Goal: Task Accomplishment & Management: Manage account settings

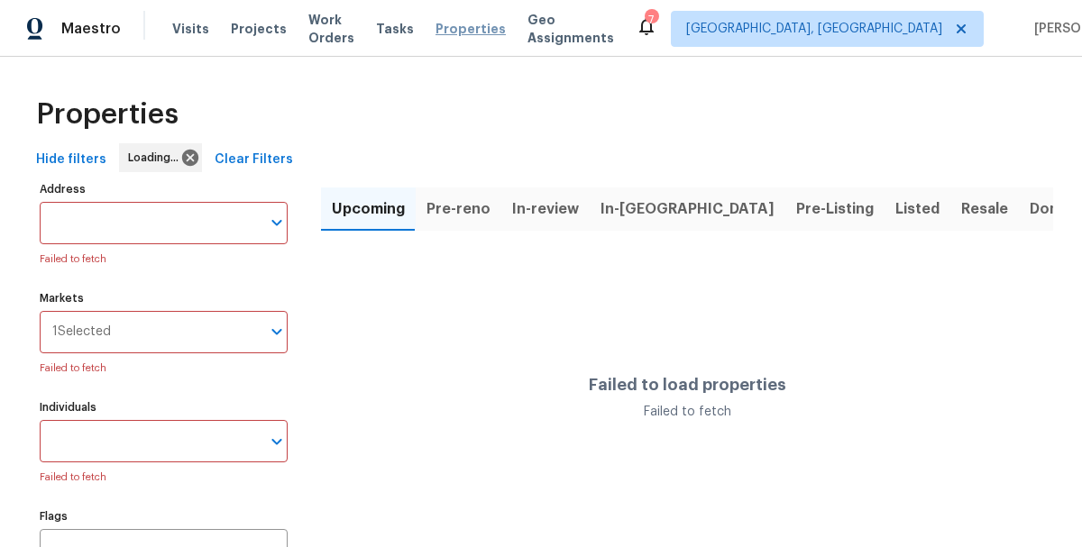
click at [488, 28] on span "Properties" at bounding box center [470, 29] width 70 height 18
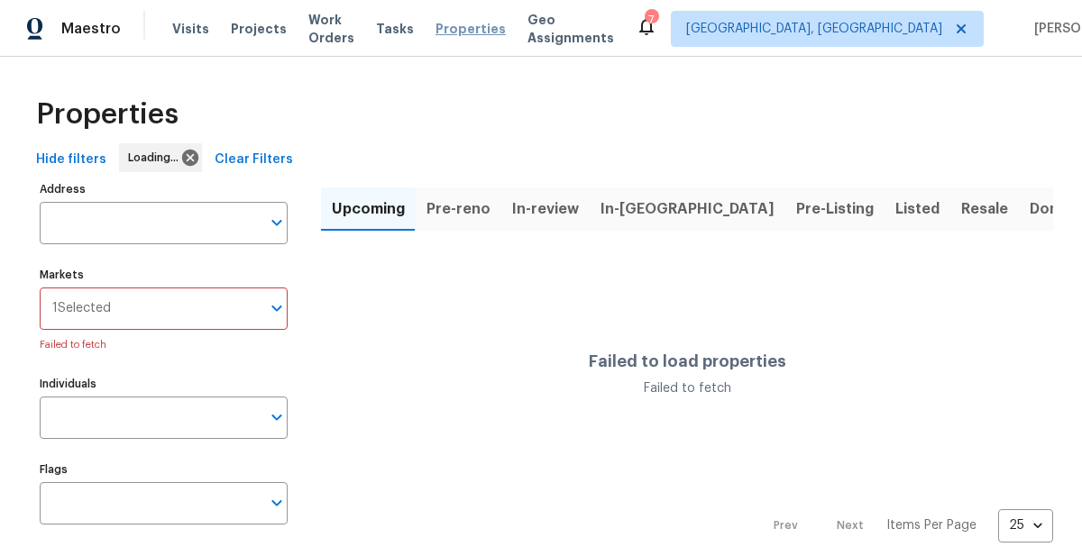
click at [488, 28] on span "Properties" at bounding box center [470, 29] width 70 height 18
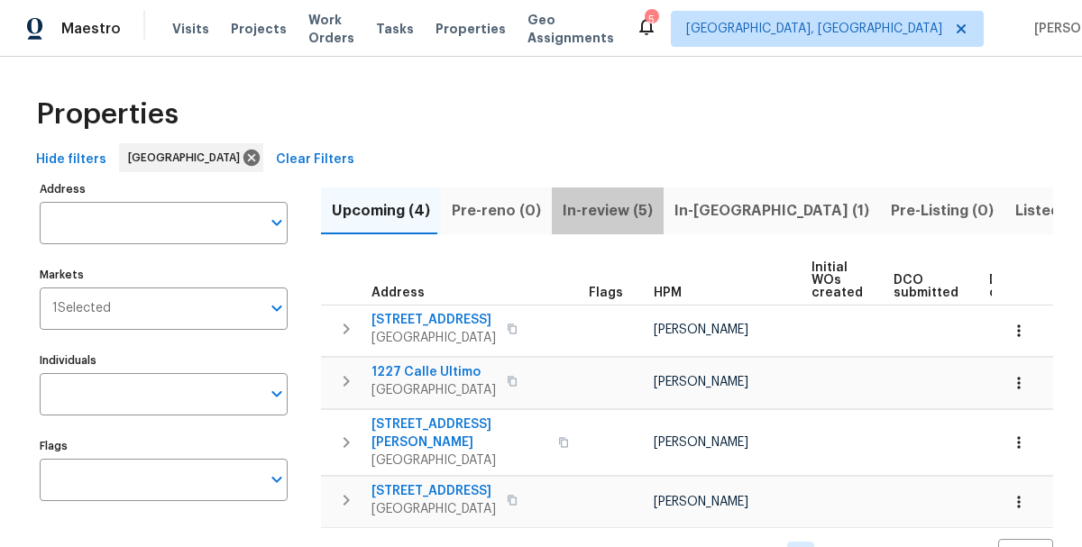
click at [599, 204] on span "In-review (5)" at bounding box center [608, 210] width 90 height 25
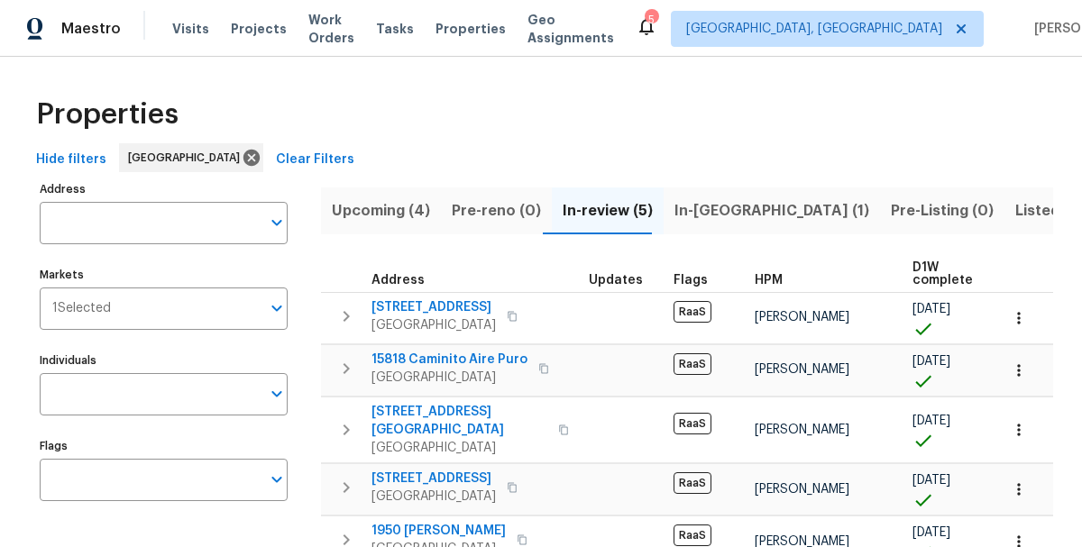
scroll to position [10, 0]
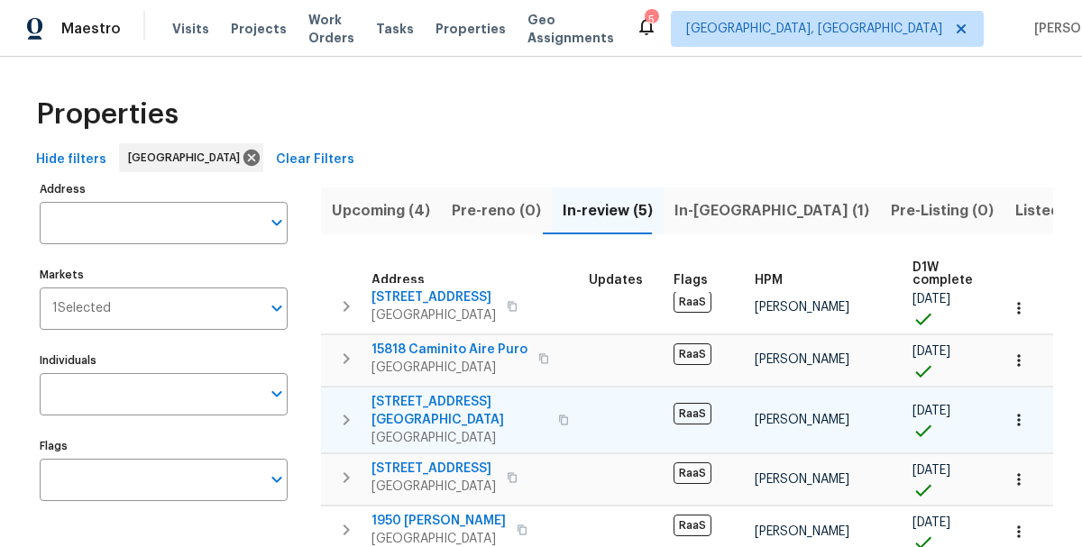
click at [444, 401] on span "2243 Avenida Del Diablo" at bounding box center [459, 411] width 176 height 36
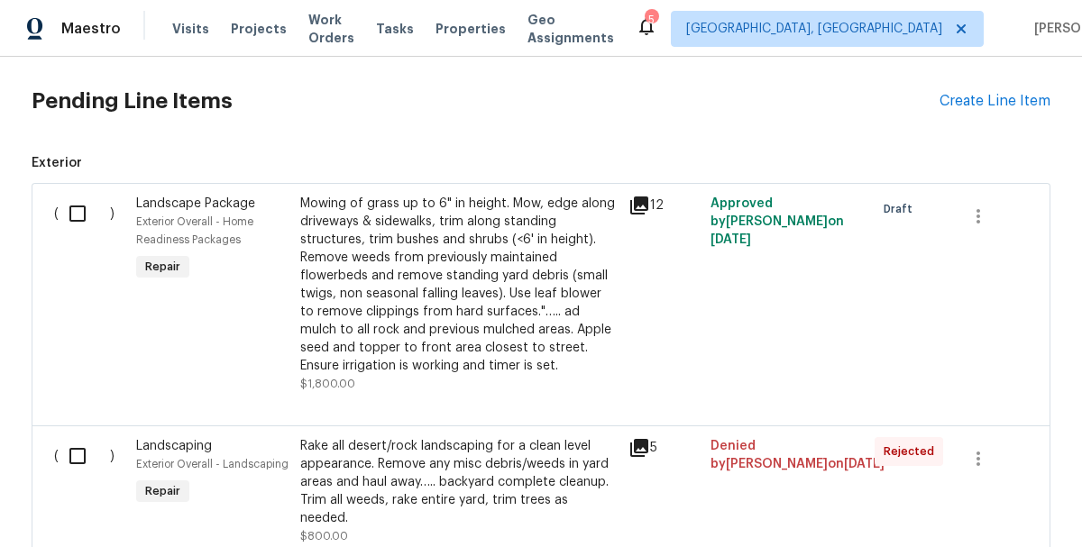
scroll to position [419, 0]
click at [72, 215] on input "checkbox" at bounding box center [84, 213] width 51 height 38
checkbox input "true"
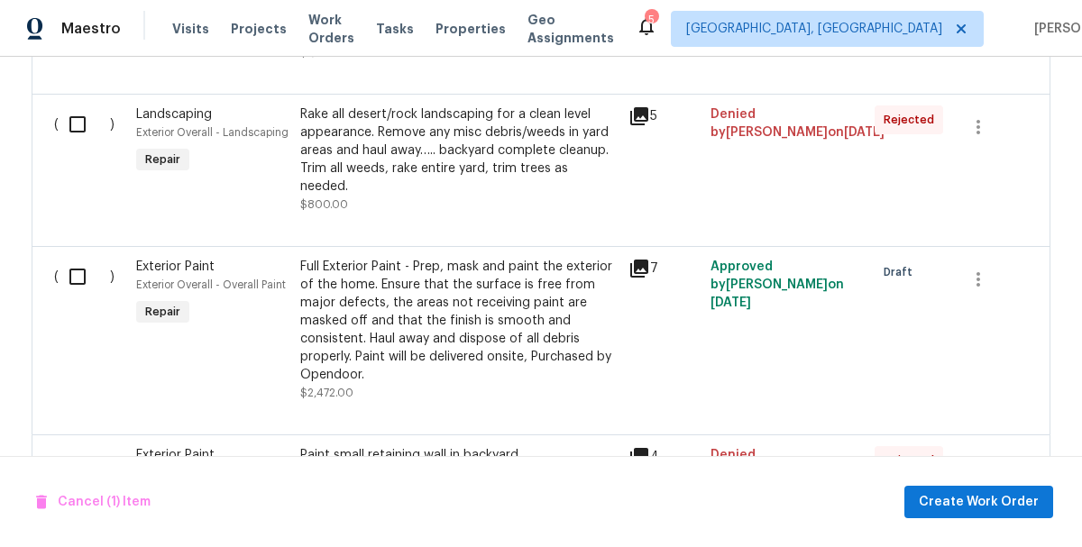
scroll to position [774, 0]
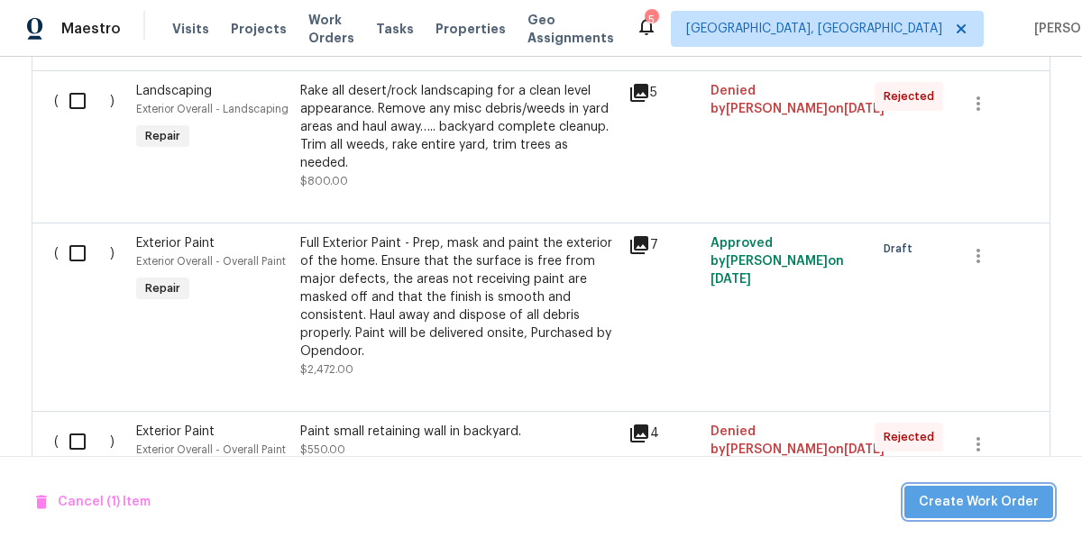
click at [986, 499] on span "Create Work Order" at bounding box center [979, 502] width 120 height 23
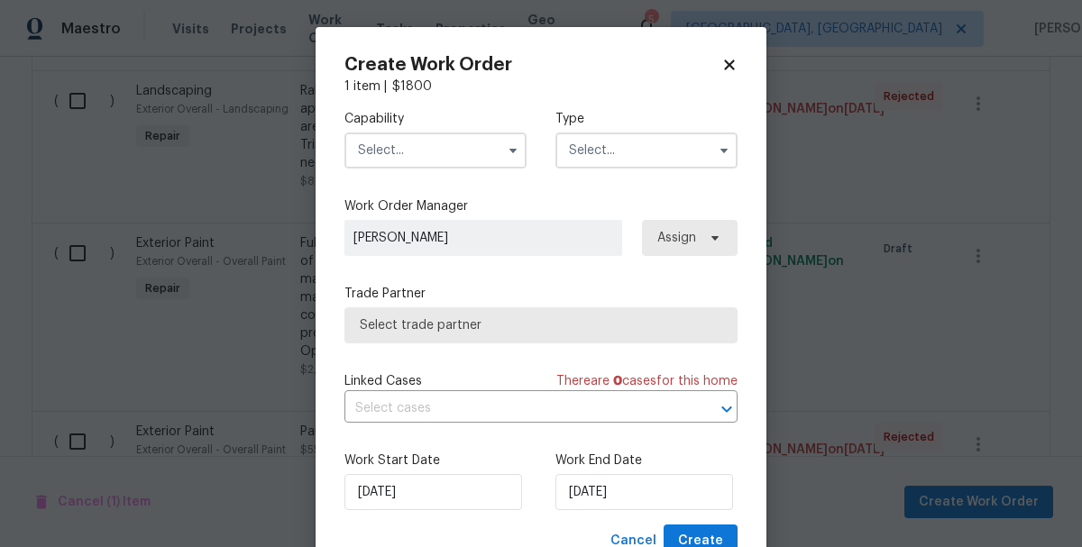
click at [418, 170] on div "Capability Type" at bounding box center [540, 139] width 393 height 87
click at [414, 163] on input "text" at bounding box center [435, 151] width 182 height 36
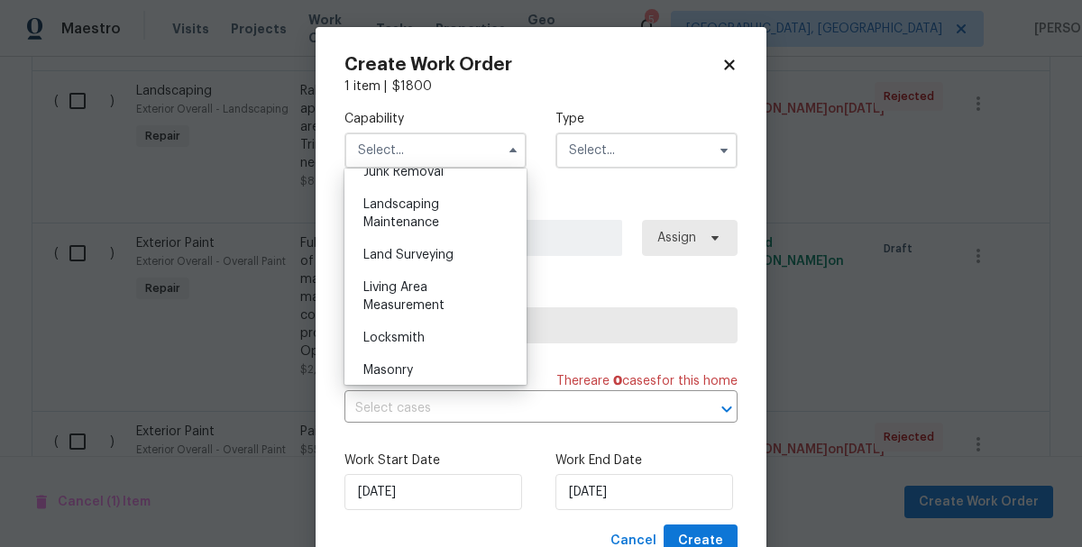
scroll to position [1178, 0]
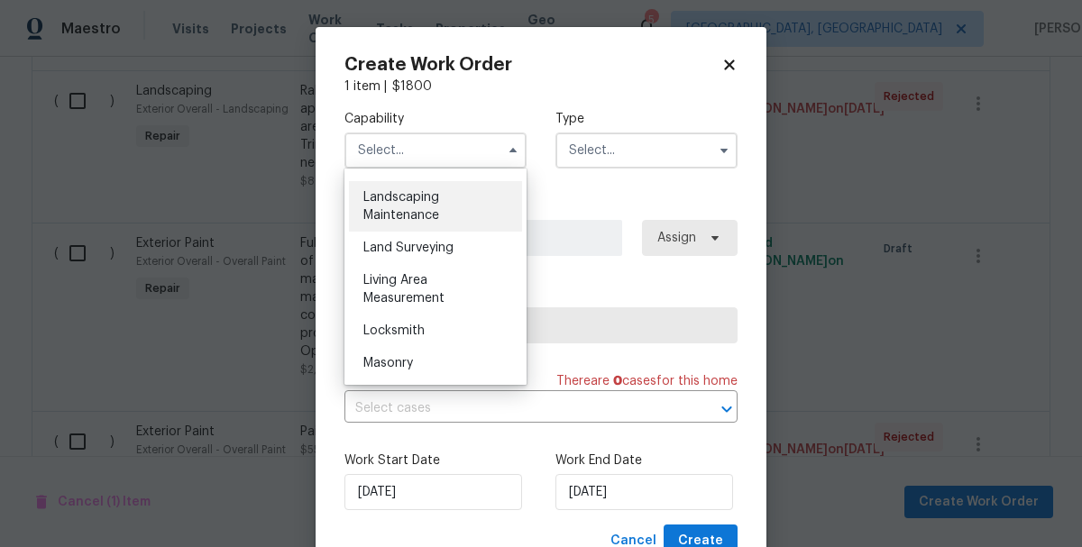
click at [382, 215] on span "Landscaping Maintenance" at bounding box center [401, 206] width 76 height 31
type input "Landscaping Maintenance"
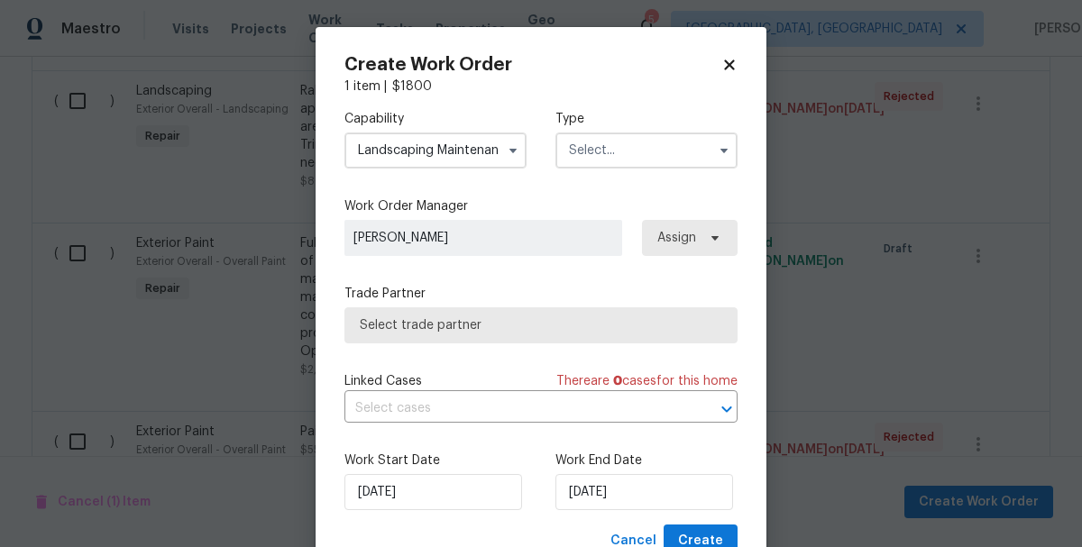
click at [606, 145] on input "text" at bounding box center [646, 151] width 182 height 36
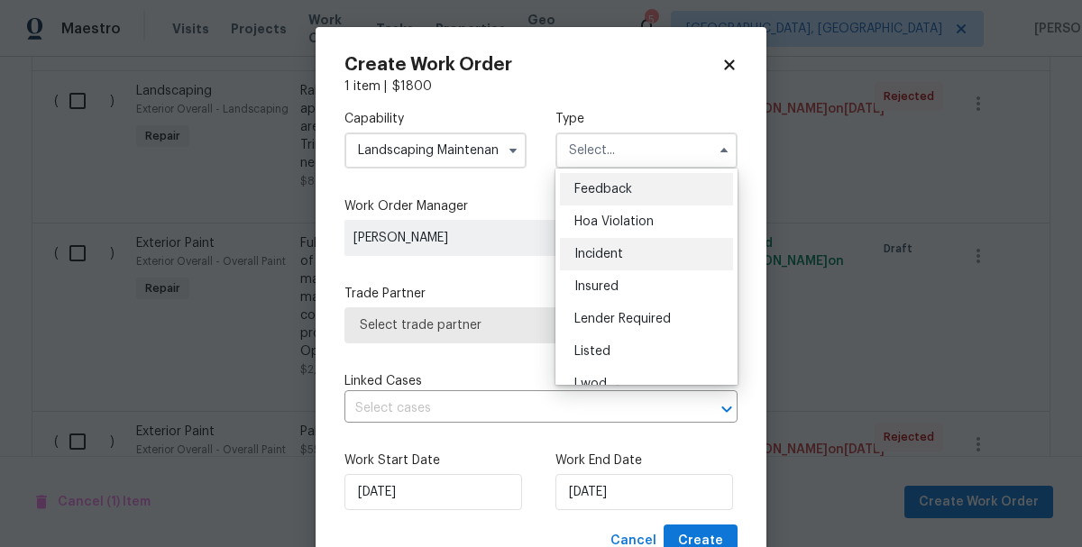
scroll to position [215, 0]
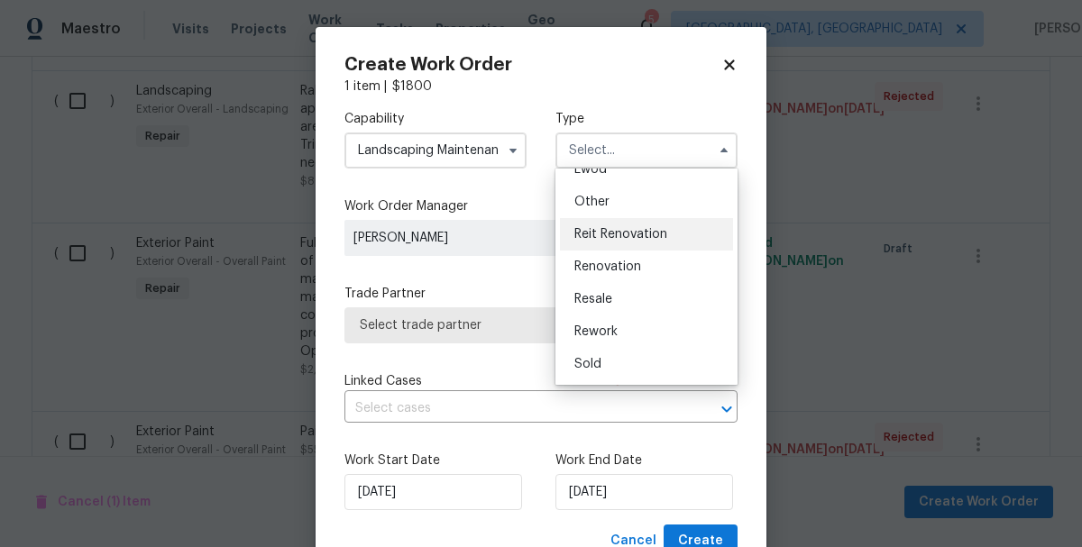
click at [600, 235] on span "Reit Renovation" at bounding box center [620, 234] width 93 height 13
type input "Reit Renovation"
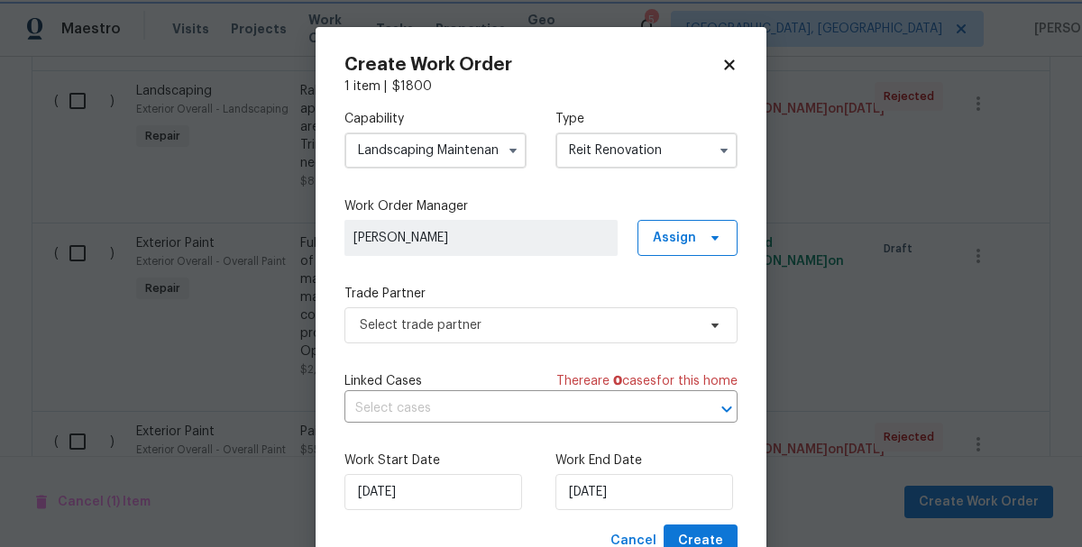
scroll to position [0, 0]
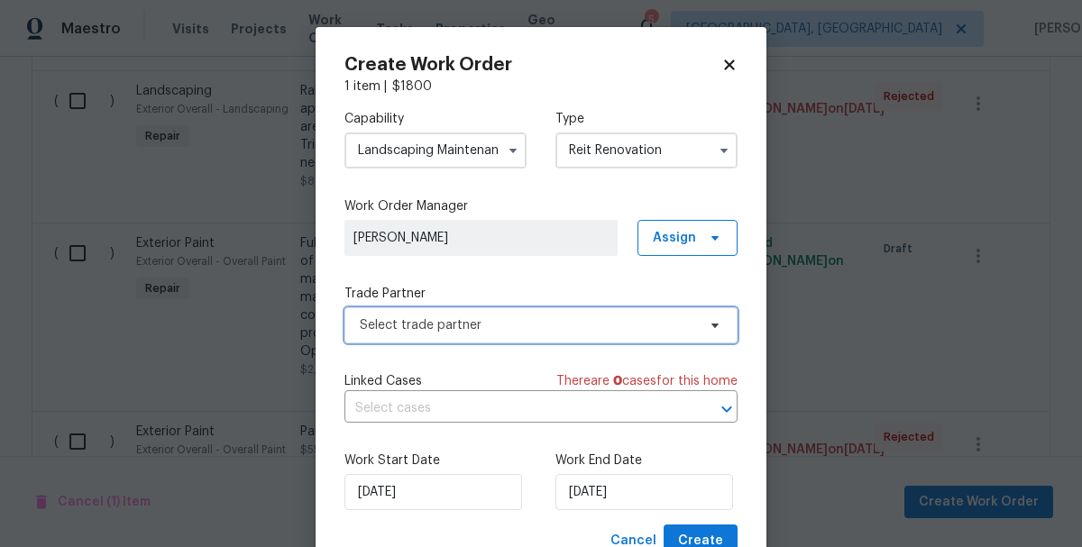
click at [381, 335] on span "Select trade partner" at bounding box center [540, 325] width 393 height 36
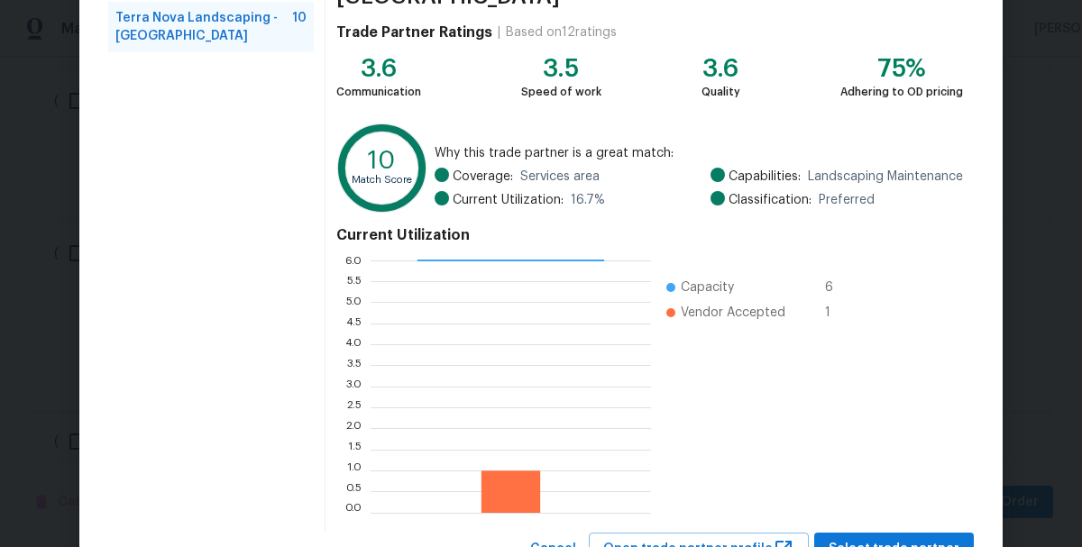
scroll to position [211, 0]
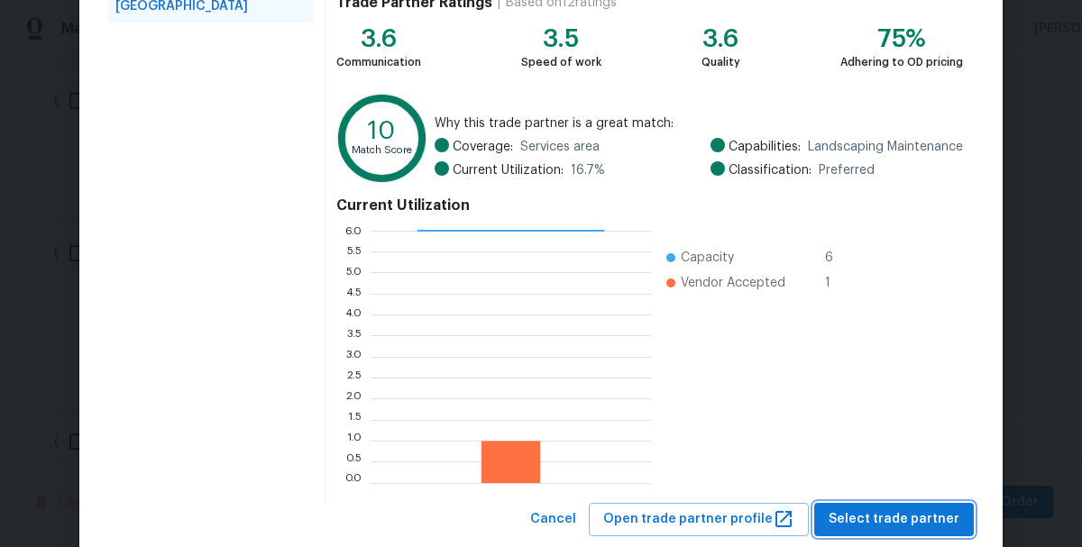
click at [880, 510] on span "Select trade partner" at bounding box center [894, 520] width 131 height 23
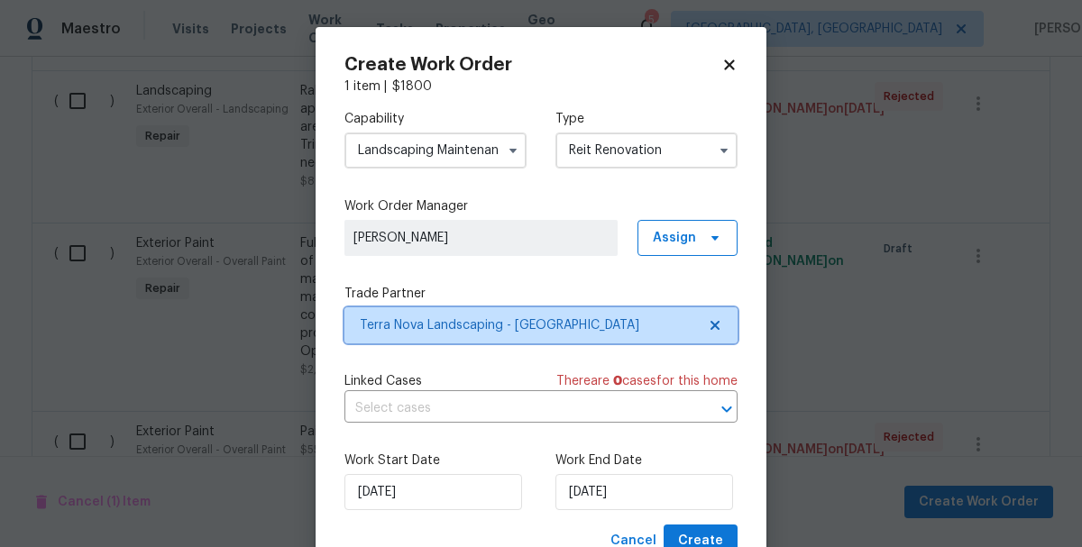
scroll to position [67, 0]
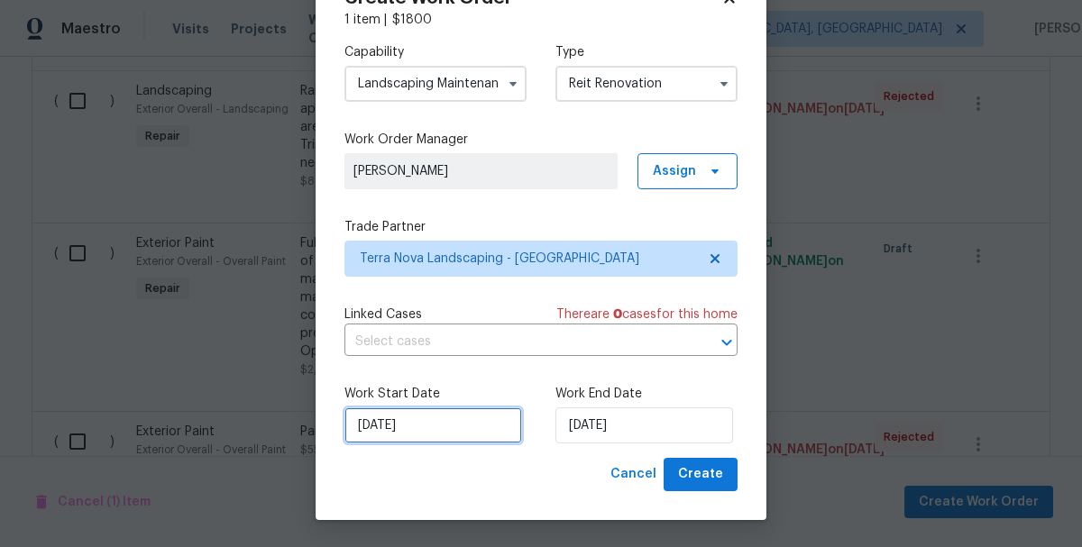
click at [423, 418] on input "[DATE]" at bounding box center [433, 426] width 178 height 36
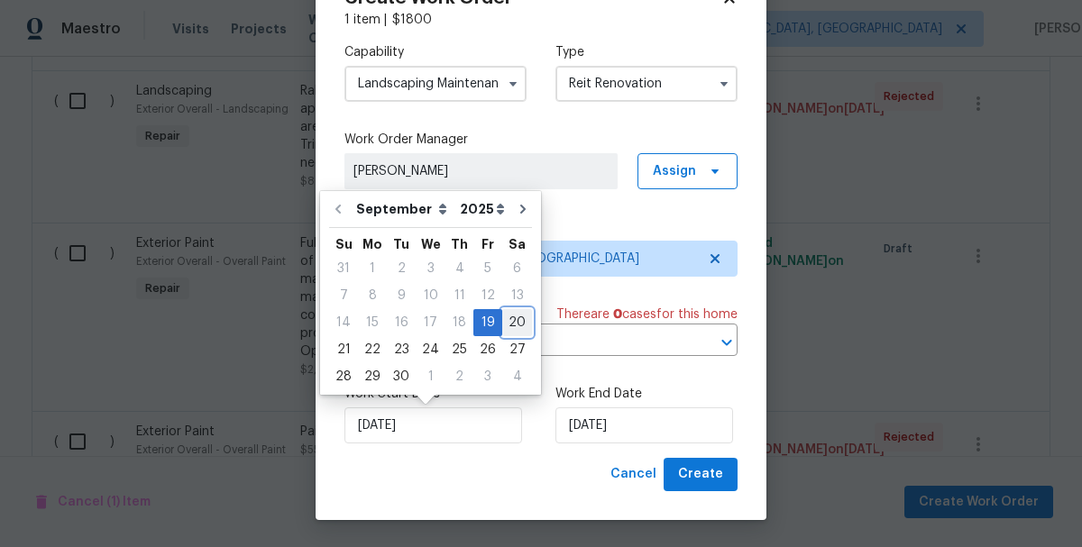
click at [509, 318] on div "20" at bounding box center [517, 322] width 30 height 25
type input "9/20/2025"
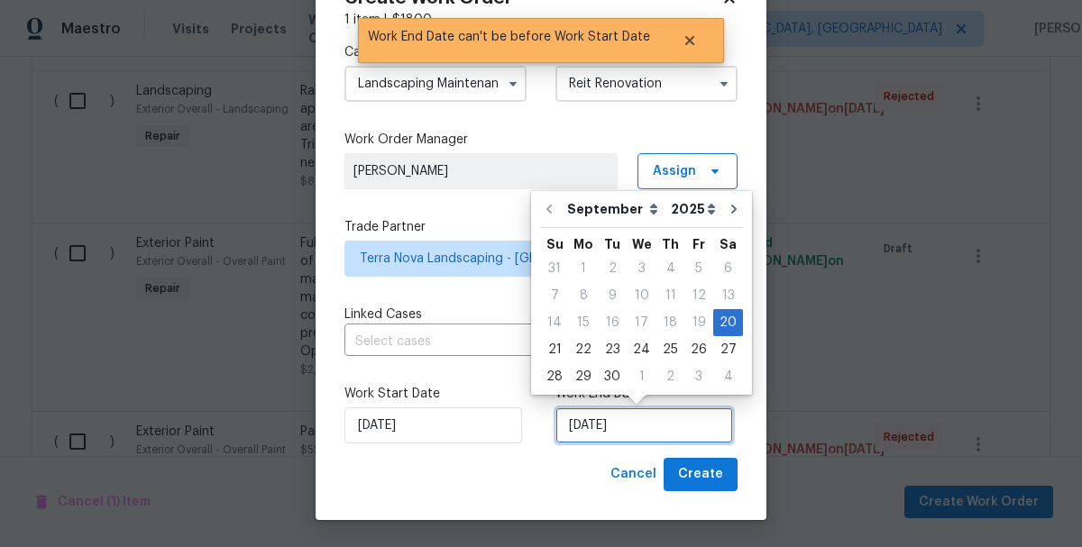
click at [635, 425] on input "9/20/2025" at bounding box center [644, 426] width 178 height 36
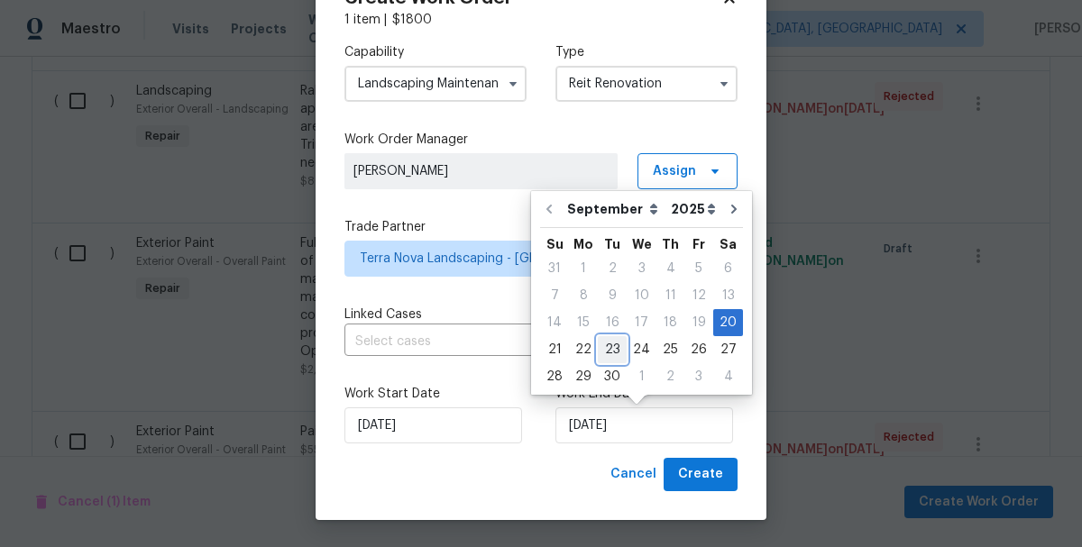
click at [604, 352] on div "23" at bounding box center [612, 349] width 29 height 25
type input "9/23/2025"
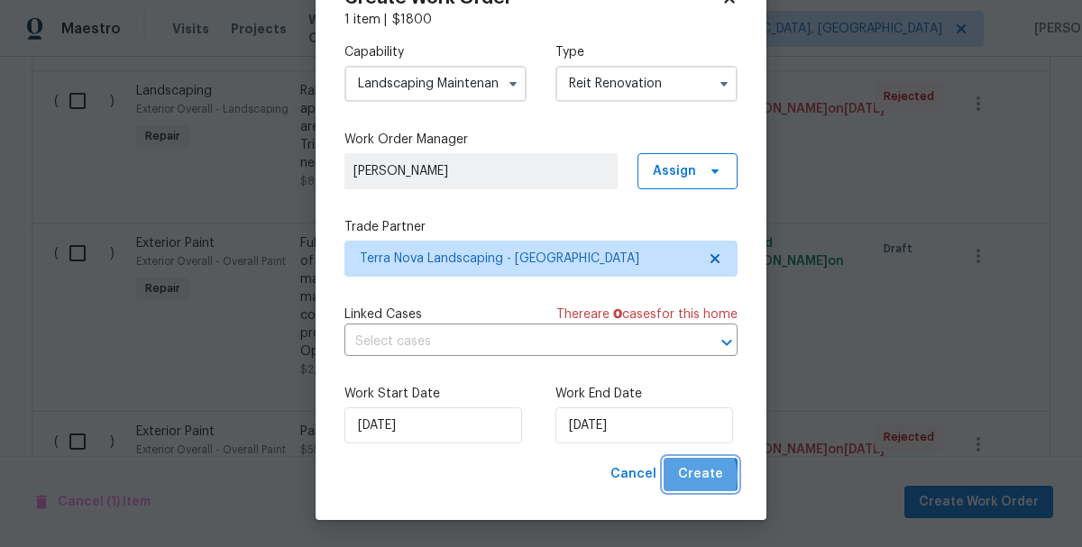
click at [683, 476] on span "Create" at bounding box center [700, 474] width 45 height 23
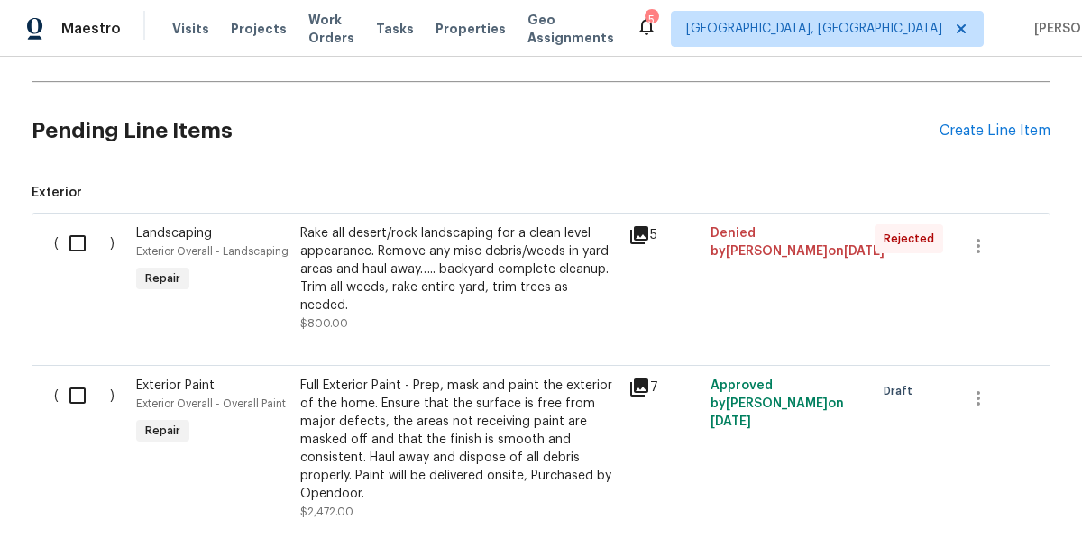
scroll to position [466, 0]
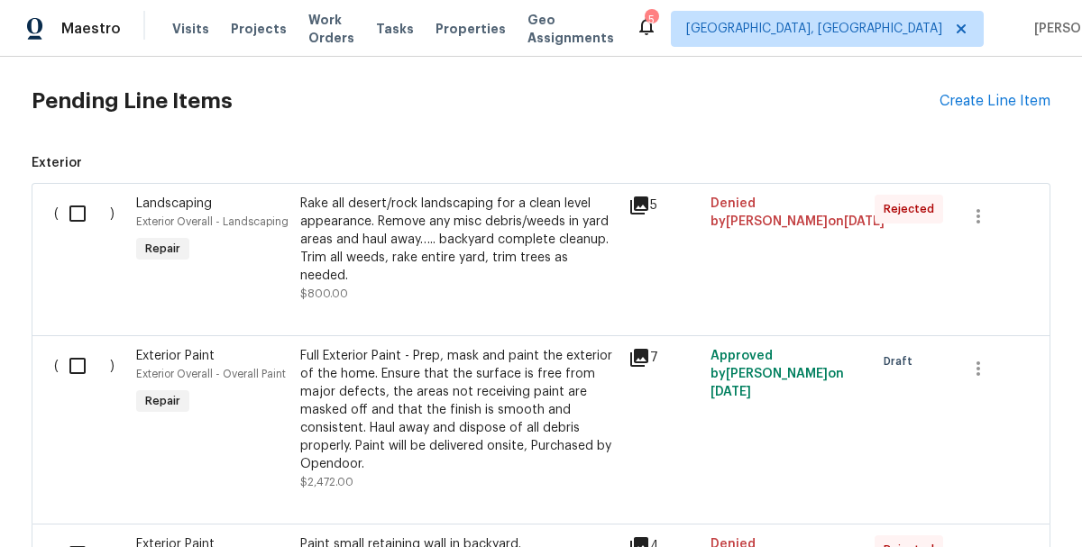
click at [74, 355] on input "checkbox" at bounding box center [84, 366] width 51 height 38
checkbox input "true"
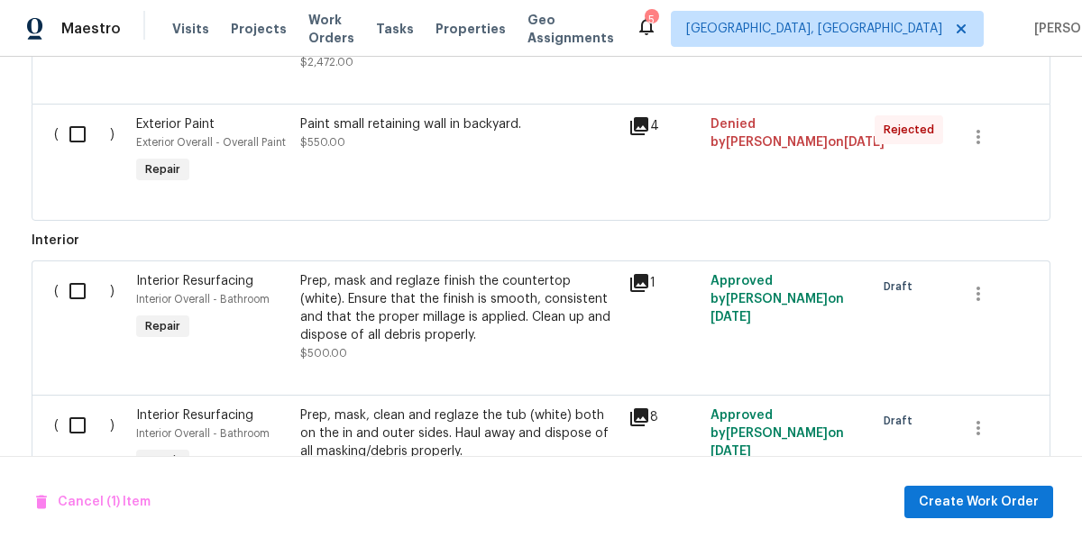
scroll to position [887, 0]
click at [76, 271] on input "checkbox" at bounding box center [84, 290] width 51 height 38
checkbox input "true"
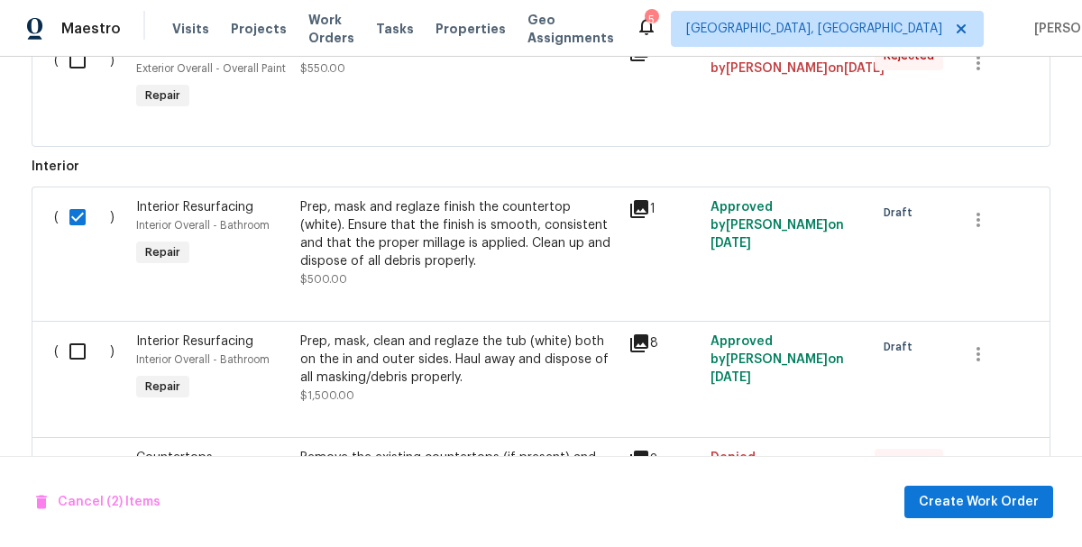
scroll to position [962, 0]
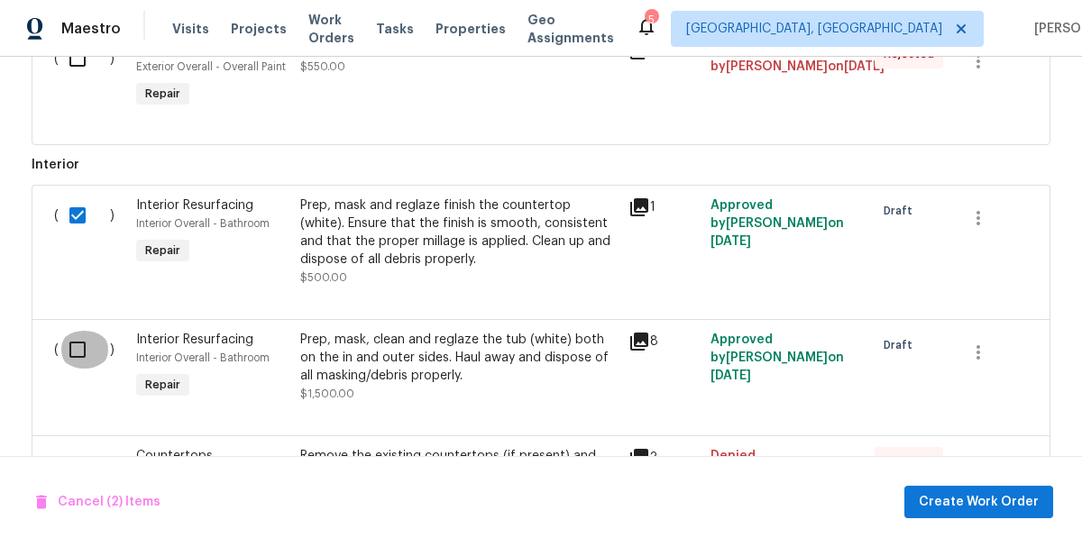
click at [76, 334] on input "checkbox" at bounding box center [84, 350] width 51 height 38
checkbox input "true"
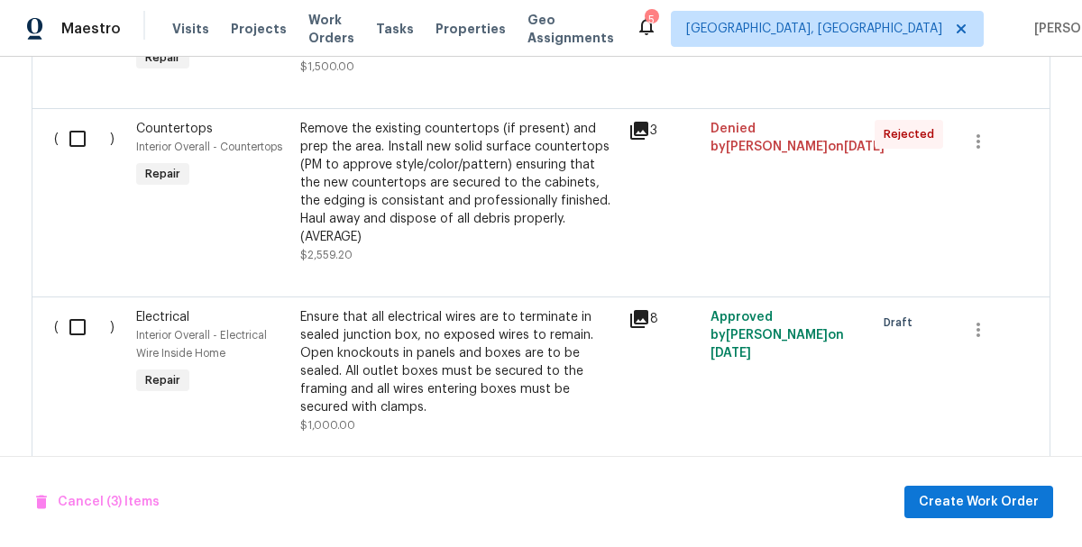
scroll to position [1297, 0]
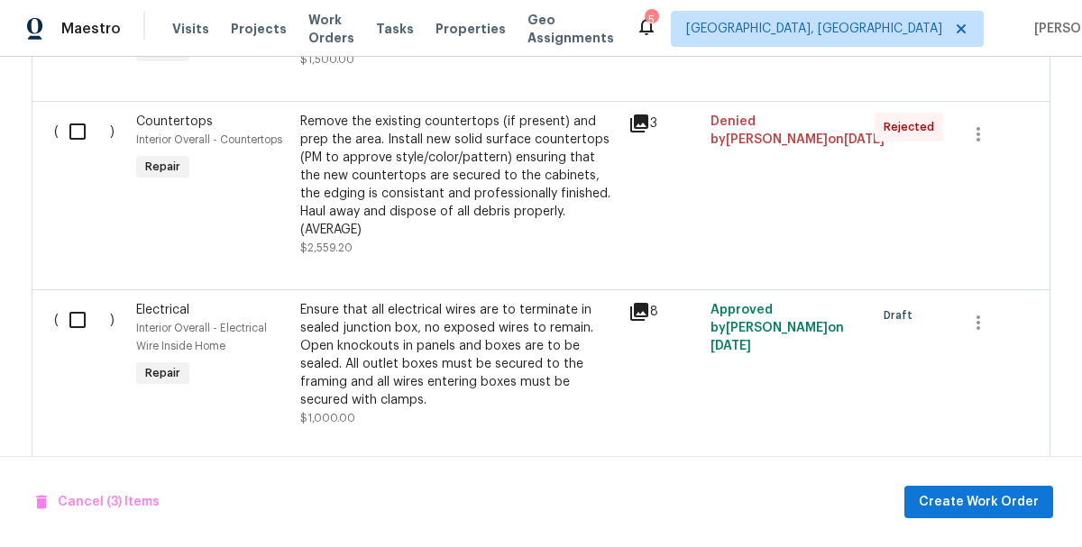
click at [75, 301] on input "checkbox" at bounding box center [84, 320] width 51 height 38
checkbox input "true"
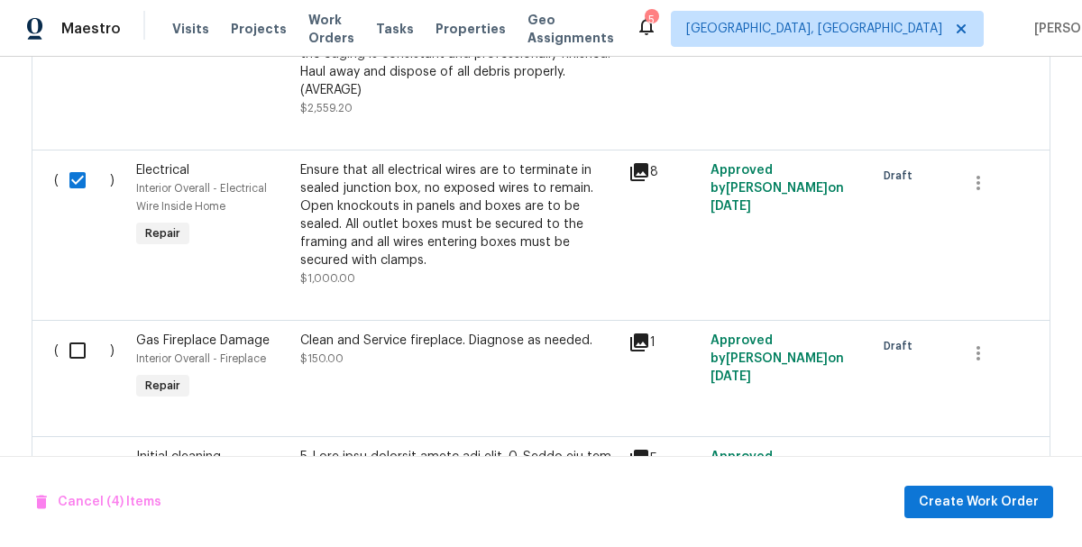
scroll to position [1479, 0]
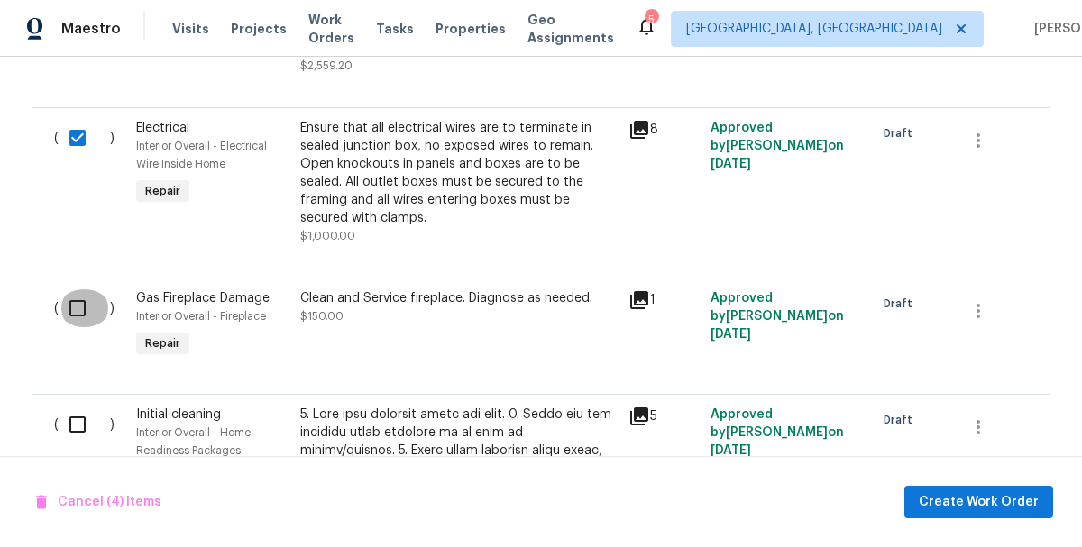
click at [74, 289] on input "checkbox" at bounding box center [84, 308] width 51 height 38
checkbox input "true"
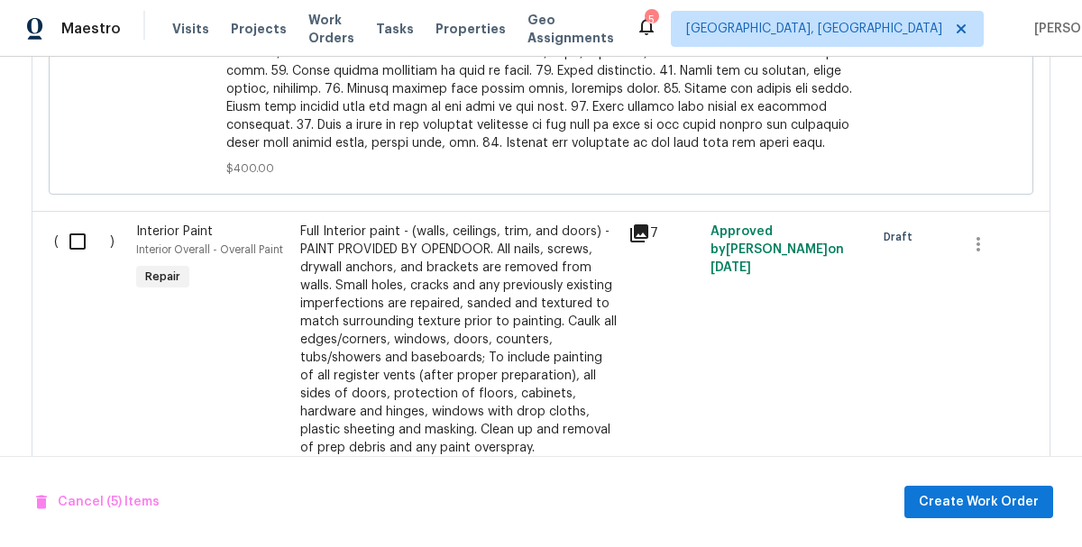
scroll to position [2513, 0]
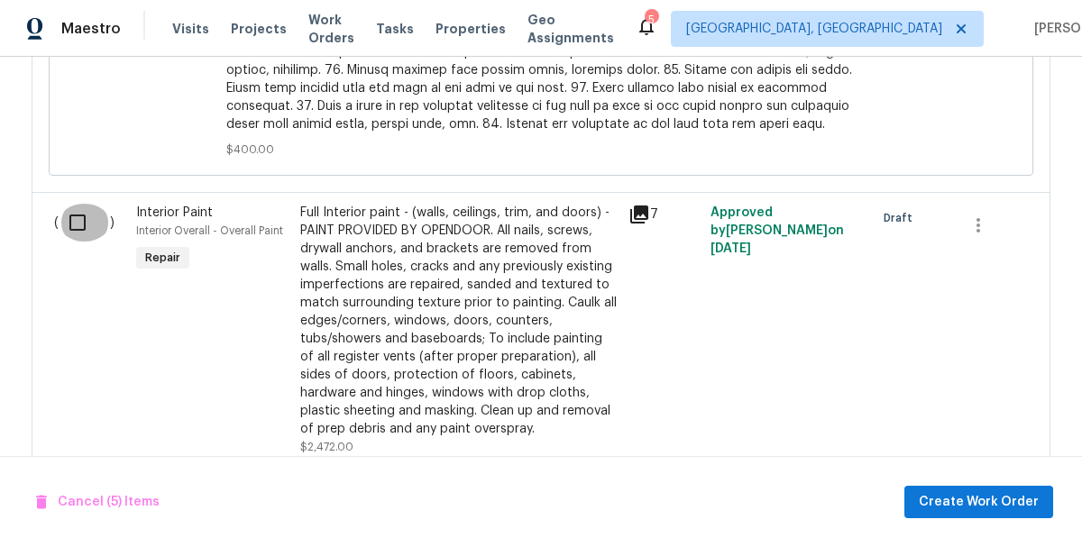
click at [70, 204] on input "checkbox" at bounding box center [84, 223] width 51 height 38
checkbox input "true"
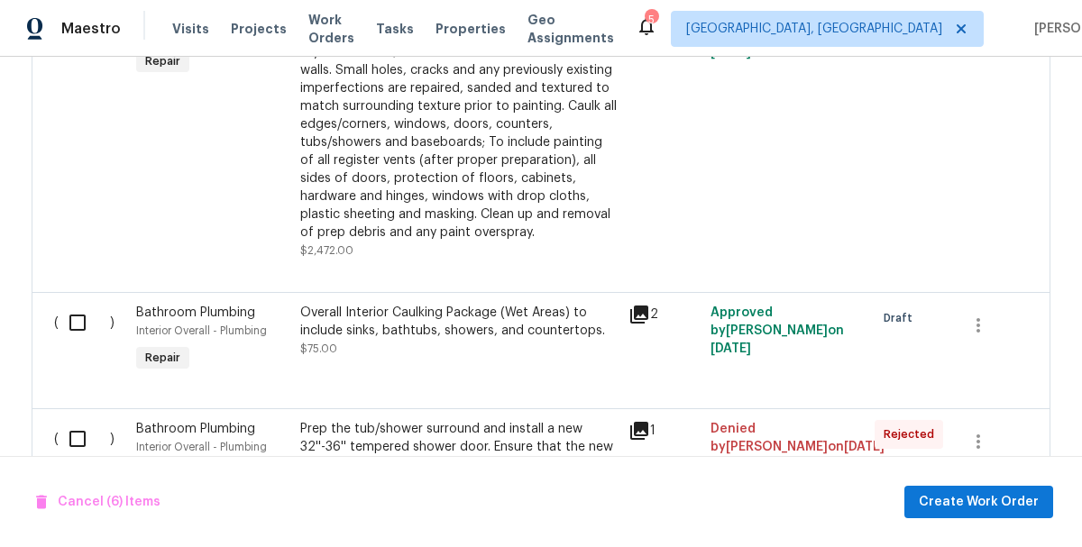
scroll to position [2717, 0]
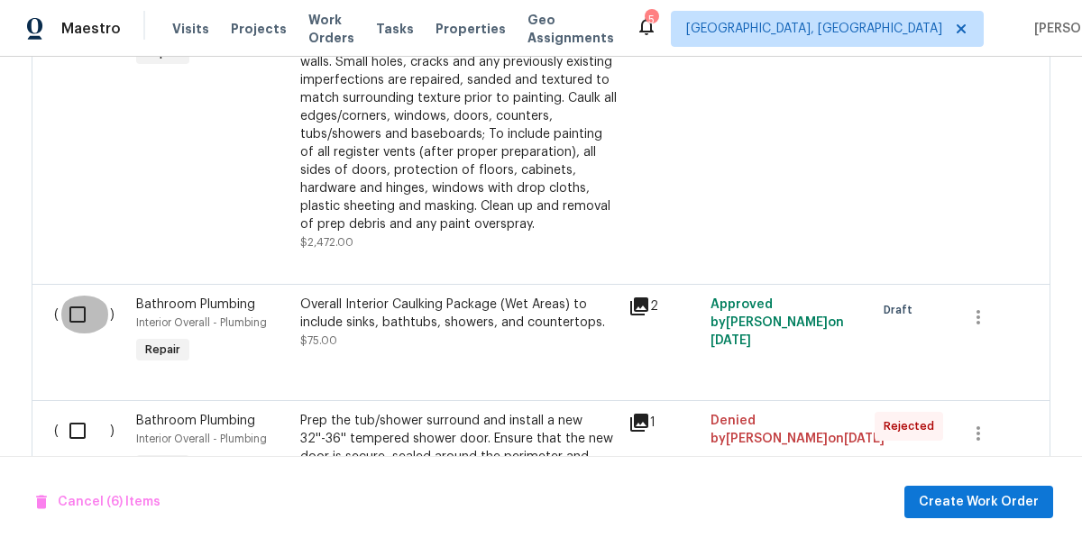
click at [81, 296] on input "checkbox" at bounding box center [84, 315] width 51 height 38
checkbox input "true"
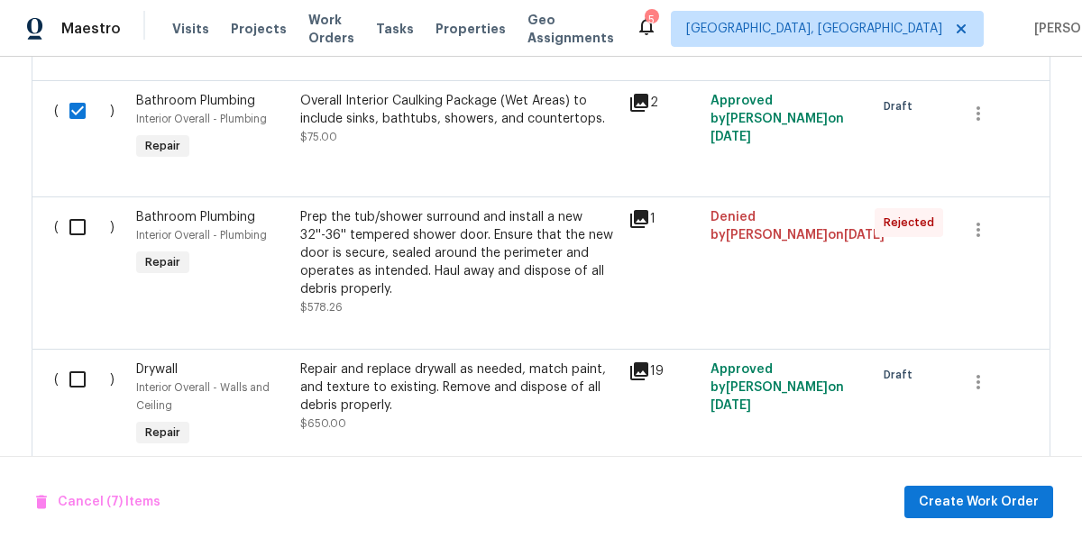
scroll to position [2933, 0]
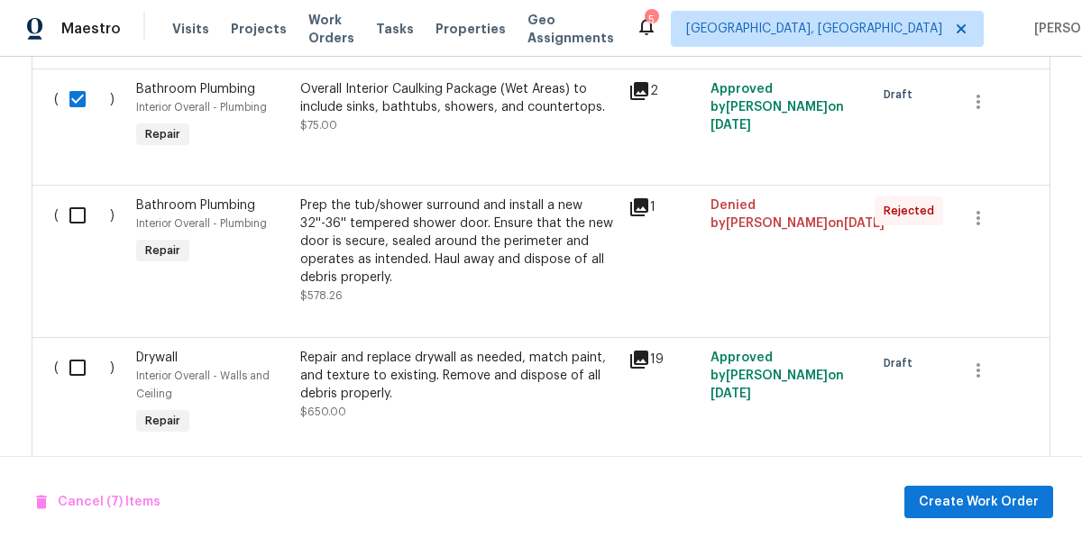
click at [75, 349] on input "checkbox" at bounding box center [84, 368] width 51 height 38
checkbox input "true"
click at [960, 503] on span "Create Work Order" at bounding box center [979, 502] width 120 height 23
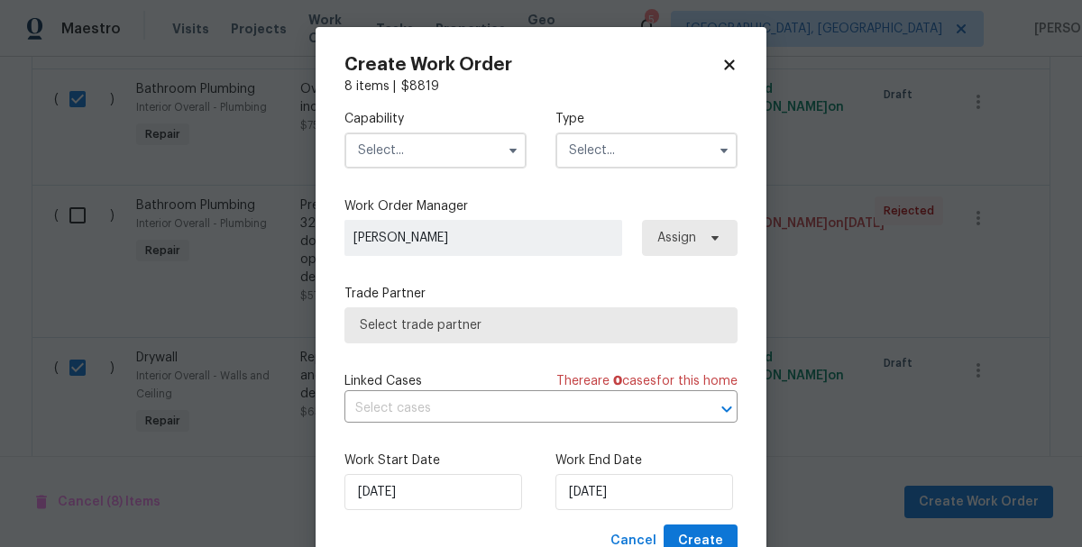
click at [416, 156] on input "text" at bounding box center [435, 151] width 182 height 36
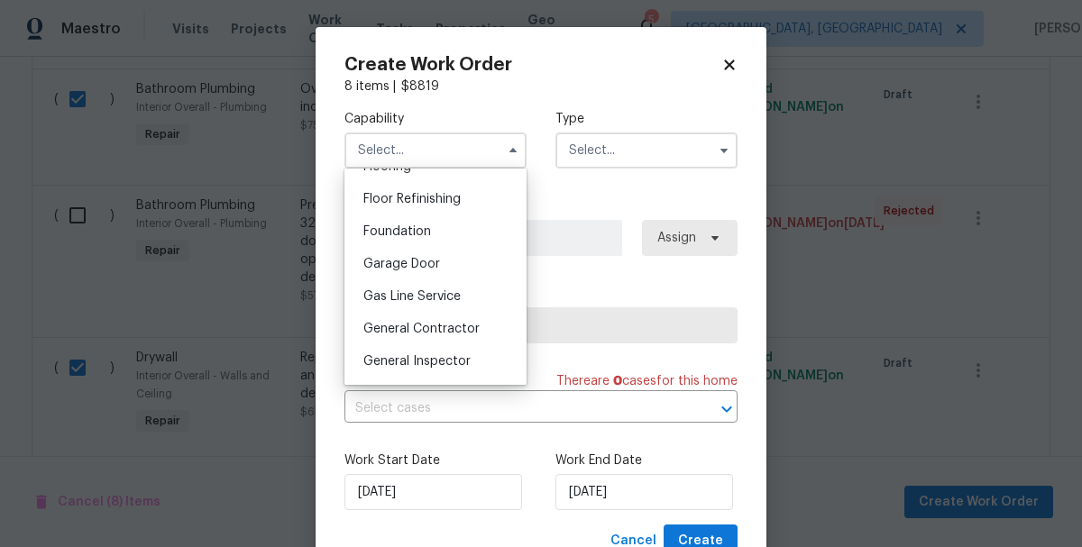
scroll to position [724, 0]
click at [414, 334] on div "General Contractor" at bounding box center [435, 327] width 173 height 32
type input "General Contractor"
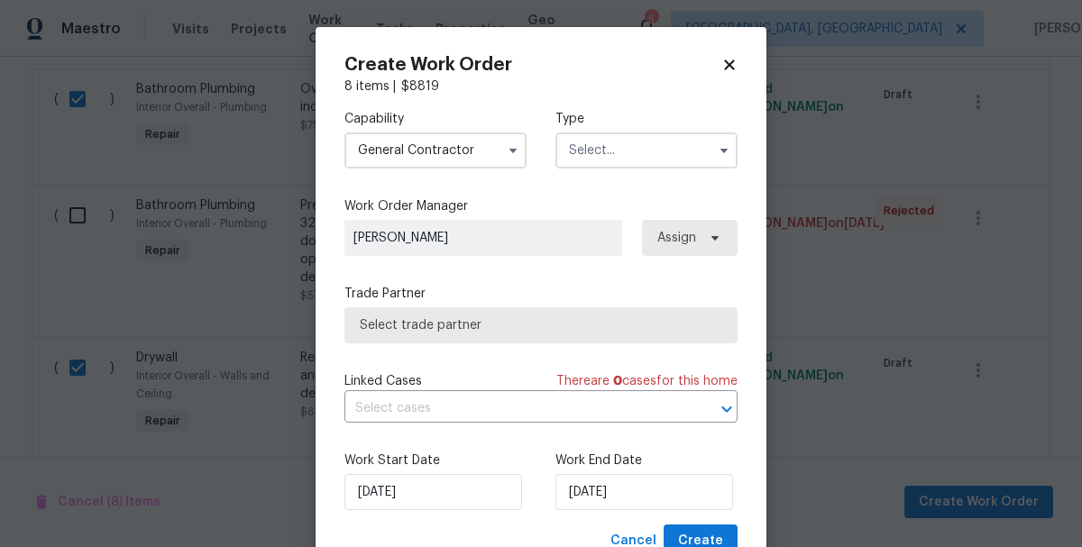
click at [611, 170] on div "Capability General Contractor Type" at bounding box center [540, 139] width 393 height 87
click at [606, 156] on input "text" at bounding box center [646, 151] width 182 height 36
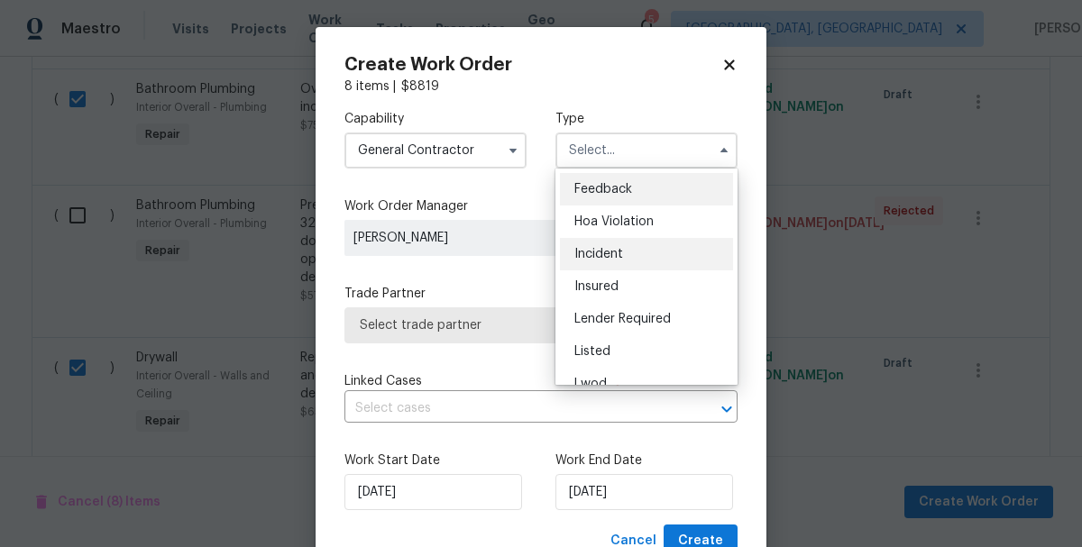
scroll to position [215, 0]
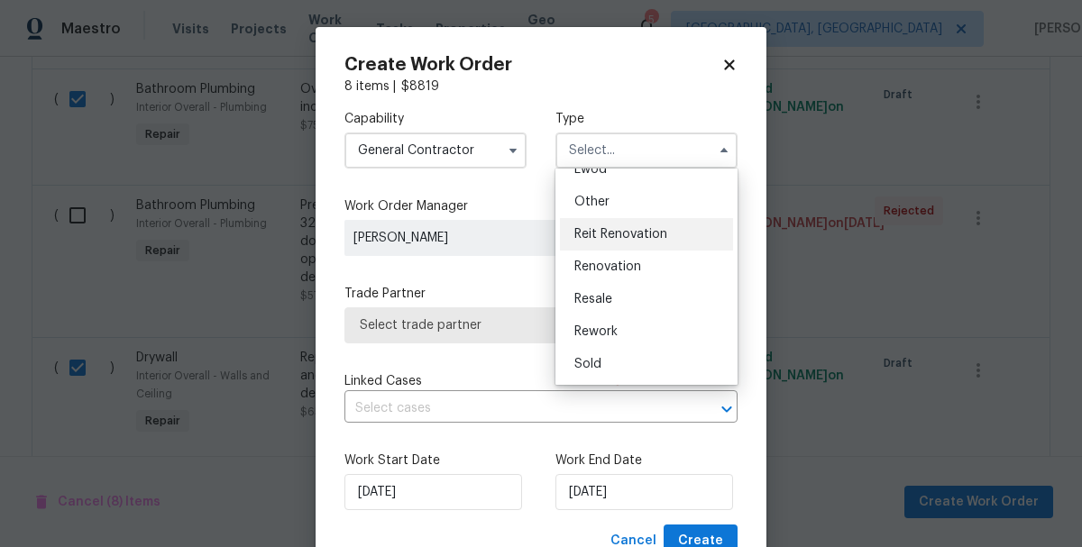
click at [584, 236] on span "Reit Renovation" at bounding box center [620, 234] width 93 height 13
type input "Reit Renovation"
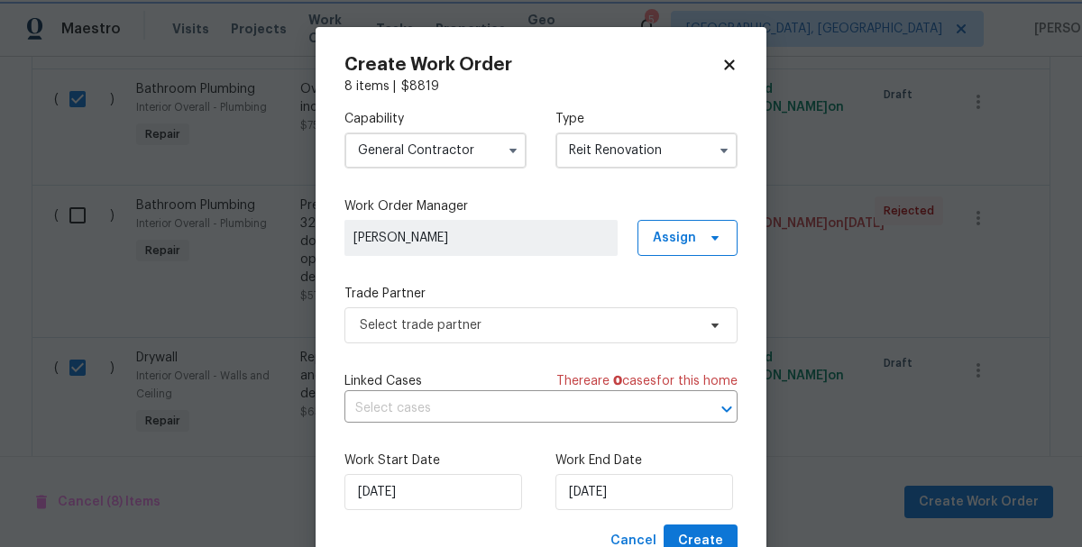
scroll to position [0, 0]
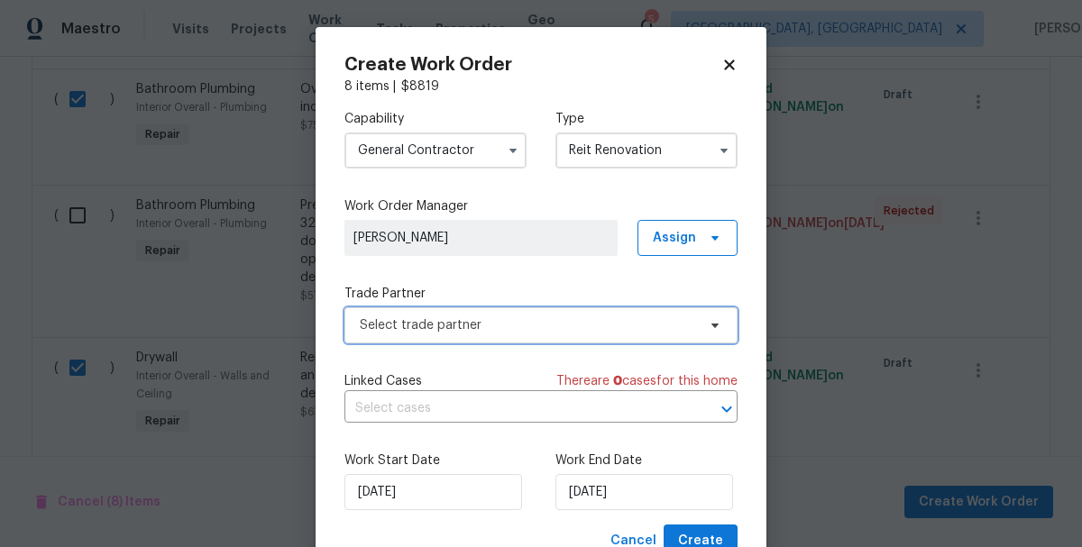
click at [375, 325] on span "Select trade partner" at bounding box center [528, 325] width 336 height 18
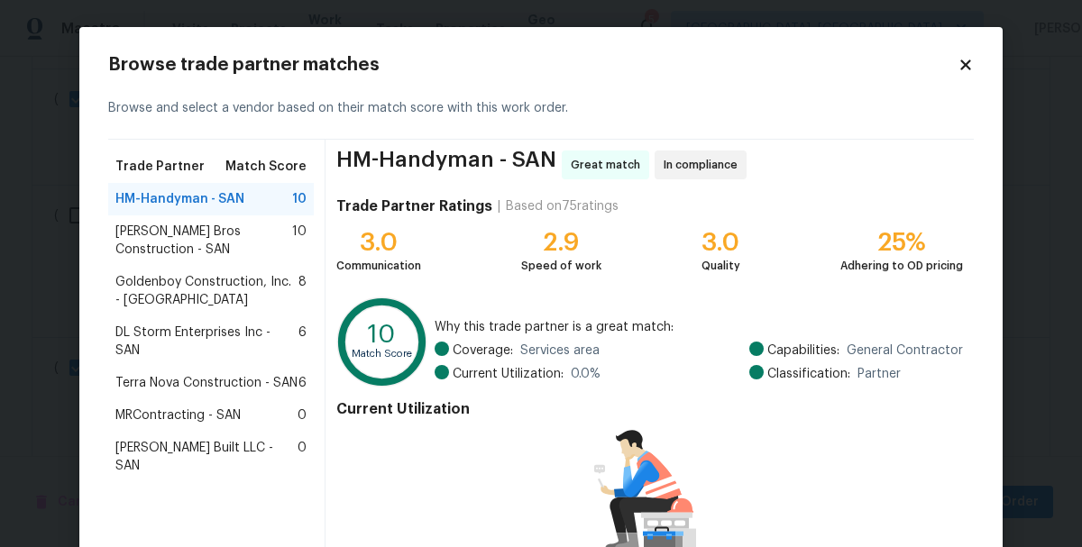
click at [188, 374] on span "Terra Nova Construction - SAN" at bounding box center [206, 383] width 182 height 18
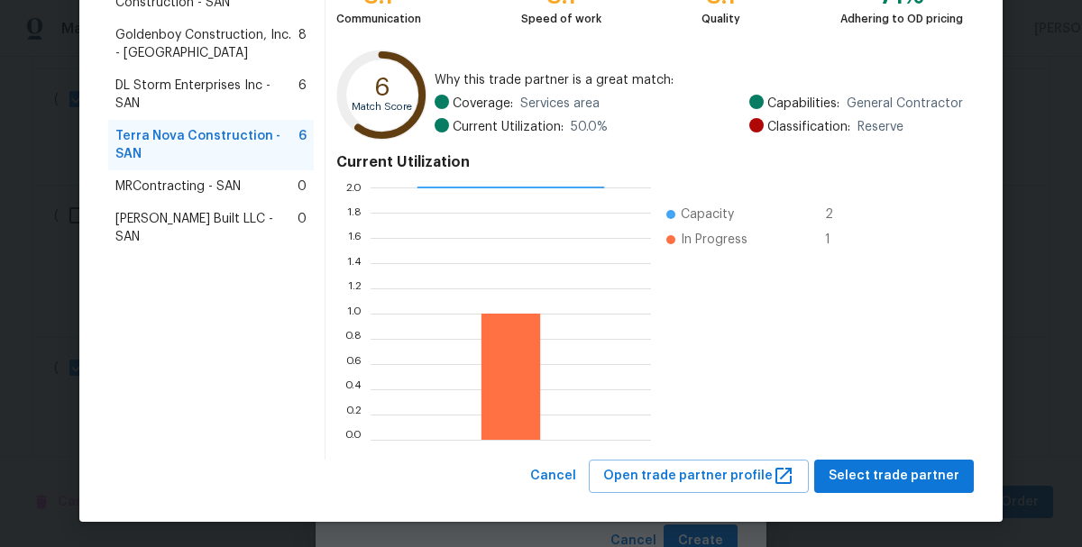
scroll to position [248, 0]
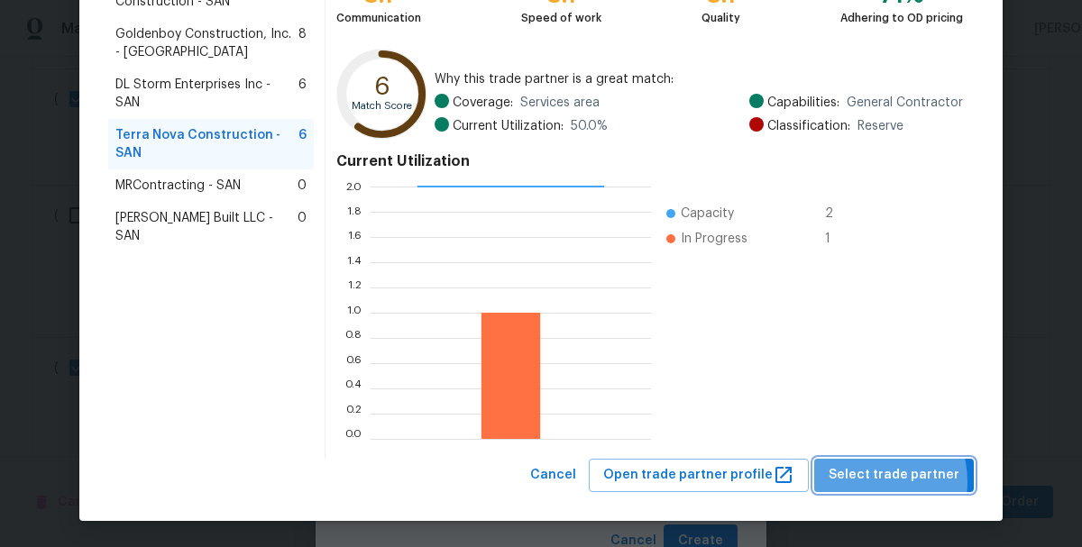
click at [865, 482] on span "Select trade partner" at bounding box center [894, 475] width 131 height 23
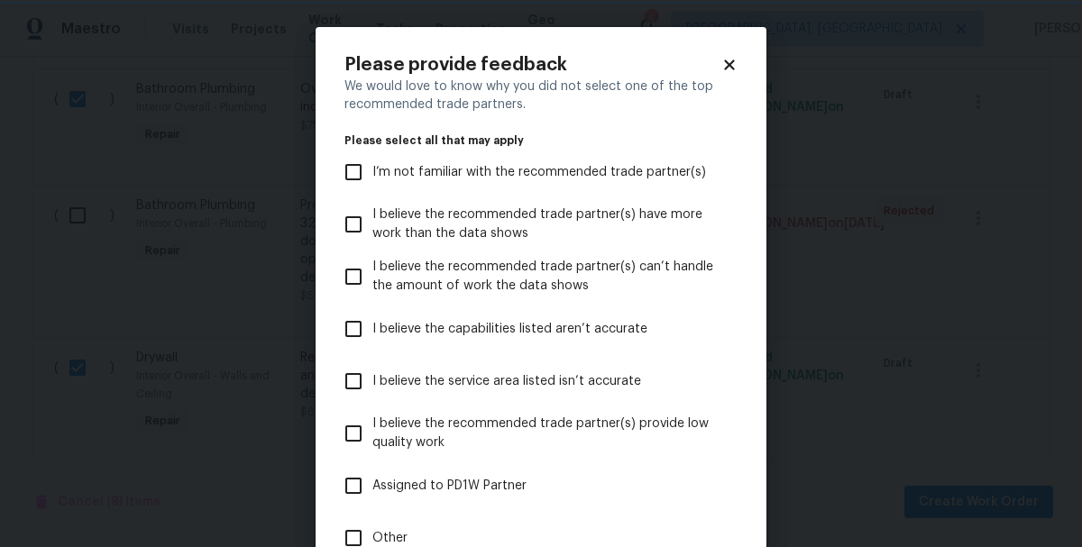
scroll to position [167, 0]
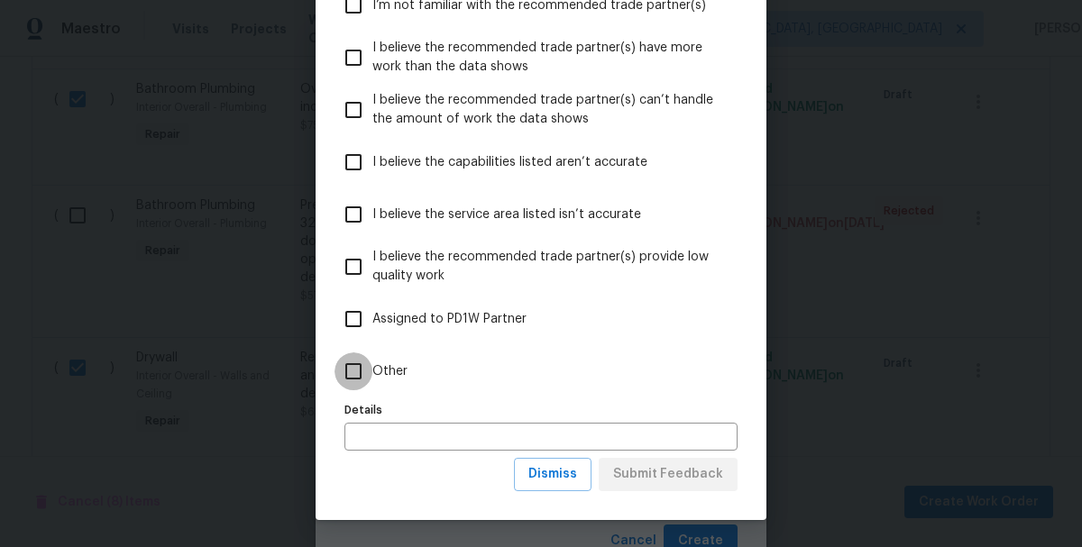
click at [357, 368] on input "Other" at bounding box center [354, 372] width 38 height 38
checkbox input "true"
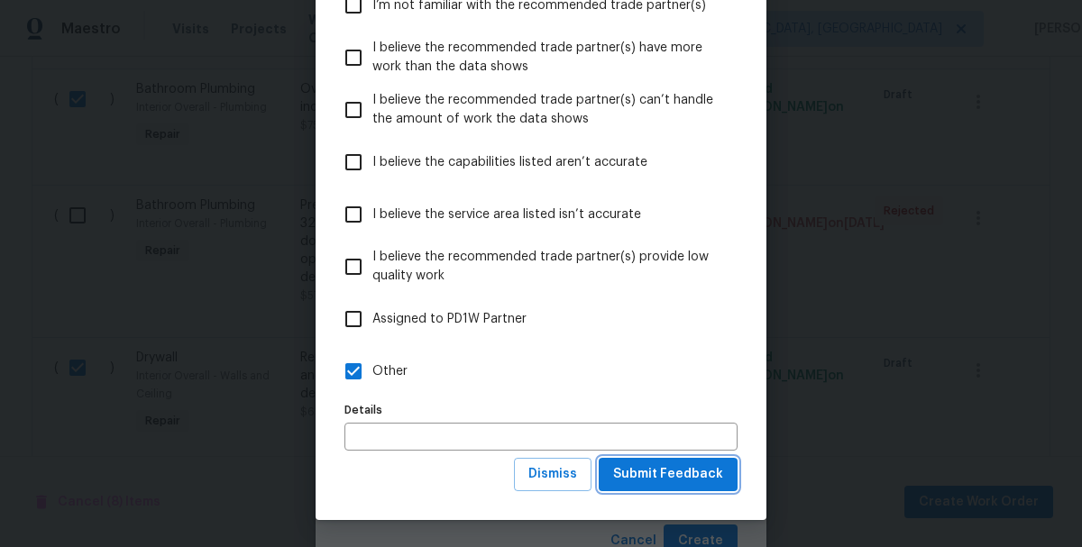
click at [637, 480] on span "Submit Feedback" at bounding box center [668, 474] width 110 height 23
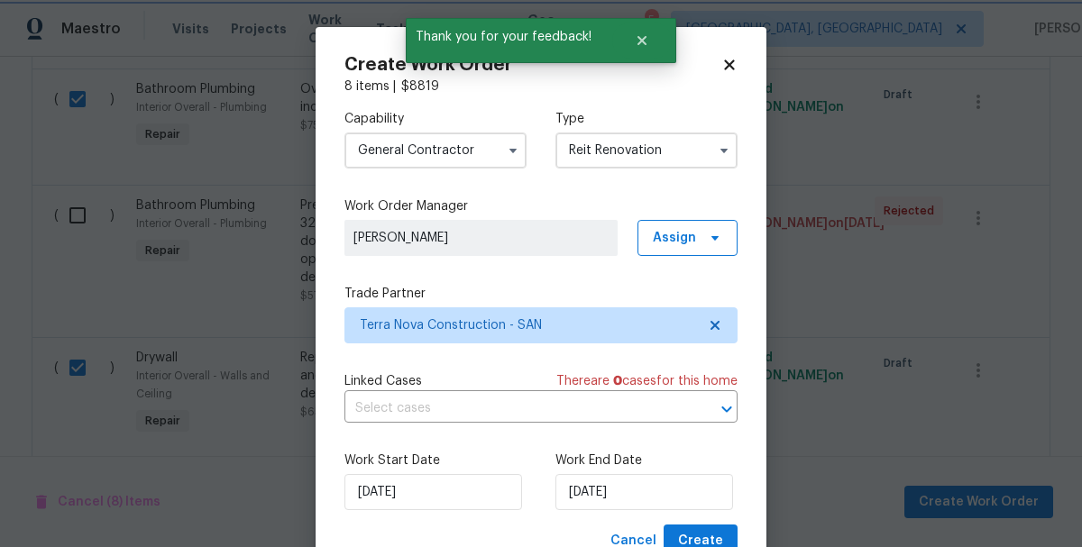
scroll to position [0, 0]
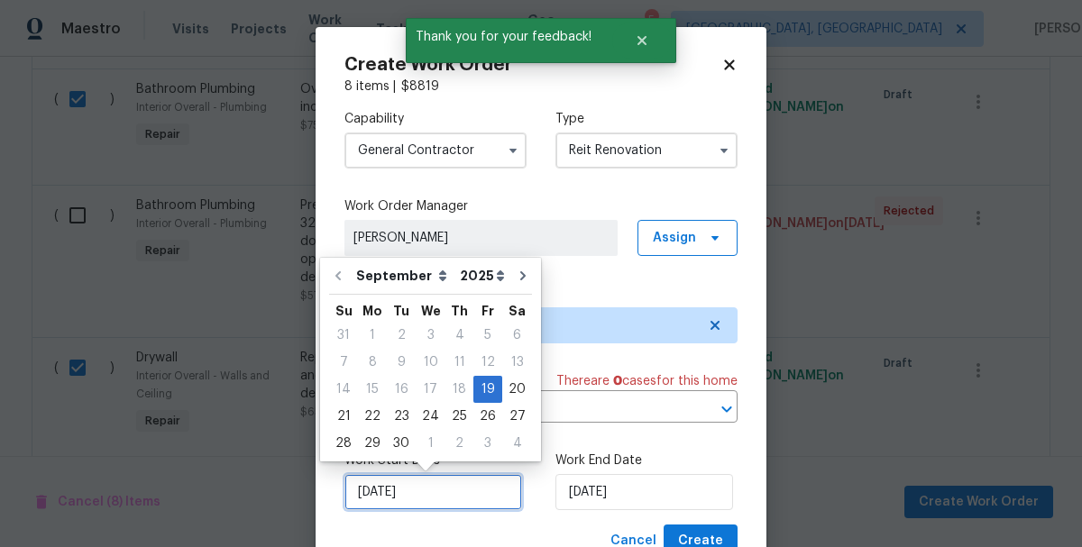
click at [407, 493] on input "9/19/2025" at bounding box center [433, 492] width 178 height 36
click at [504, 386] on div "20" at bounding box center [517, 389] width 30 height 25
type input "9/20/2025"
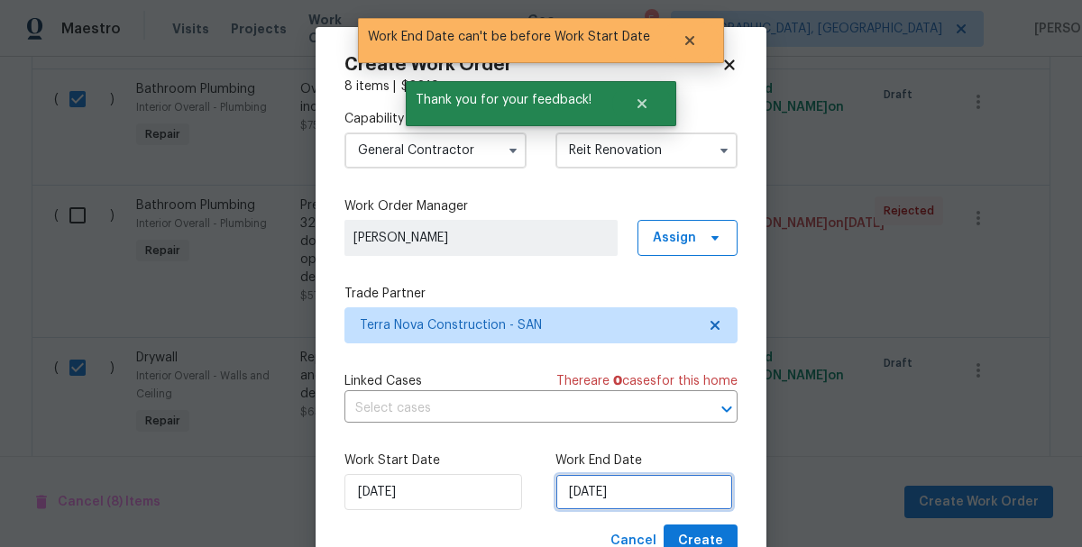
click at [586, 495] on input "9/20/2025" at bounding box center [644, 492] width 178 height 36
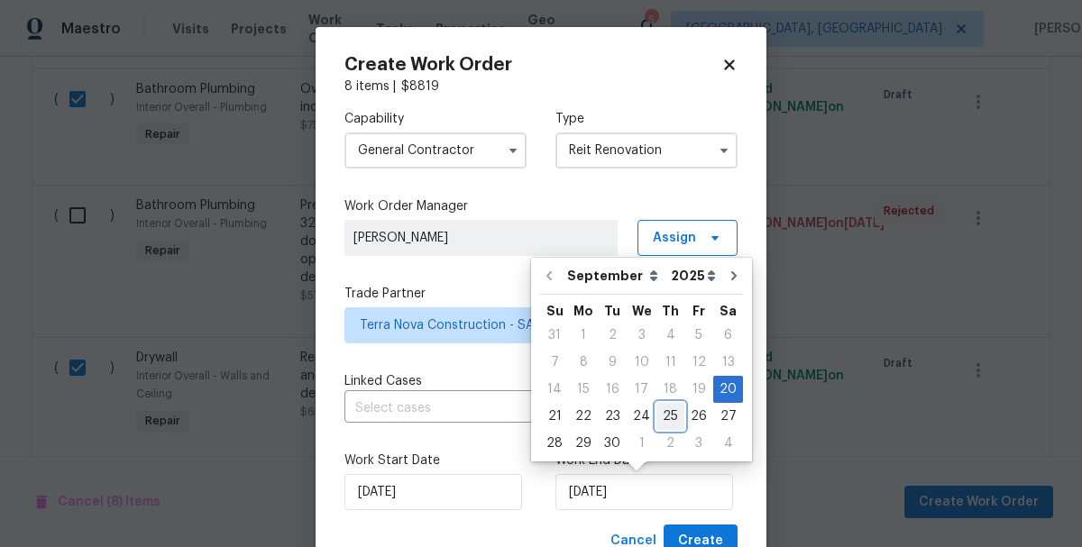
click at [663, 417] on div "25" at bounding box center [670, 416] width 28 height 25
type input "9/25/2025"
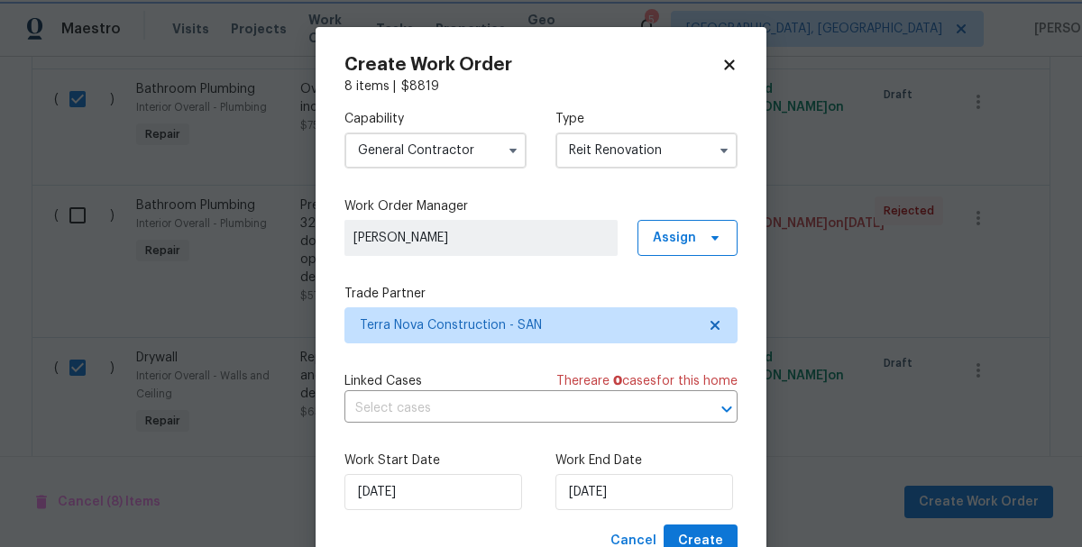
scroll to position [67, 0]
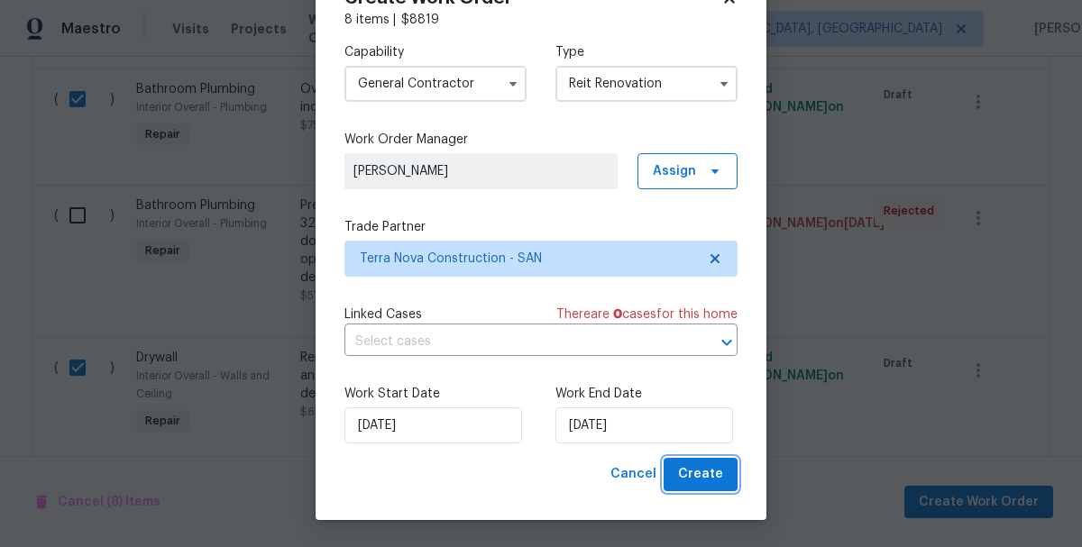
click at [698, 481] on span "Create" at bounding box center [700, 474] width 45 height 23
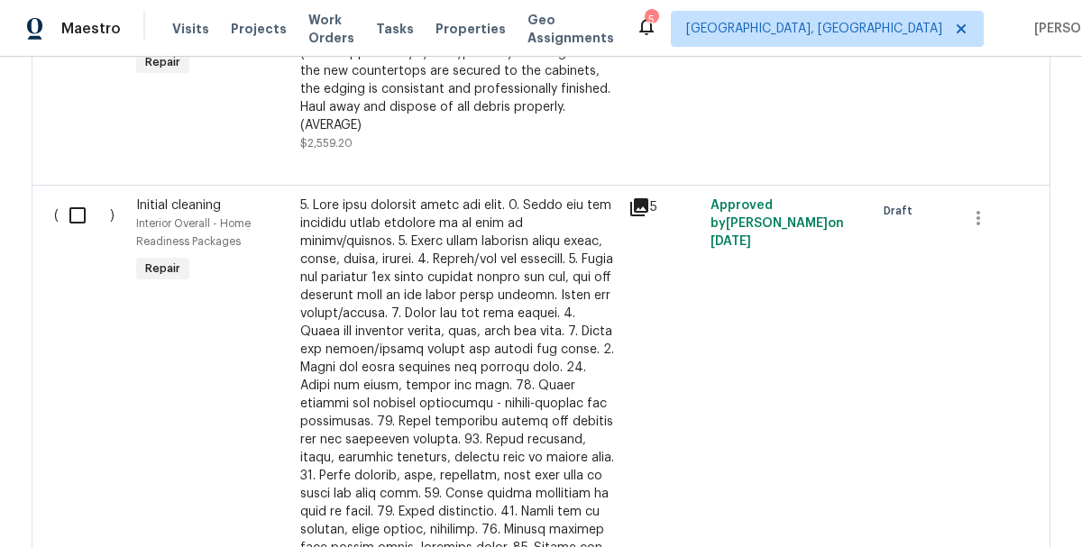
scroll to position [1030, 0]
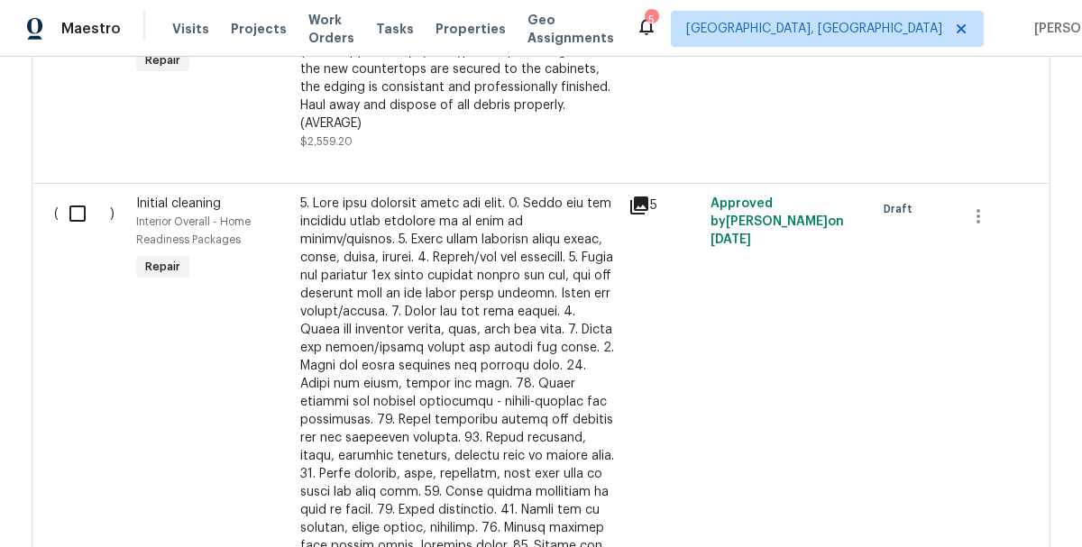
click at [84, 195] on input "checkbox" at bounding box center [84, 214] width 51 height 38
checkbox input "true"
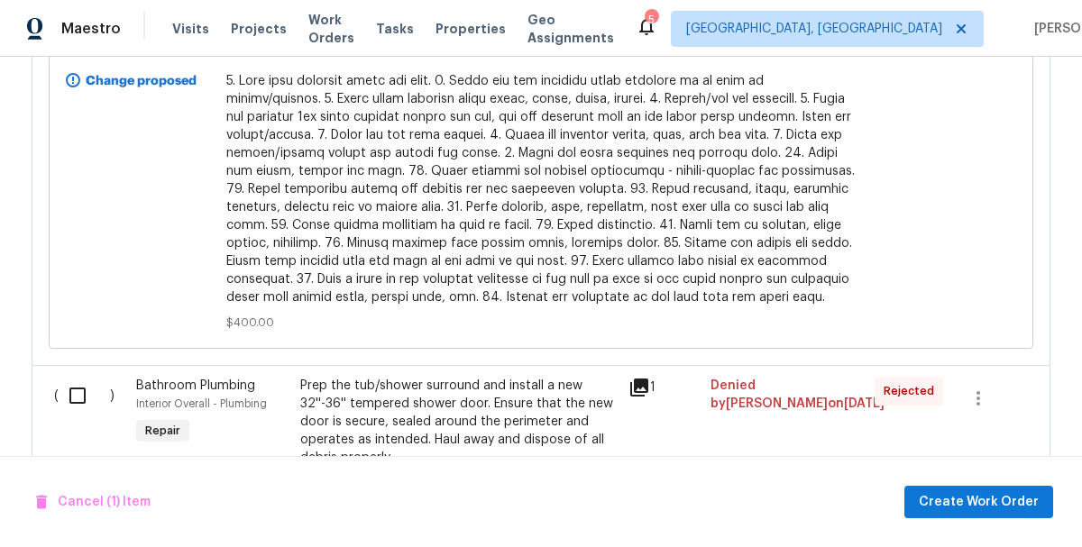
scroll to position [1721, 0]
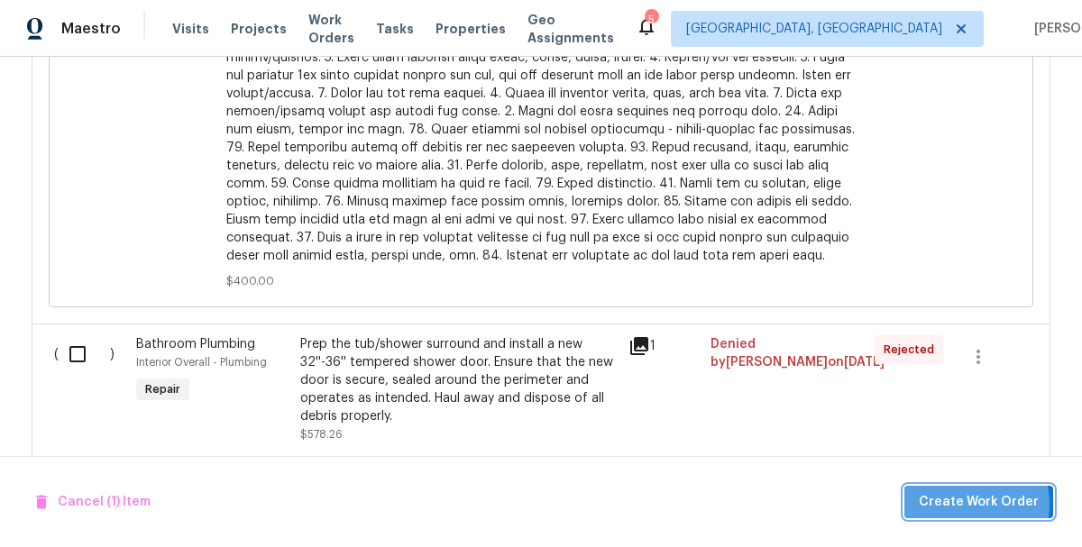
click at [969, 504] on span "Create Work Order" at bounding box center [979, 502] width 120 height 23
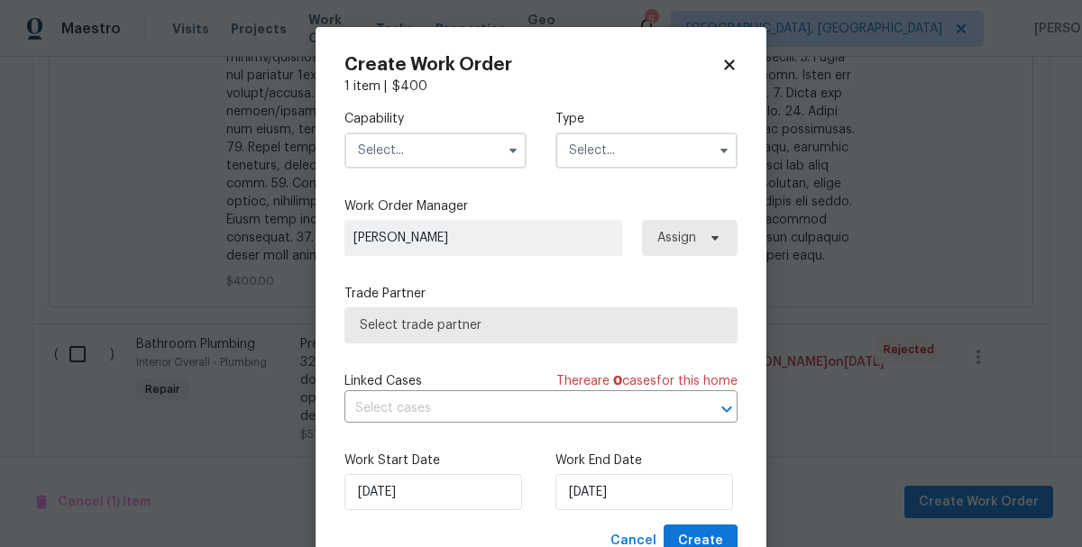
click at [389, 165] on input "text" at bounding box center [435, 151] width 182 height 36
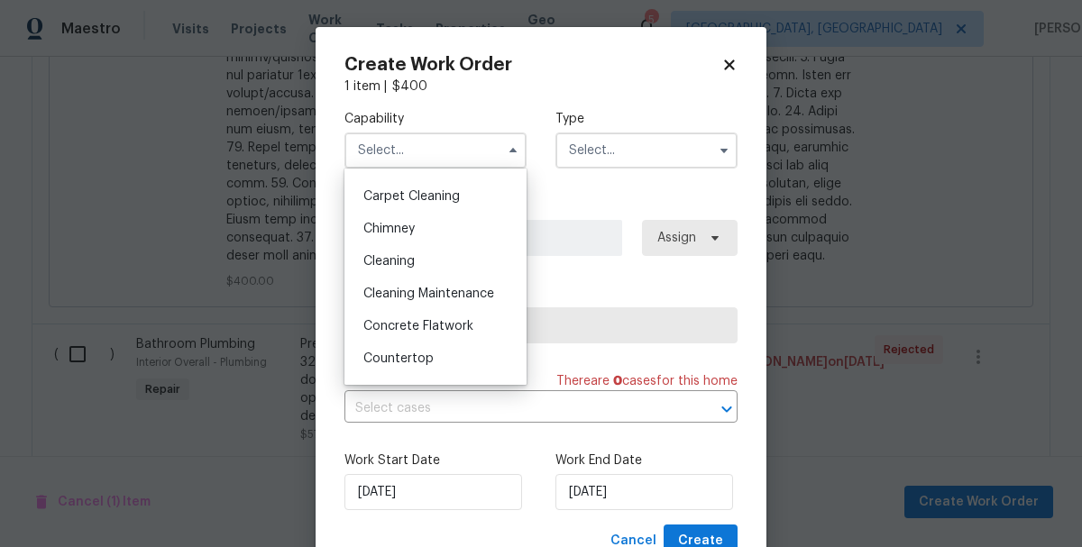
scroll to position [225, 0]
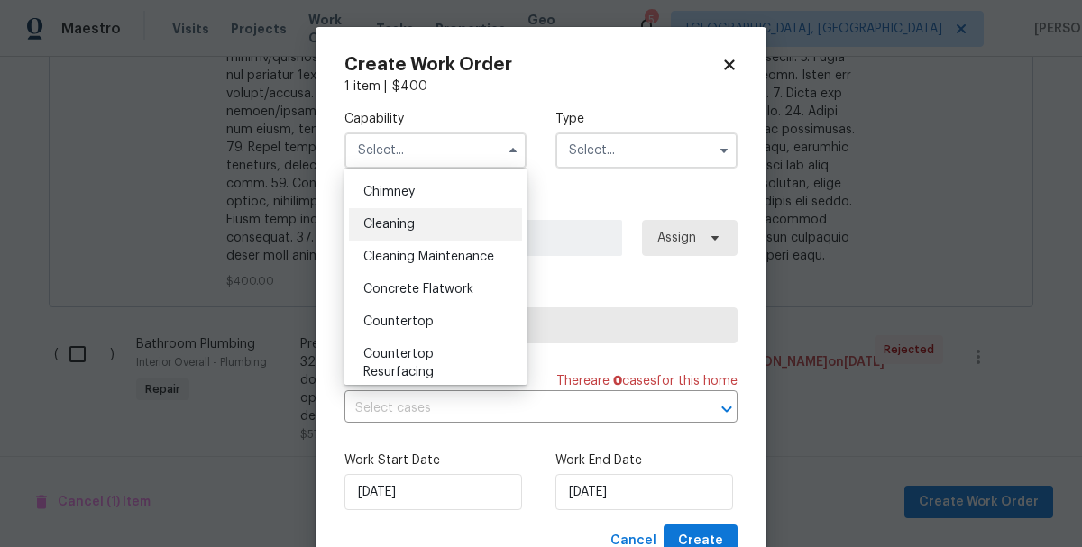
click at [379, 230] on span "Cleaning" at bounding box center [388, 224] width 51 height 13
type input "Cleaning"
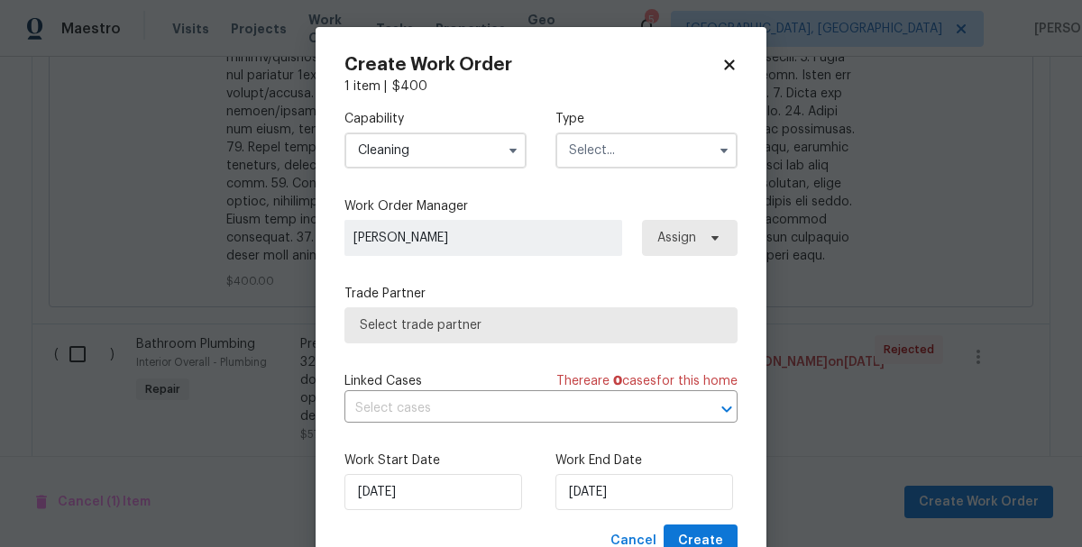
click at [585, 160] on input "text" at bounding box center [646, 151] width 182 height 36
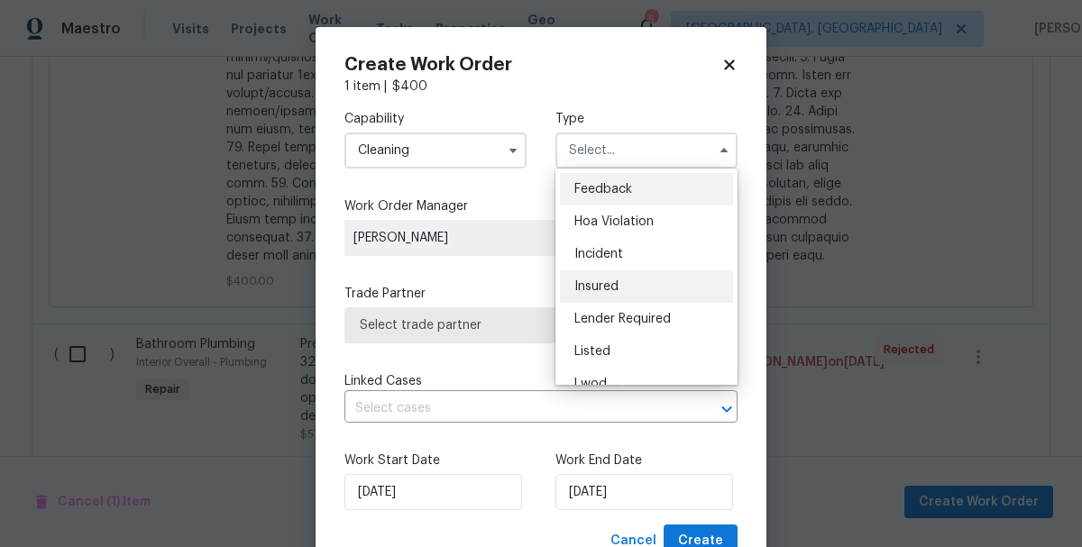
scroll to position [215, 0]
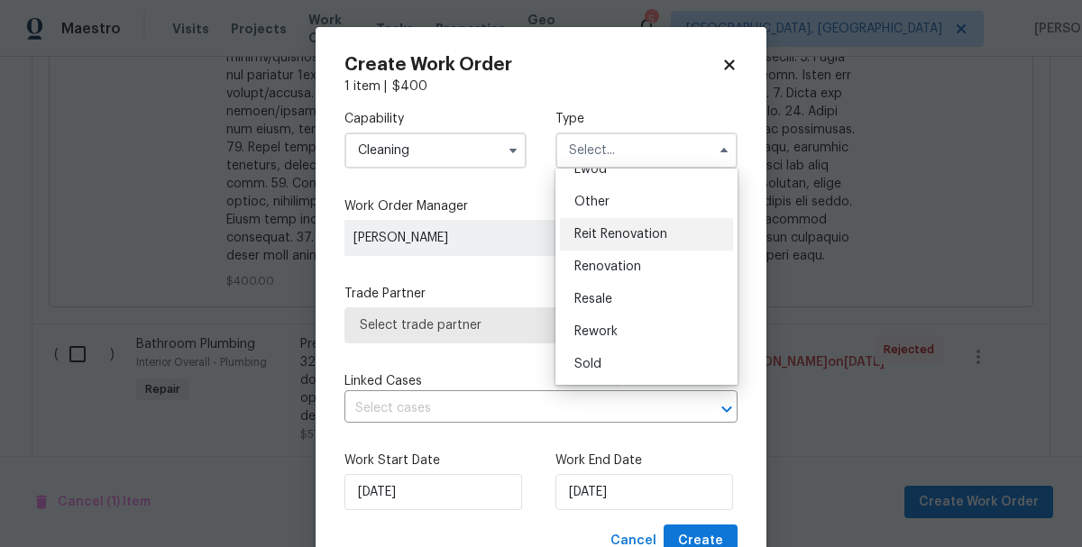
click at [593, 235] on span "Reit Renovation" at bounding box center [620, 234] width 93 height 13
type input "Reit Renovation"
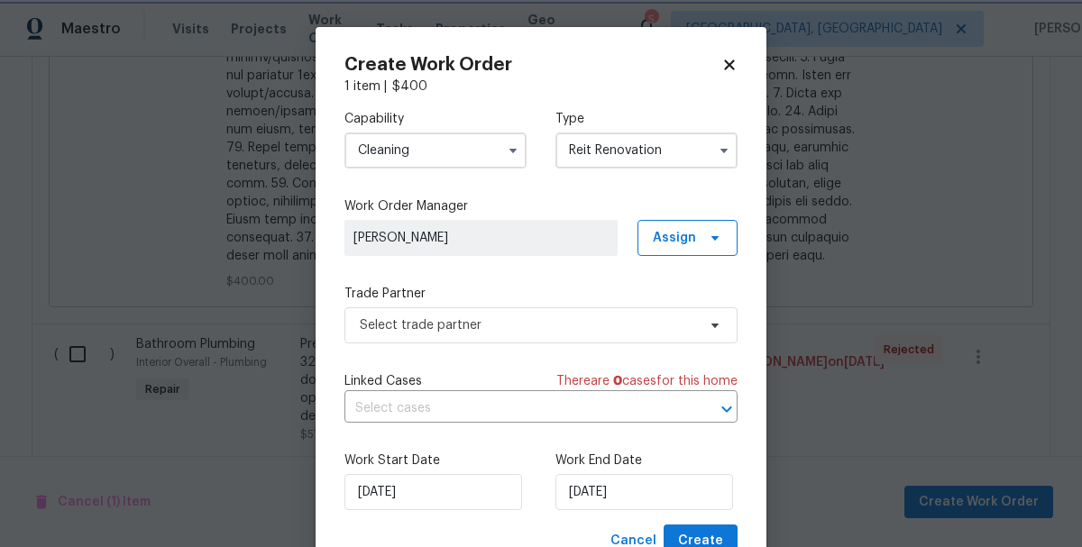
scroll to position [67, 0]
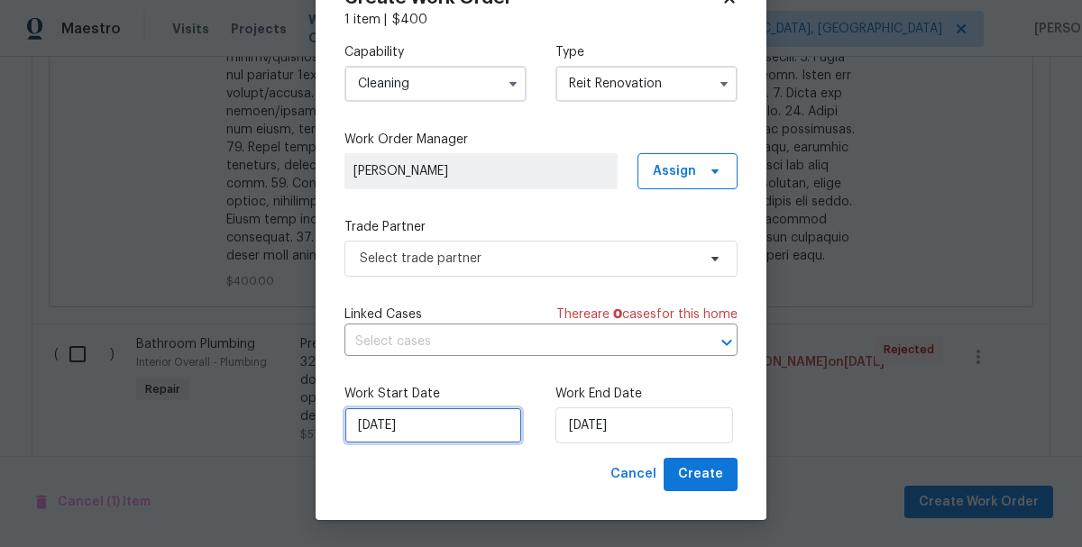
click at [437, 429] on input "9/19/2025" at bounding box center [433, 426] width 178 height 36
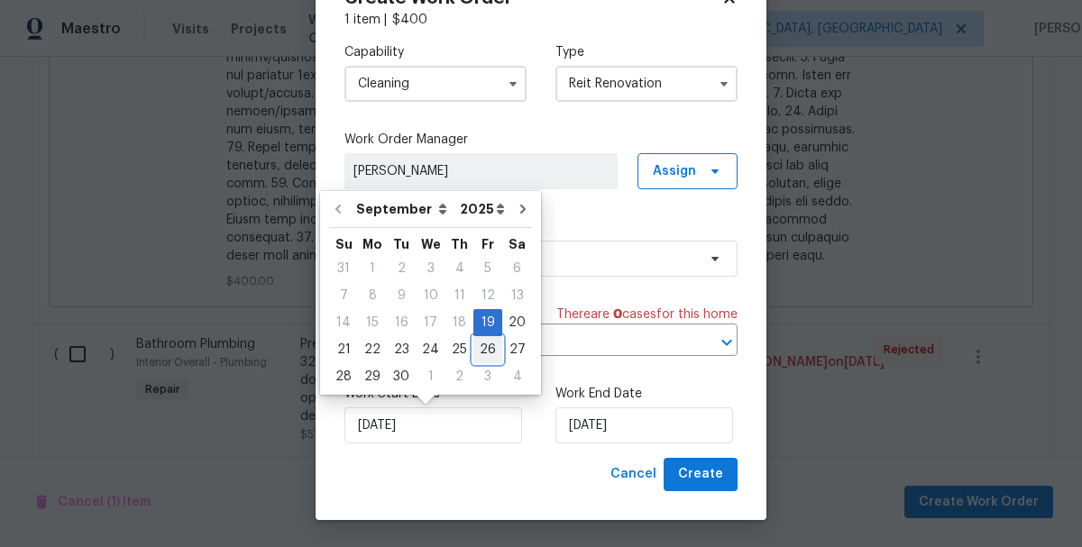
click at [480, 358] on div "26" at bounding box center [487, 349] width 29 height 25
type input "9/26/2025"
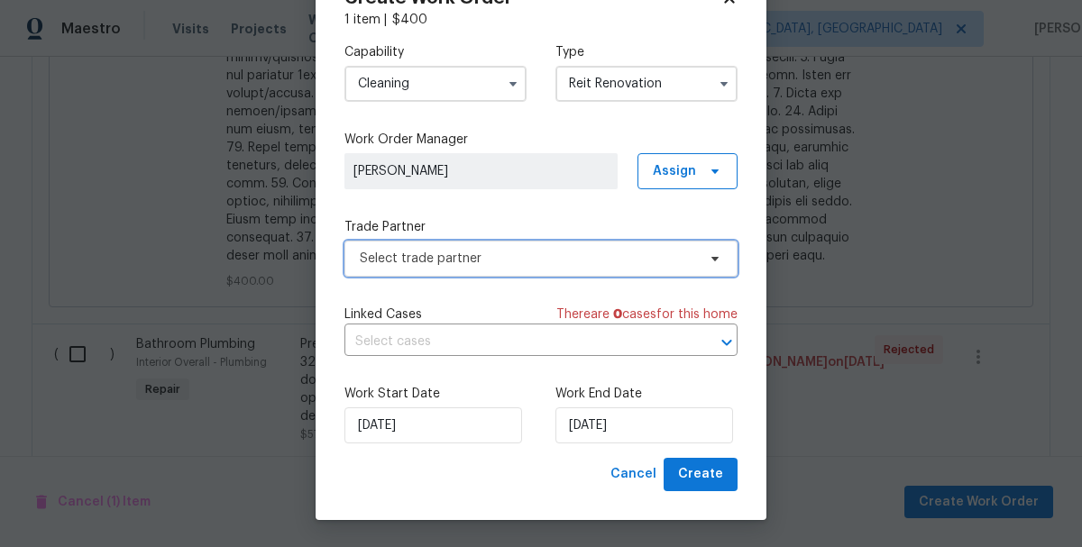
click at [390, 250] on span "Select trade partner" at bounding box center [528, 259] width 336 height 18
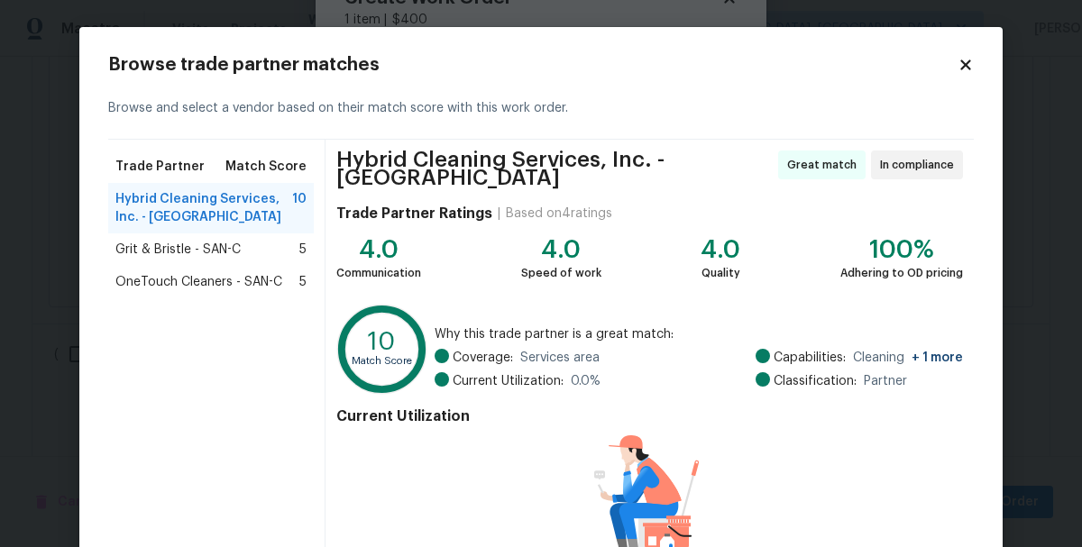
click at [188, 251] on span "Grit & Bristle - SAN-C" at bounding box center [177, 250] width 125 height 18
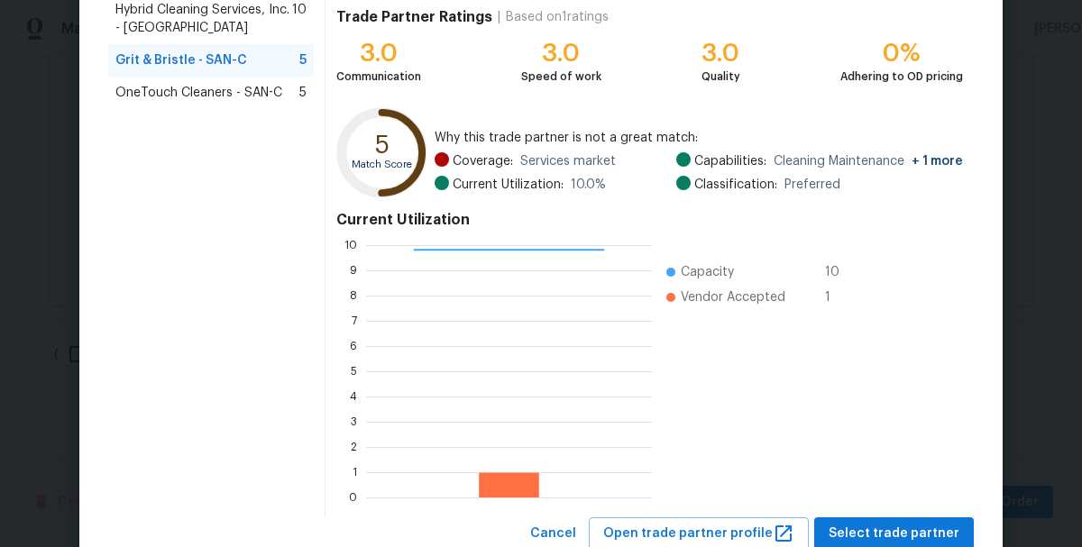
scroll to position [215, 0]
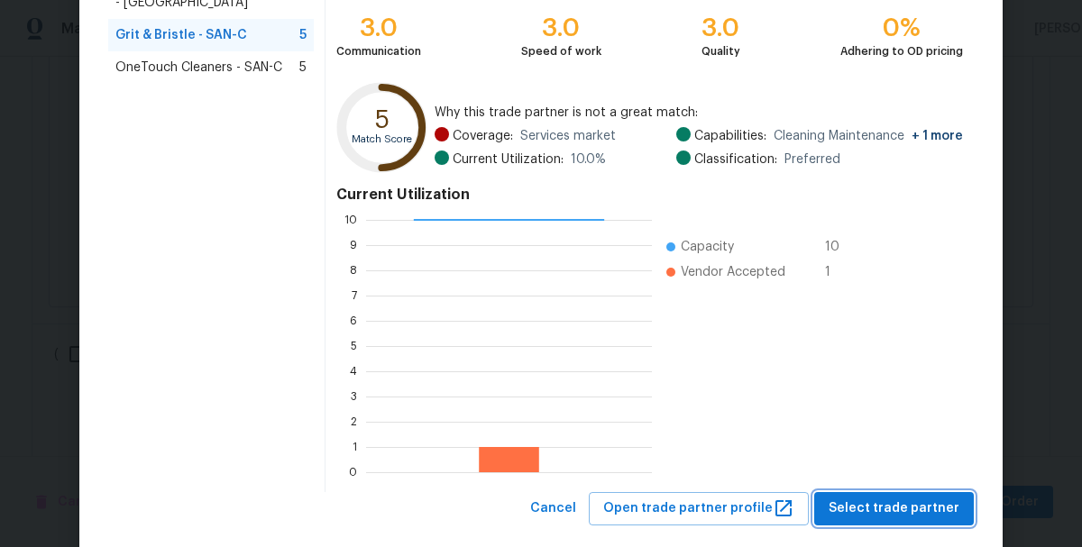
click at [867, 510] on span "Select trade partner" at bounding box center [894, 509] width 131 height 23
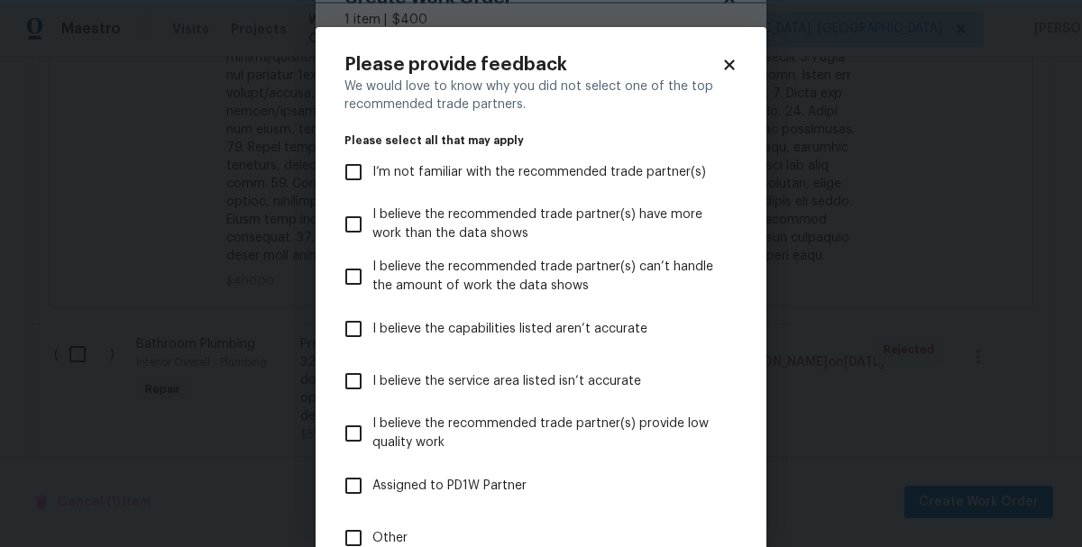
scroll to position [167, 0]
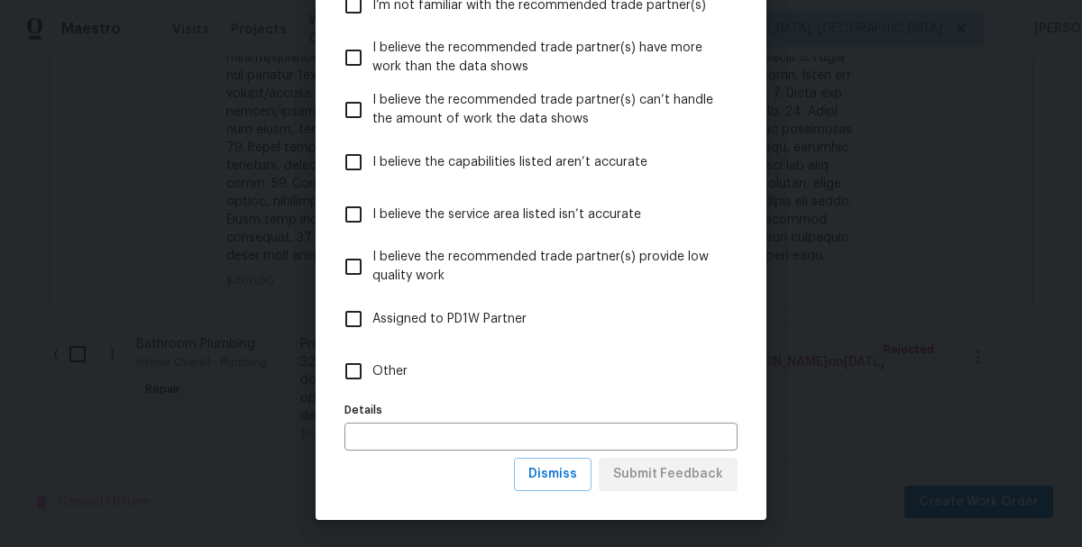
click at [342, 373] on input "Other" at bounding box center [354, 372] width 38 height 38
checkbox input "true"
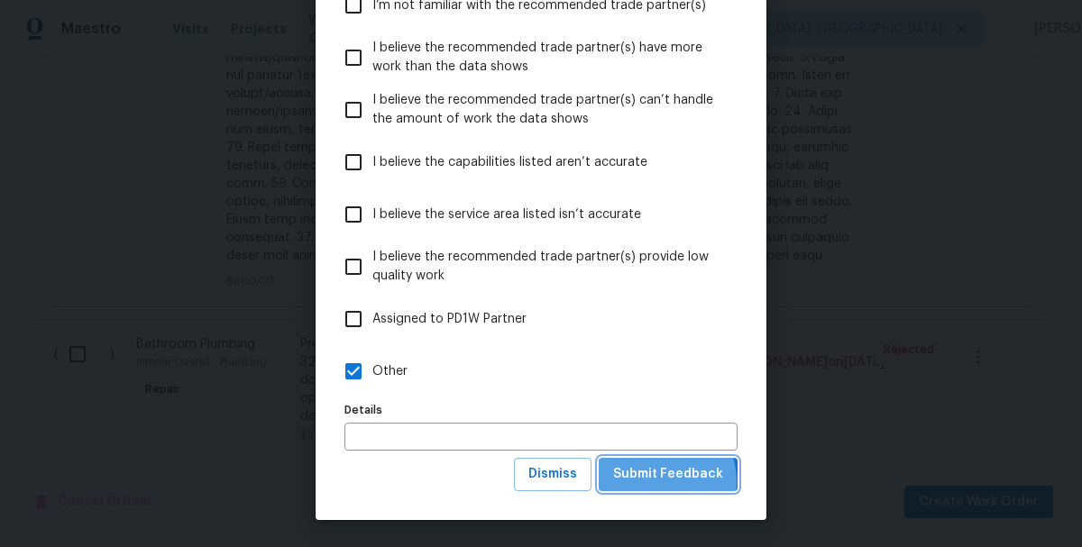
click at [656, 482] on span "Submit Feedback" at bounding box center [668, 474] width 110 height 23
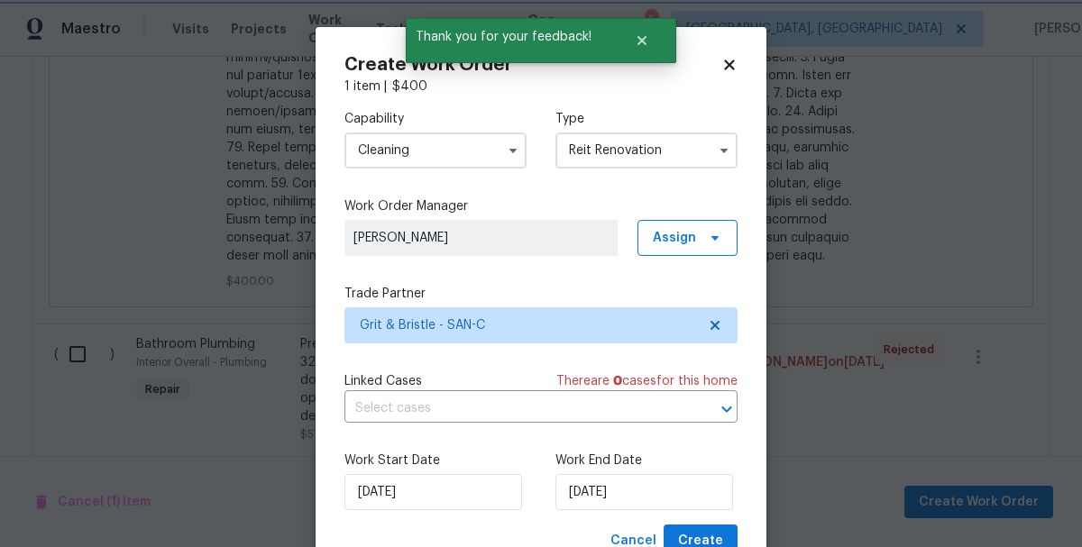
scroll to position [67, 0]
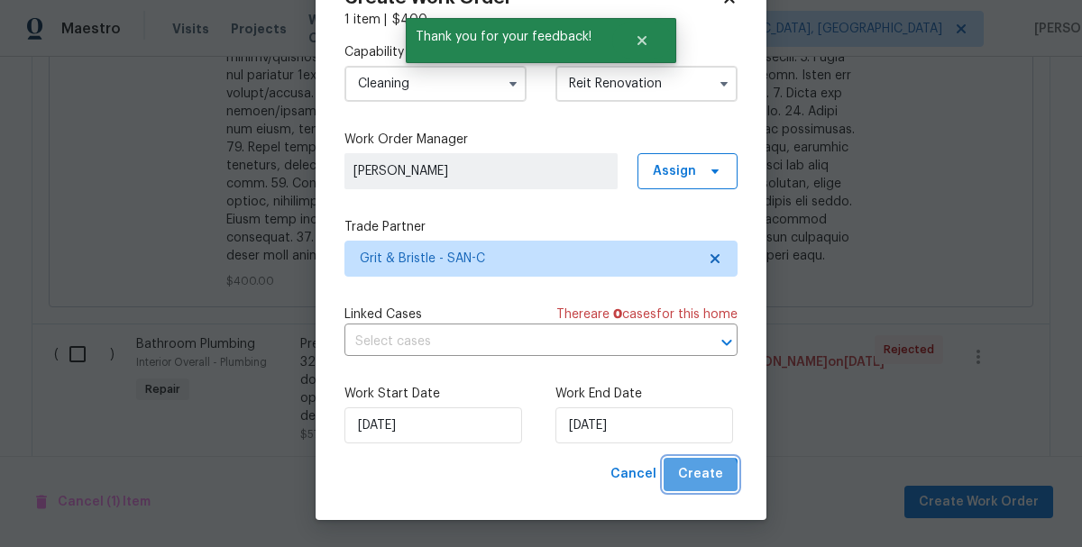
click at [701, 479] on span "Create" at bounding box center [700, 474] width 45 height 23
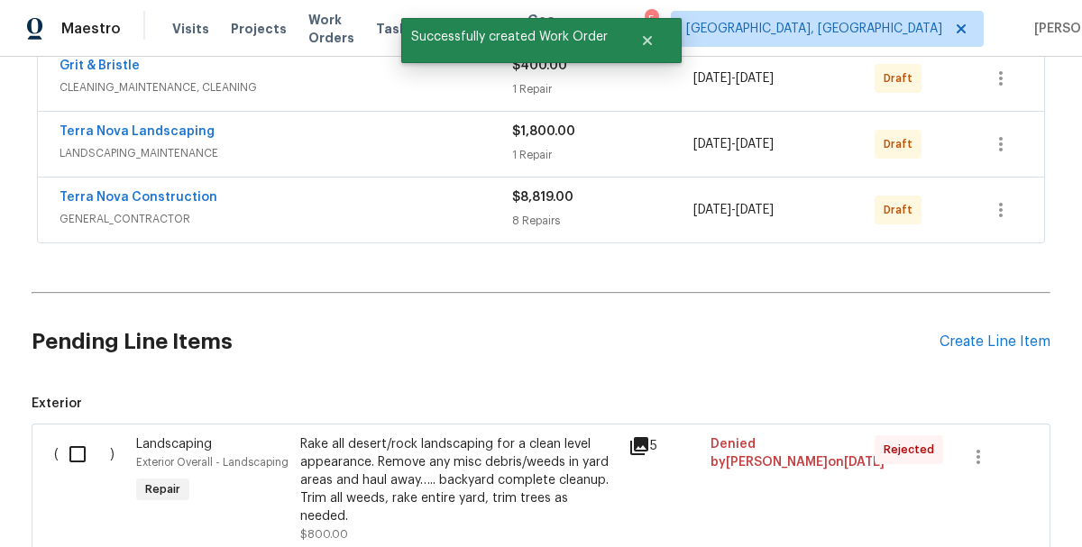
scroll to position [251, 0]
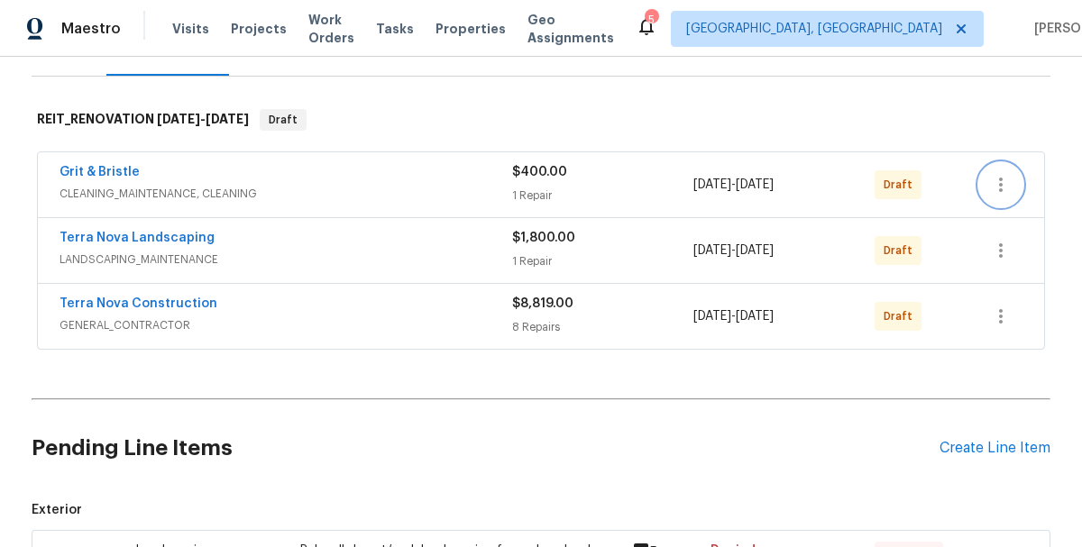
click at [991, 188] on icon "button" at bounding box center [1001, 185] width 22 height 22
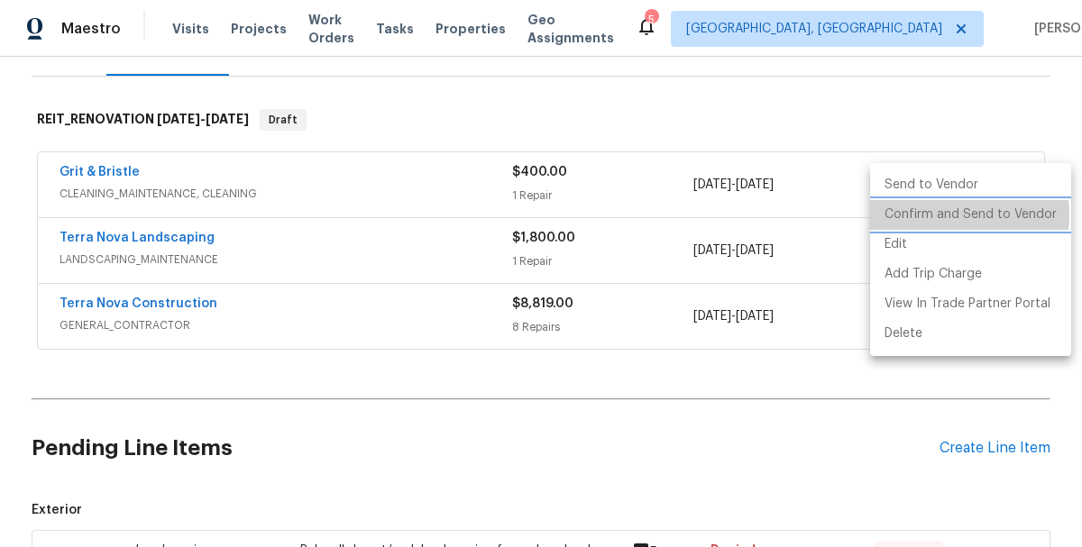
click at [953, 215] on li "Confirm and Send to Vendor" at bounding box center [970, 215] width 201 height 30
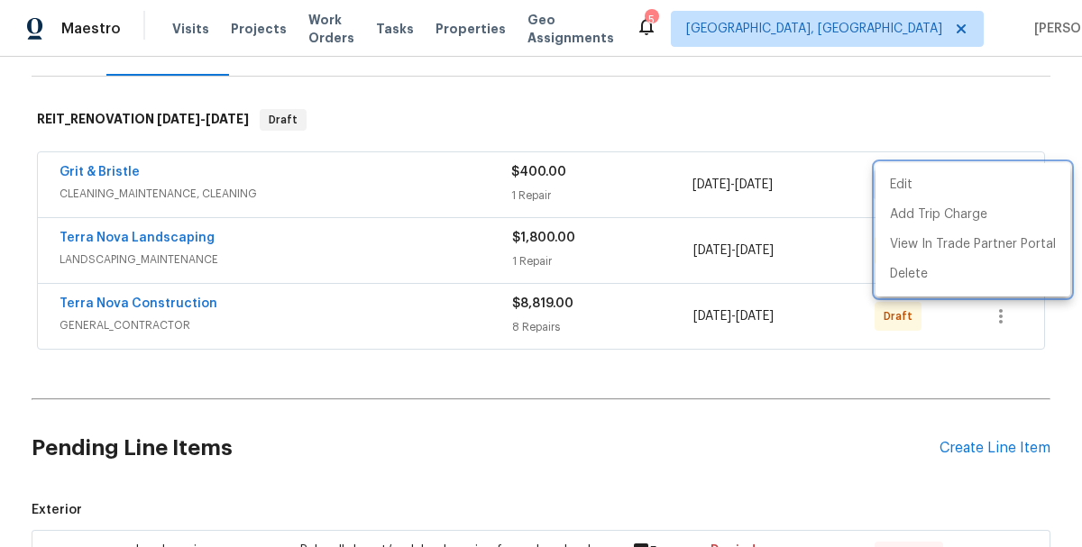
click at [967, 379] on div at bounding box center [541, 273] width 1082 height 547
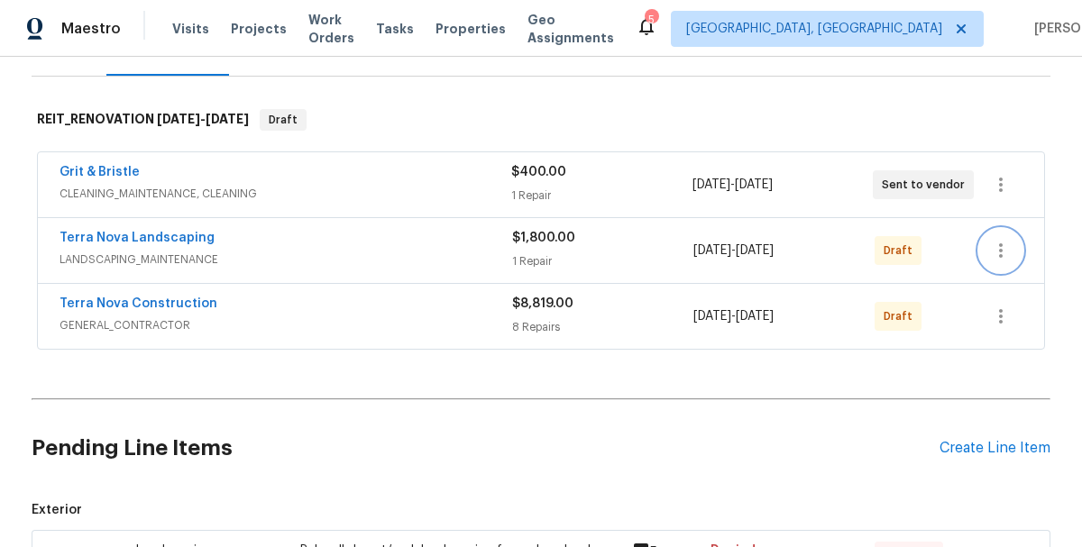
click at [994, 251] on icon "button" at bounding box center [1001, 251] width 22 height 22
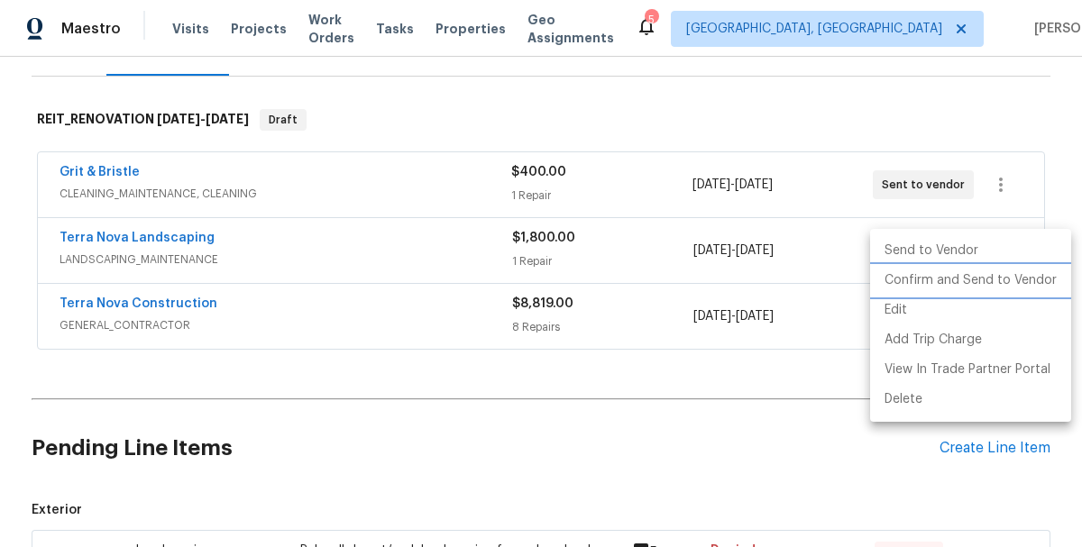
click at [921, 284] on li "Confirm and Send to Vendor" at bounding box center [970, 281] width 201 height 30
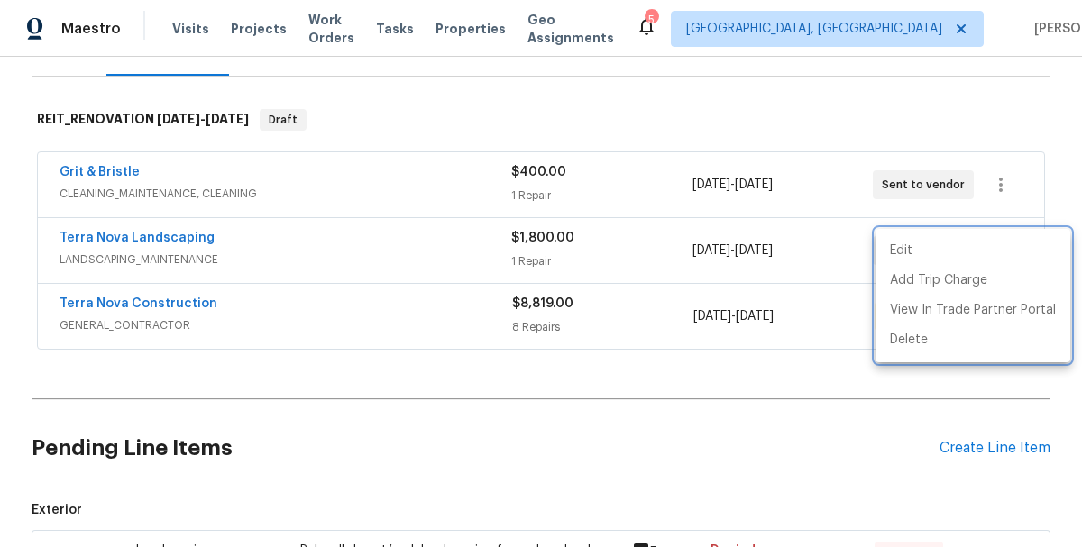
click at [847, 449] on div at bounding box center [541, 273] width 1082 height 547
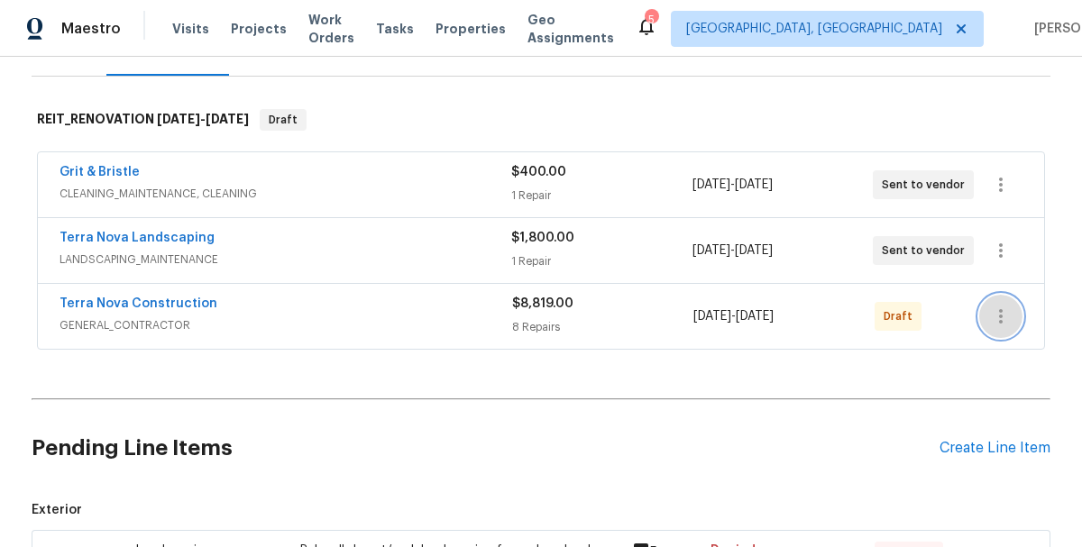
click at [999, 313] on icon "button" at bounding box center [1001, 317] width 22 height 22
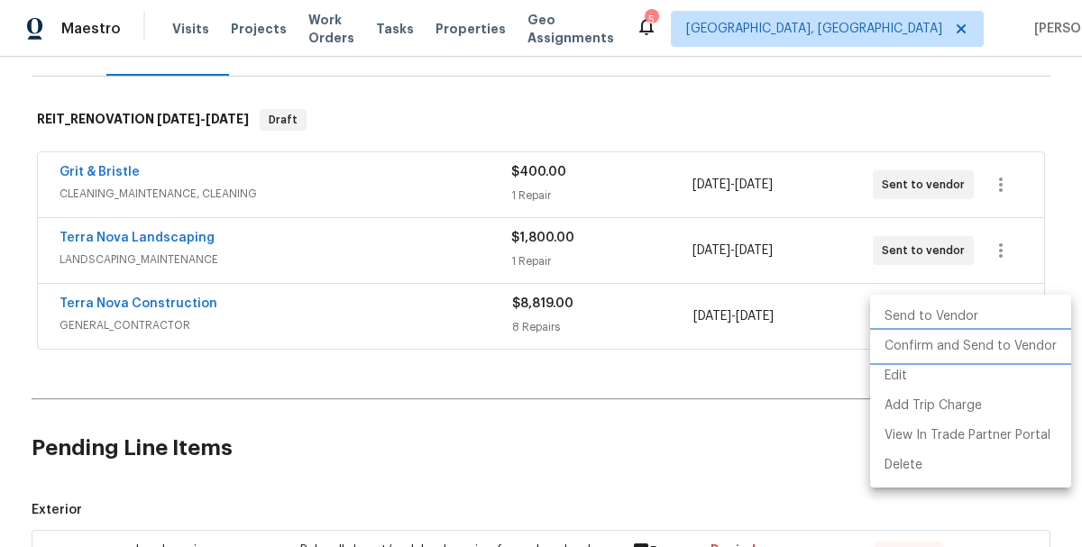
click at [941, 354] on li "Confirm and Send to Vendor" at bounding box center [970, 347] width 201 height 30
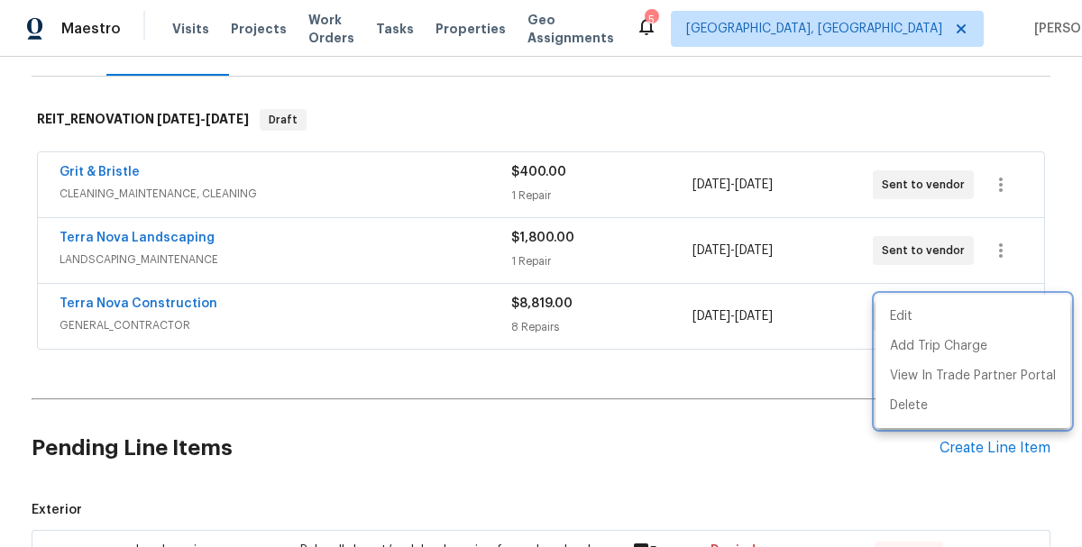
click at [589, 433] on div at bounding box center [541, 273] width 1082 height 547
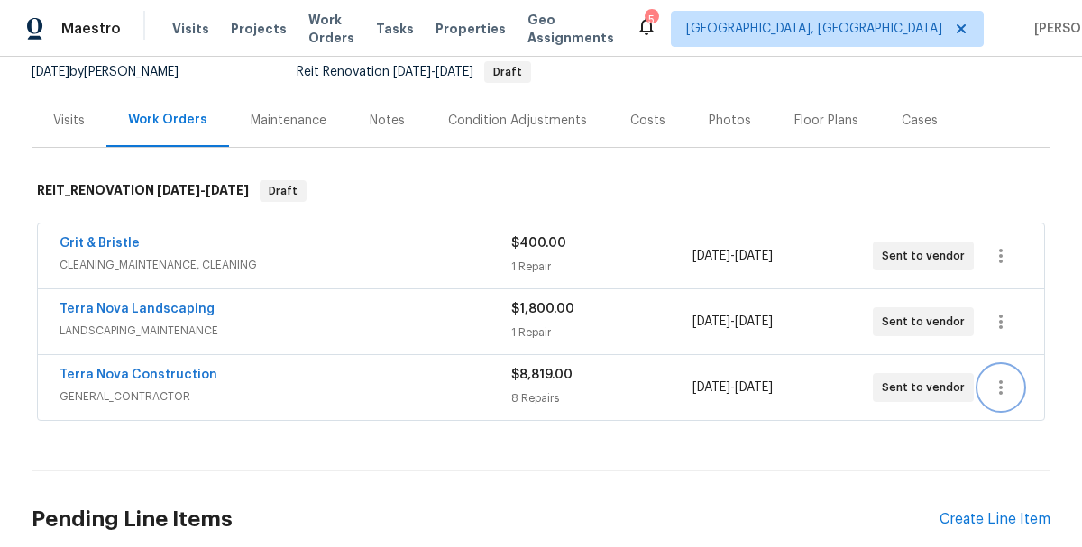
scroll to position [0, 0]
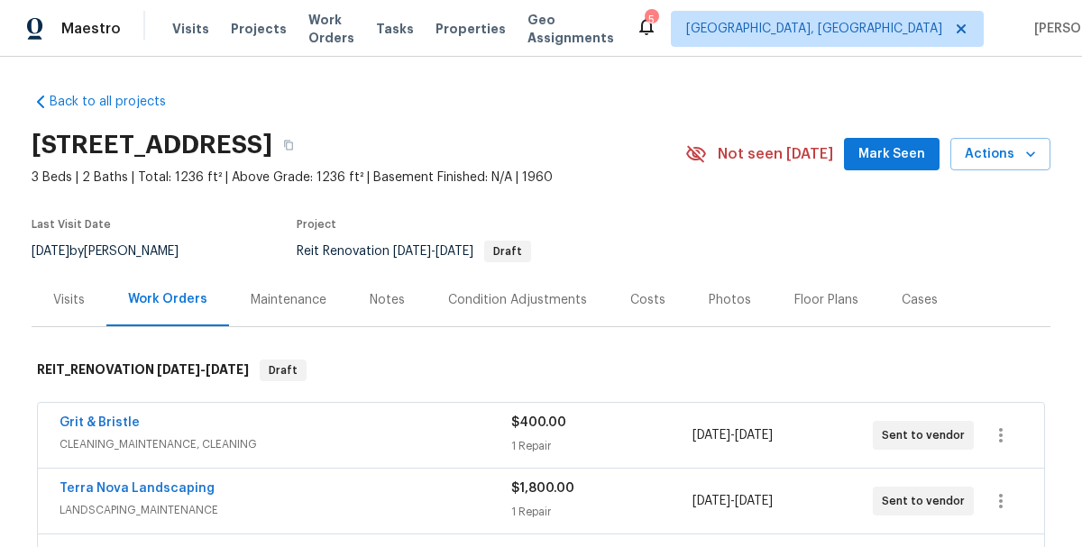
click at [380, 303] on div "Notes" at bounding box center [387, 300] width 35 height 18
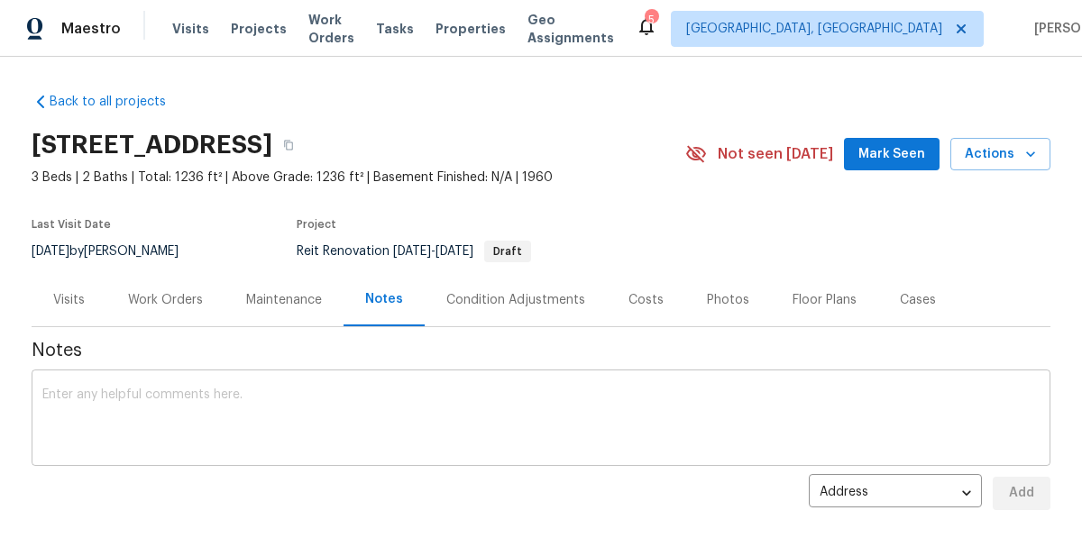
click at [146, 408] on textarea at bounding box center [540, 420] width 997 height 63
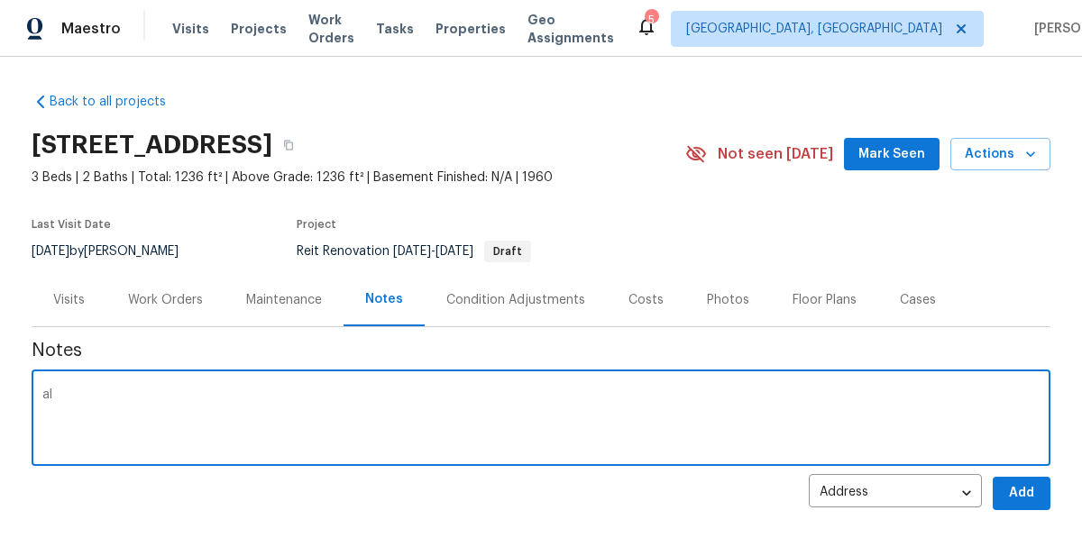
type textarea "a"
type textarea "A"
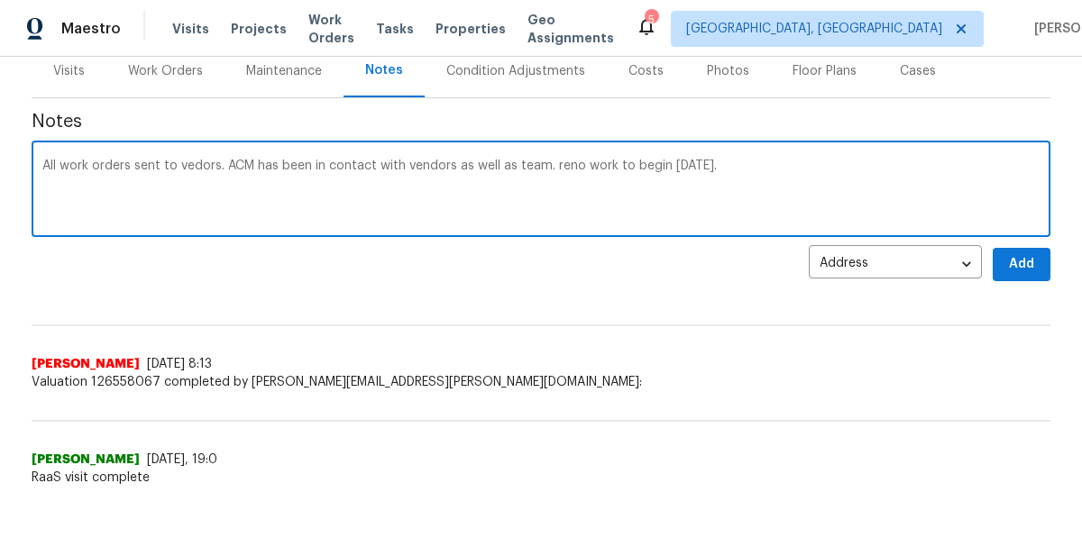
scroll to position [238, 0]
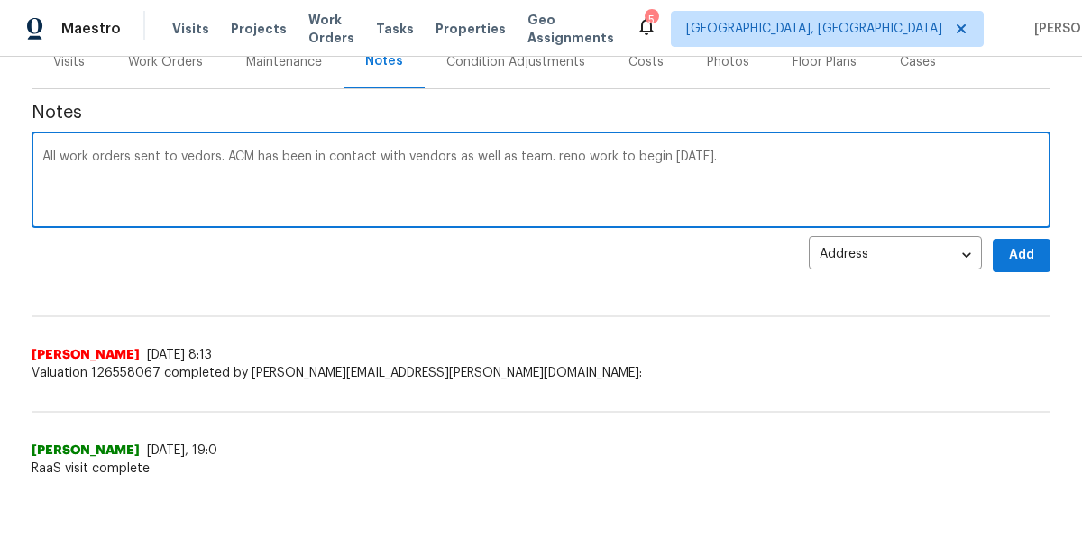
type textarea "All work orders sent to vedors. ACM has been in contact with vendors as well as…"
click at [1004, 258] on button "Add" at bounding box center [1022, 255] width 58 height 33
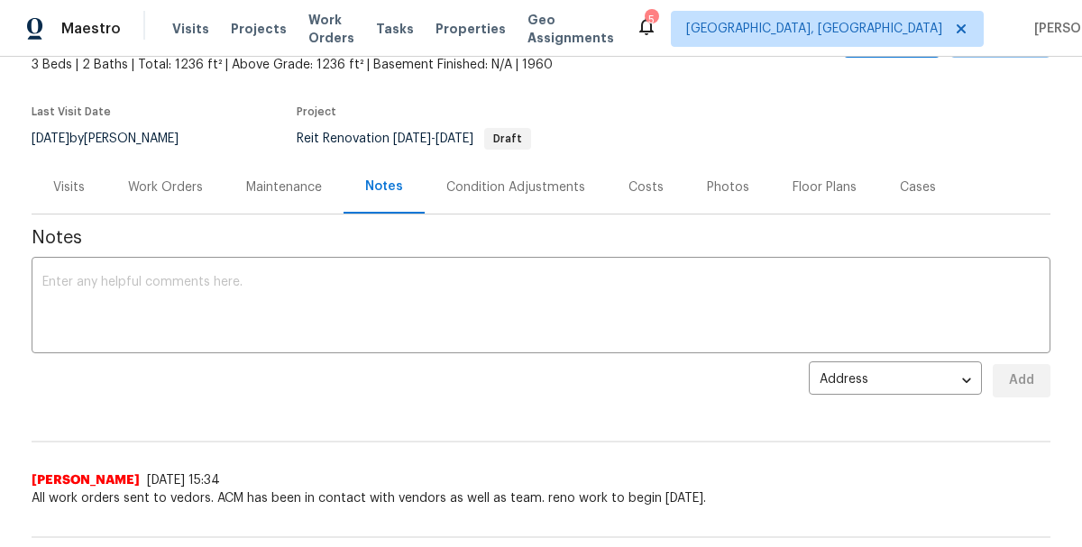
scroll to position [0, 0]
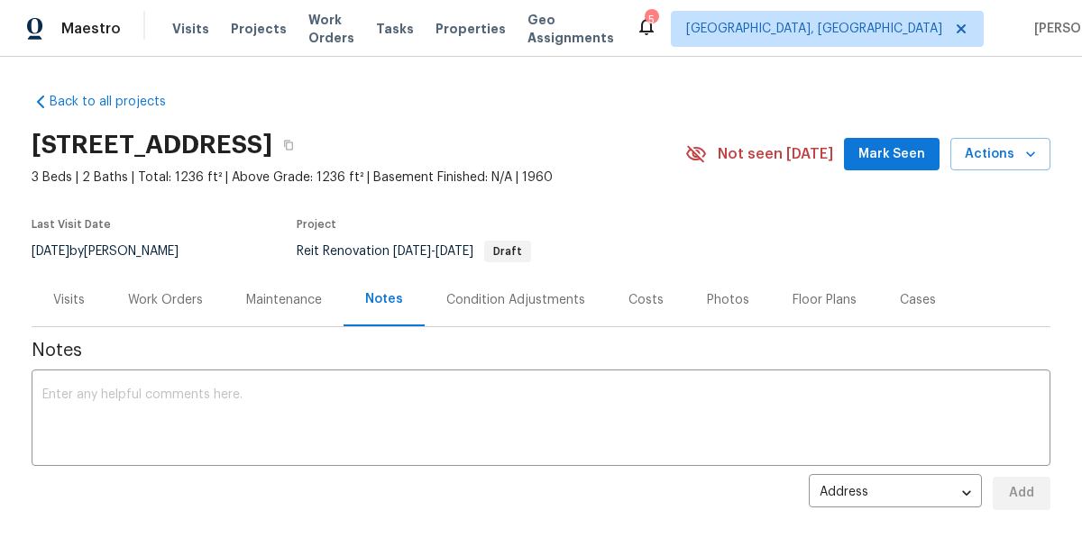
click at [155, 307] on div "Work Orders" at bounding box center [165, 300] width 75 height 18
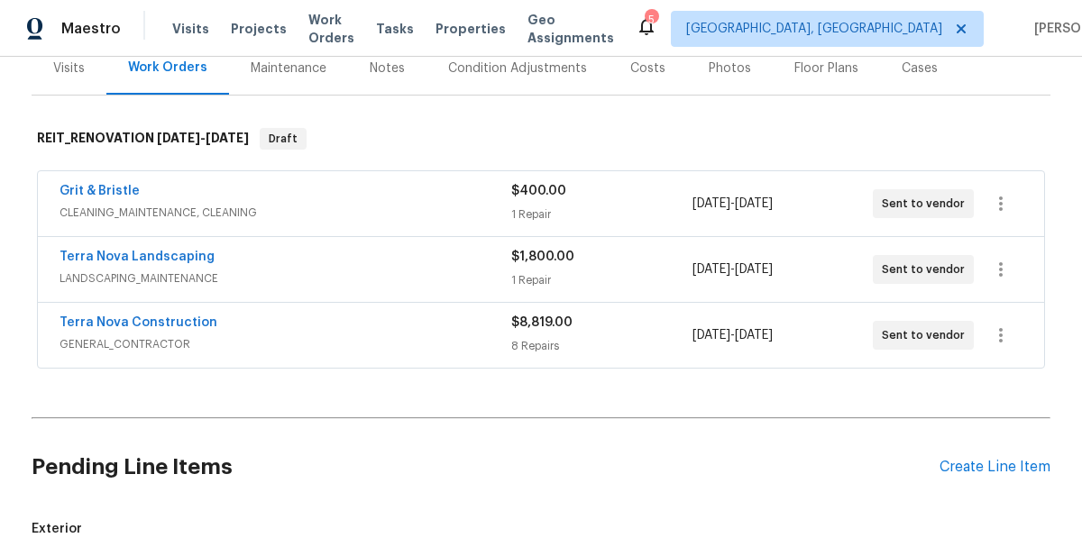
scroll to position [228, 0]
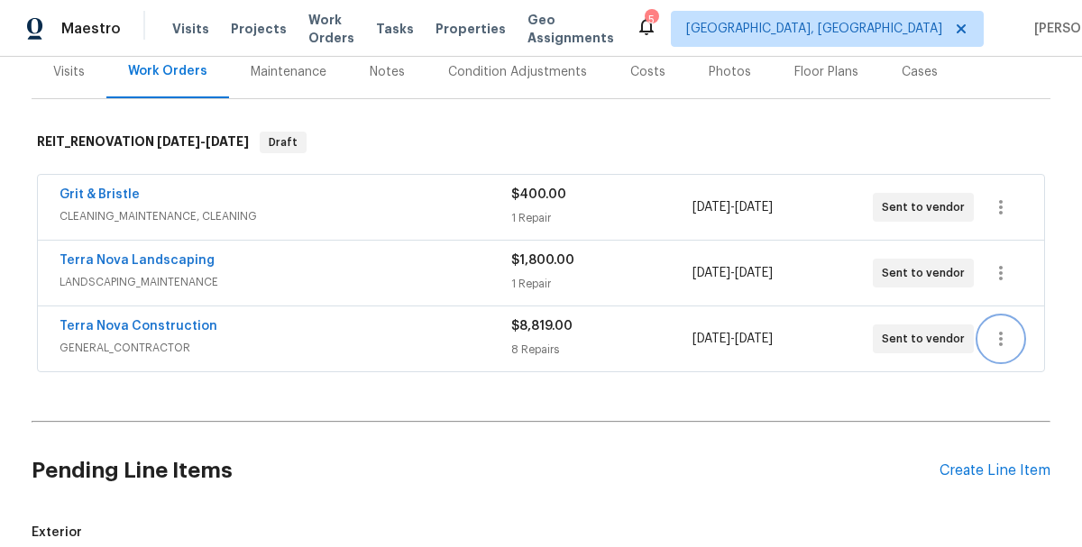
click at [995, 346] on icon "button" at bounding box center [1001, 339] width 22 height 22
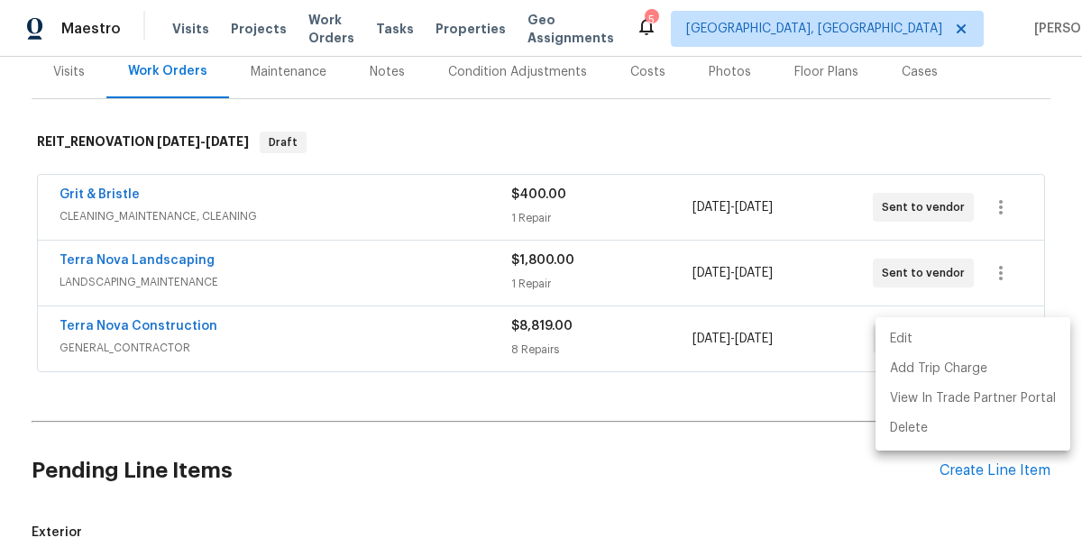
click at [896, 337] on li "Edit" at bounding box center [972, 340] width 195 height 30
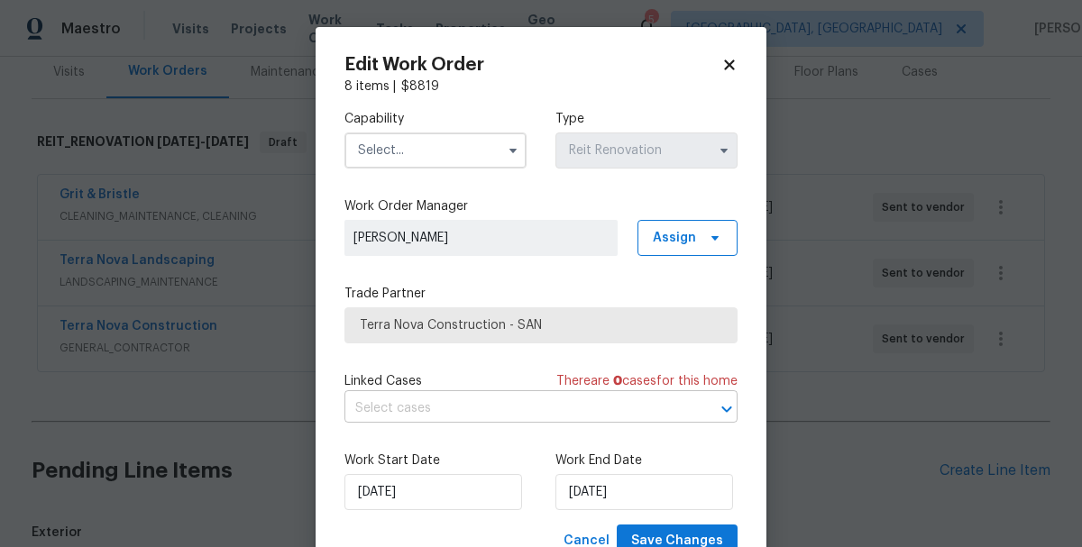
scroll to position [67, 0]
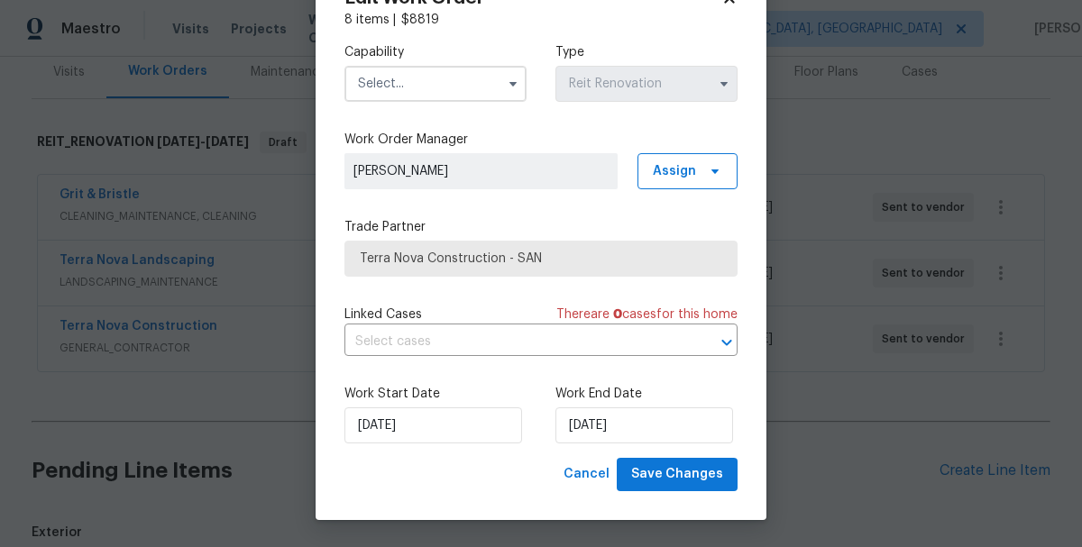
click at [390, 94] on input "text" at bounding box center [435, 84] width 182 height 36
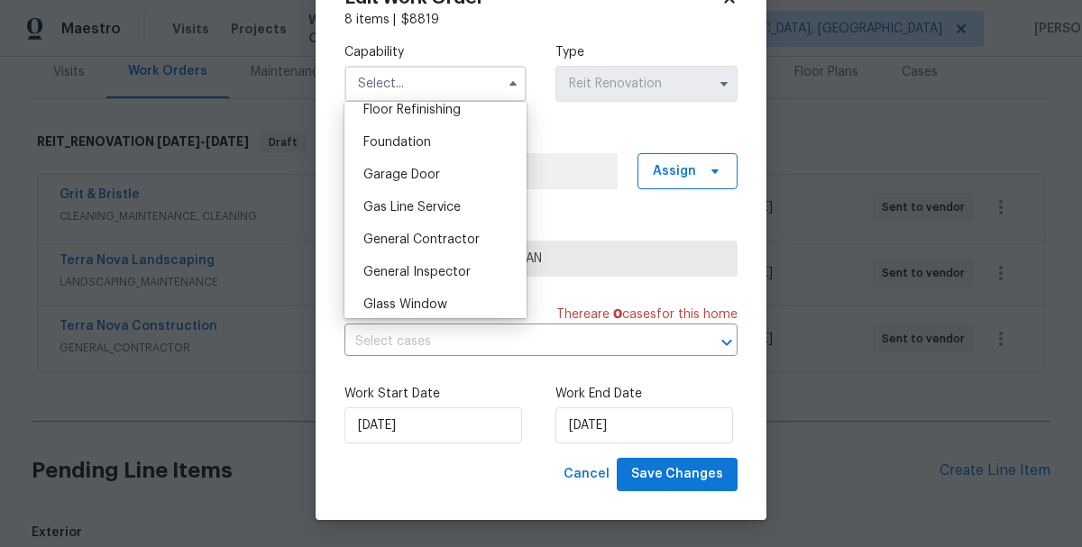
scroll to position [748, 0]
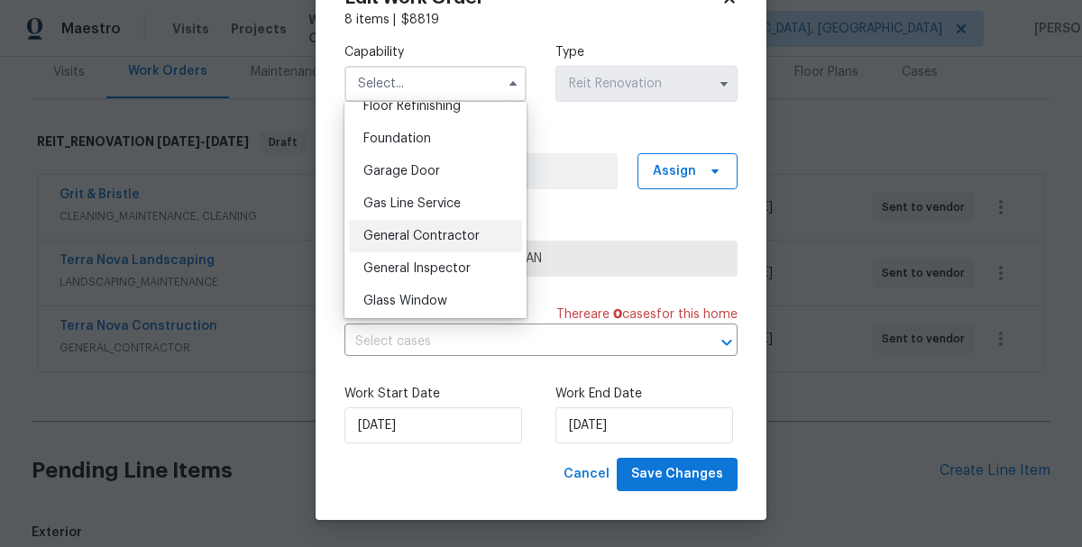
click at [409, 225] on div "General Contractor" at bounding box center [435, 236] width 173 height 32
type input "General Contractor"
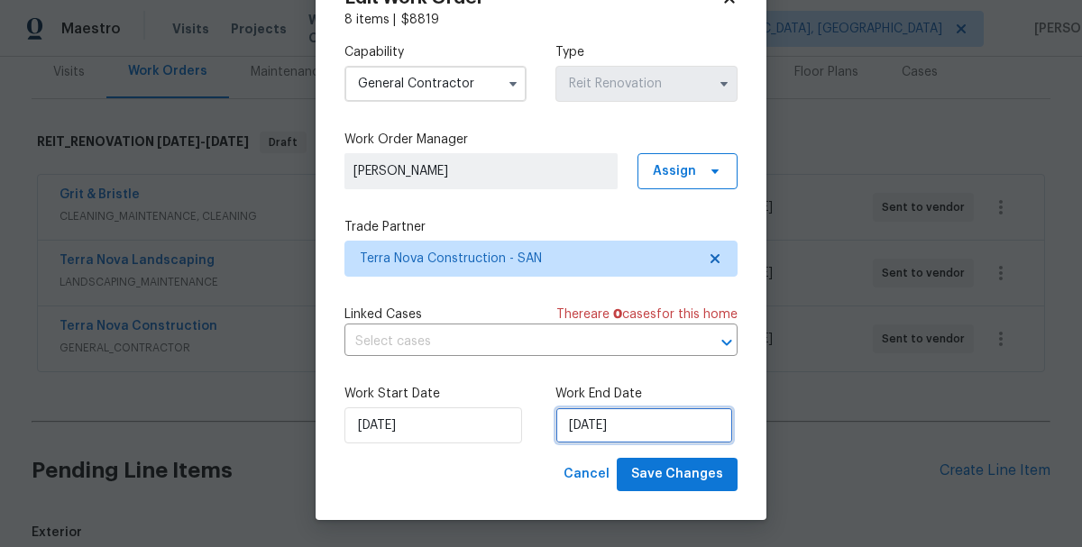
click at [630, 428] on input "9/25/2025" at bounding box center [644, 426] width 178 height 36
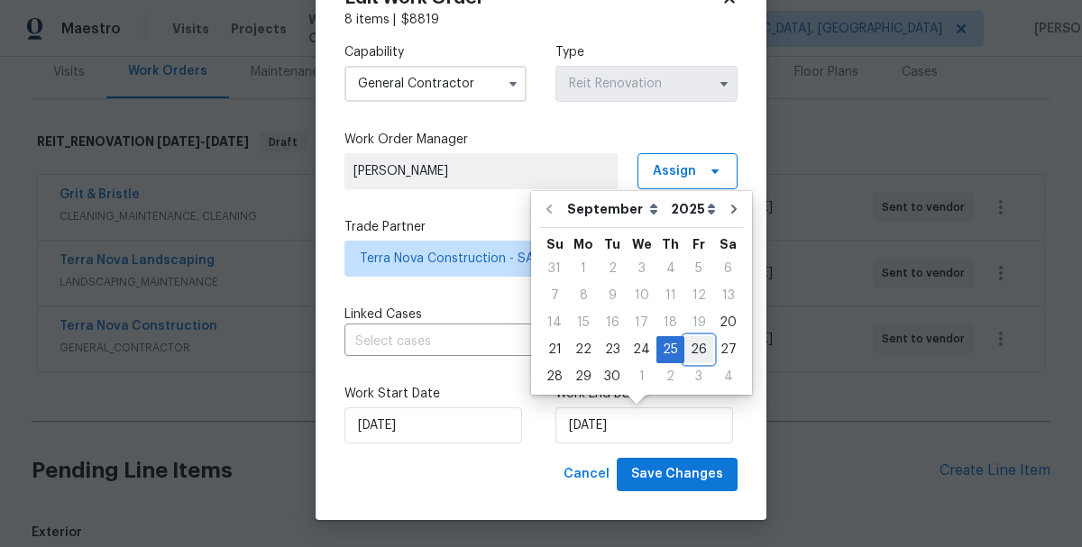
click at [688, 350] on div "26" at bounding box center [698, 349] width 29 height 25
type input "9/26/2025"
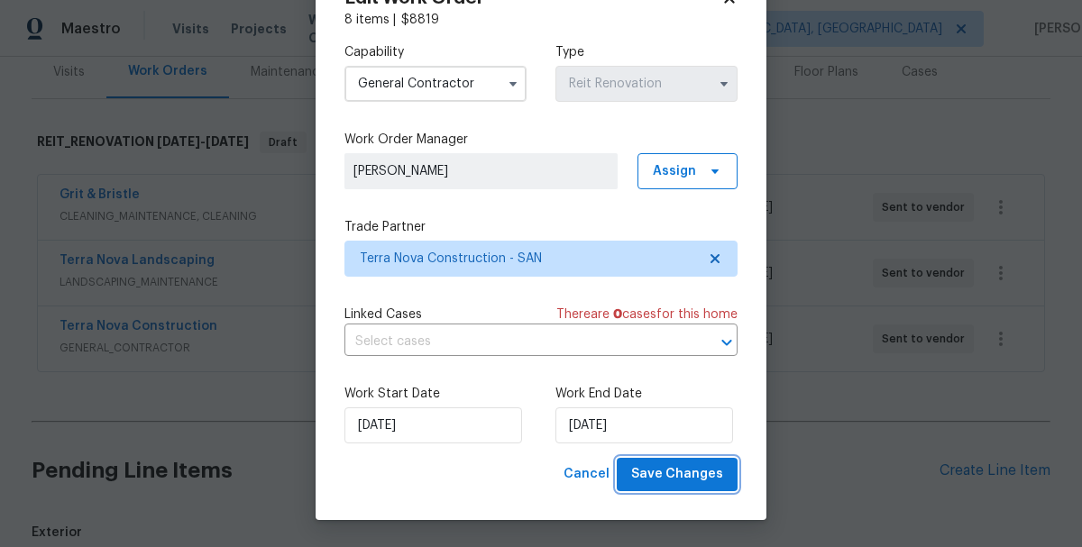
click at [645, 481] on span "Save Changes" at bounding box center [677, 474] width 92 height 23
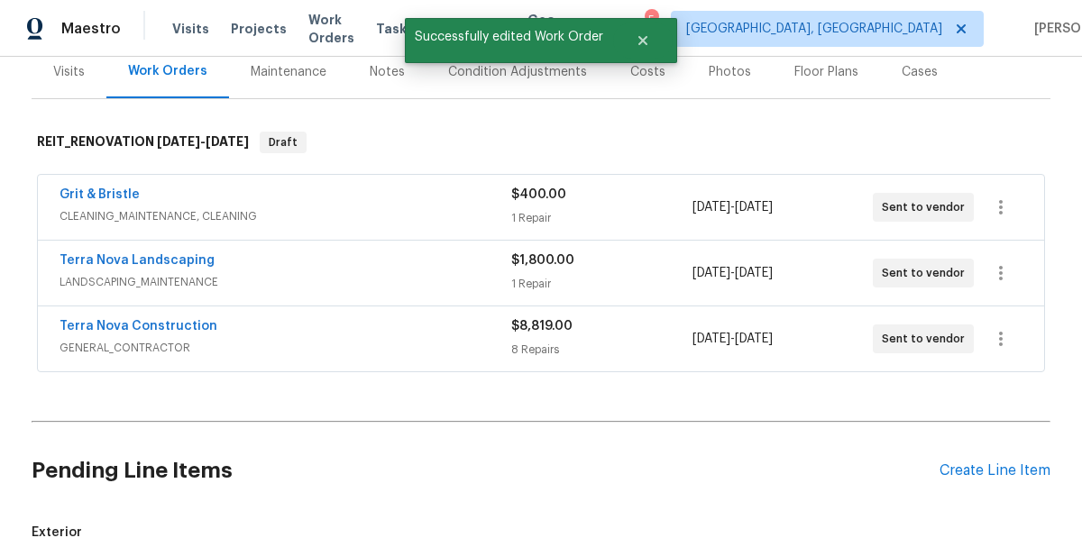
scroll to position [0, 0]
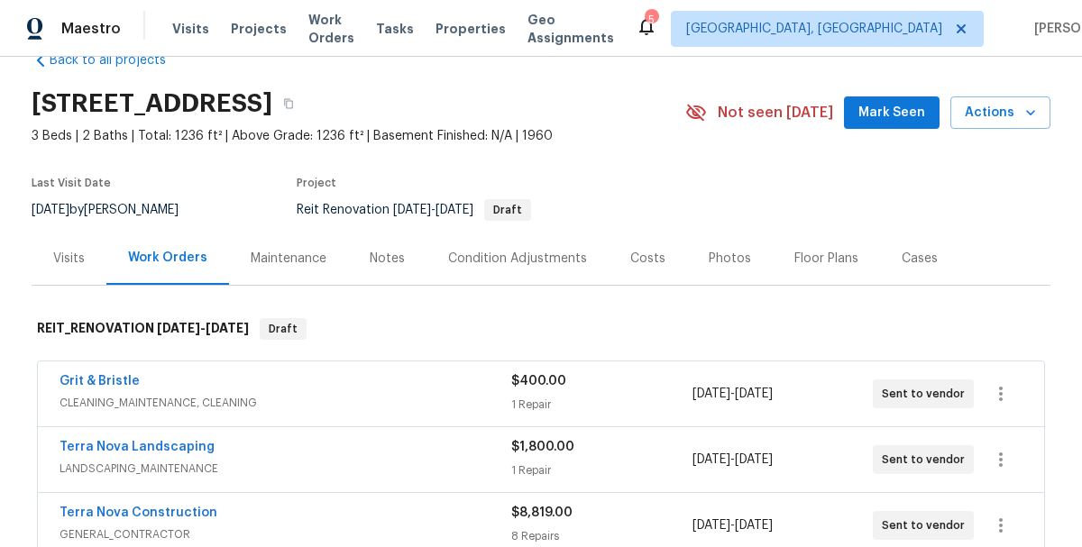
scroll to position [34, 0]
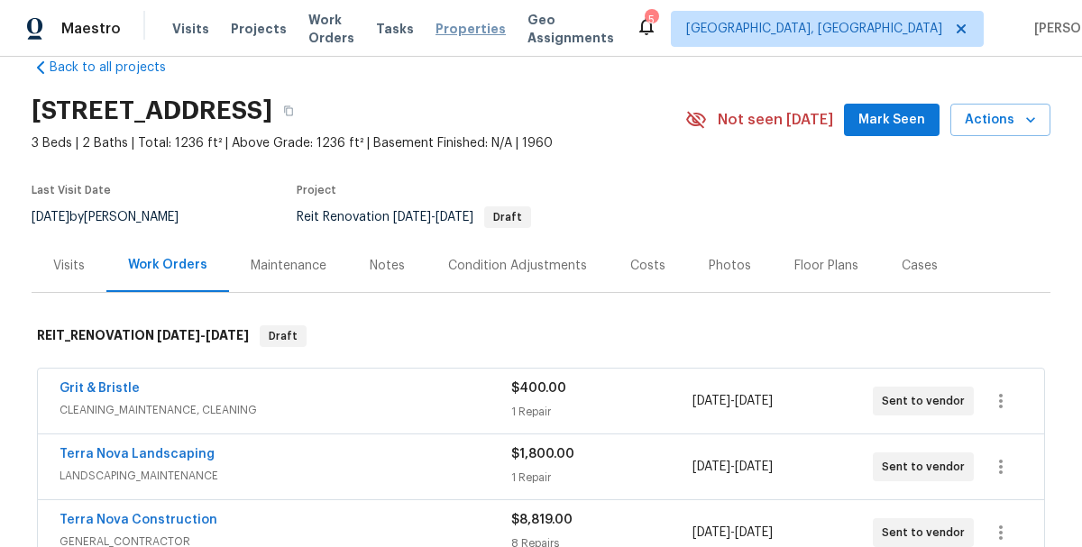
click at [488, 25] on span "Properties" at bounding box center [470, 29] width 70 height 18
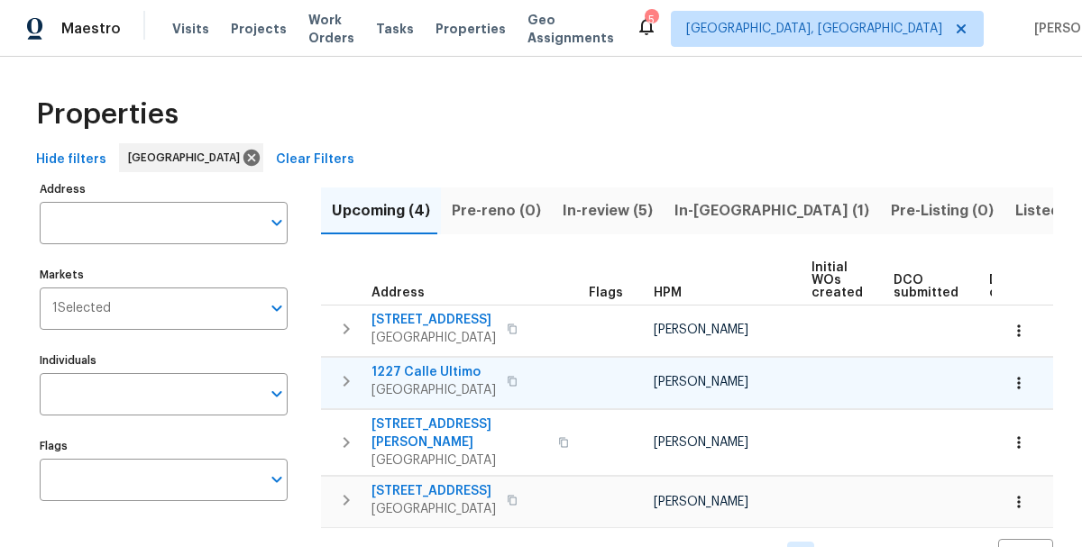
scroll to position [39, 0]
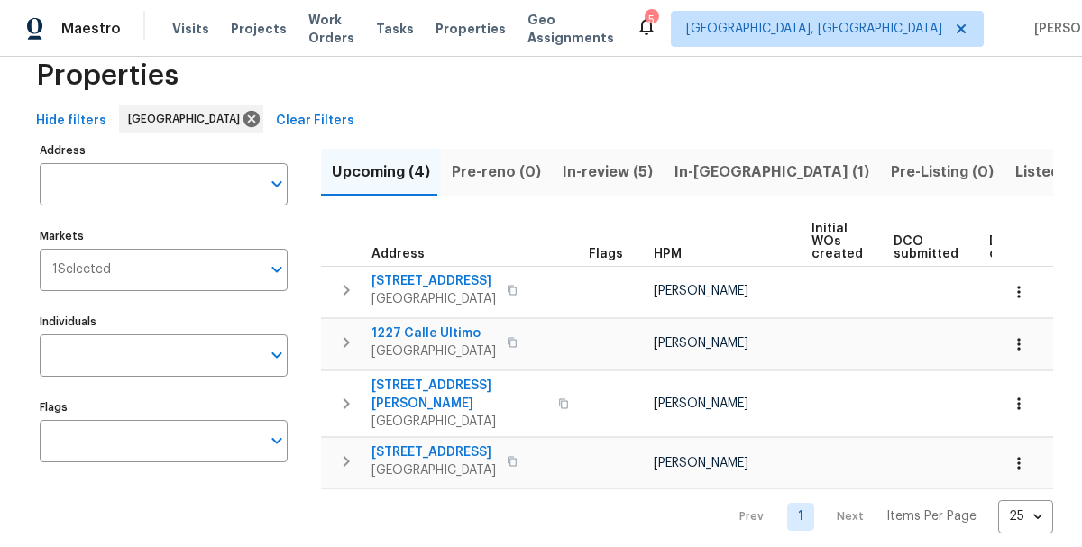
click at [675, 171] on span "In-[GEOGRAPHIC_DATA] (1)" at bounding box center [771, 172] width 195 height 25
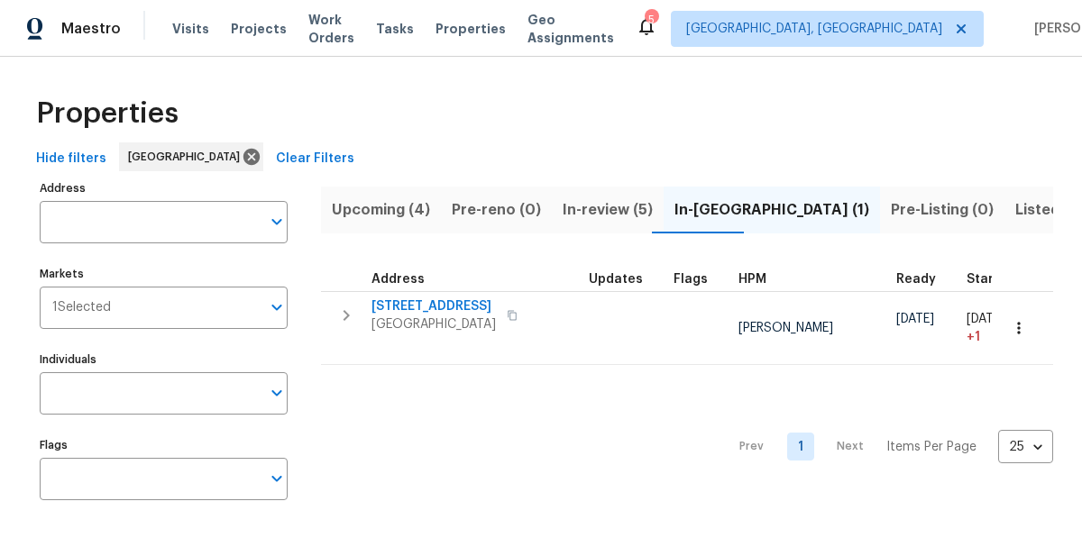
click at [600, 206] on span "In-review (5)" at bounding box center [608, 209] width 90 height 25
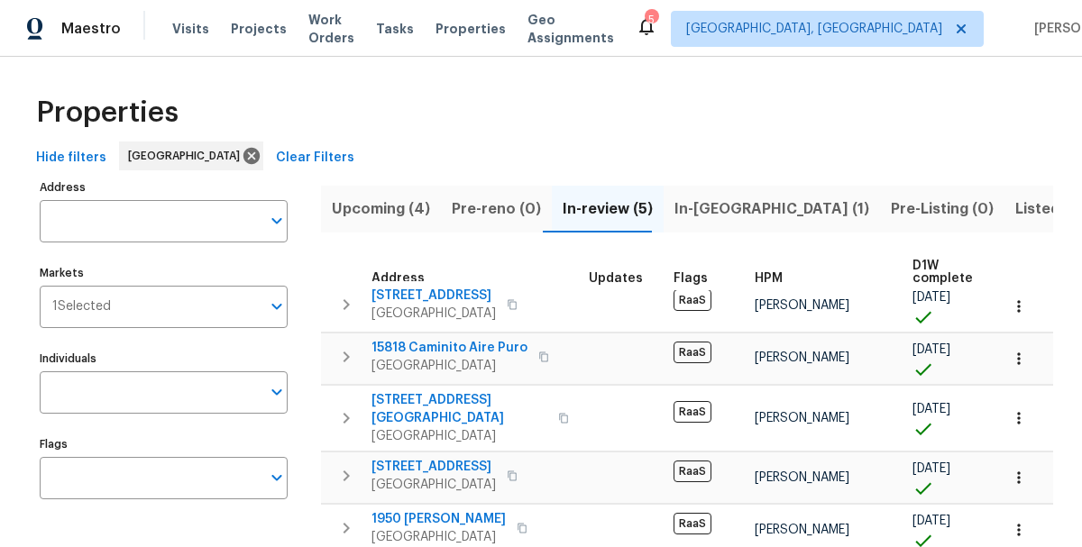
scroll to position [4, 0]
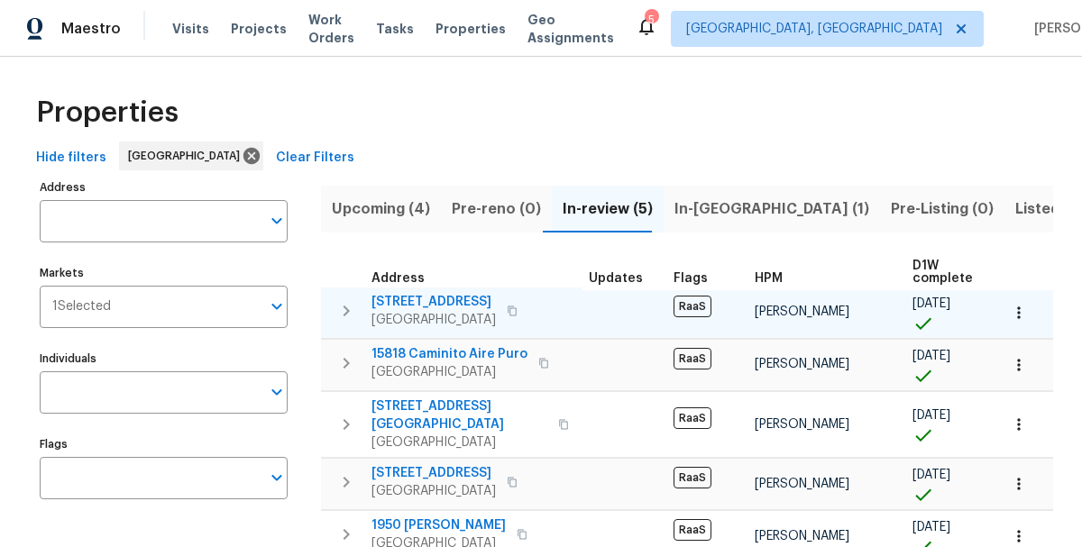
click at [439, 296] on span "5996 College Ave" at bounding box center [433, 302] width 124 height 18
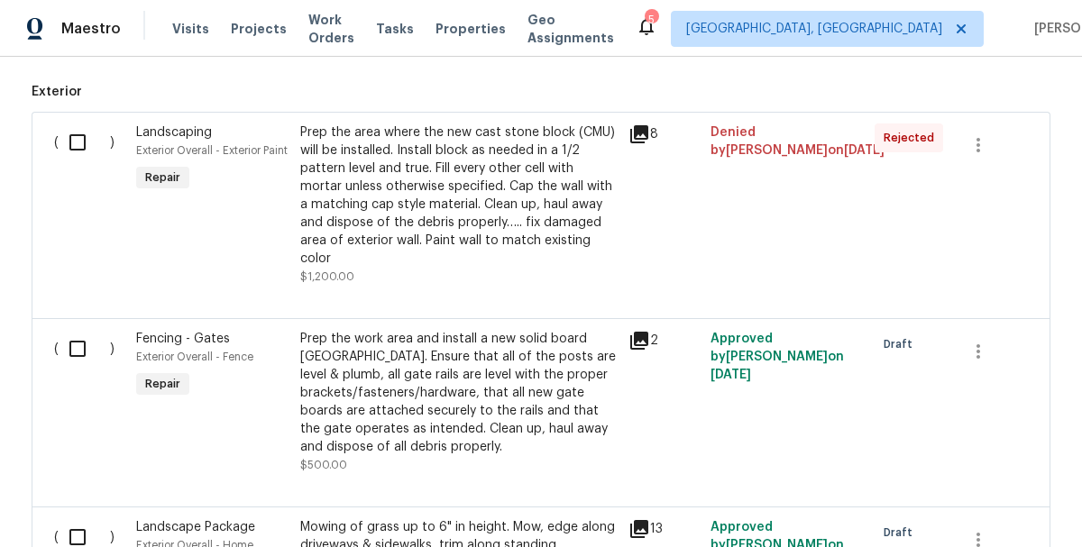
scroll to position [574, 0]
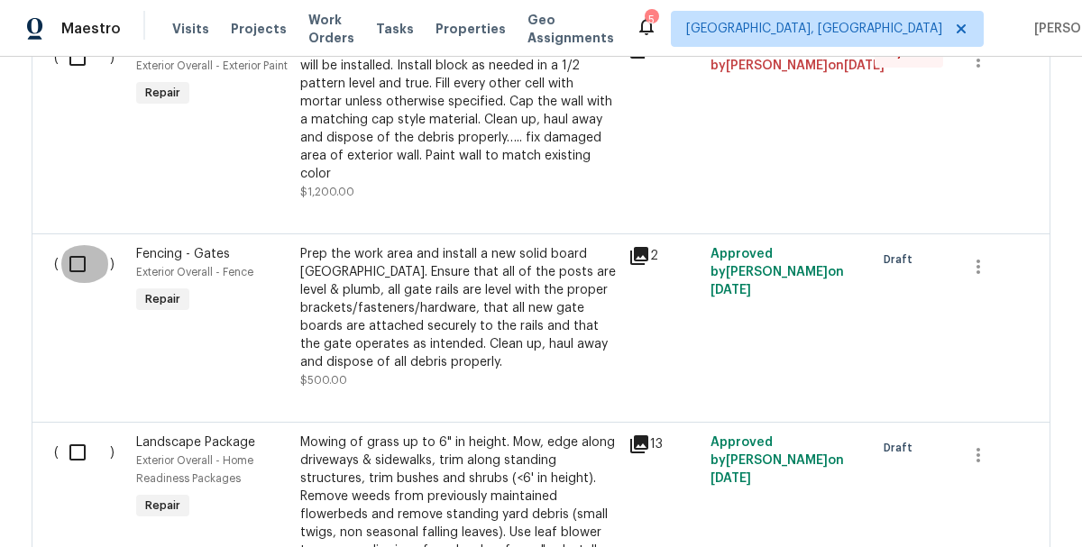
click at [75, 252] on input "checkbox" at bounding box center [84, 264] width 51 height 38
checkbox input "true"
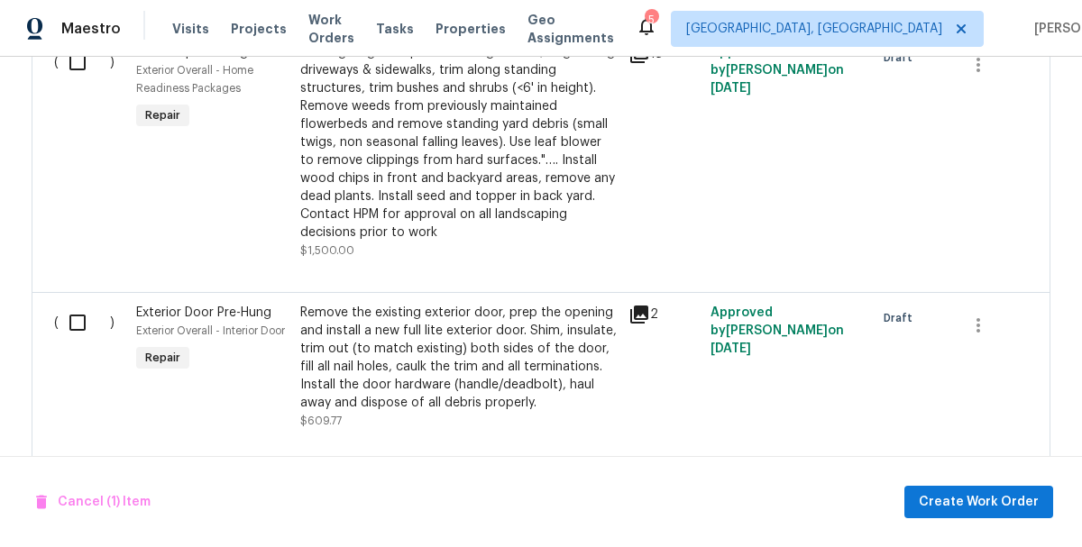
scroll to position [982, 0]
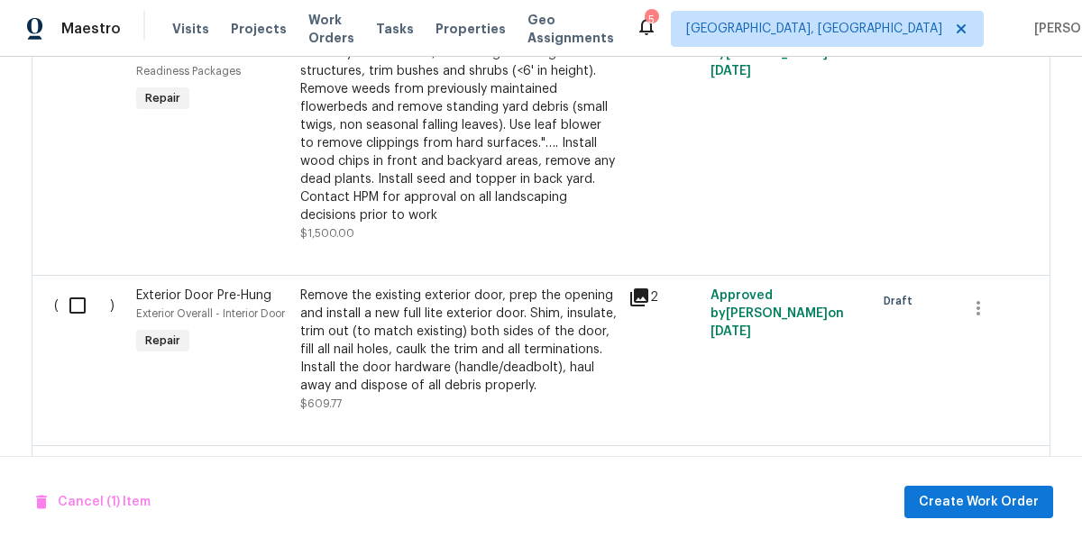
click at [76, 289] on input "checkbox" at bounding box center [84, 306] width 51 height 38
checkbox input "true"
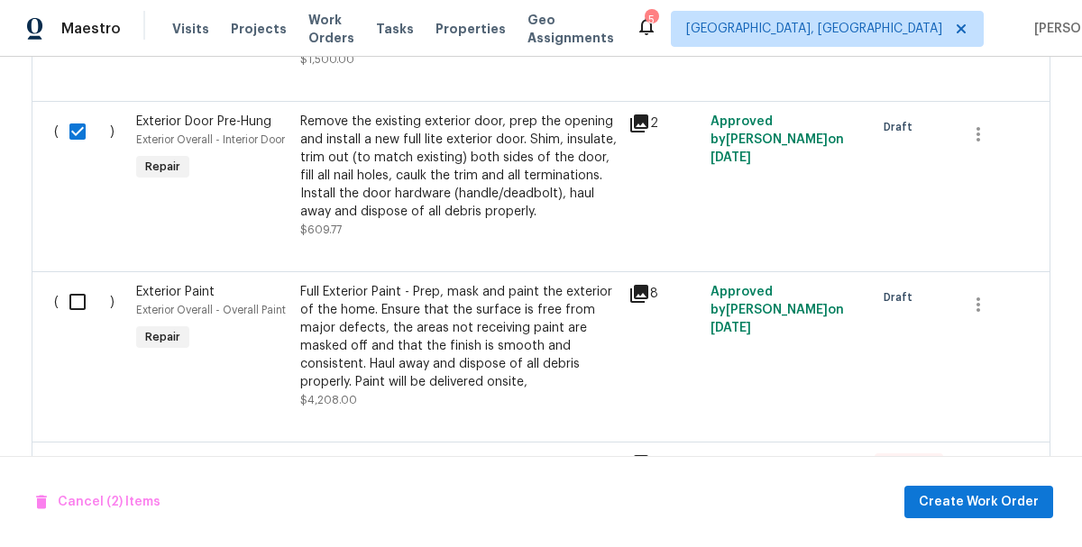
scroll to position [1182, 0]
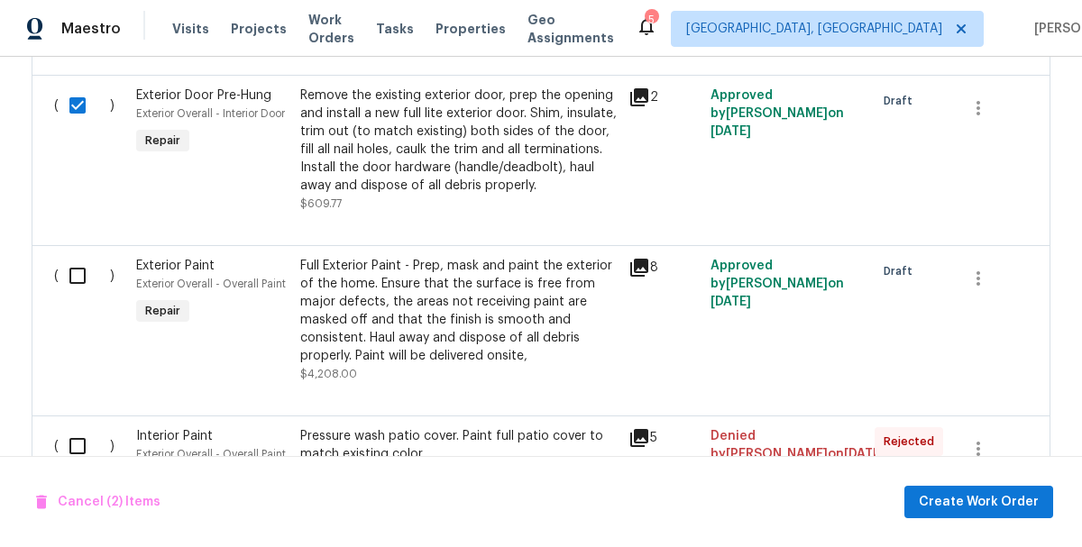
click at [74, 257] on input "checkbox" at bounding box center [84, 276] width 51 height 38
checkbox input "true"
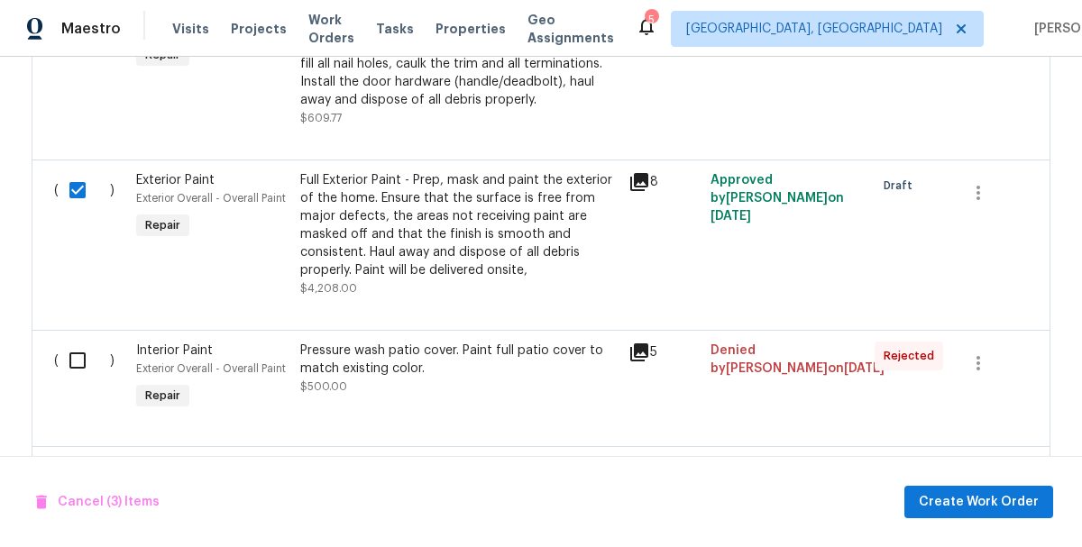
scroll to position [1378, 0]
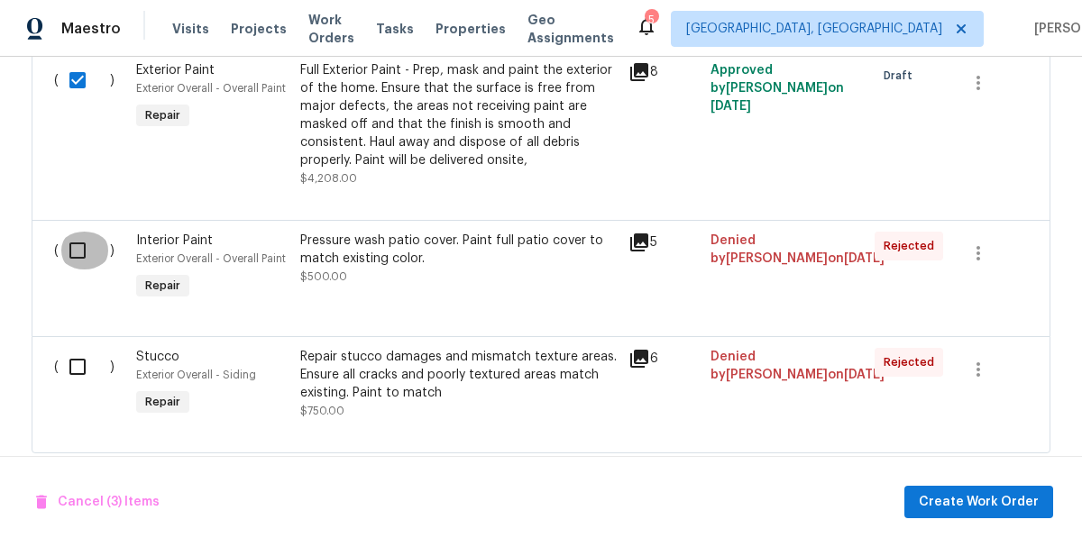
click at [74, 242] on input "checkbox" at bounding box center [84, 251] width 51 height 38
checkbox input "true"
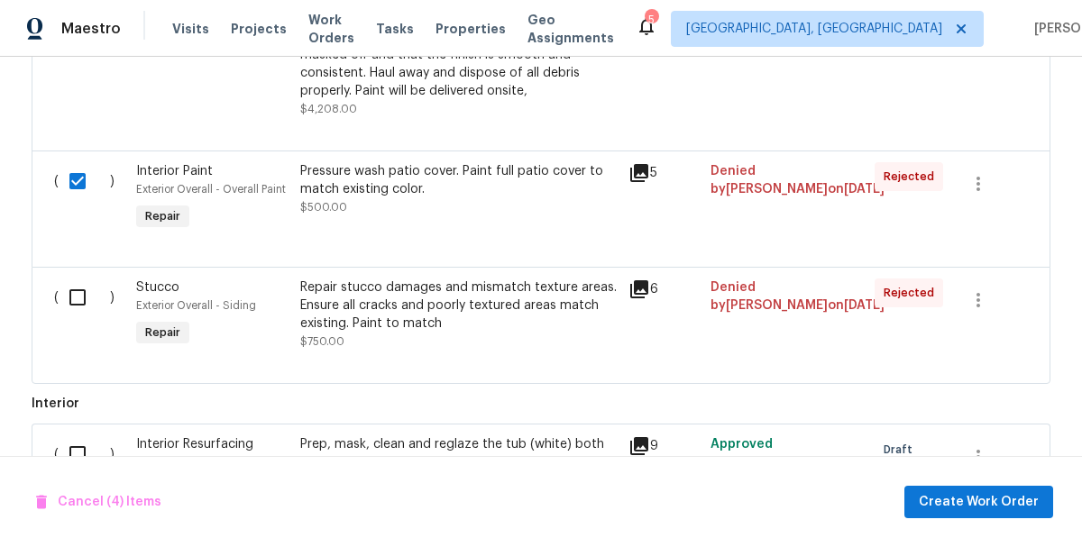
click at [80, 280] on input "checkbox" at bounding box center [84, 298] width 51 height 38
checkbox input "true"
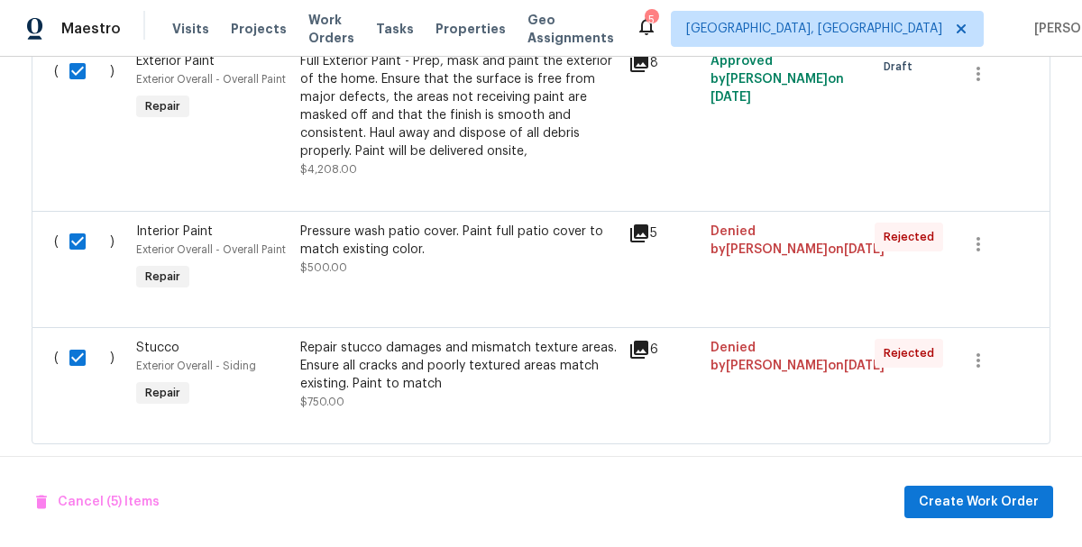
scroll to position [1388, 0]
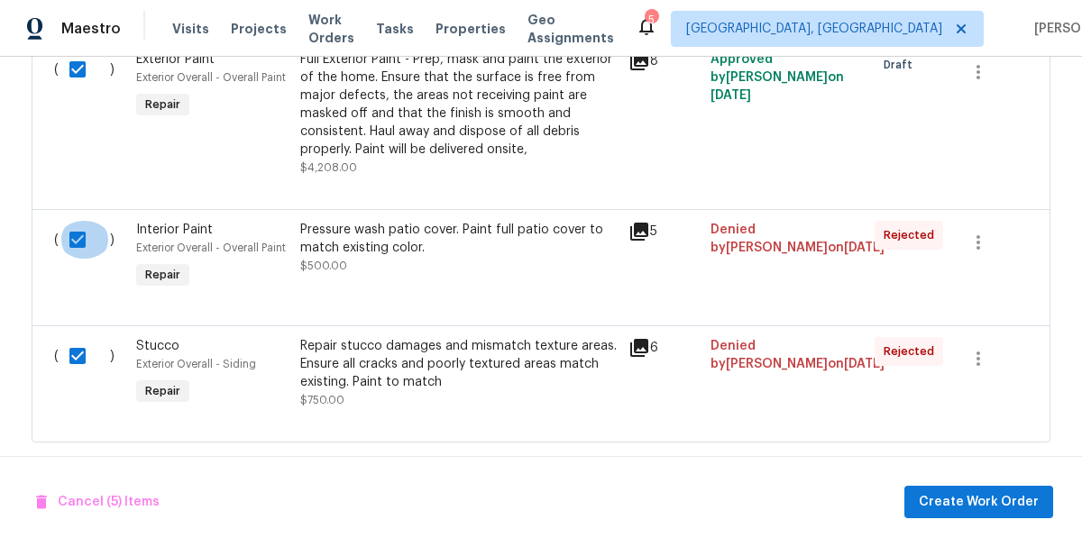
click at [72, 232] on input "checkbox" at bounding box center [84, 240] width 51 height 38
checkbox input "false"
click at [72, 345] on input "checkbox" at bounding box center [84, 356] width 51 height 38
checkbox input "false"
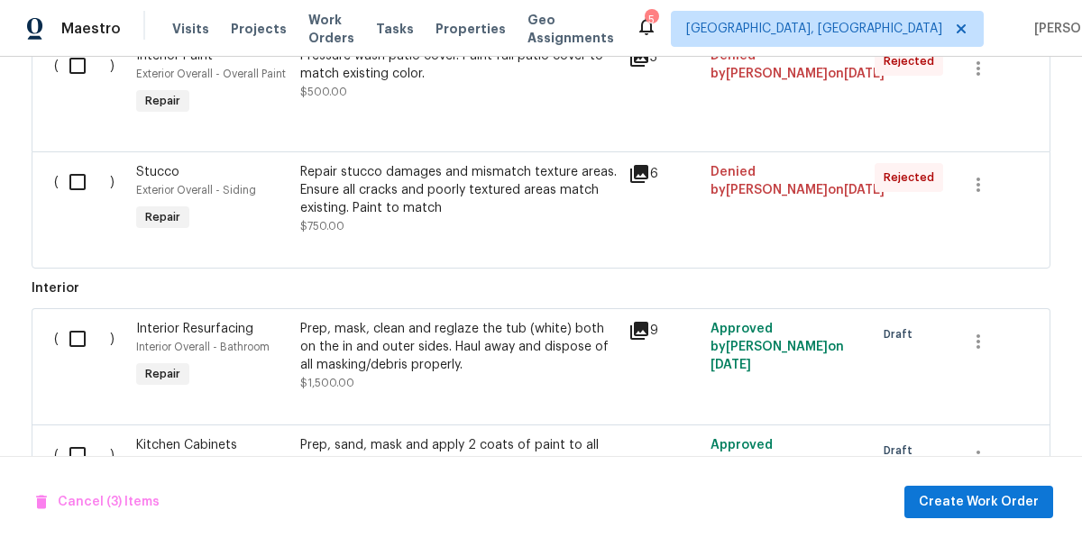
scroll to position [1566, 0]
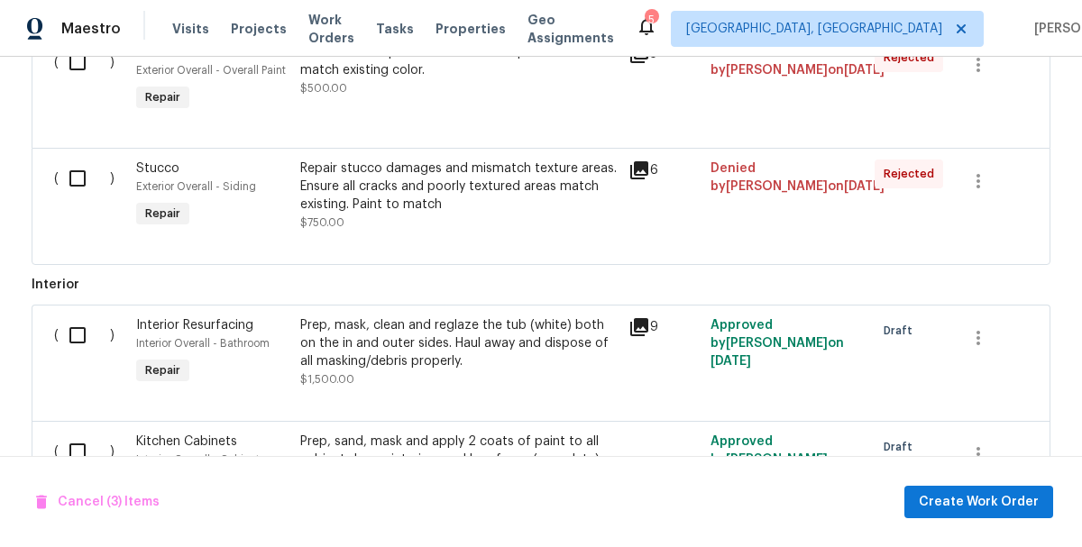
click at [77, 325] on input "checkbox" at bounding box center [84, 335] width 51 height 38
checkbox input "true"
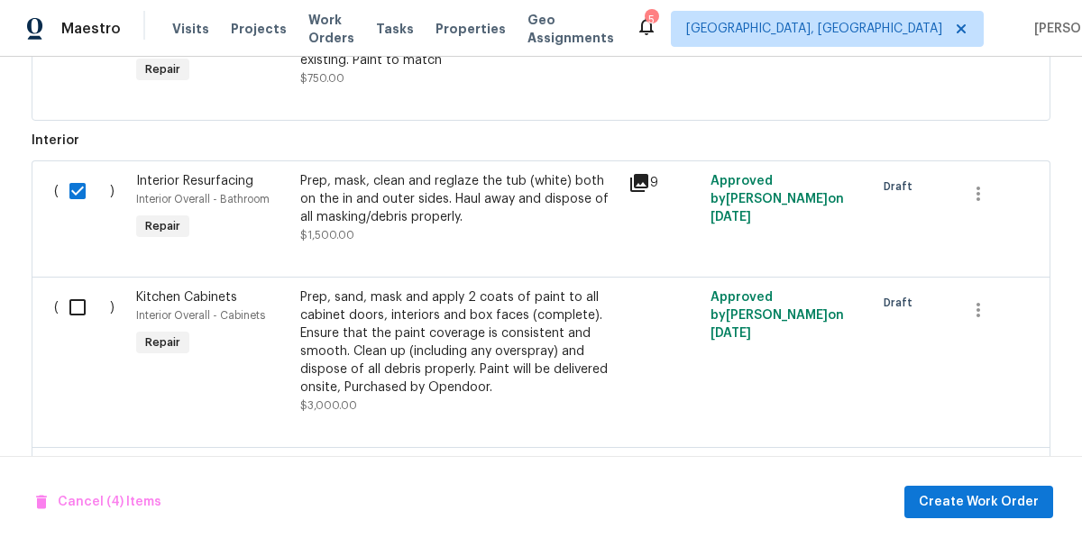
scroll to position [1711, 0]
click at [77, 290] on input "checkbox" at bounding box center [84, 307] width 51 height 38
checkbox input "true"
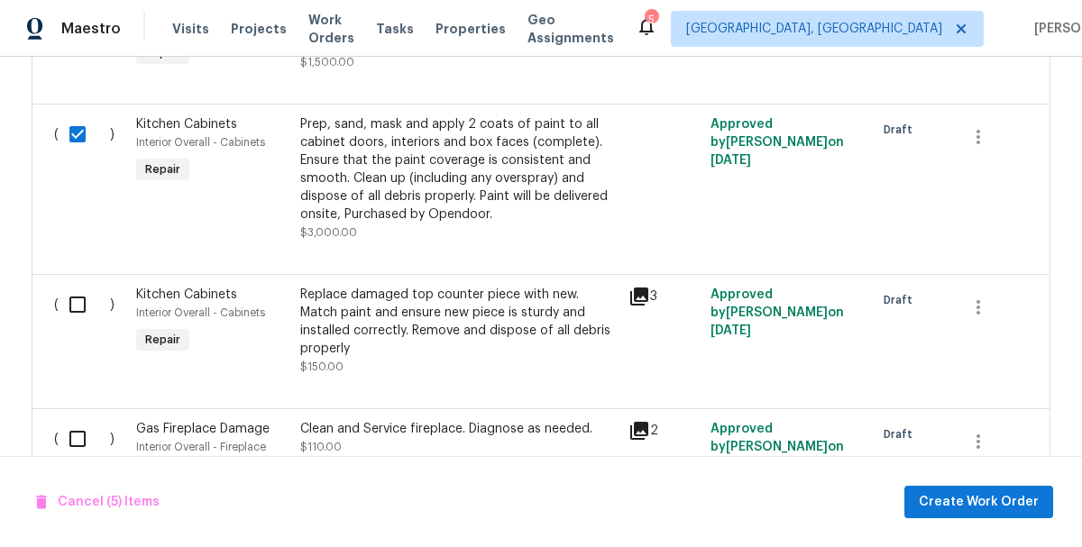
scroll to position [1887, 0]
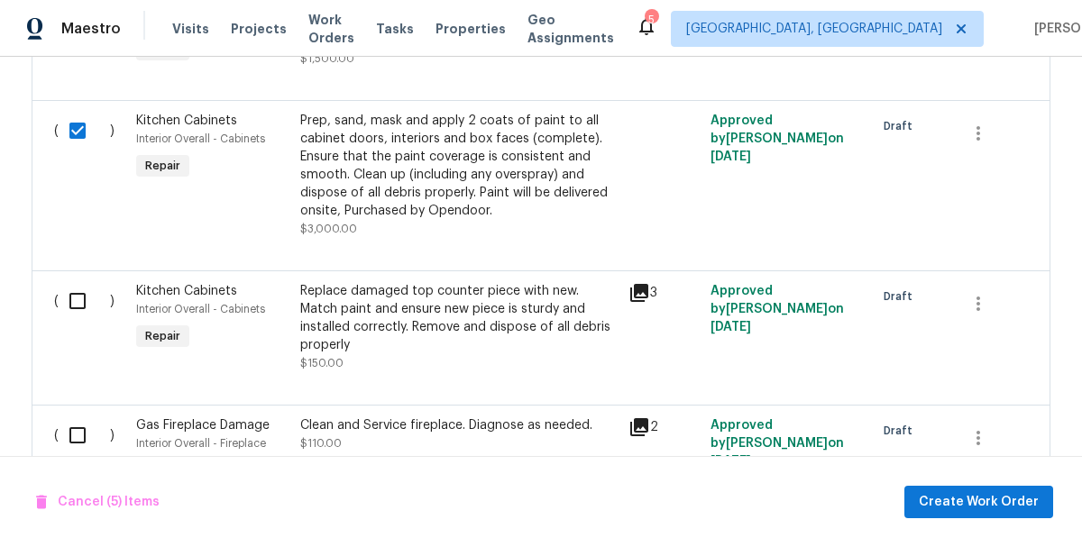
click at [77, 290] on input "checkbox" at bounding box center [84, 301] width 51 height 38
checkbox input "true"
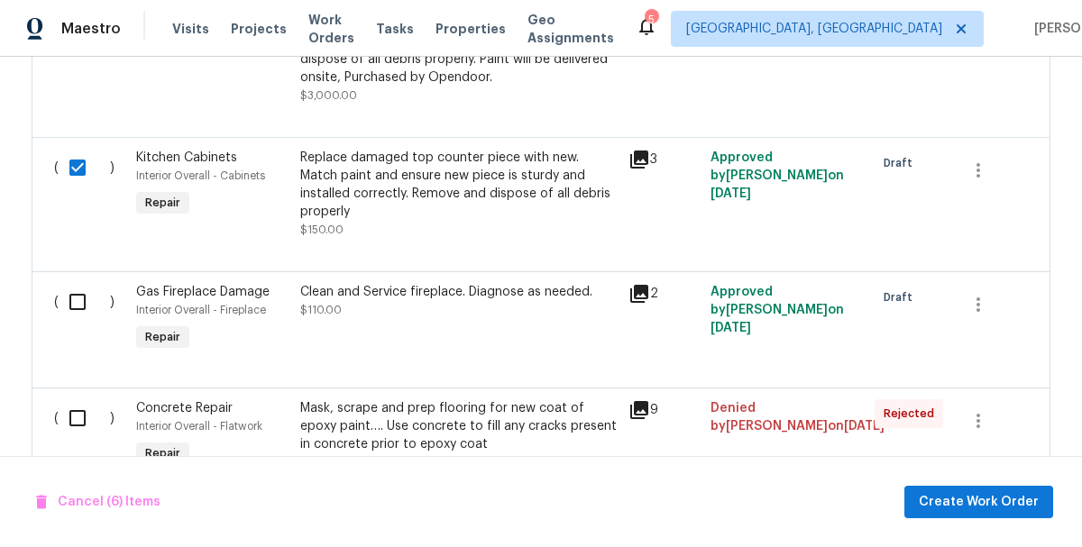
scroll to position [2022, 0]
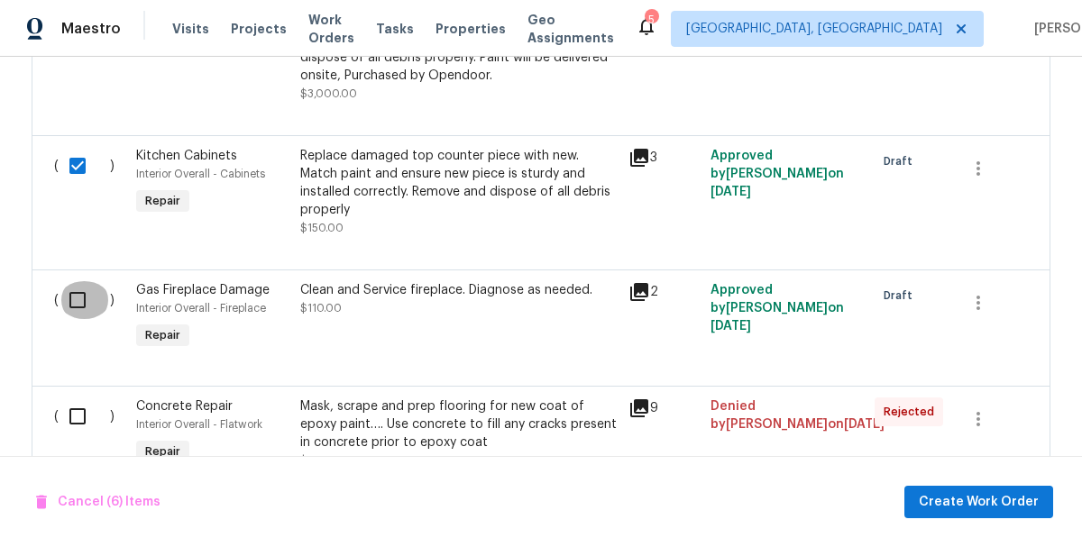
click at [77, 281] on input "checkbox" at bounding box center [84, 300] width 51 height 38
checkbox input "true"
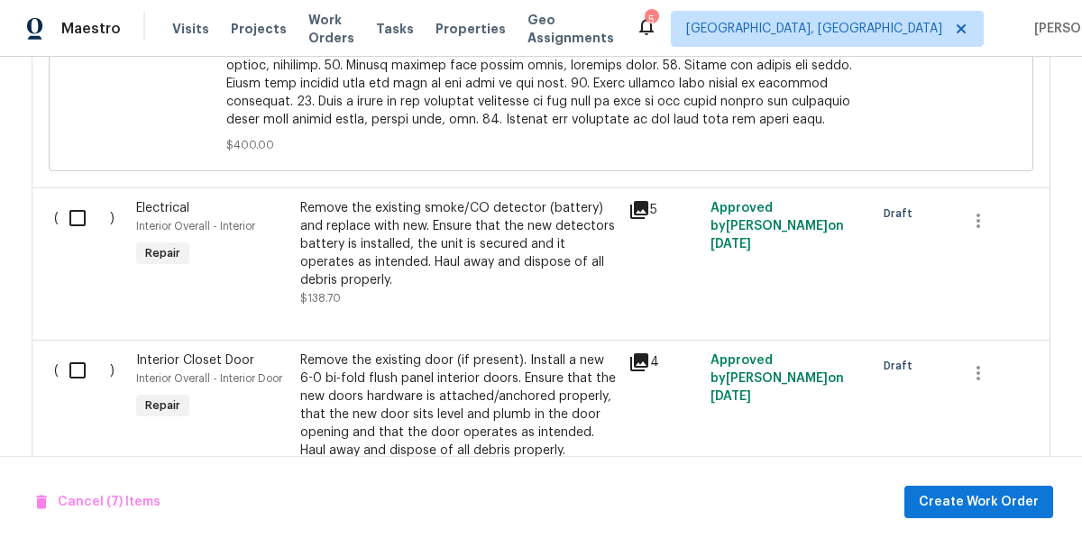
scroll to position [3173, 0]
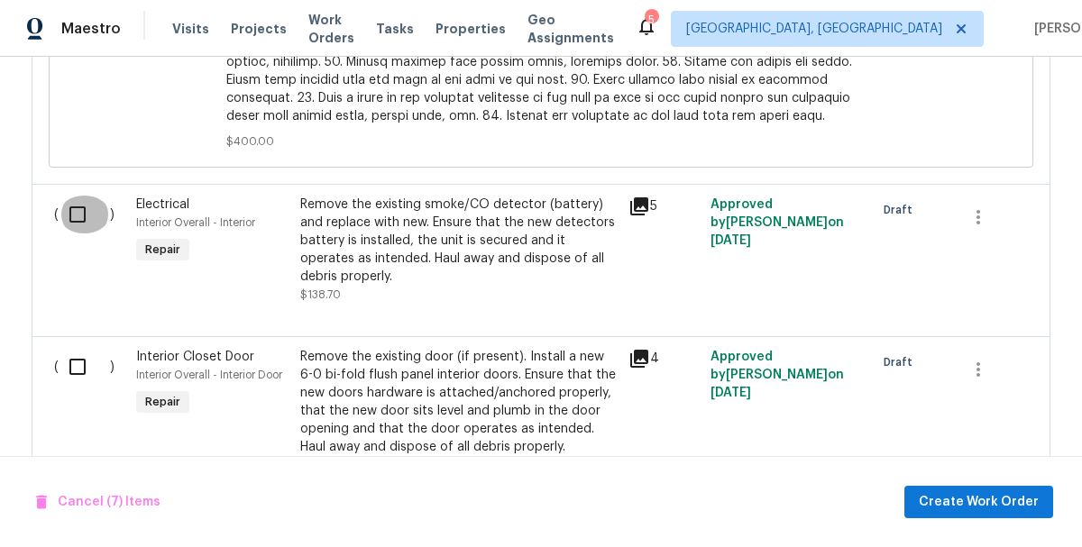
click at [73, 196] on input "checkbox" at bounding box center [84, 215] width 51 height 38
checkbox input "true"
click at [75, 348] on input "checkbox" at bounding box center [84, 367] width 51 height 38
checkbox input "true"
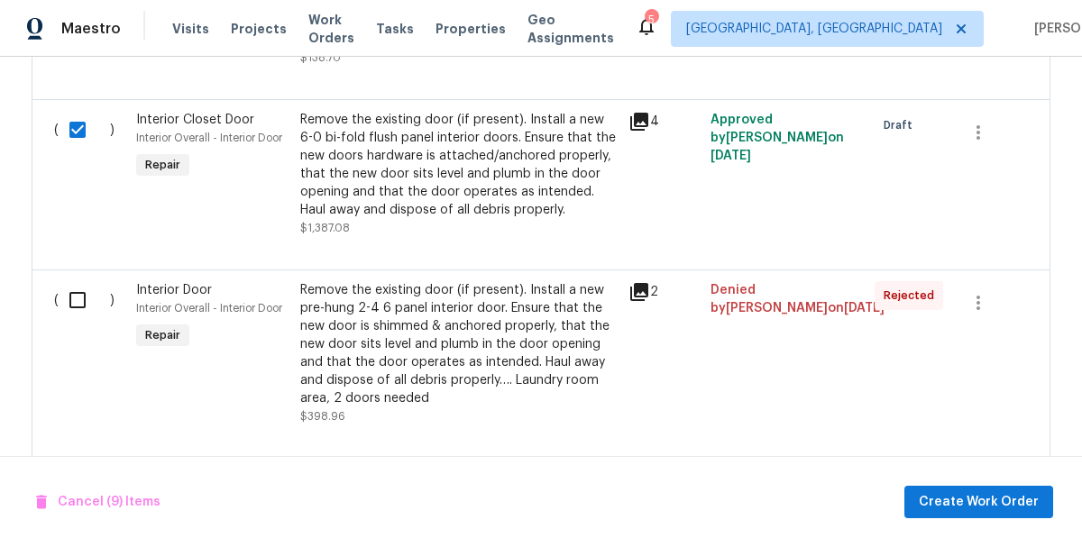
scroll to position [3413, 0]
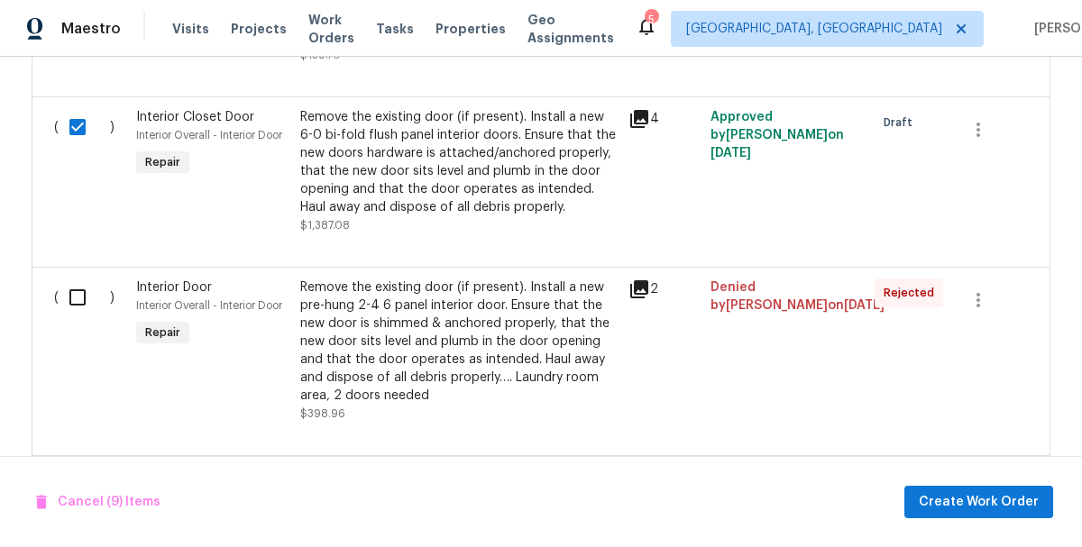
click at [75, 279] on input "checkbox" at bounding box center [84, 298] width 51 height 38
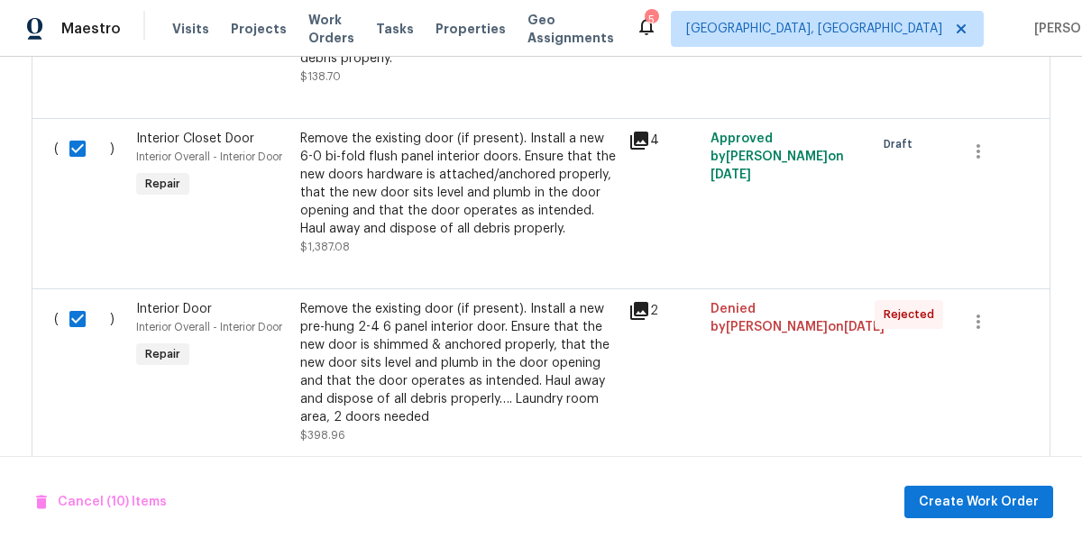
scroll to position [3381, 0]
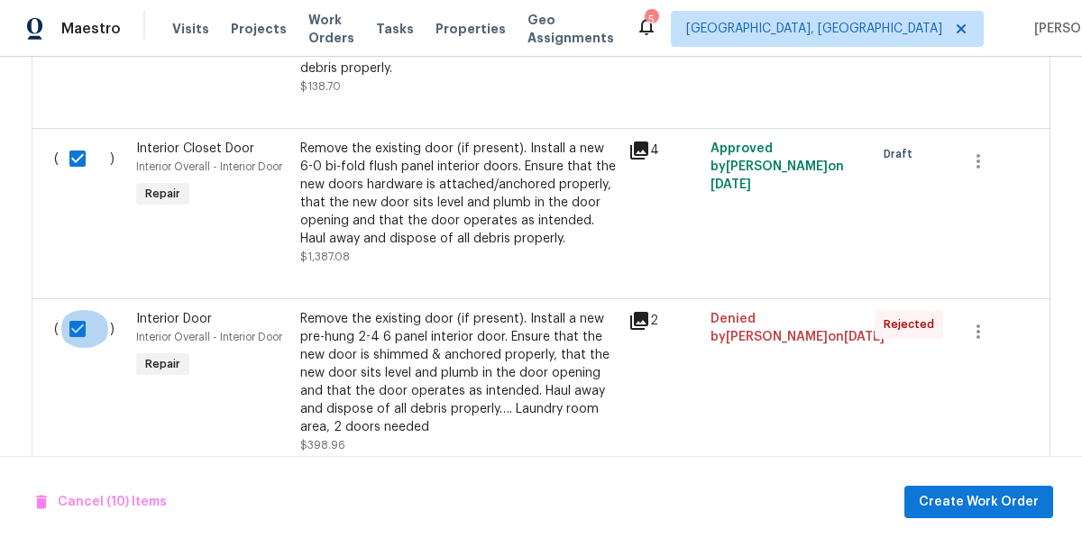
click at [77, 310] on input "checkbox" at bounding box center [84, 329] width 51 height 38
checkbox input "false"
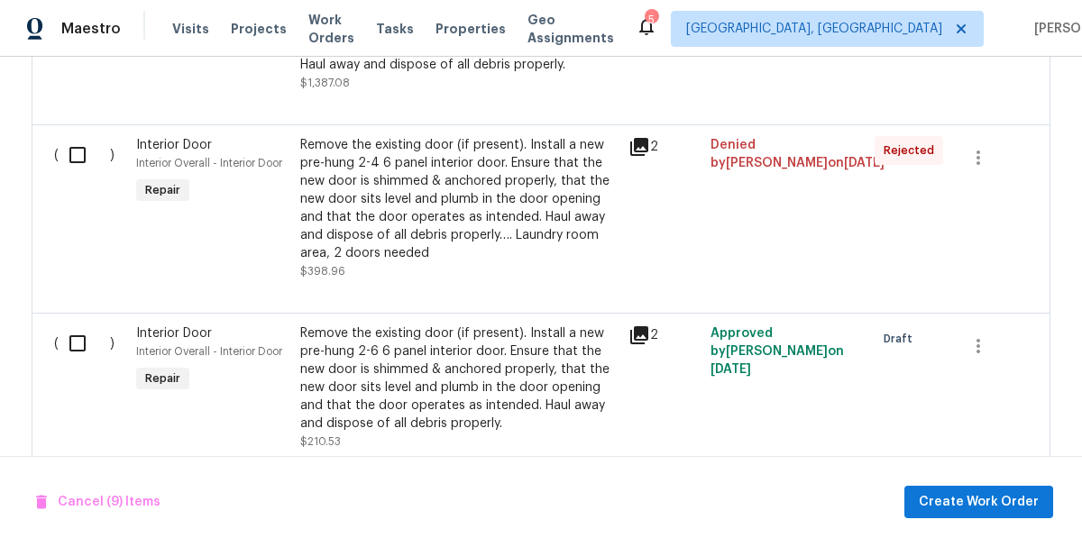
scroll to position [3570, 0]
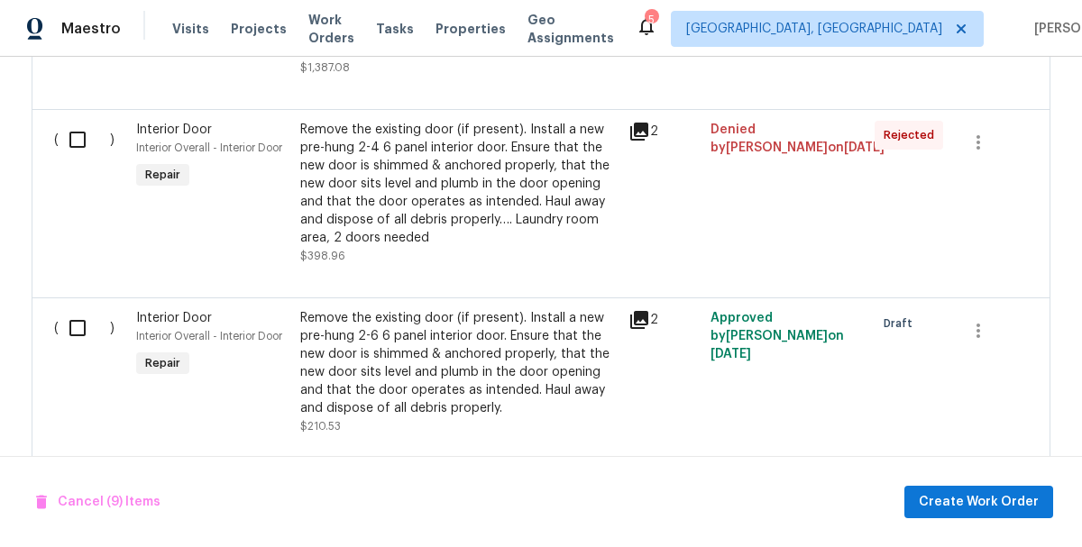
click at [73, 309] on input "checkbox" at bounding box center [84, 328] width 51 height 38
checkbox input "true"
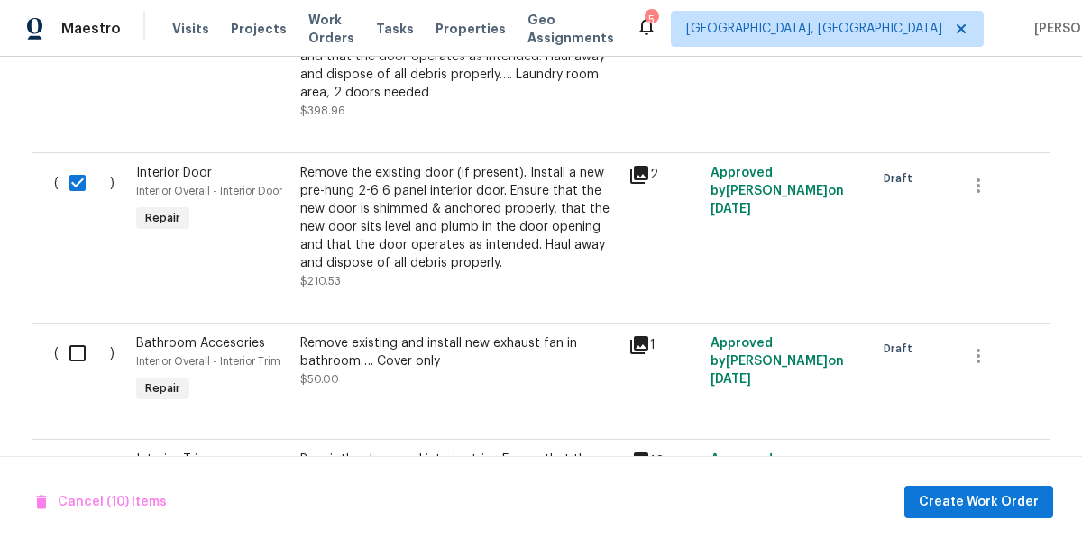
scroll to position [3735, 0]
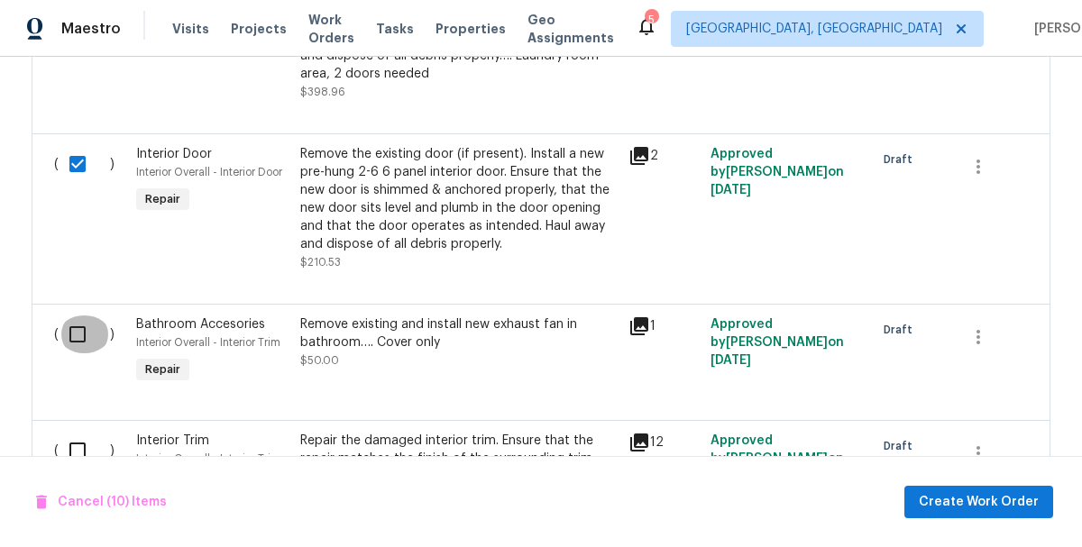
click at [78, 316] on input "checkbox" at bounding box center [84, 335] width 51 height 38
checkbox input "true"
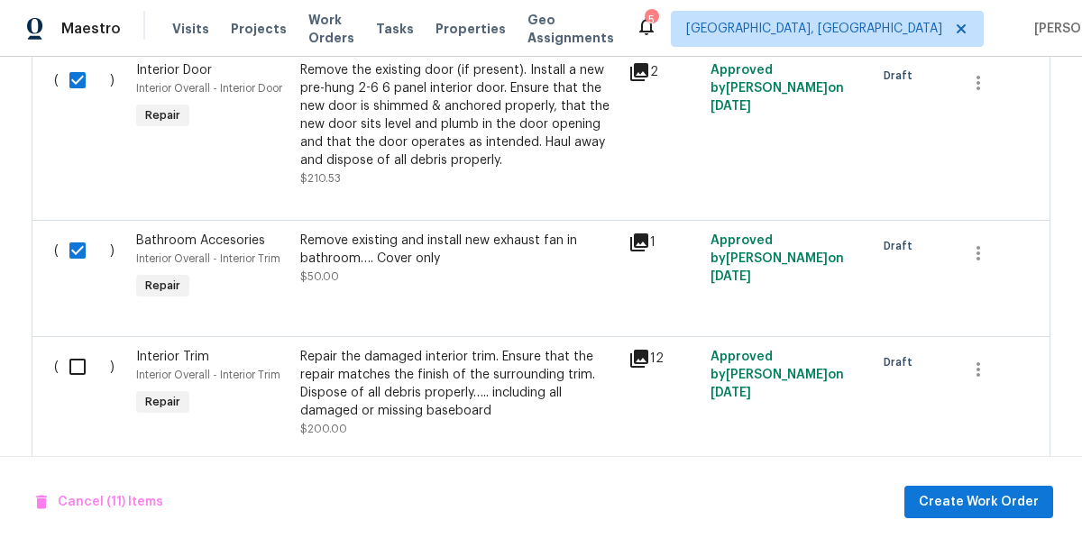
scroll to position [3819, 0]
click at [82, 347] on input "checkbox" at bounding box center [84, 366] width 51 height 38
checkbox input "true"
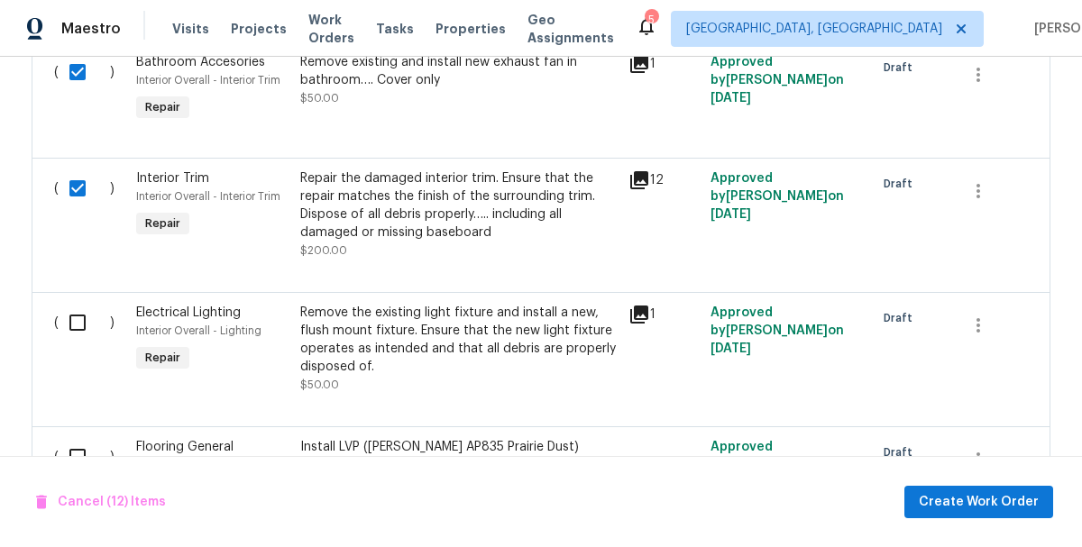
scroll to position [4009, 0]
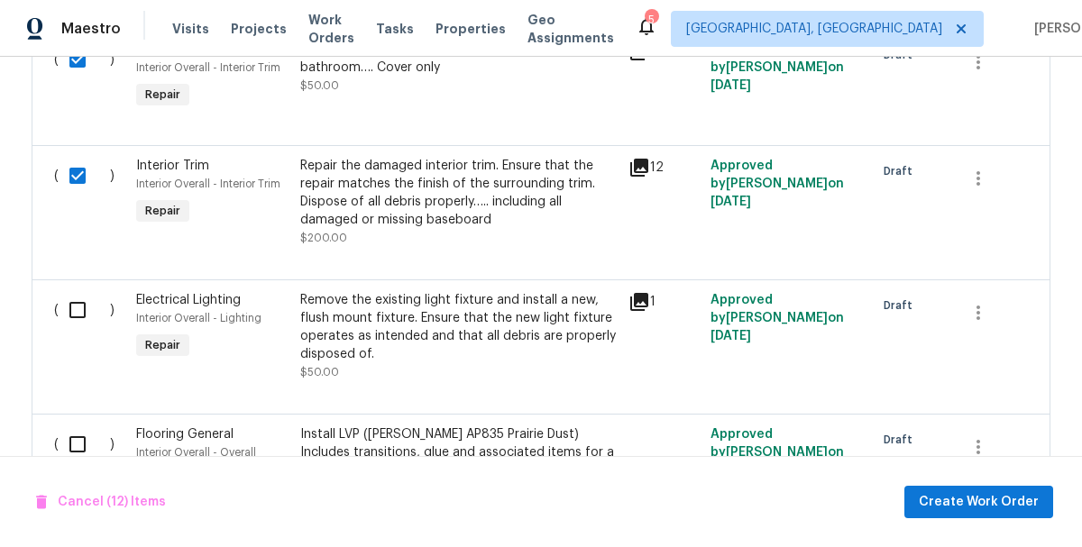
click at [79, 291] on input "checkbox" at bounding box center [84, 310] width 51 height 38
checkbox input "true"
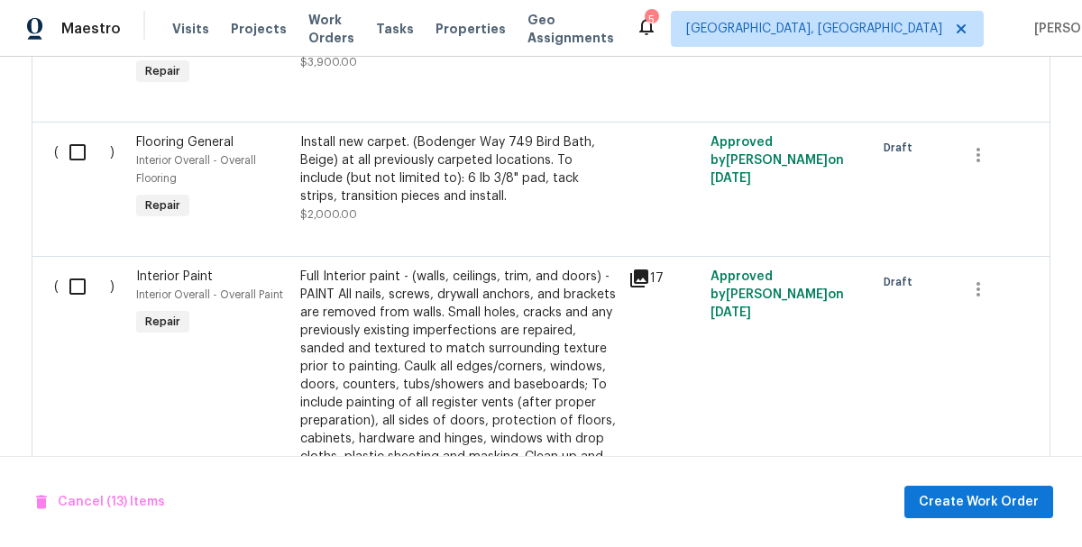
scroll to position [4464, 0]
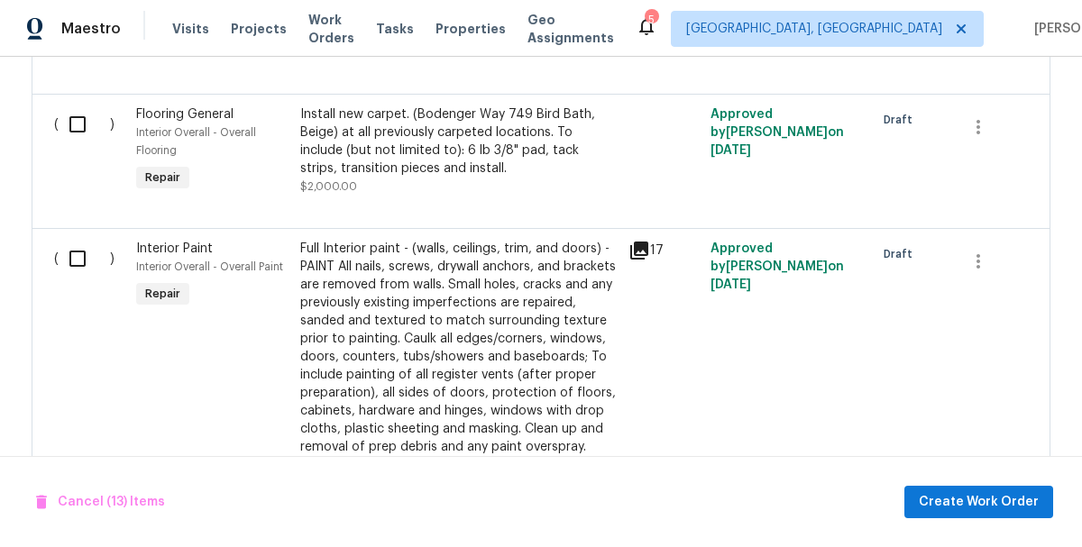
click at [81, 240] on input "checkbox" at bounding box center [84, 259] width 51 height 38
checkbox input "true"
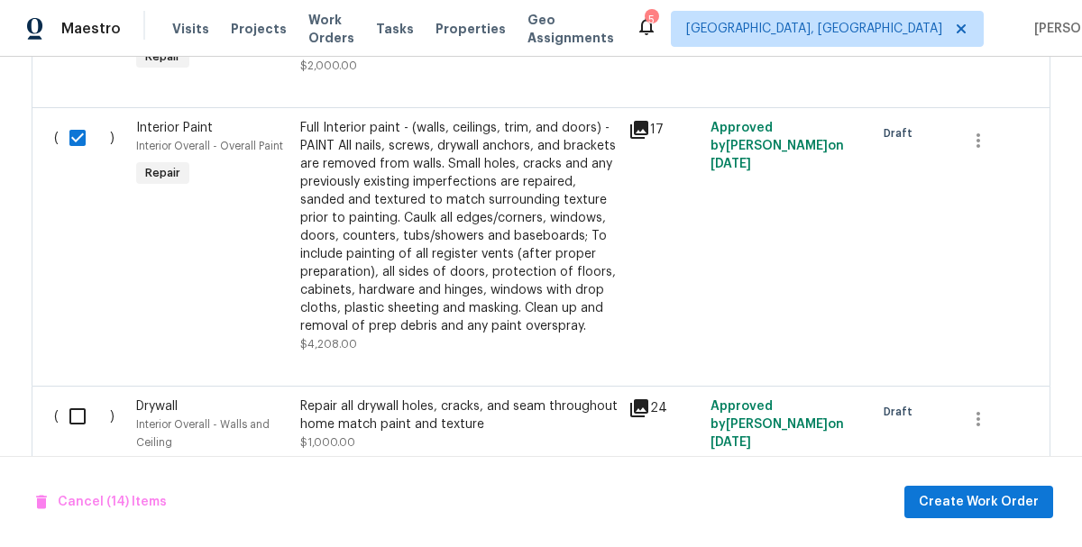
scroll to position [4639, 0]
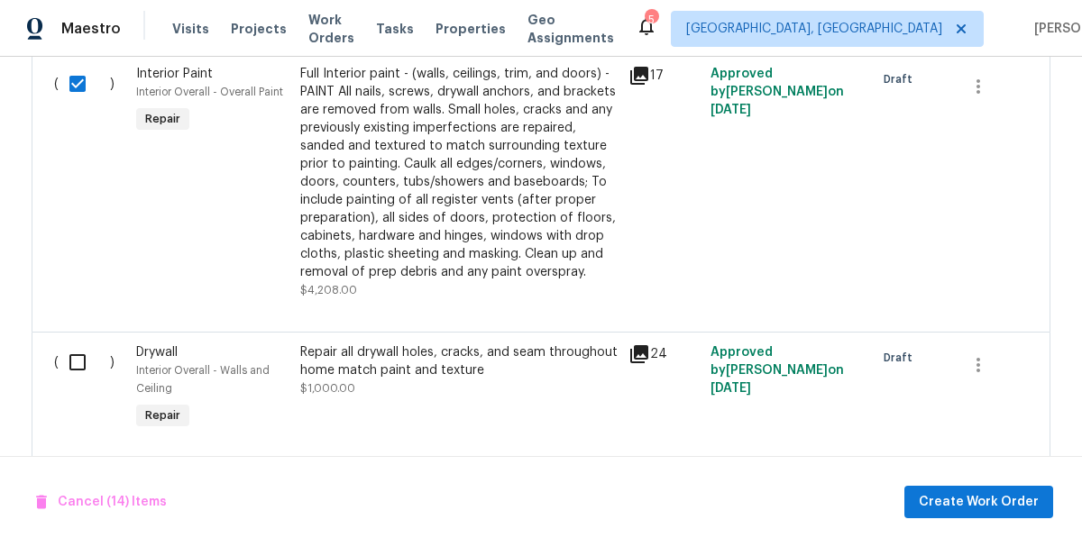
click at [78, 344] on input "checkbox" at bounding box center [84, 363] width 51 height 38
checkbox input "true"
click at [952, 500] on span "Create Work Order" at bounding box center [979, 502] width 120 height 23
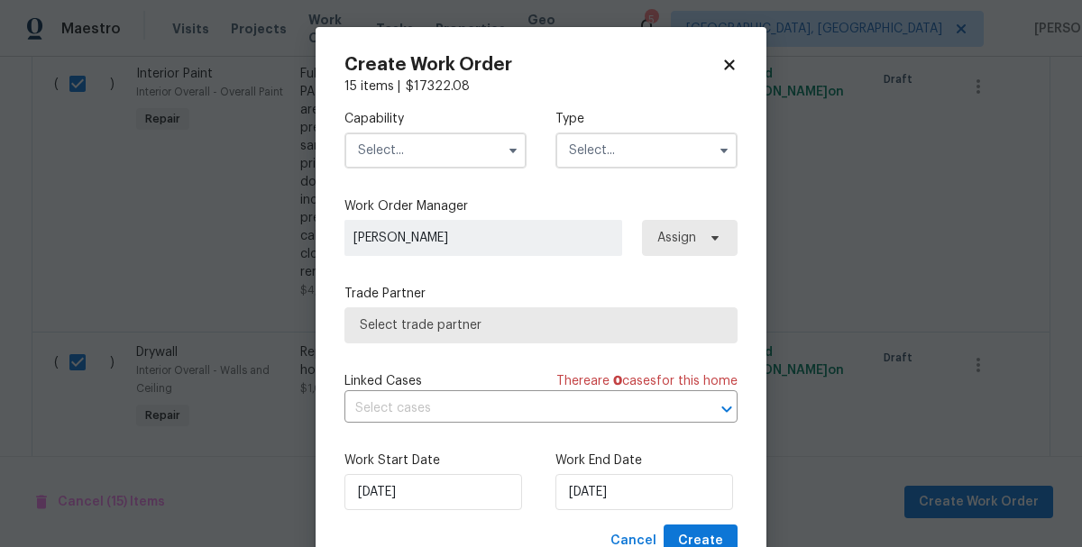
click at [464, 154] on input "text" at bounding box center [435, 151] width 182 height 36
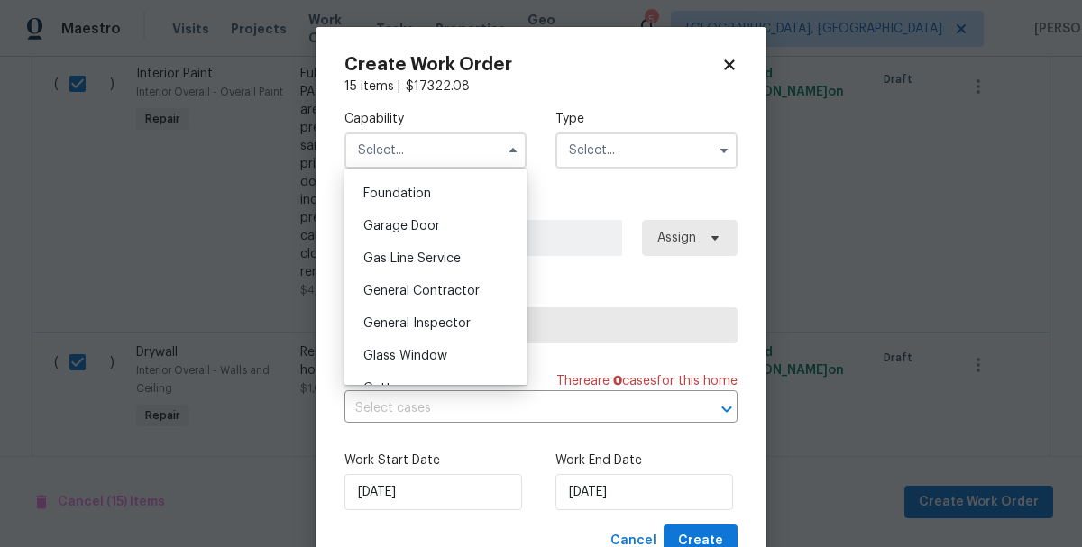
scroll to position [769, 0]
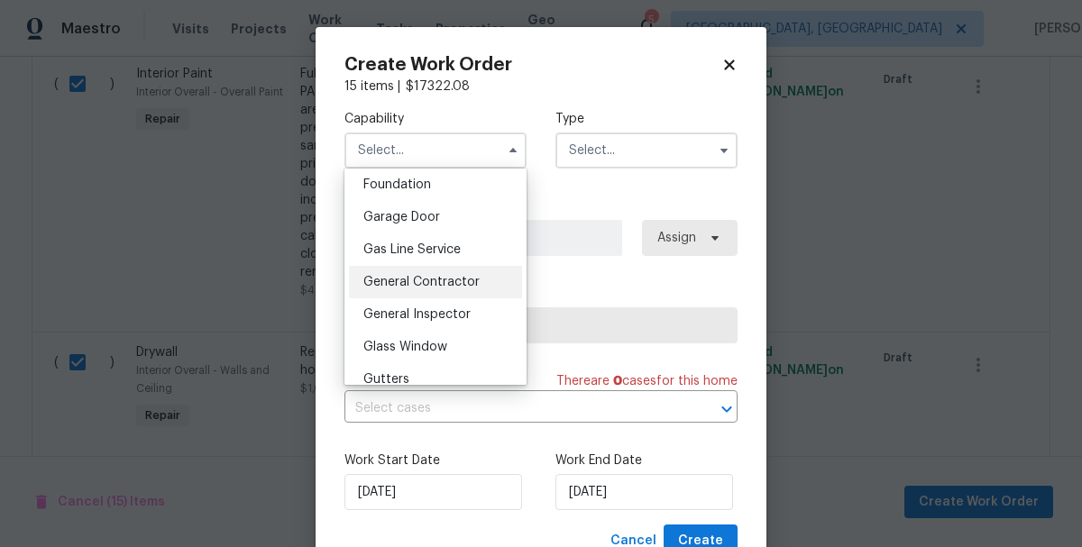
click at [398, 283] on span "General Contractor" at bounding box center [421, 282] width 116 height 13
type input "General Contractor"
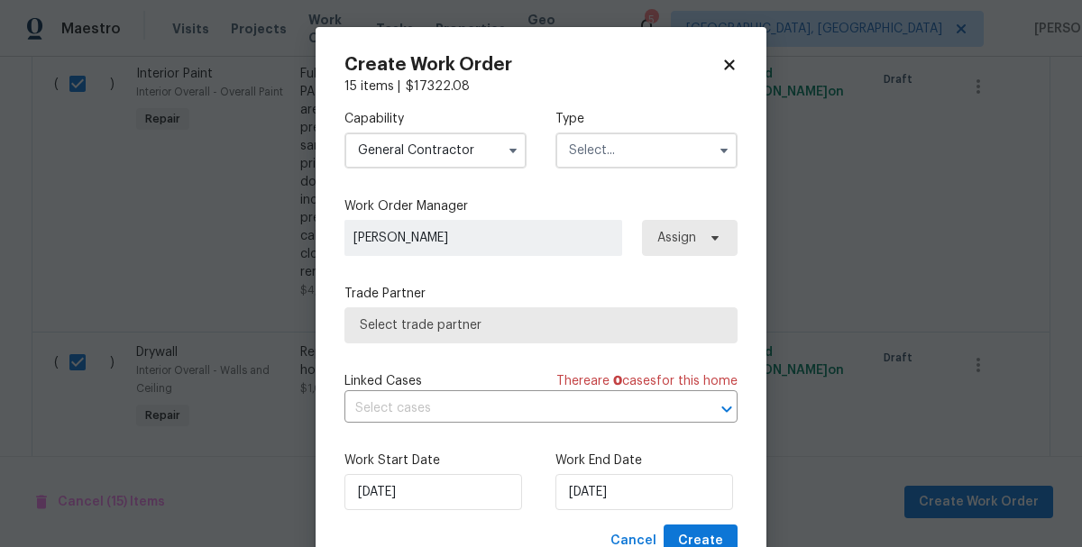
click at [619, 148] on input "text" at bounding box center [646, 151] width 182 height 36
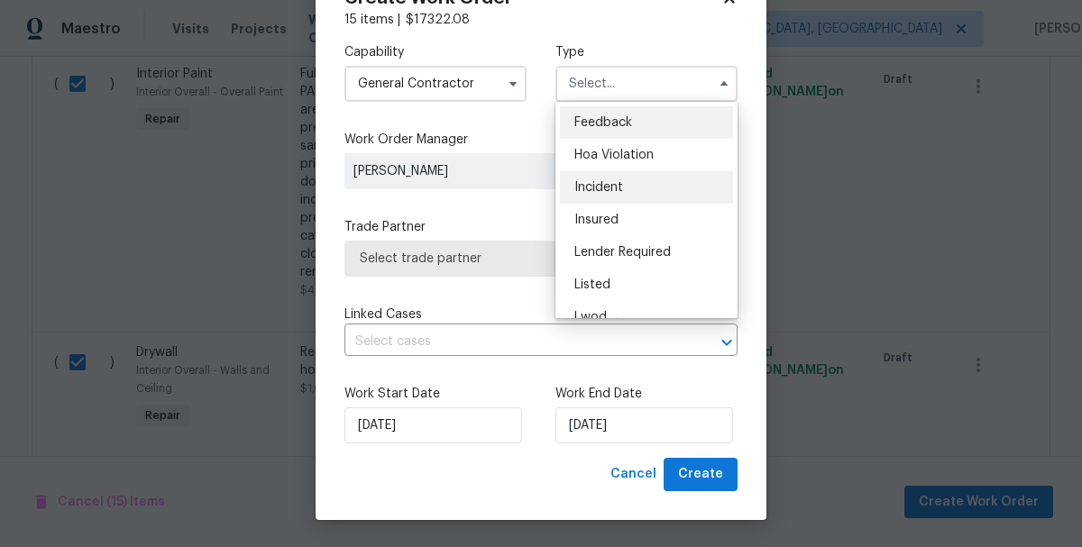
scroll to position [215, 0]
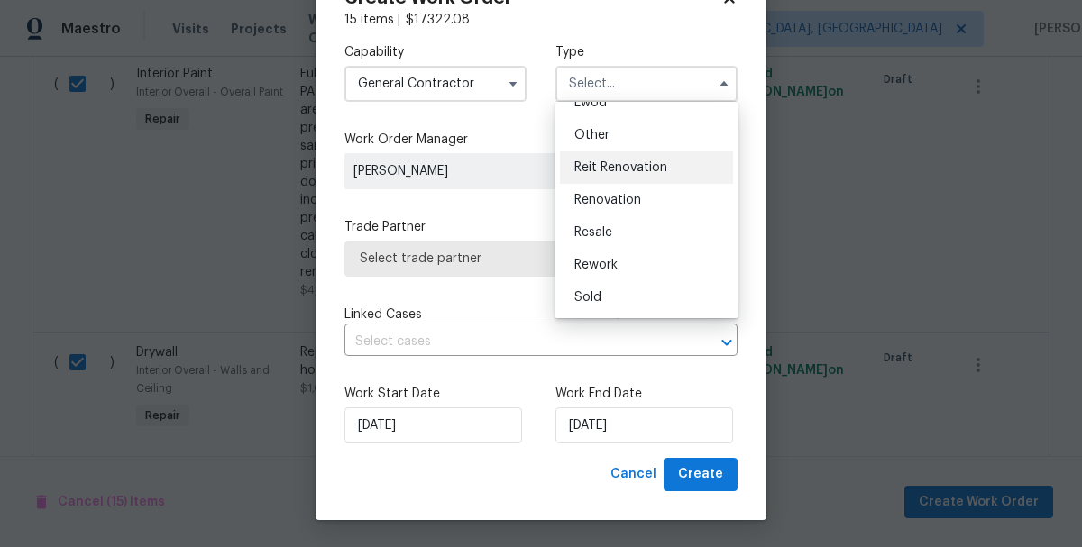
click at [586, 170] on span "Reit Renovation" at bounding box center [620, 167] width 93 height 13
type input "Reit Renovation"
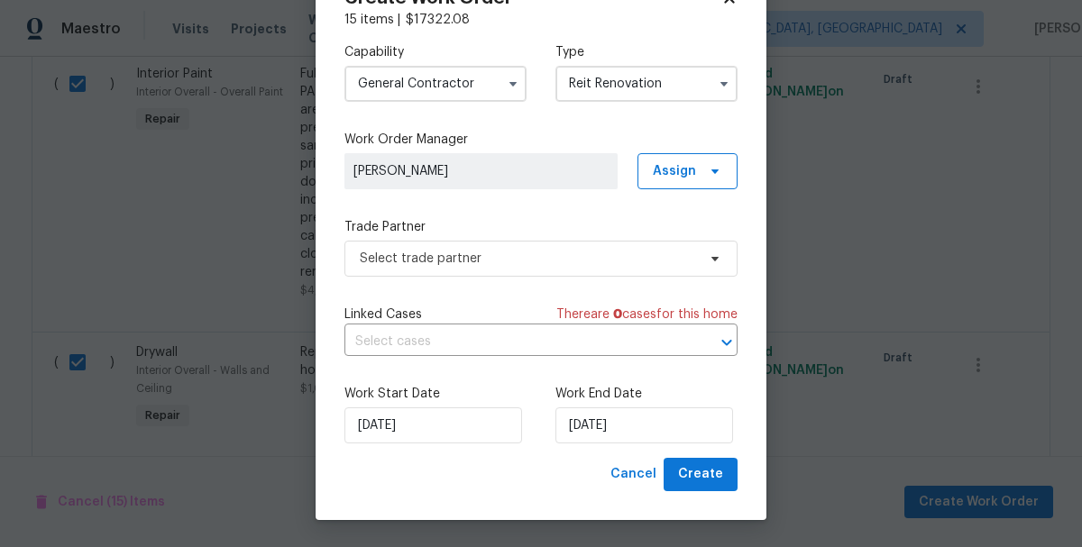
scroll to position [0, 0]
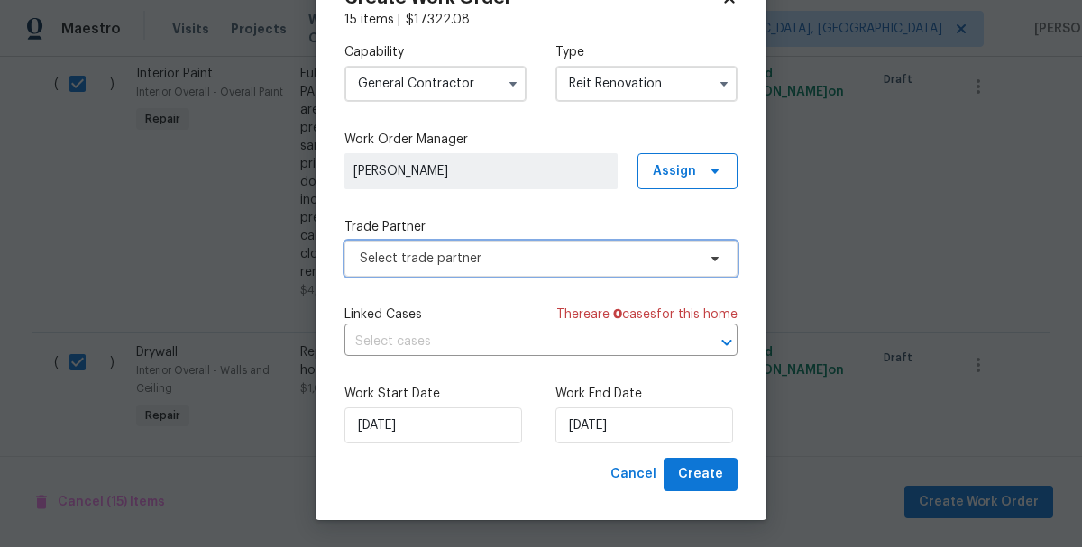
click at [379, 241] on span "Select trade partner" at bounding box center [540, 259] width 393 height 36
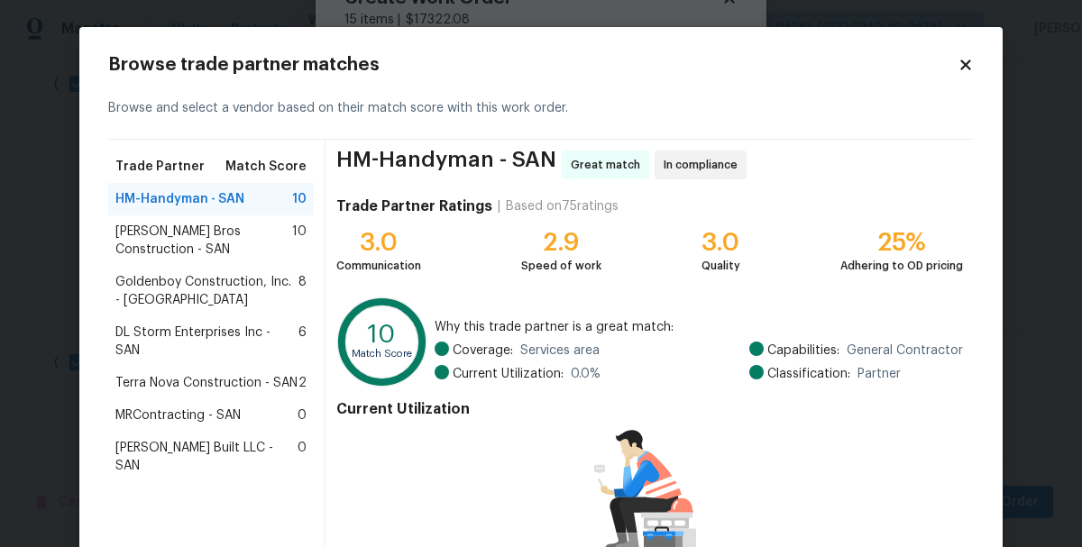
click at [161, 234] on span "Bailey Bros Construction - SAN" at bounding box center [203, 241] width 177 height 36
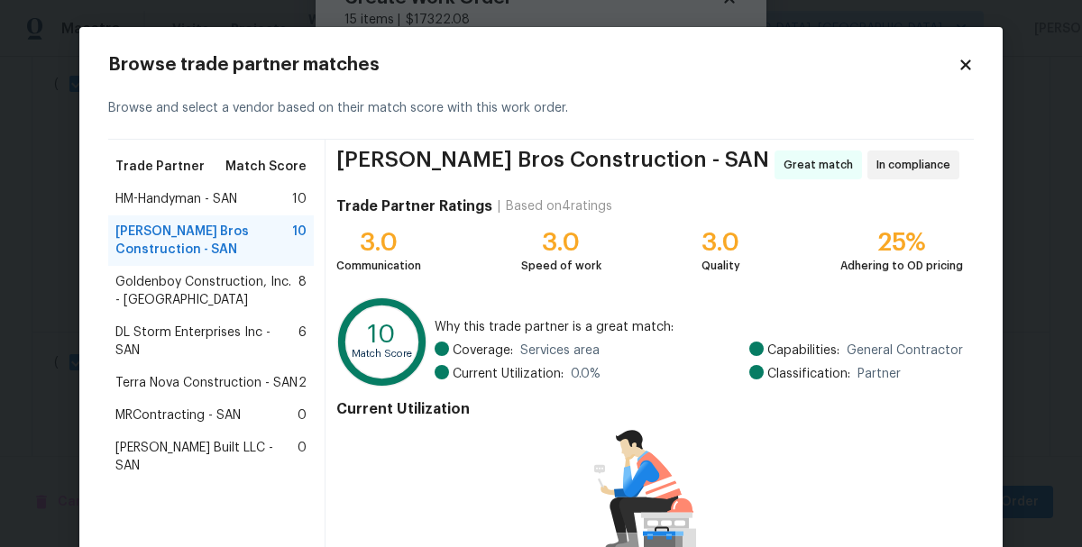
scroll to position [174, 0]
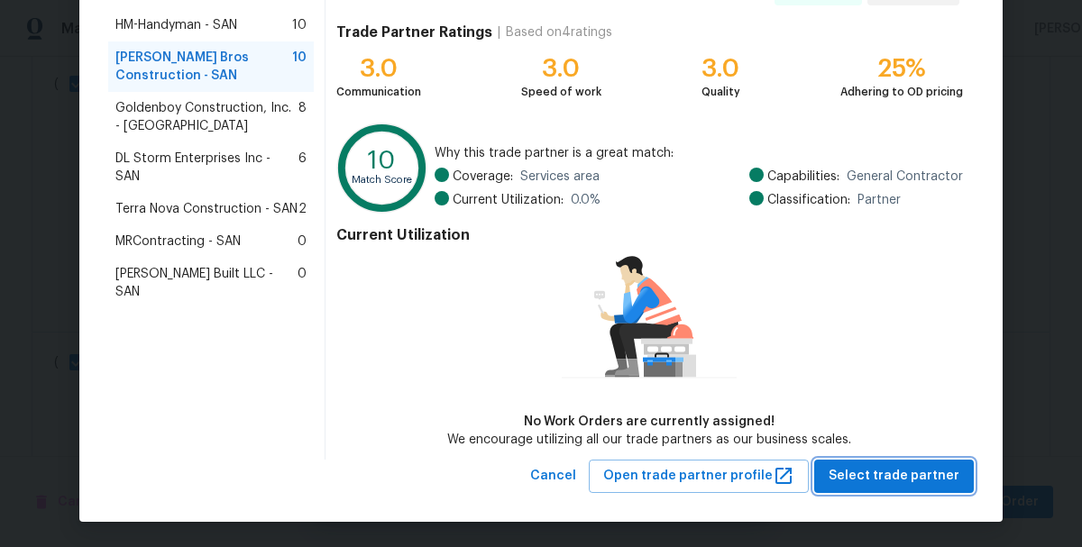
click at [922, 479] on span "Select trade partner" at bounding box center [894, 476] width 131 height 23
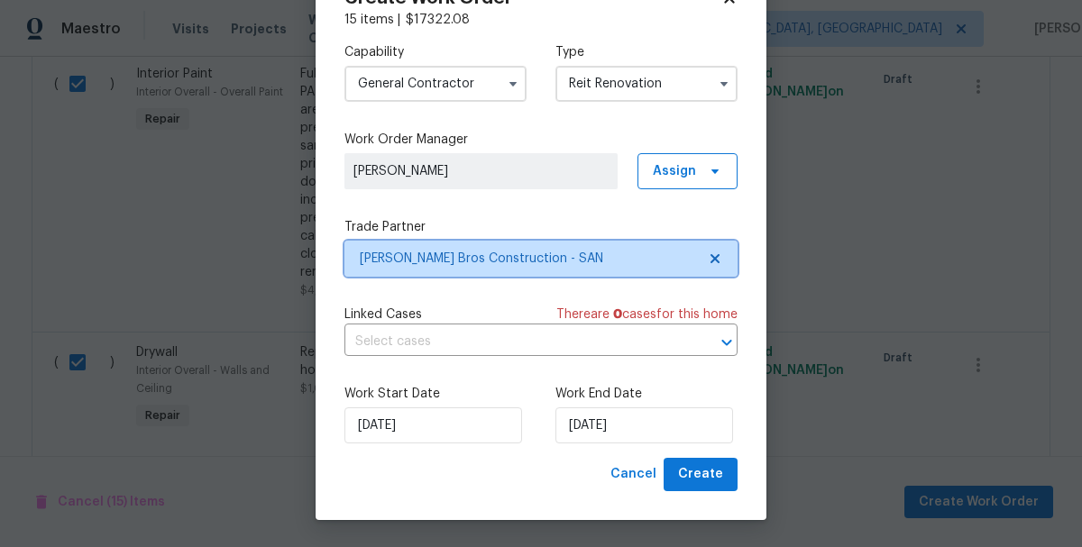
scroll to position [0, 0]
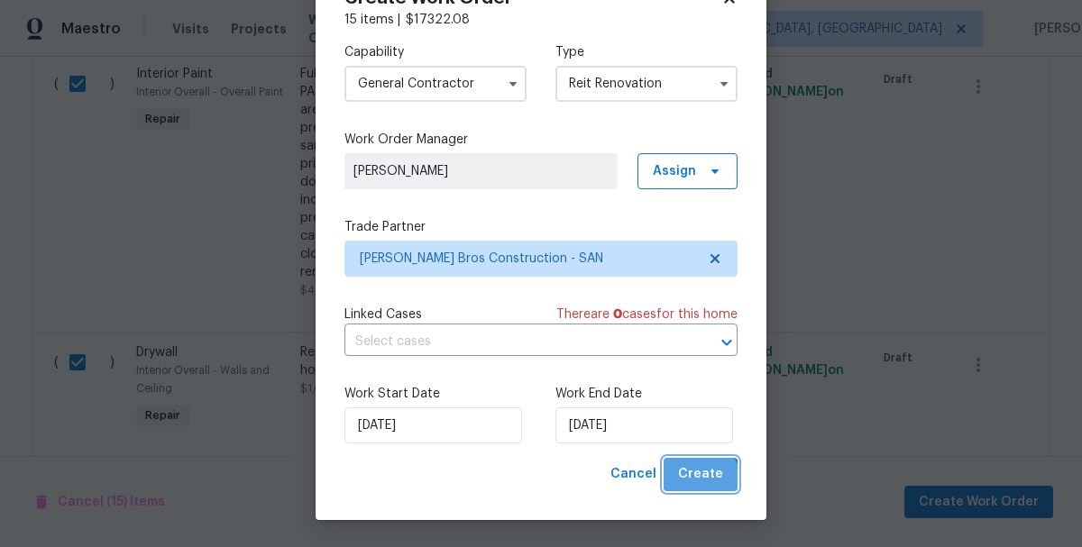
click at [697, 485] on span "Create" at bounding box center [700, 474] width 45 height 23
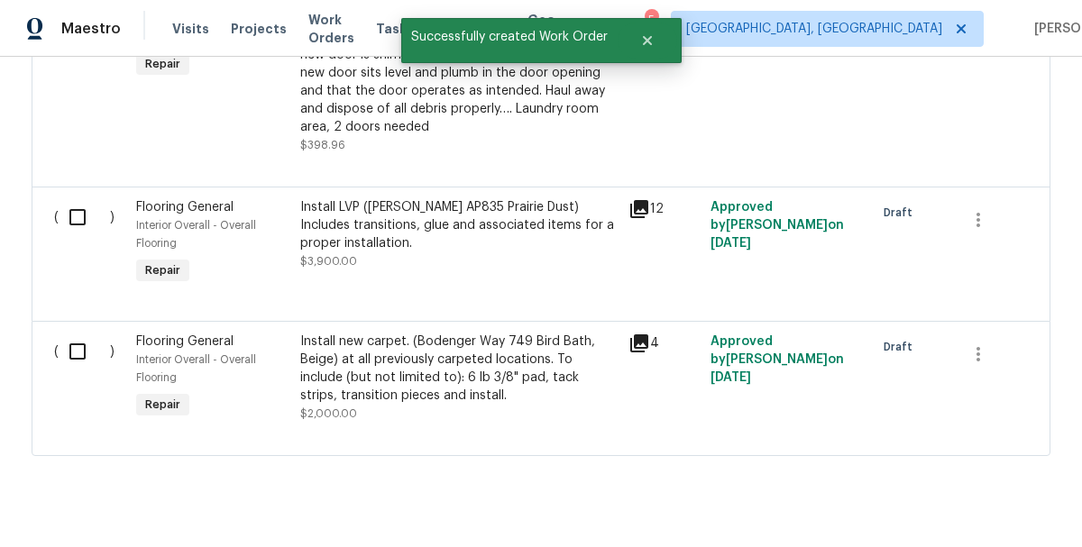
scroll to position [2286, 0]
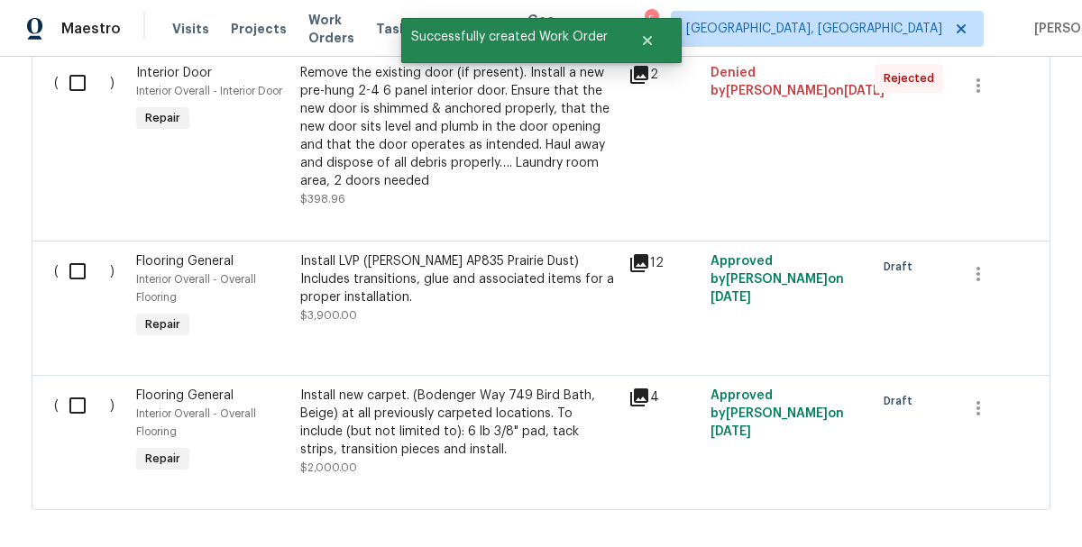
click at [75, 387] on input "checkbox" at bounding box center [84, 406] width 51 height 38
checkbox input "true"
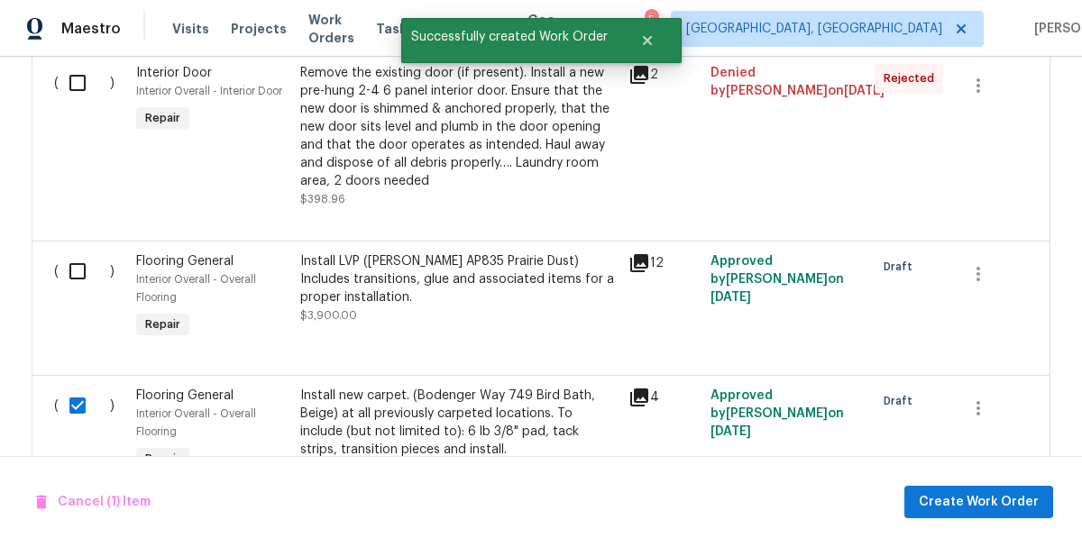
click at [78, 252] on input "checkbox" at bounding box center [84, 271] width 51 height 38
checkbox input "true"
click at [976, 497] on span "Create Work Order" at bounding box center [979, 502] width 120 height 23
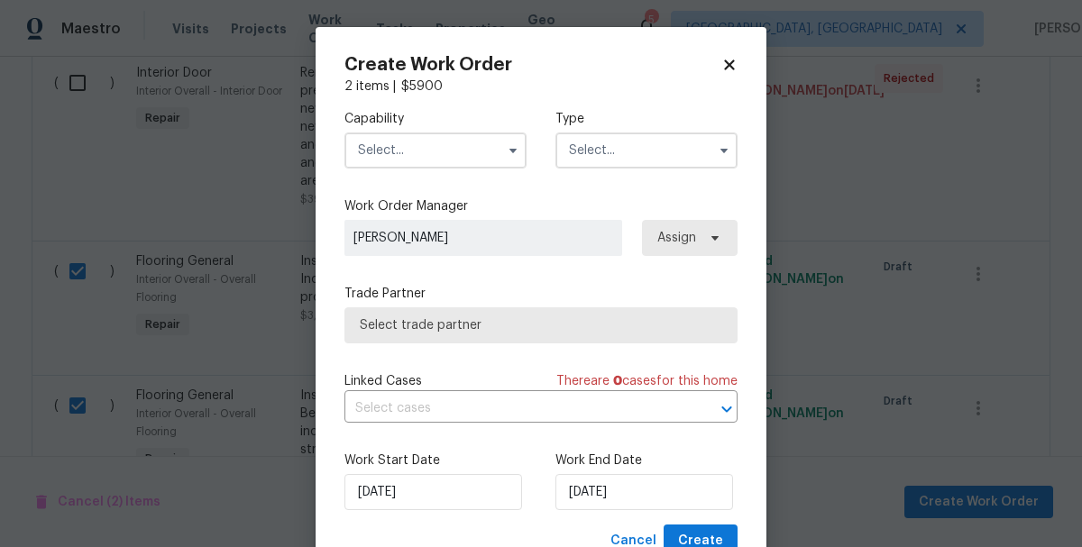
click at [449, 154] on input "text" at bounding box center [435, 151] width 182 height 36
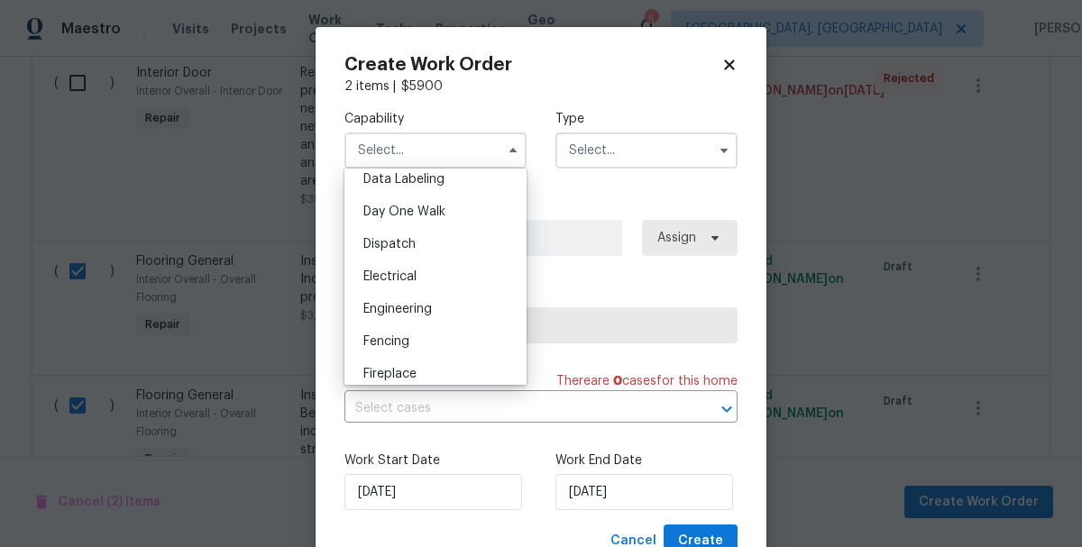
scroll to position [511, 0]
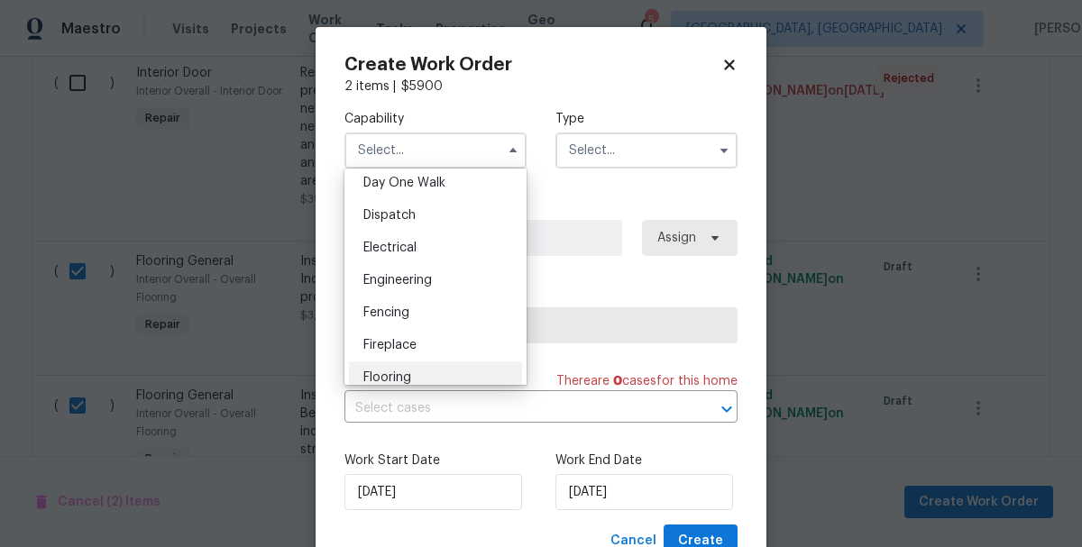
click at [390, 379] on span "Flooring" at bounding box center [387, 377] width 48 height 13
type input "Flooring"
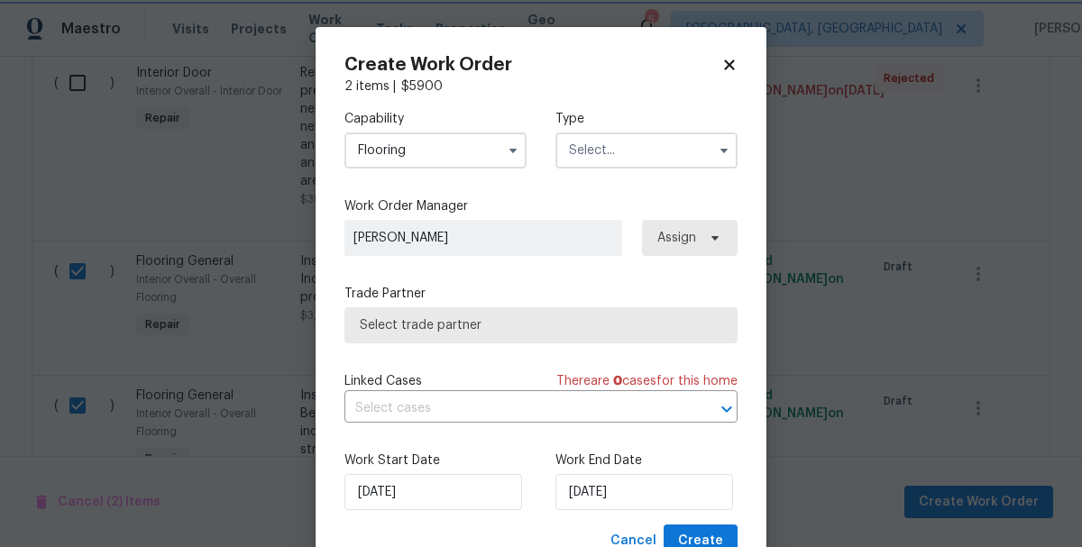
scroll to position [557, 0]
click at [630, 162] on input "text" at bounding box center [646, 151] width 182 height 36
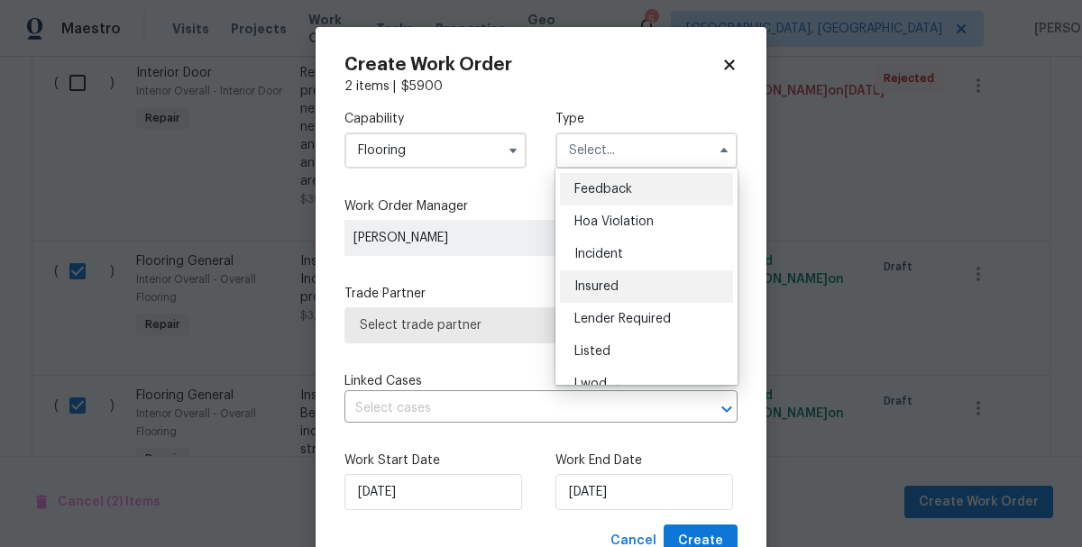
scroll to position [215, 0]
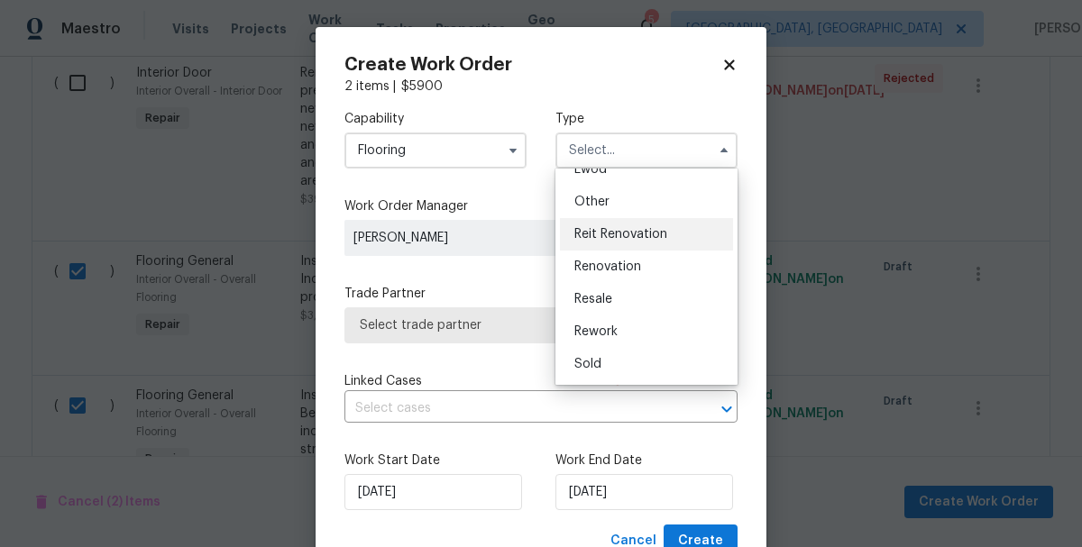
click at [607, 229] on span "Reit Renovation" at bounding box center [620, 234] width 93 height 13
type input "Reit Renovation"
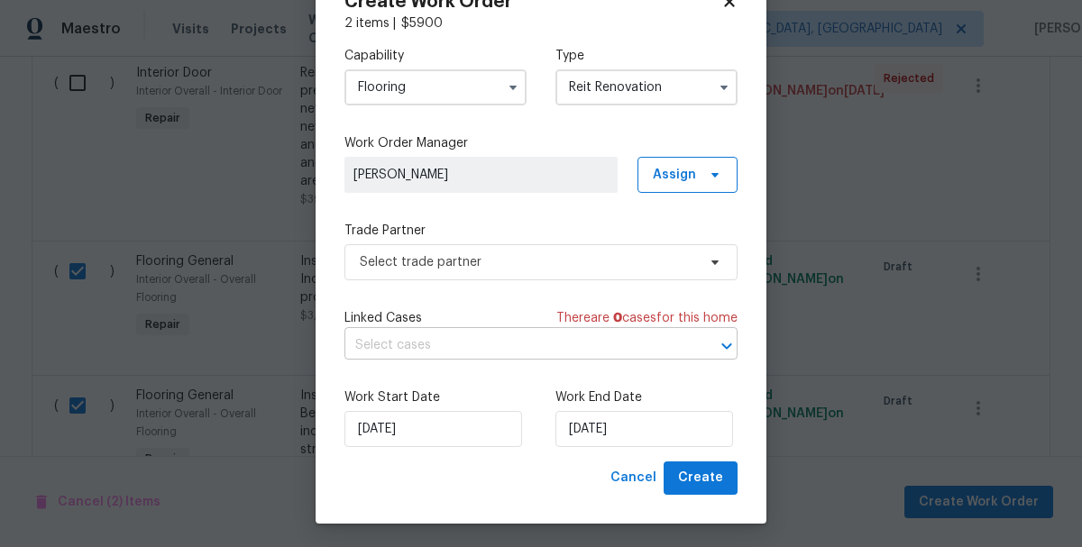
scroll to position [67, 0]
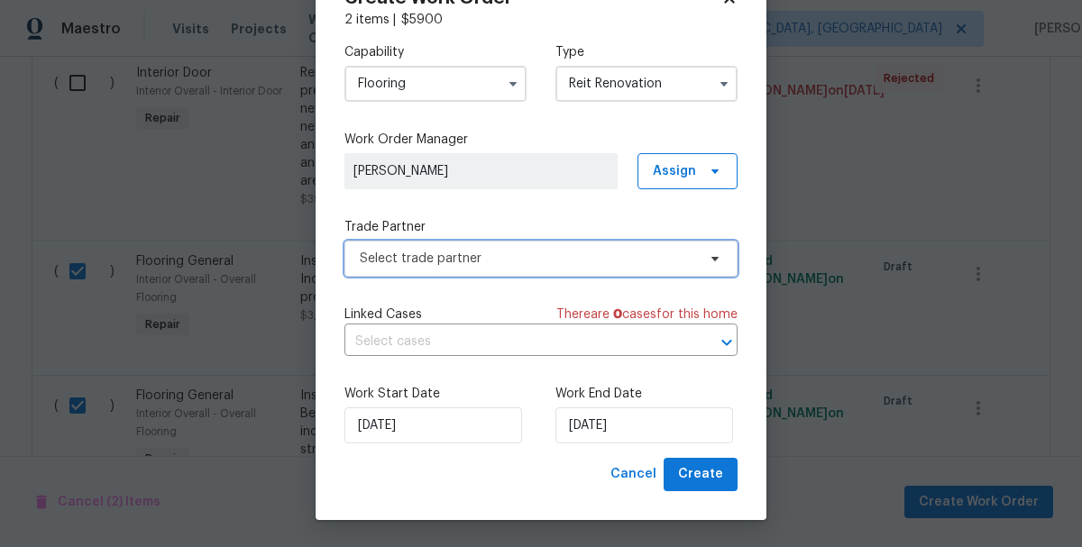
click at [395, 261] on span "Select trade partner" at bounding box center [528, 259] width 336 height 18
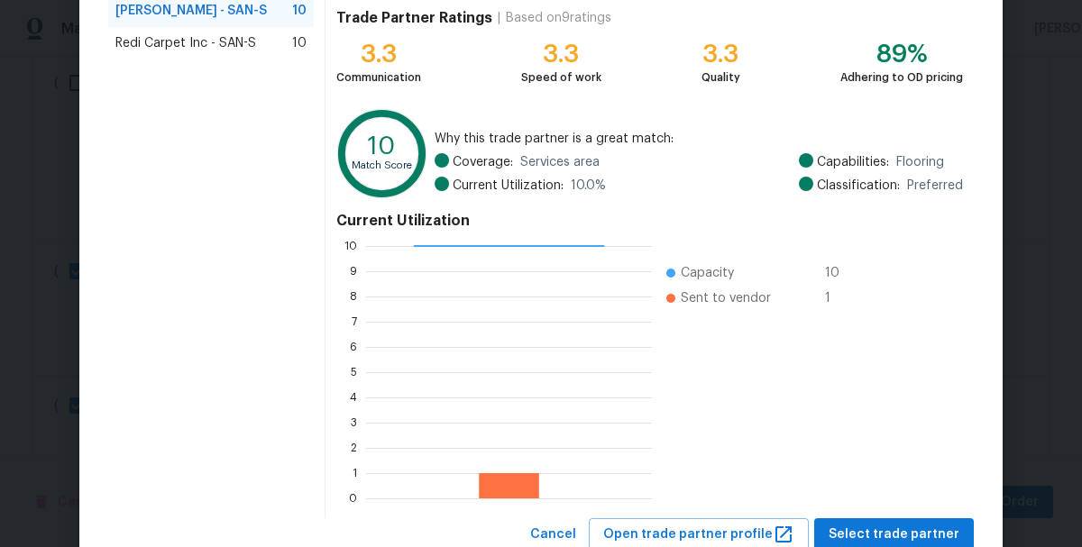
scroll to position [248, 0]
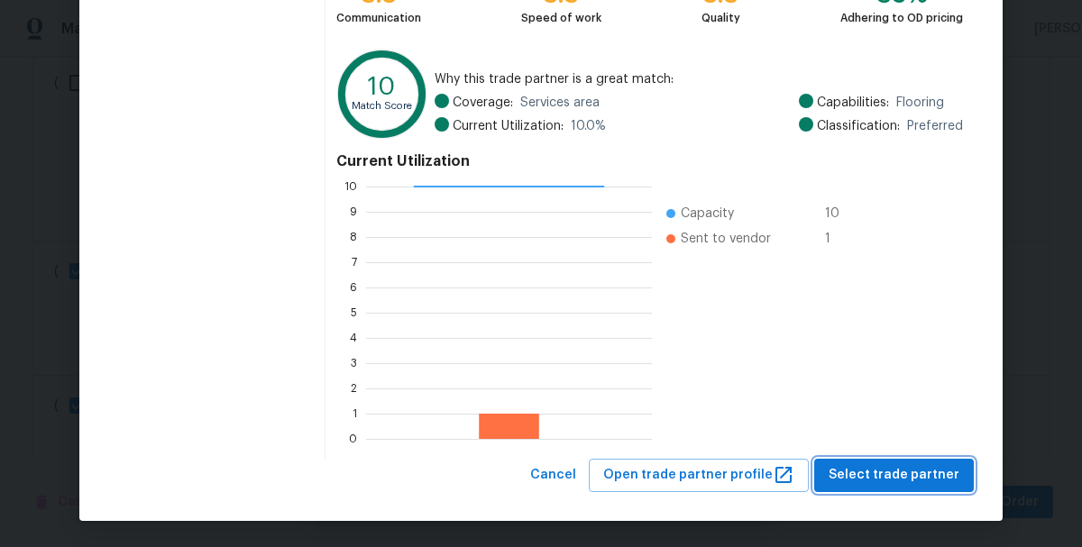
click at [891, 470] on span "Select trade partner" at bounding box center [894, 475] width 131 height 23
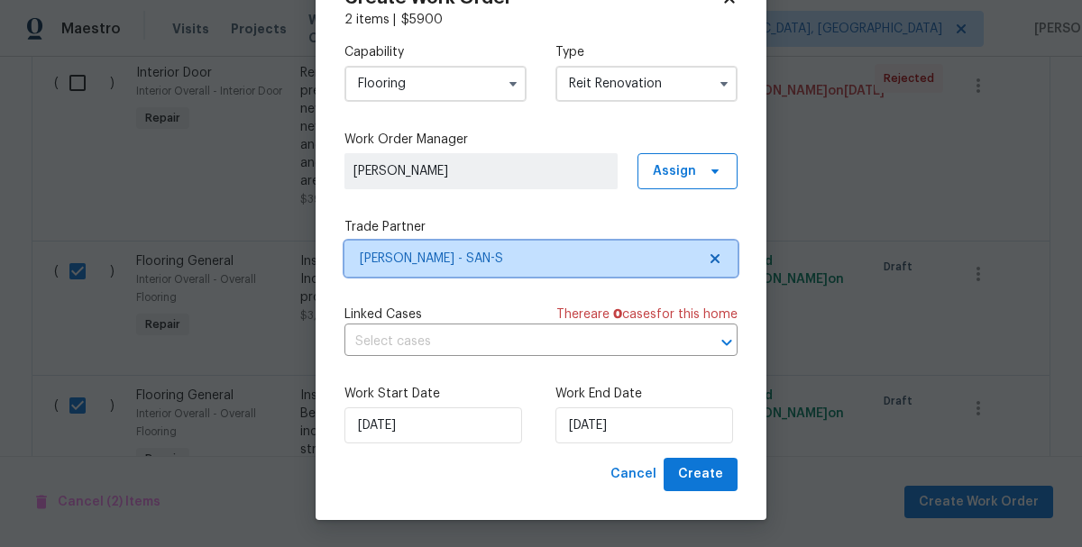
scroll to position [0, 0]
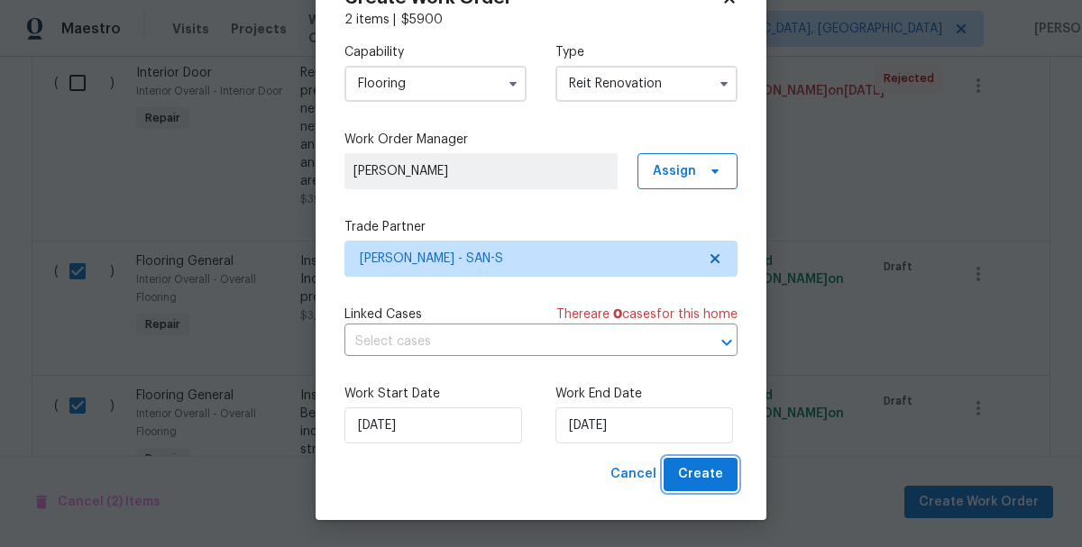
click at [719, 480] on span "Create" at bounding box center [700, 474] width 45 height 23
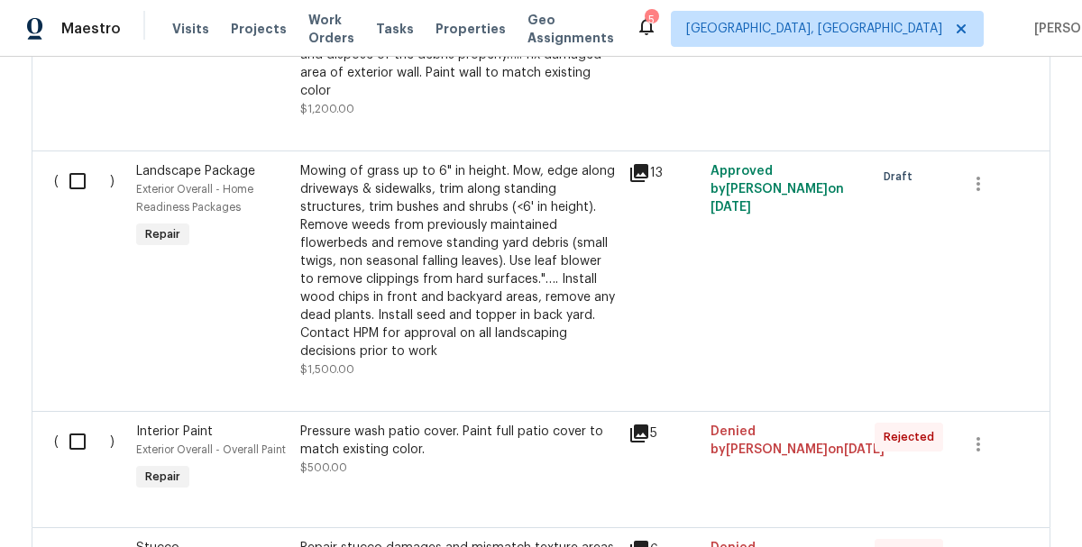
scroll to position [782, 0]
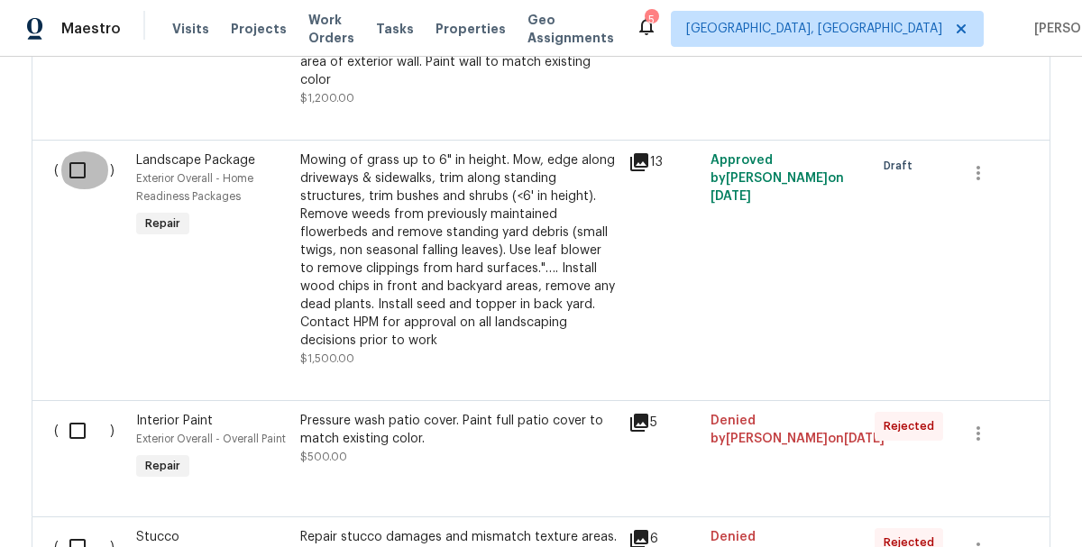
click at [69, 151] on input "checkbox" at bounding box center [84, 170] width 51 height 38
checkbox input "true"
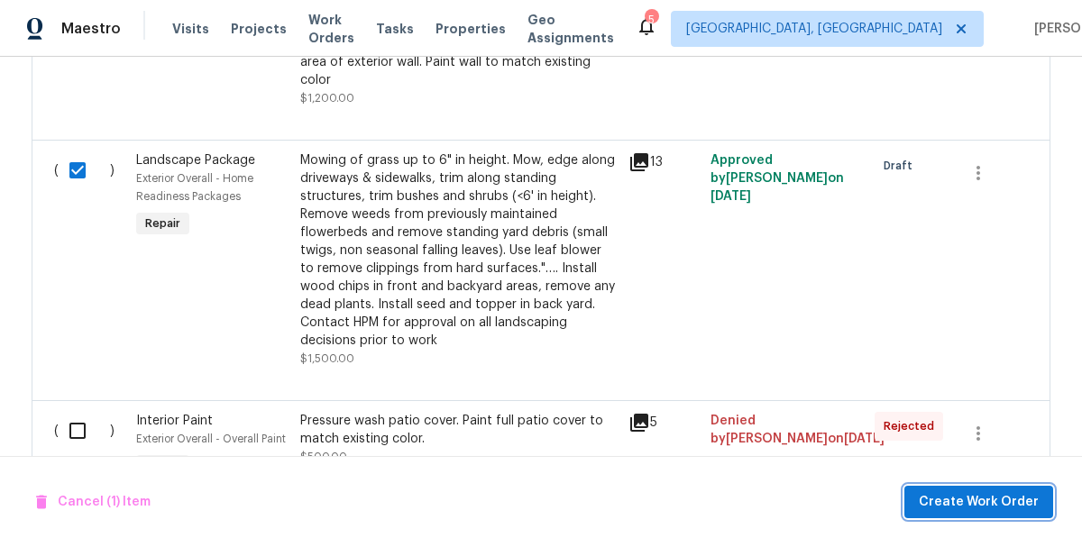
click at [959, 512] on span "Create Work Order" at bounding box center [979, 502] width 120 height 23
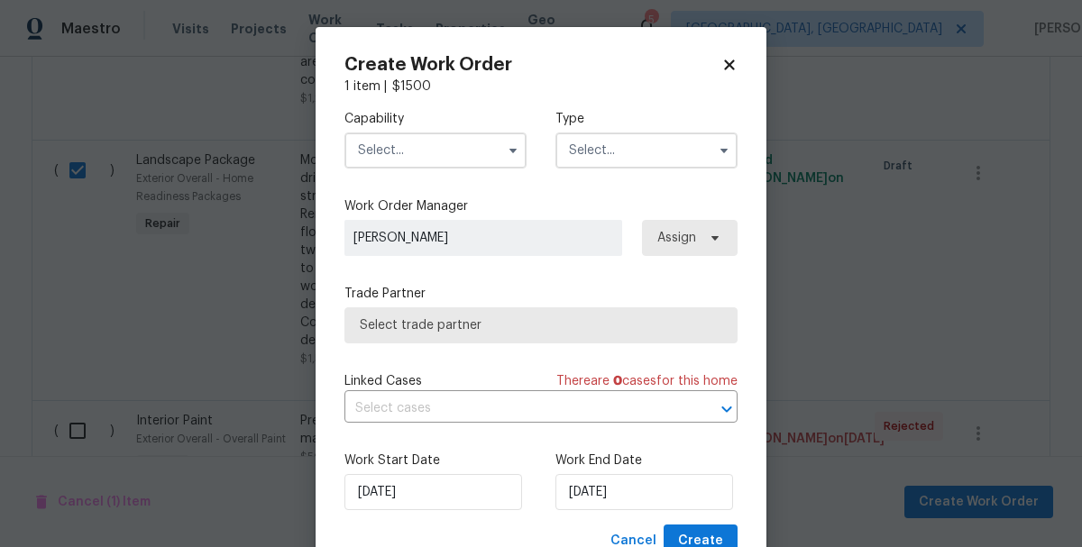
click at [432, 157] on input "text" at bounding box center [435, 151] width 182 height 36
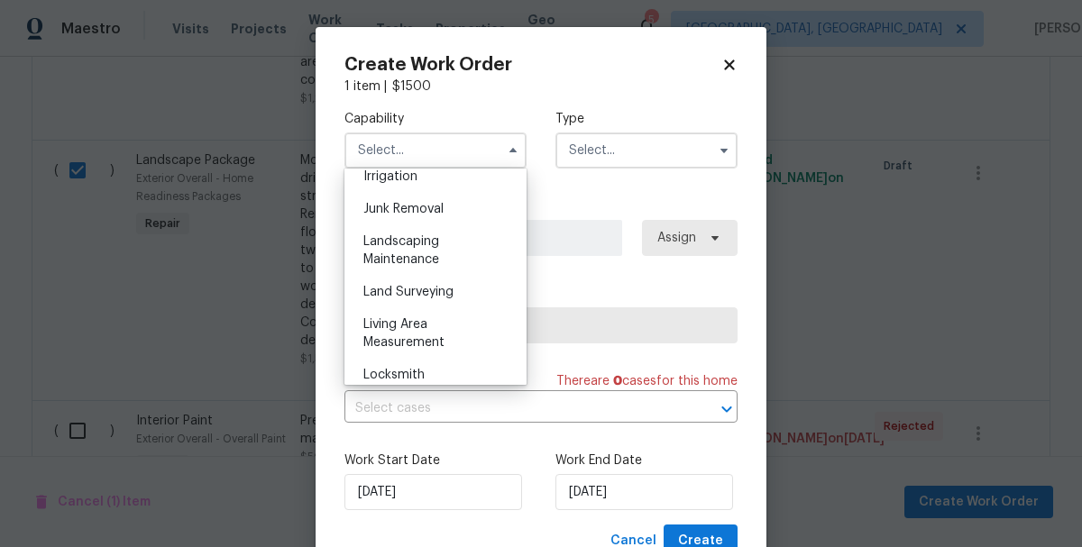
scroll to position [1136, 0]
click at [374, 244] on span "Landscaping Maintenance" at bounding box center [401, 249] width 76 height 31
type input "Landscaping Maintenance"
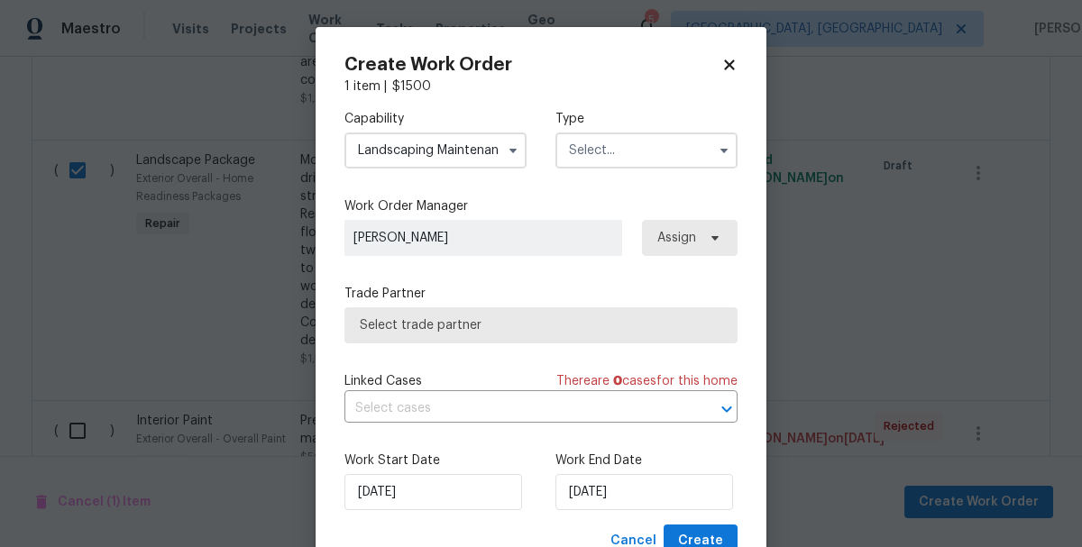
click at [568, 153] on input "text" at bounding box center [646, 151] width 182 height 36
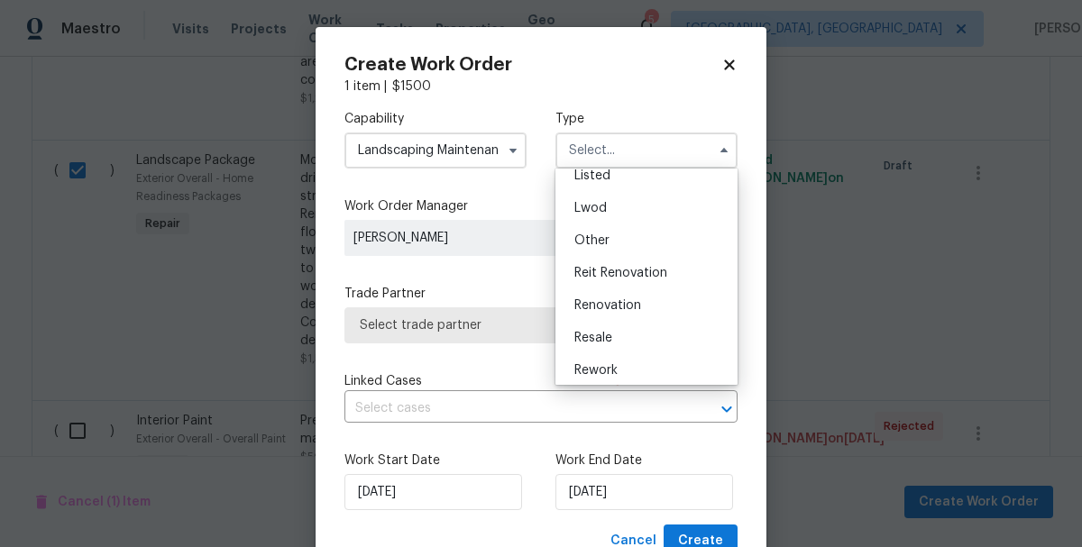
scroll to position [215, 0]
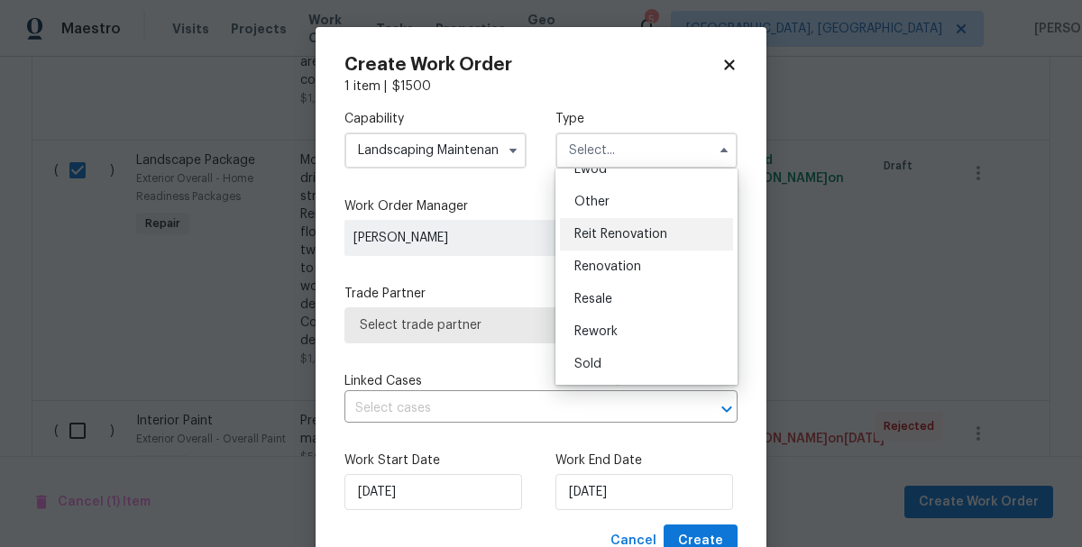
click at [574, 234] on span "Reit Renovation" at bounding box center [620, 234] width 93 height 13
type input "Reit Renovation"
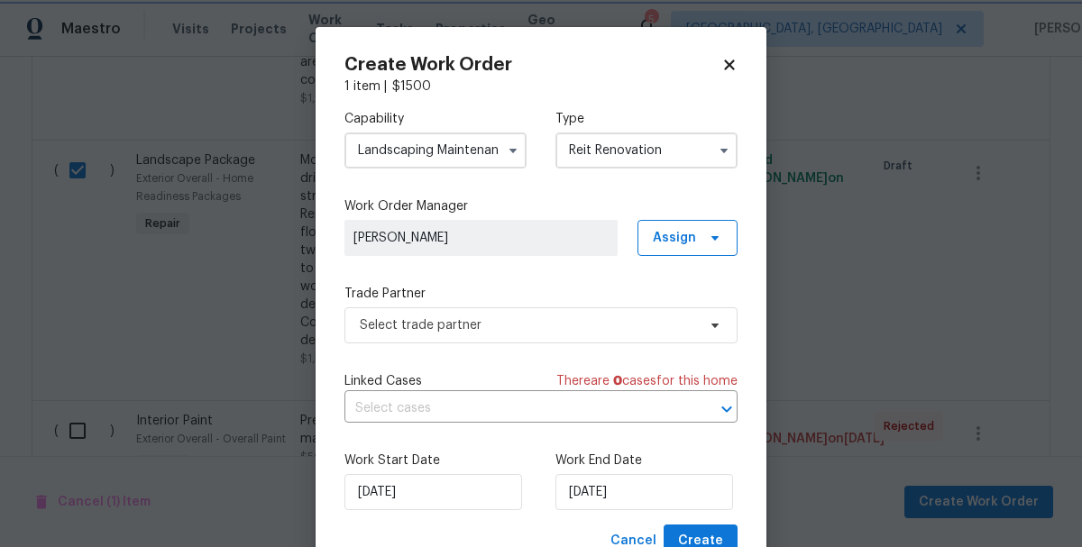
scroll to position [0, 0]
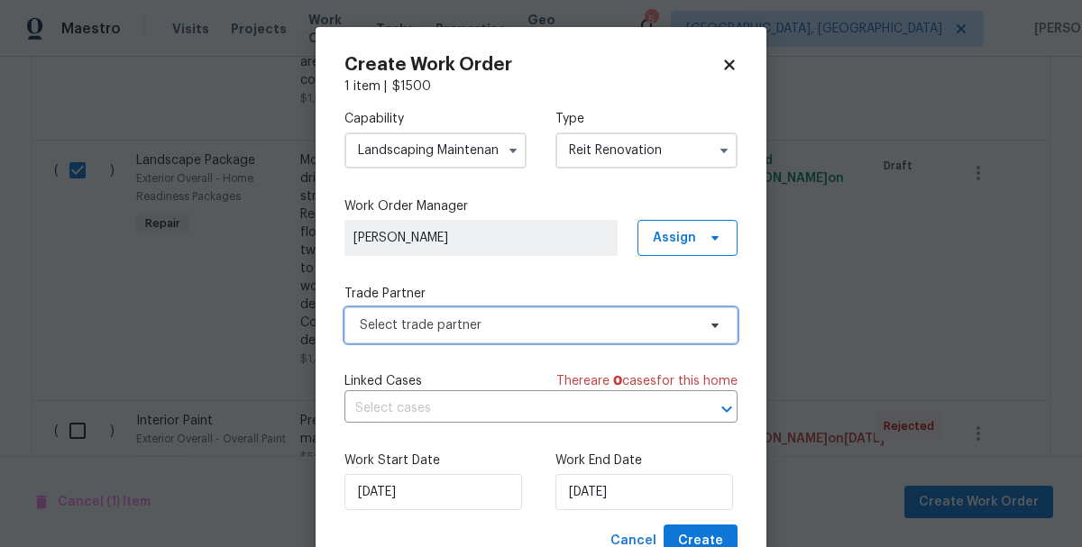
click at [368, 337] on span "Select trade partner" at bounding box center [540, 325] width 393 height 36
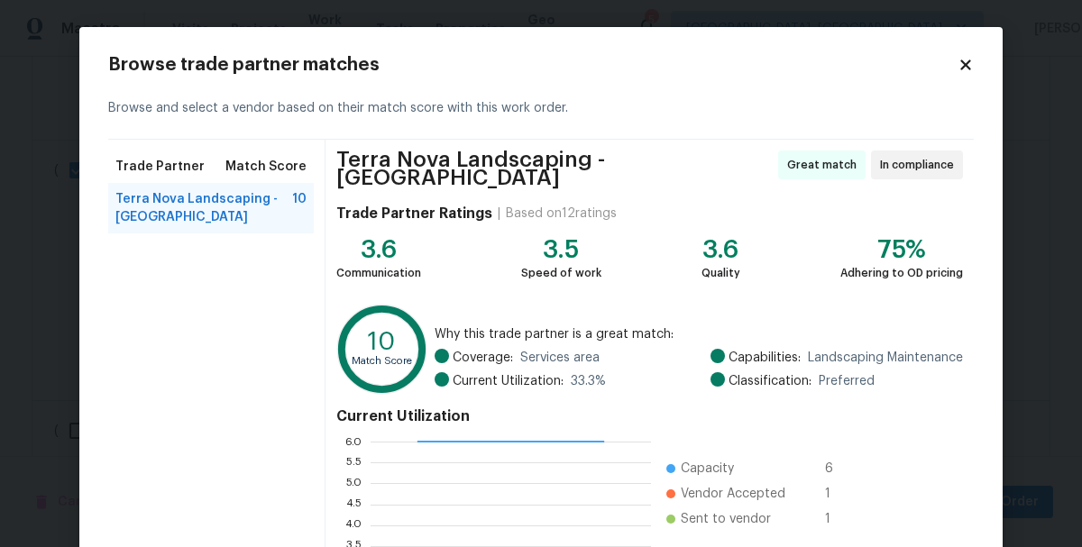
scroll to position [248, 0]
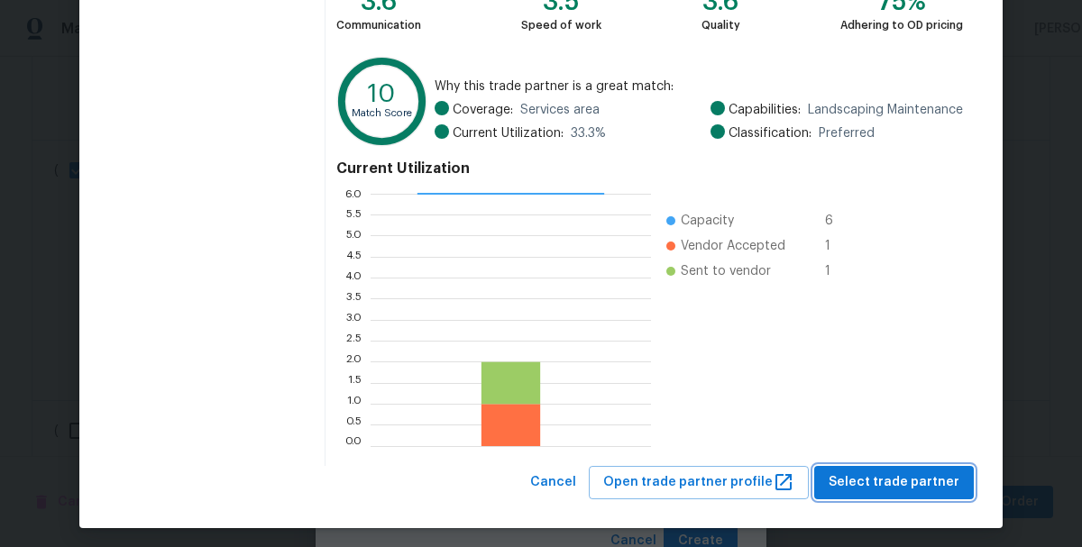
click at [878, 478] on span "Select trade partner" at bounding box center [894, 483] width 131 height 23
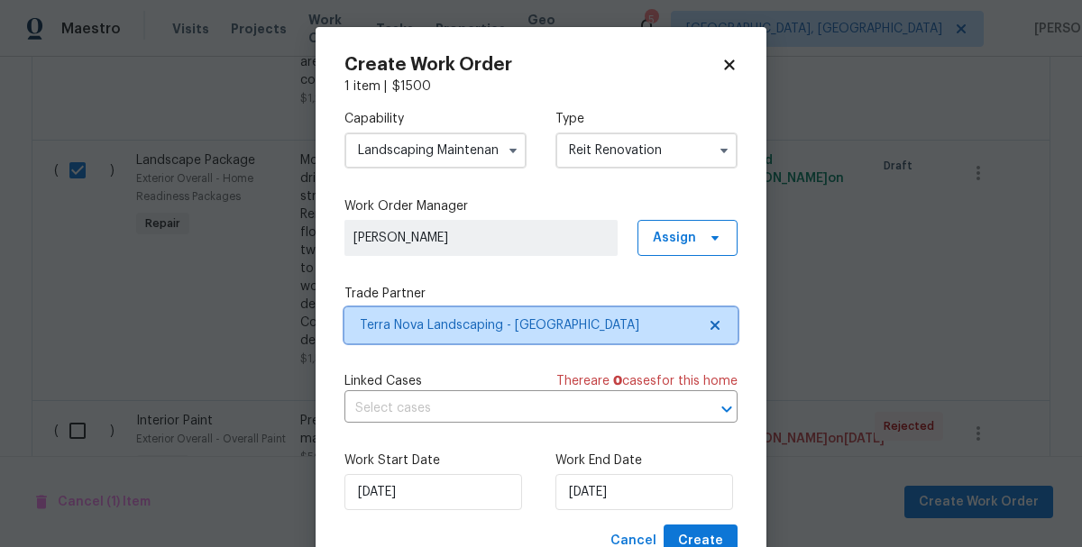
scroll to position [67, 0]
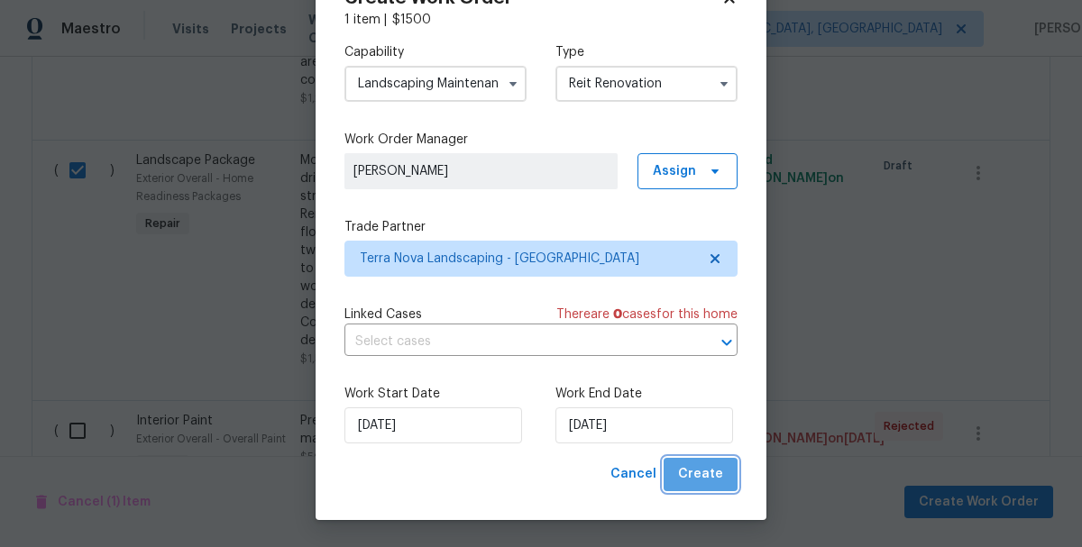
click at [707, 483] on span "Create" at bounding box center [700, 474] width 45 height 23
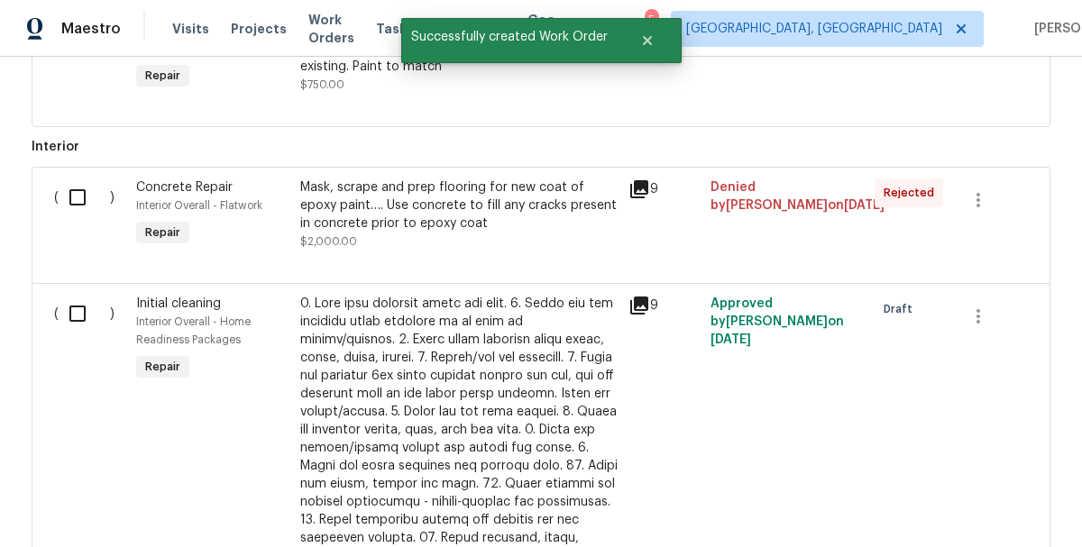
scroll to position [1135, 0]
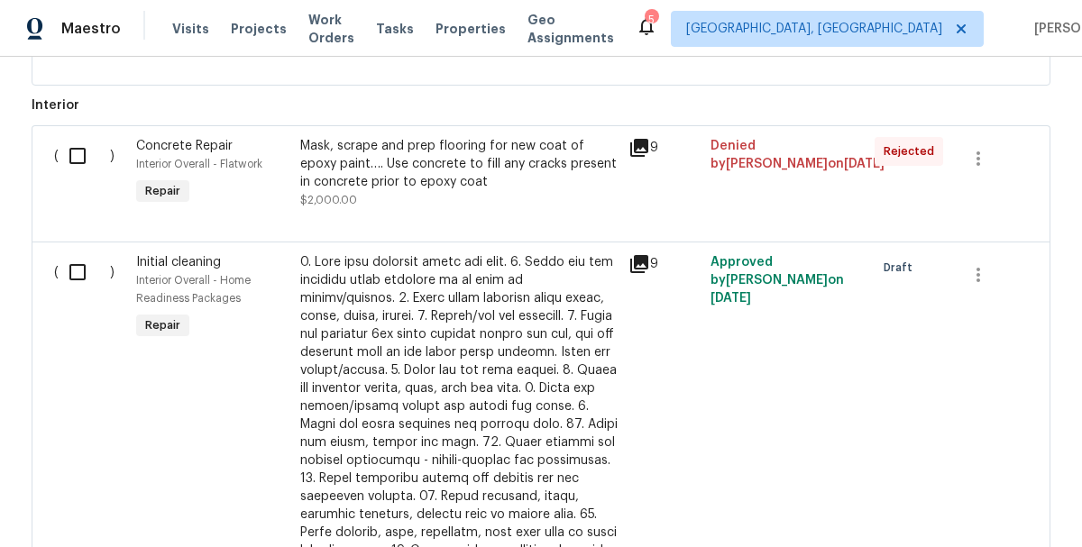
click at [80, 256] on input "checkbox" at bounding box center [84, 272] width 51 height 38
checkbox input "true"
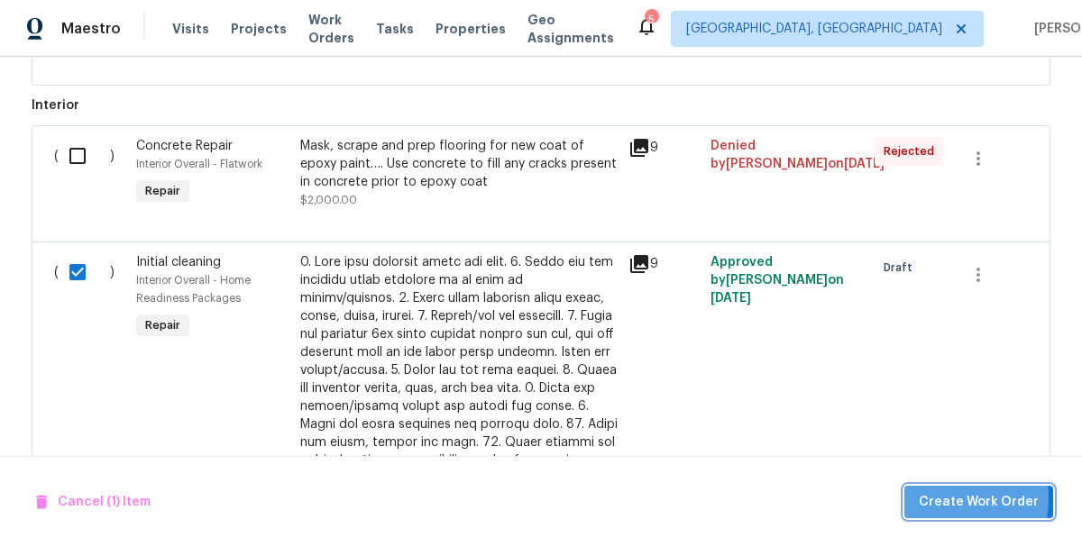
click at [950, 499] on span "Create Work Order" at bounding box center [979, 502] width 120 height 23
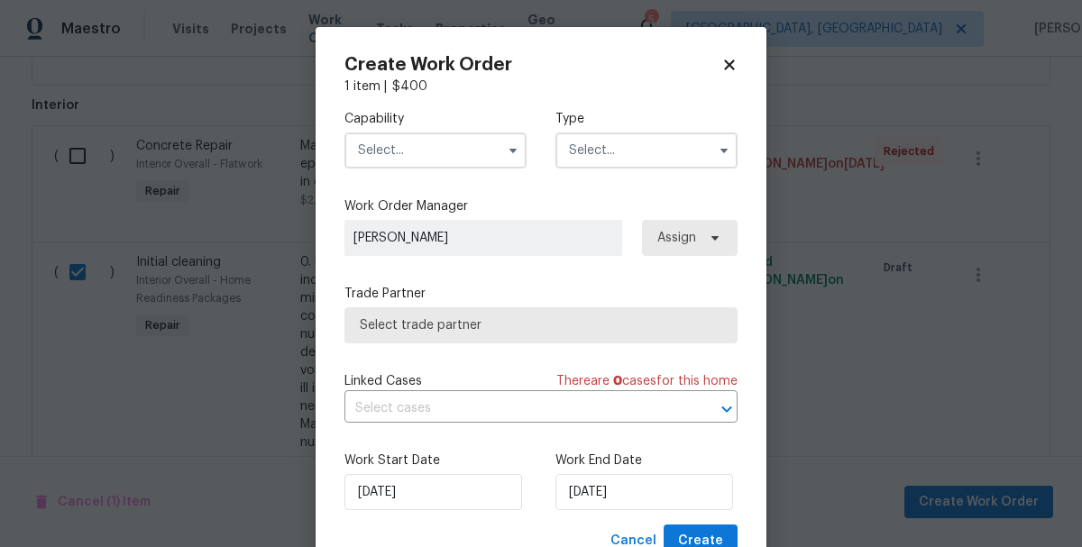
click at [388, 164] on input "text" at bounding box center [435, 151] width 182 height 36
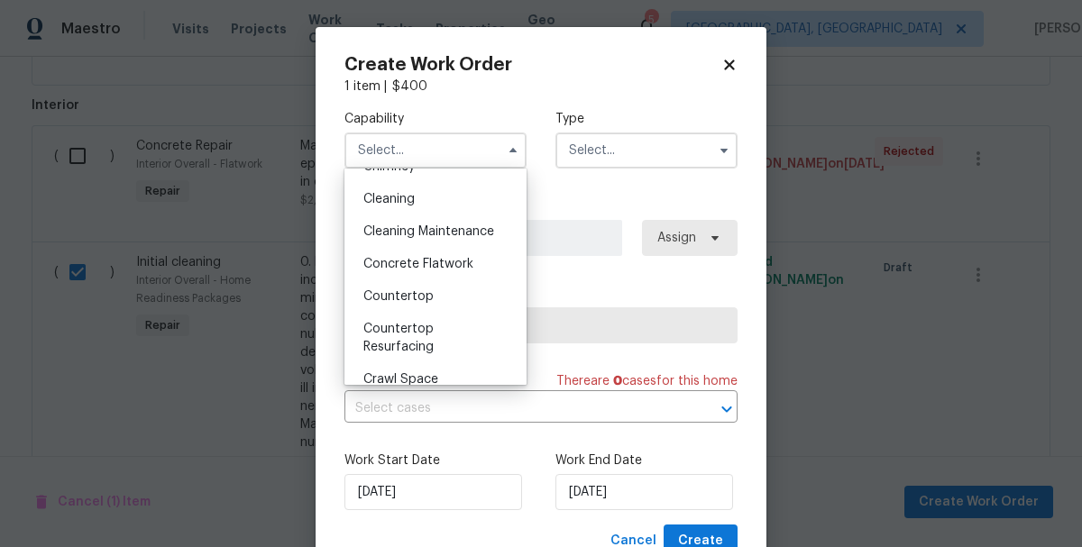
scroll to position [252, 0]
click at [377, 203] on span "Cleaning" at bounding box center [388, 197] width 51 height 13
type input "Cleaning"
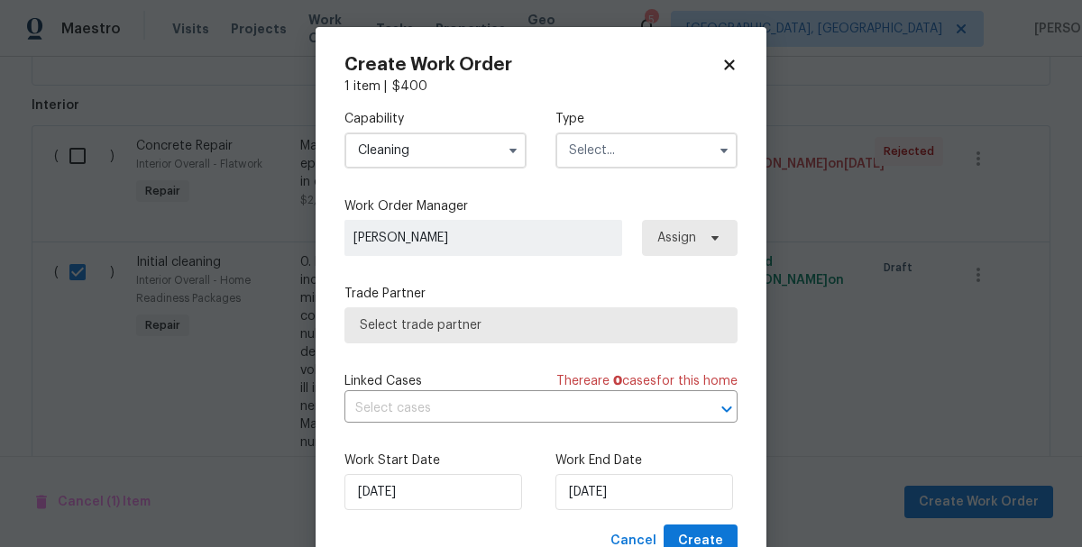
click at [608, 165] on input "text" at bounding box center [646, 151] width 182 height 36
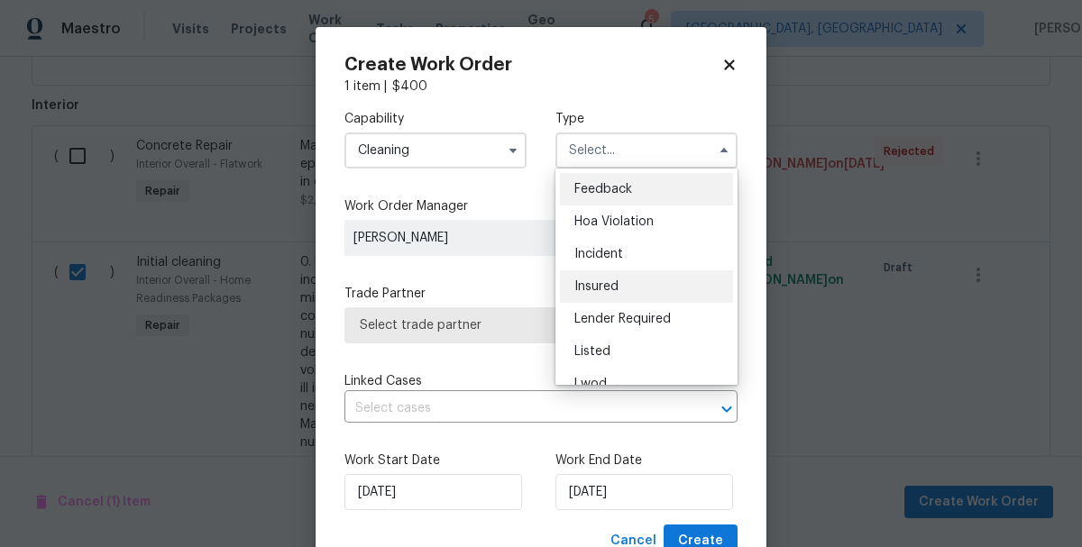
scroll to position [215, 0]
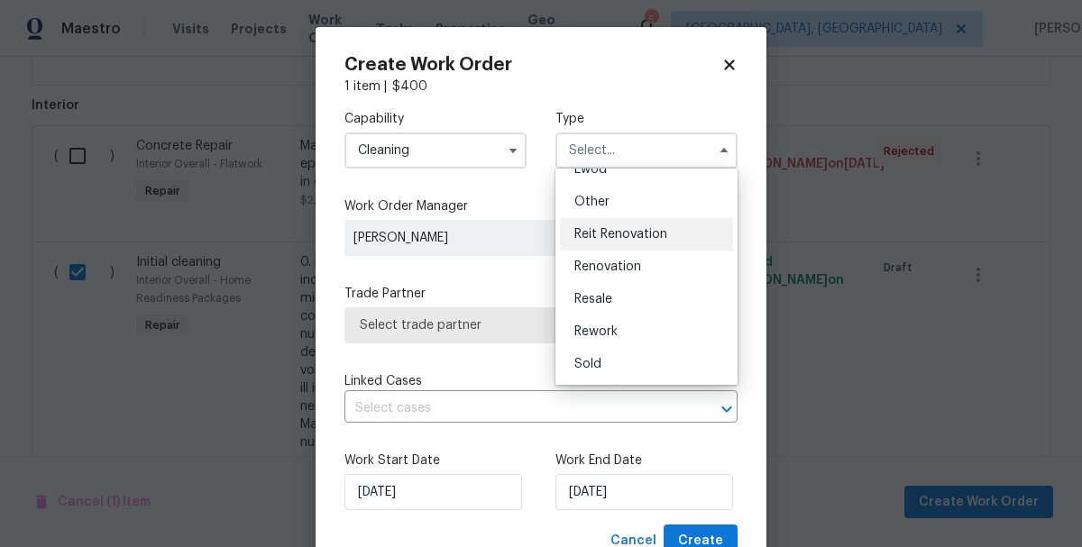
click at [598, 243] on div "Reit Renovation" at bounding box center [646, 234] width 173 height 32
type input "Reit Renovation"
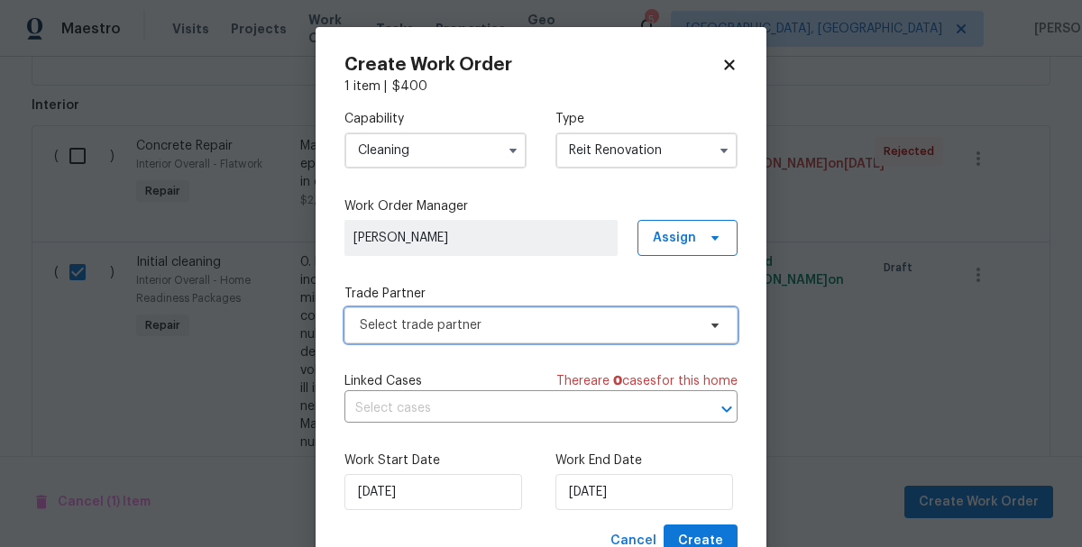
click at [486, 316] on span "Select trade partner" at bounding box center [540, 325] width 393 height 36
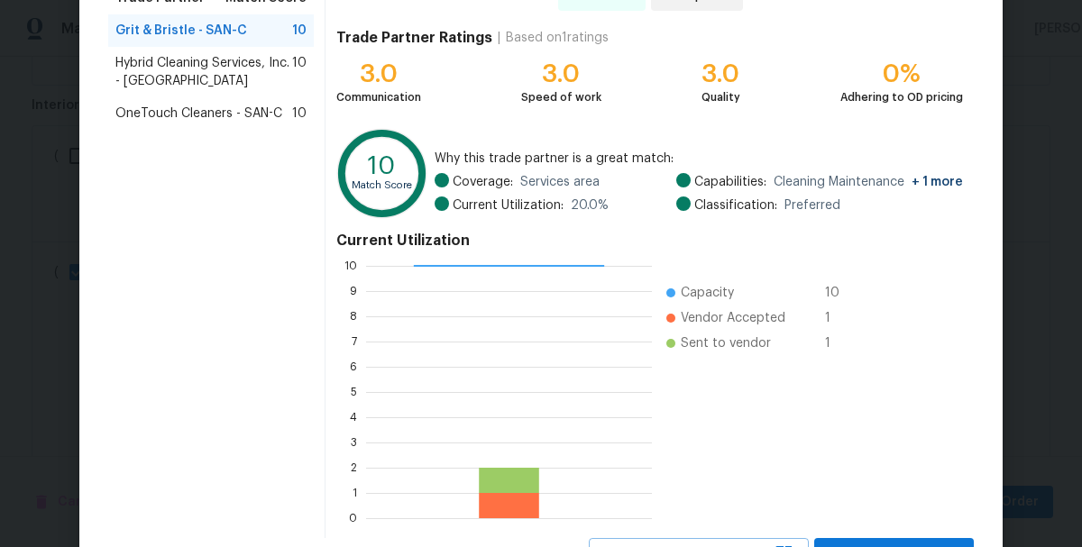
scroll to position [248, 0]
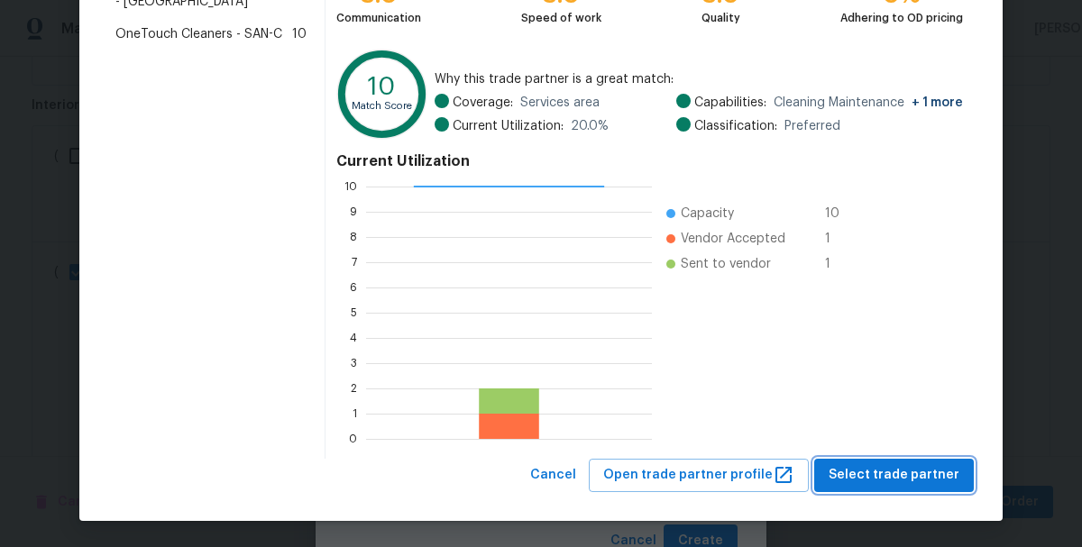
click at [891, 473] on span "Select trade partner" at bounding box center [894, 475] width 131 height 23
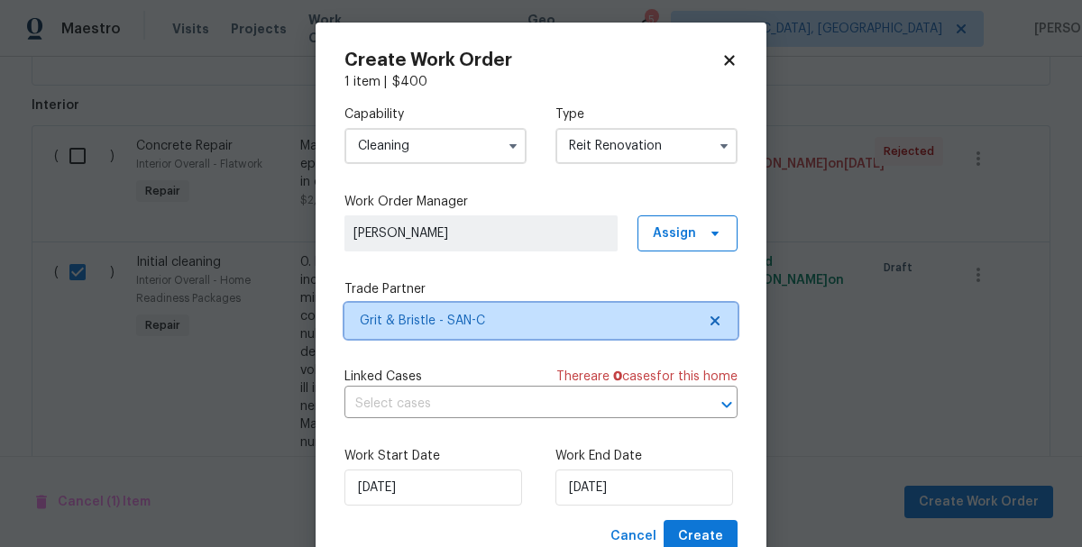
scroll to position [67, 0]
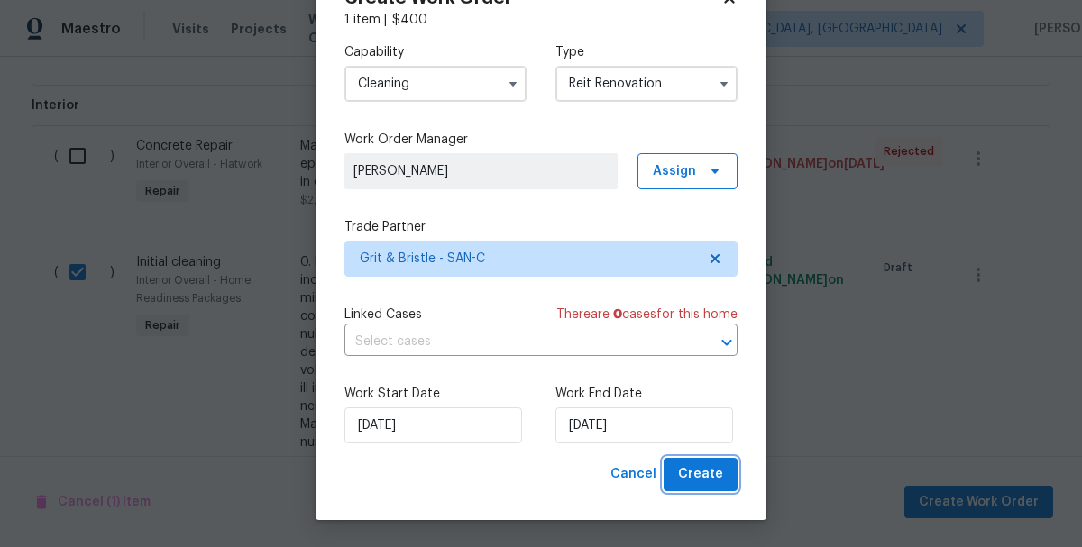
click at [711, 479] on span "Create" at bounding box center [700, 474] width 45 height 23
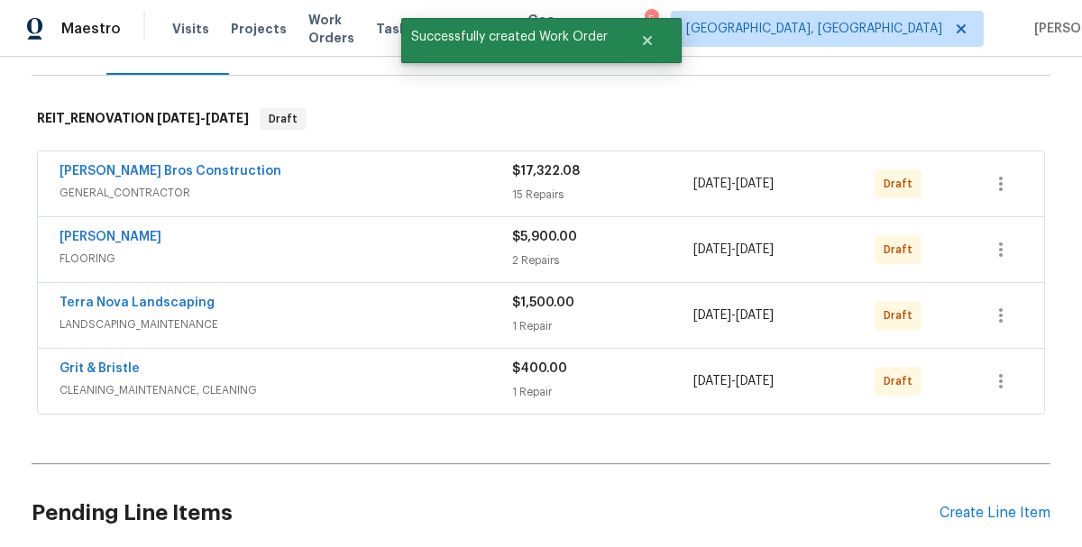
scroll to position [254, 0]
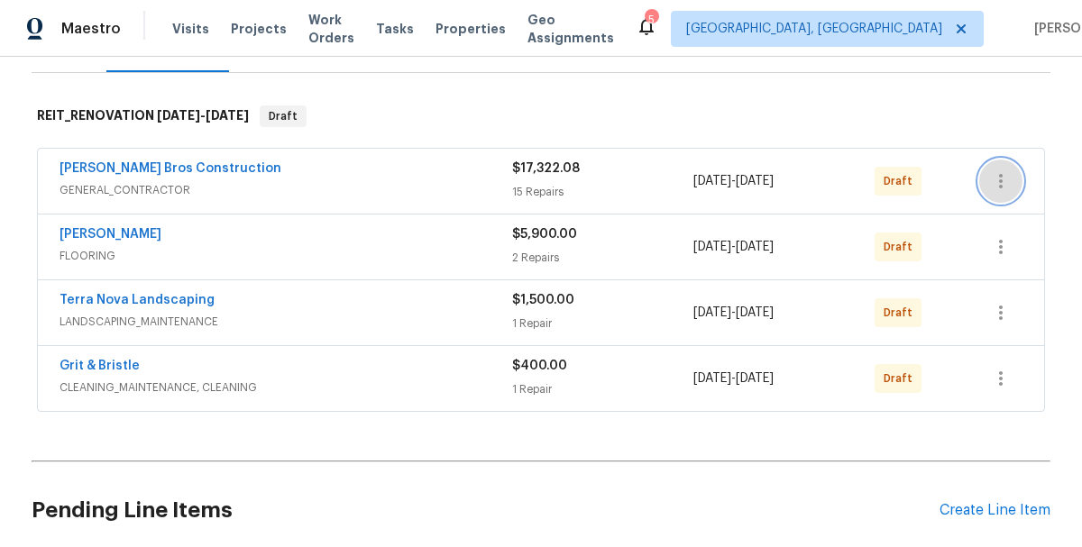
click at [995, 176] on icon "button" at bounding box center [1001, 181] width 22 height 22
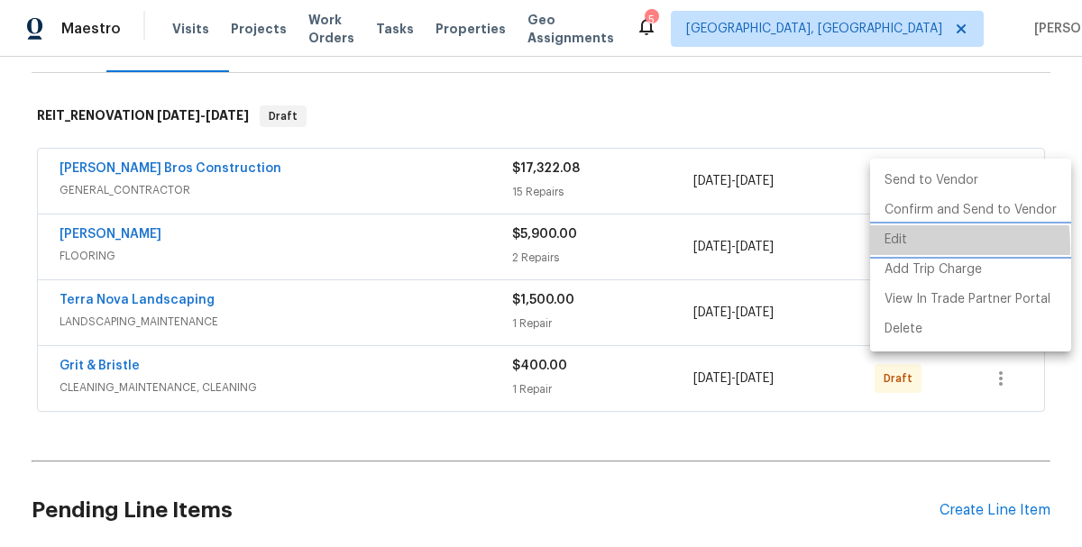
click at [887, 248] on li "Edit" at bounding box center [970, 240] width 201 height 30
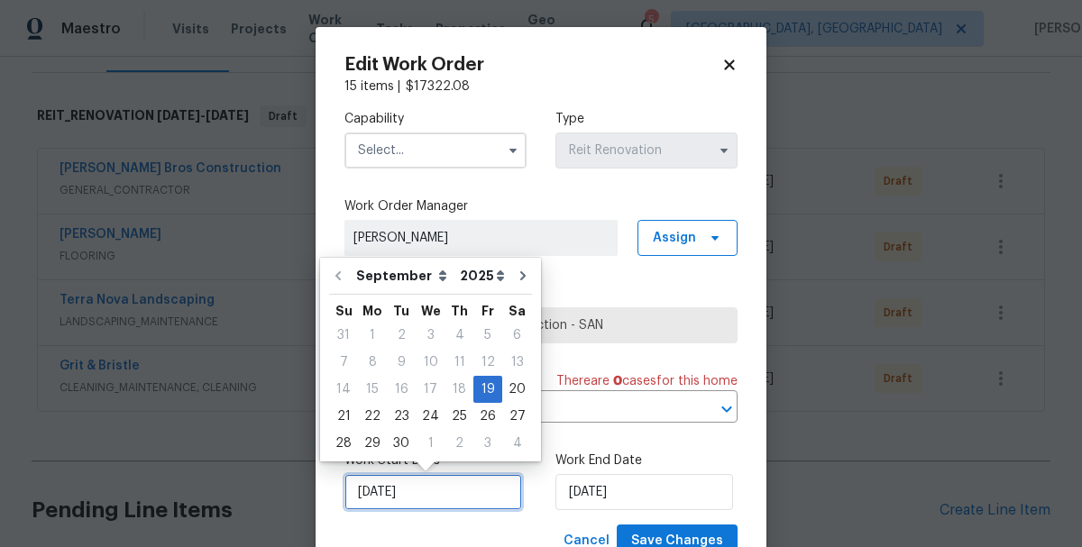
click at [434, 504] on input "9/19/2025" at bounding box center [433, 492] width 178 height 36
click at [367, 417] on div "22" at bounding box center [372, 416] width 29 height 25
type input "[DATE]"
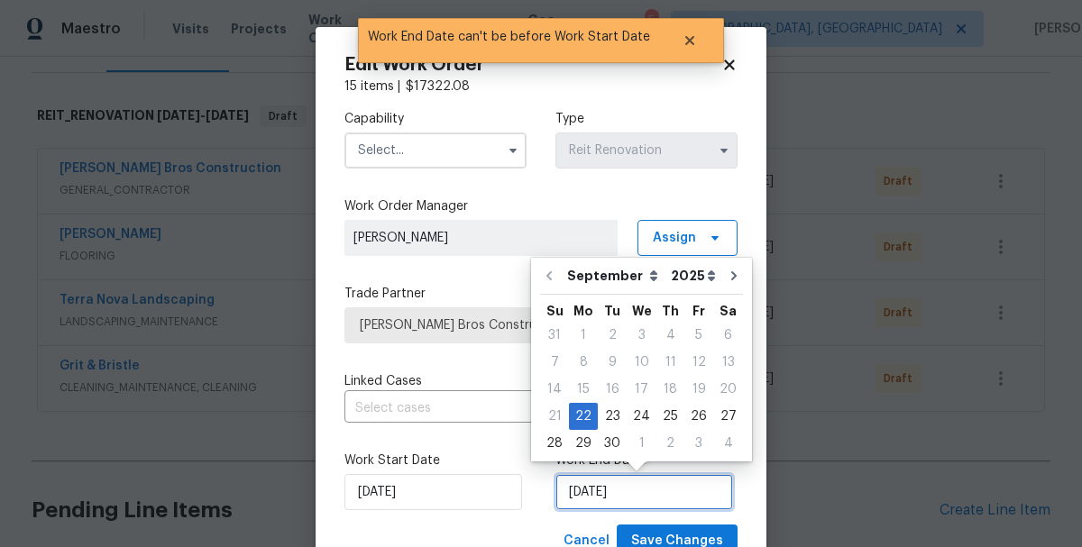
click at [619, 494] on input "[DATE]" at bounding box center [644, 492] width 178 height 36
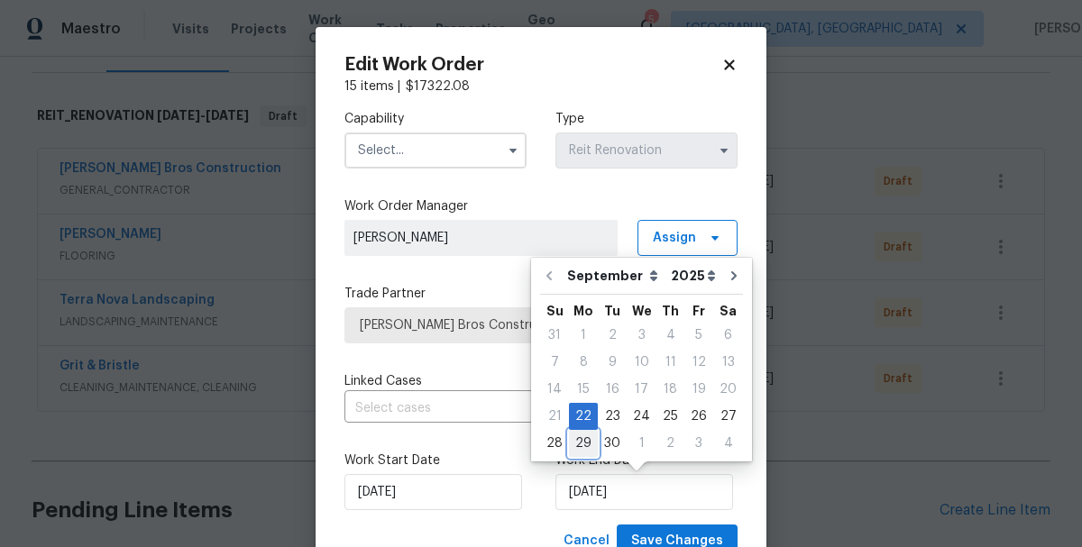
click at [582, 443] on div "29" at bounding box center [583, 443] width 29 height 25
type input "9/29/2025"
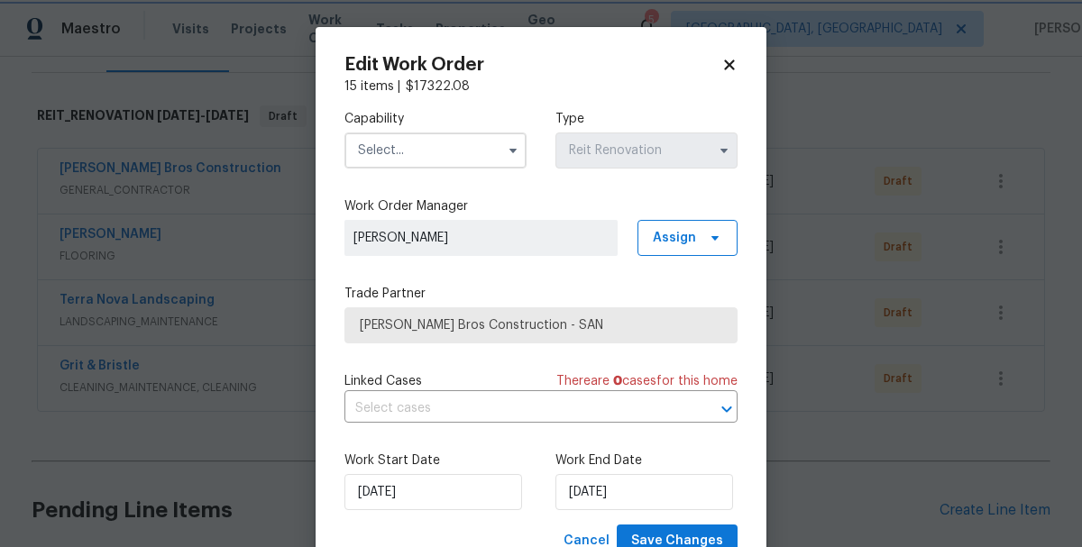
scroll to position [67, 0]
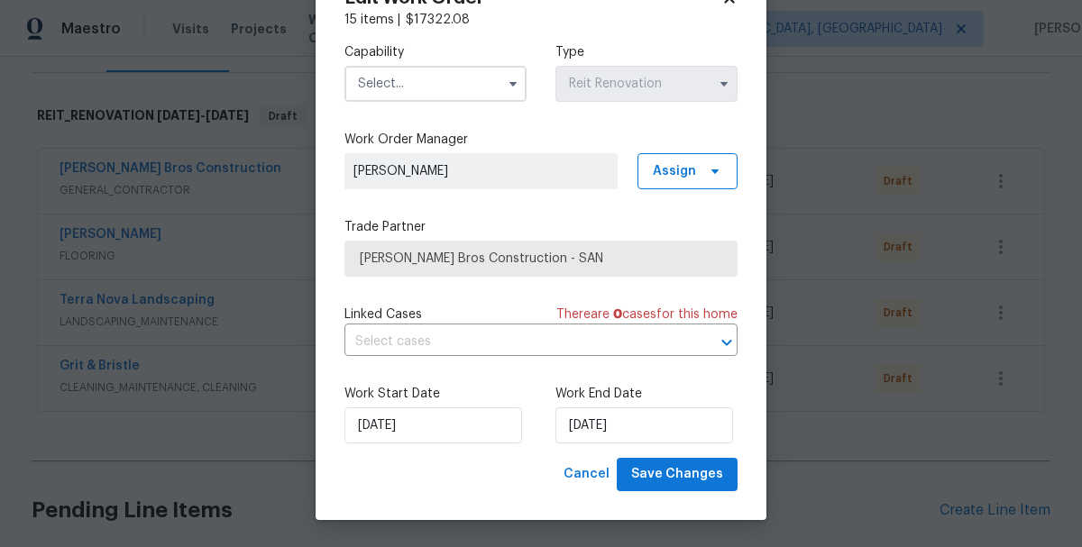
click at [376, 87] on input "text" at bounding box center [435, 84] width 182 height 36
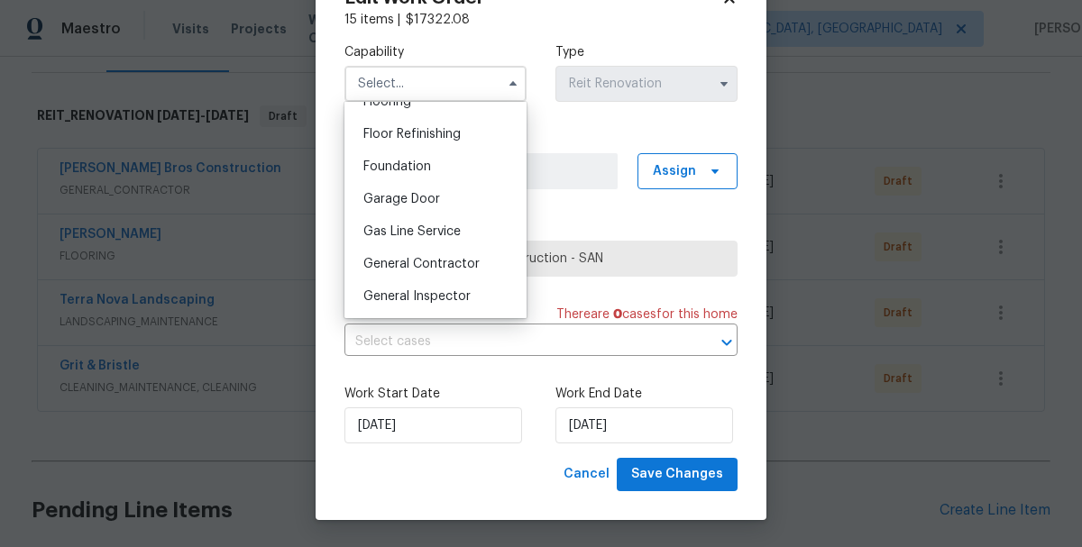
scroll to position [715, 0]
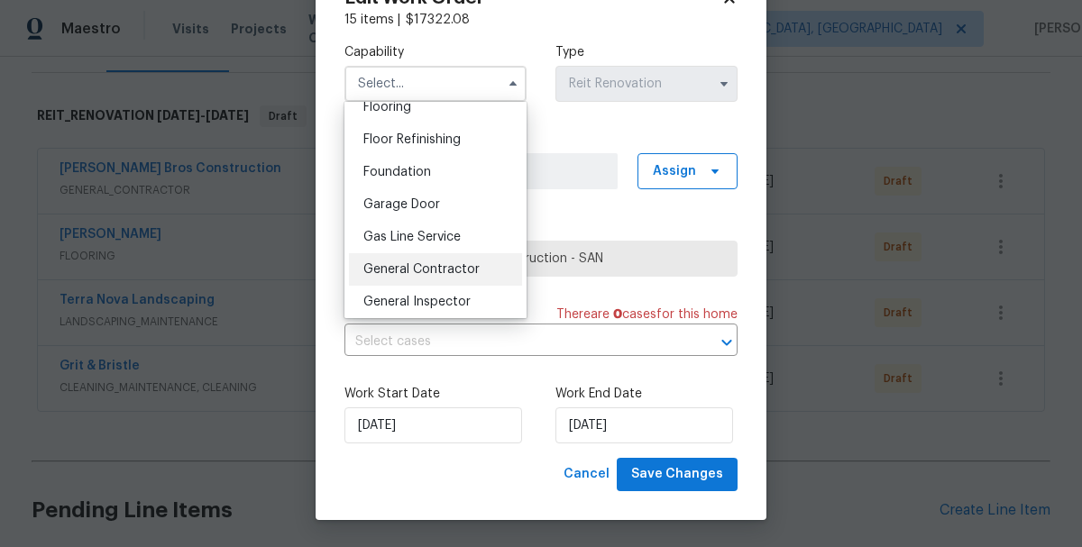
click at [401, 273] on span "General Contractor" at bounding box center [421, 269] width 116 height 13
type input "General Contractor"
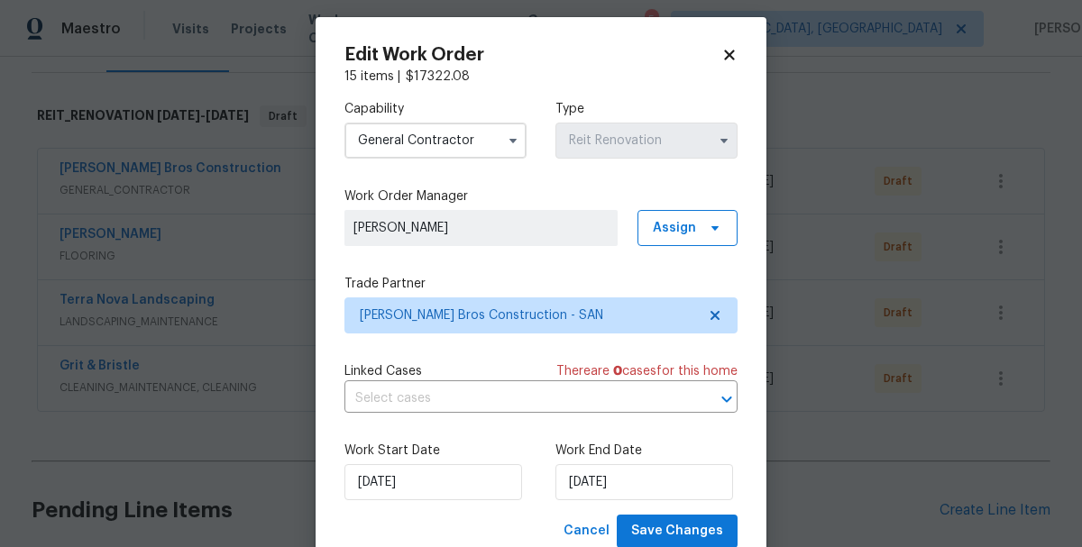
scroll to position [67, 0]
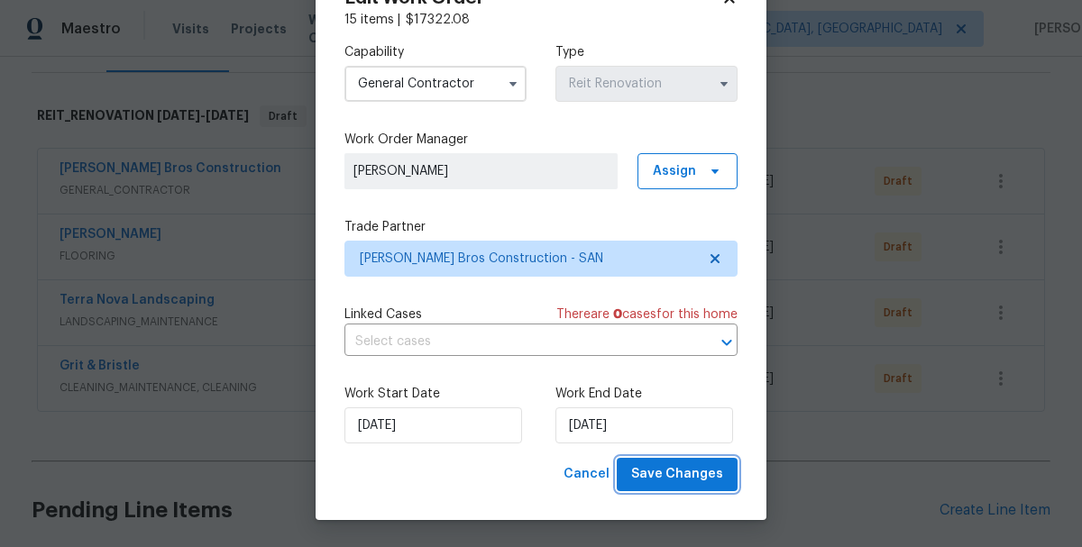
click at [674, 472] on span "Save Changes" at bounding box center [677, 474] width 92 height 23
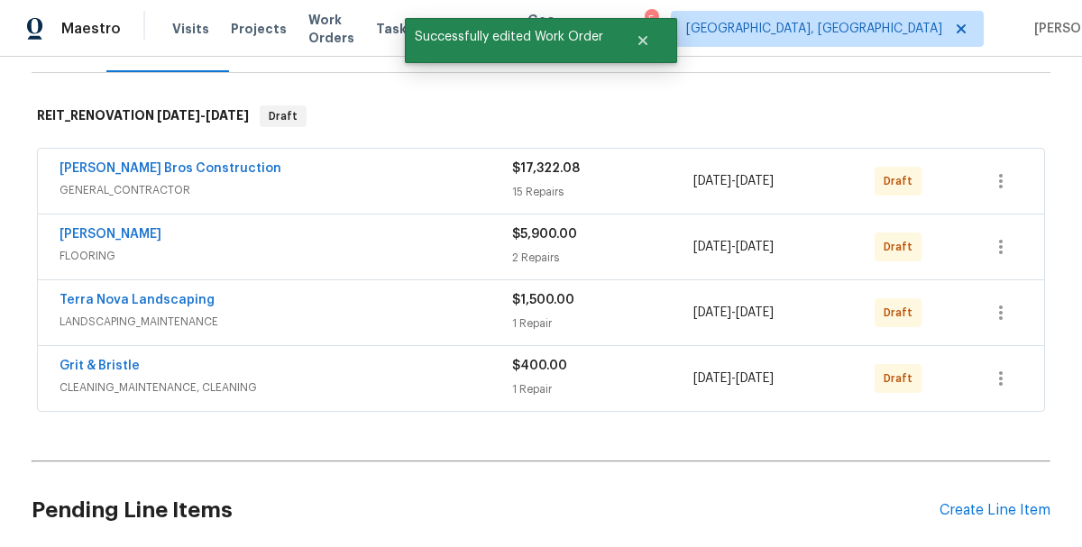
scroll to position [0, 0]
click at [1001, 245] on icon "button" at bounding box center [1001, 247] width 4 height 14
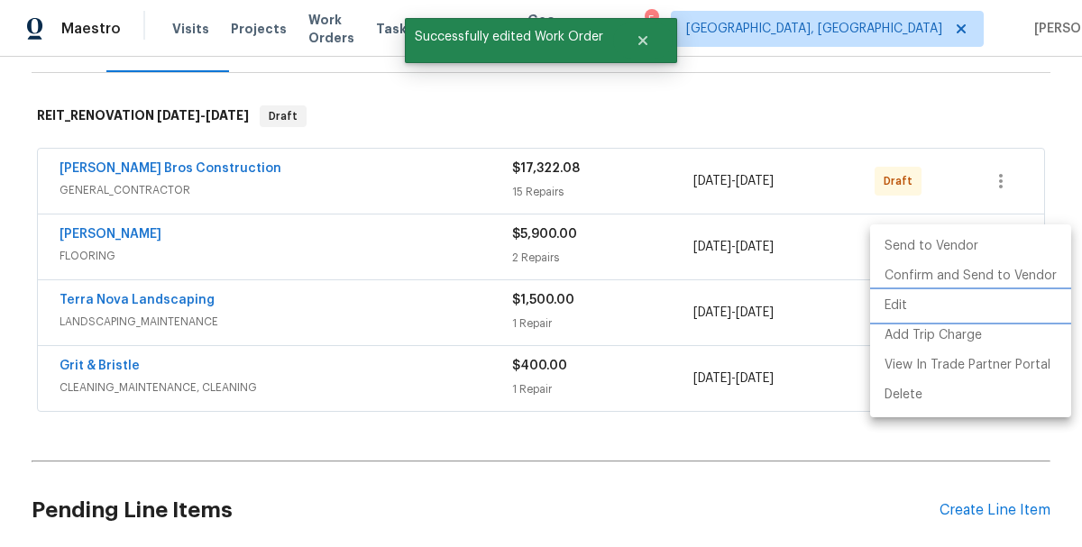
click at [892, 309] on li "Edit" at bounding box center [970, 306] width 201 height 30
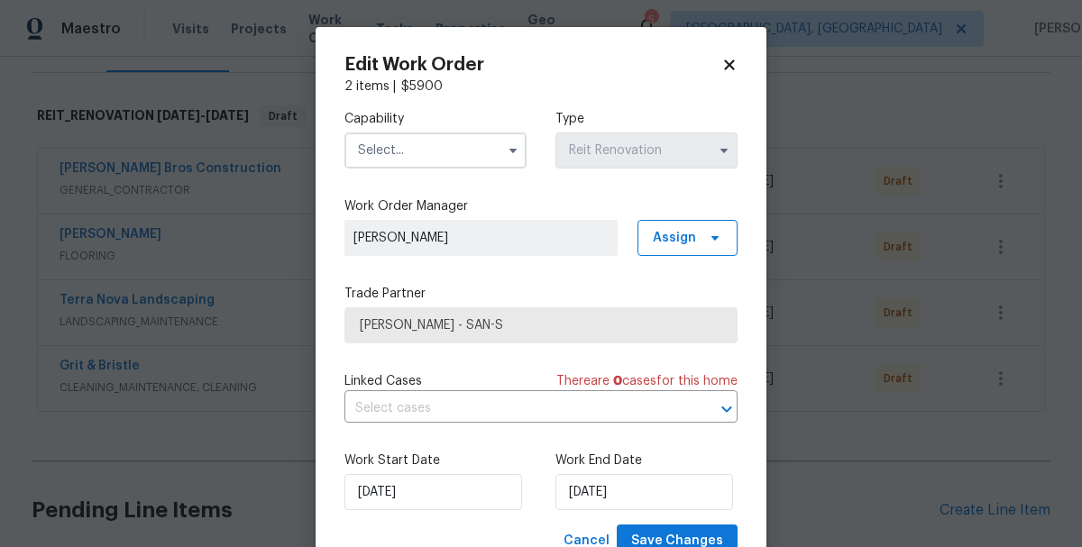
scroll to position [67, 0]
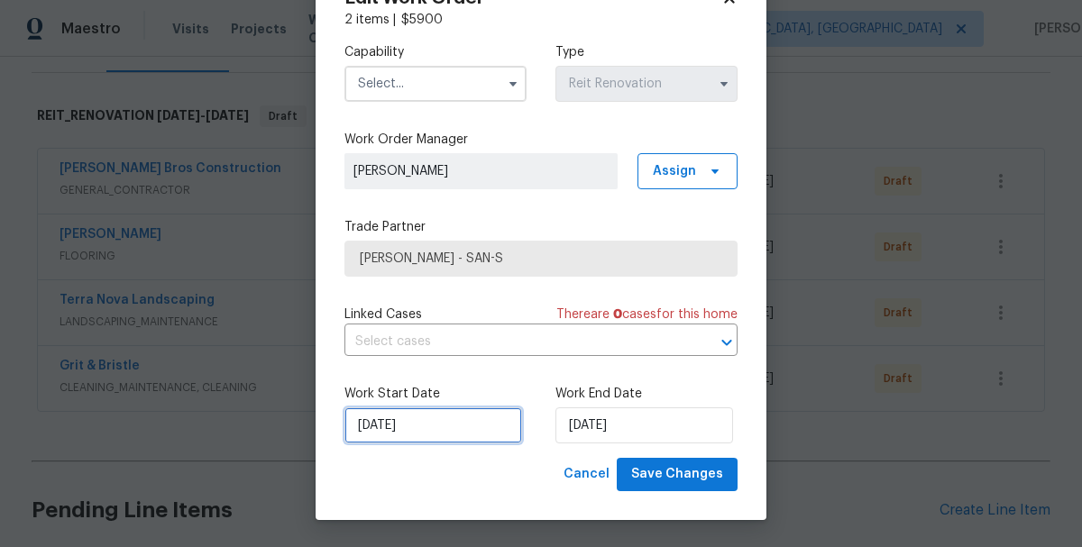
click at [408, 420] on input "9/19/2025" at bounding box center [433, 426] width 178 height 36
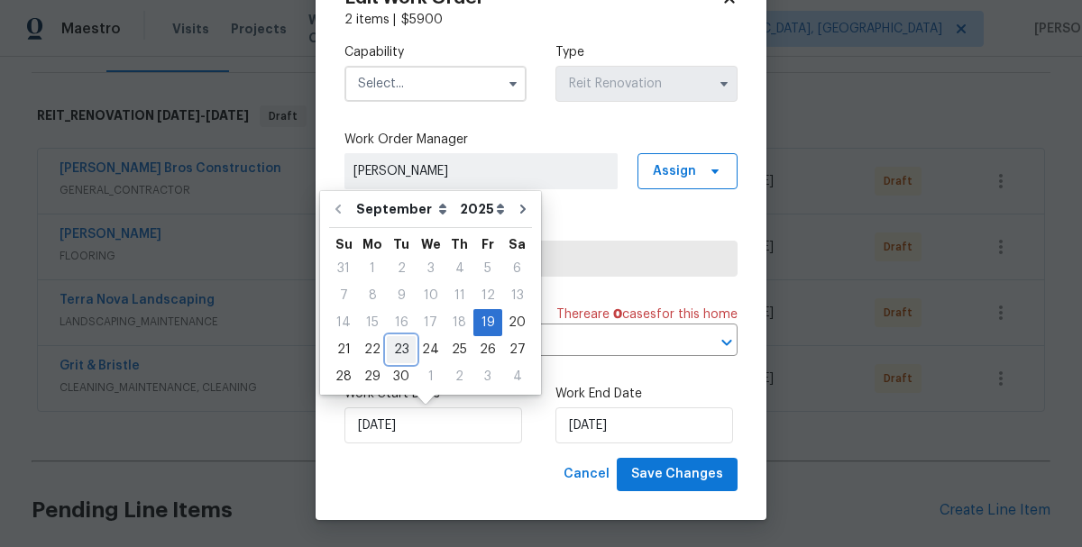
click at [395, 353] on div "23" at bounding box center [401, 349] width 29 height 25
type input "9/23/2025"
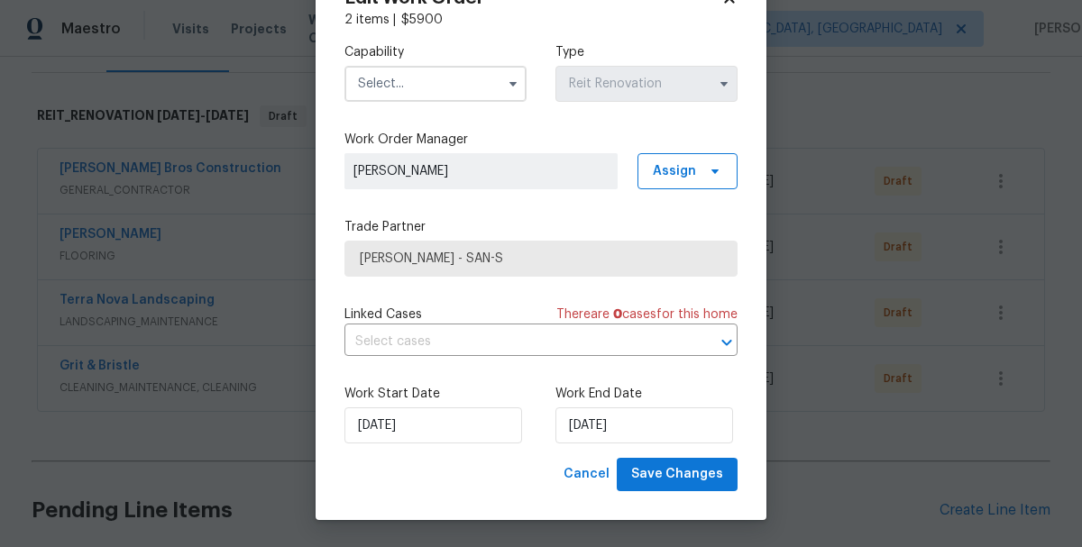
click at [384, 80] on input "text" at bounding box center [435, 84] width 182 height 36
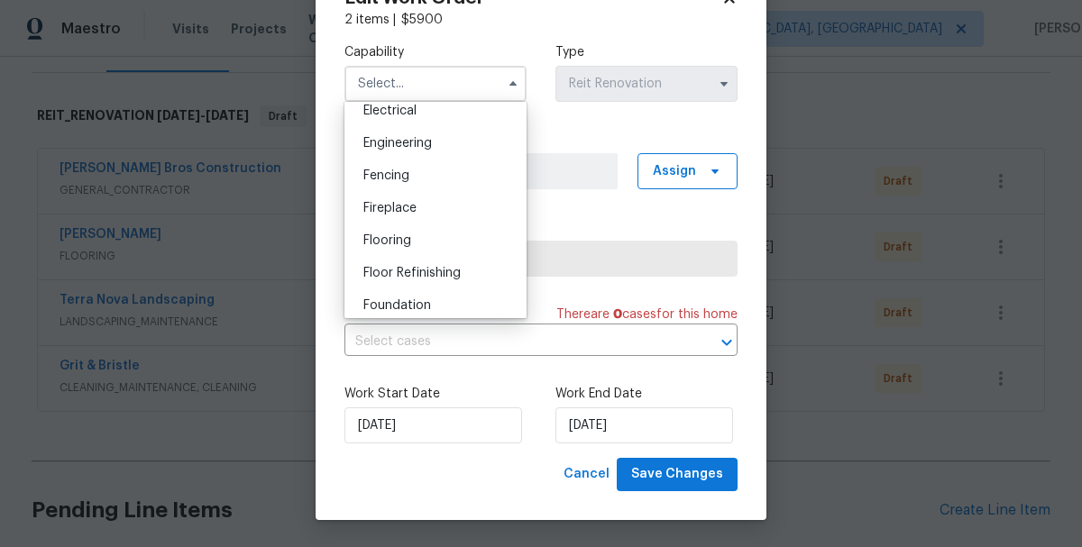
scroll to position [602, 0]
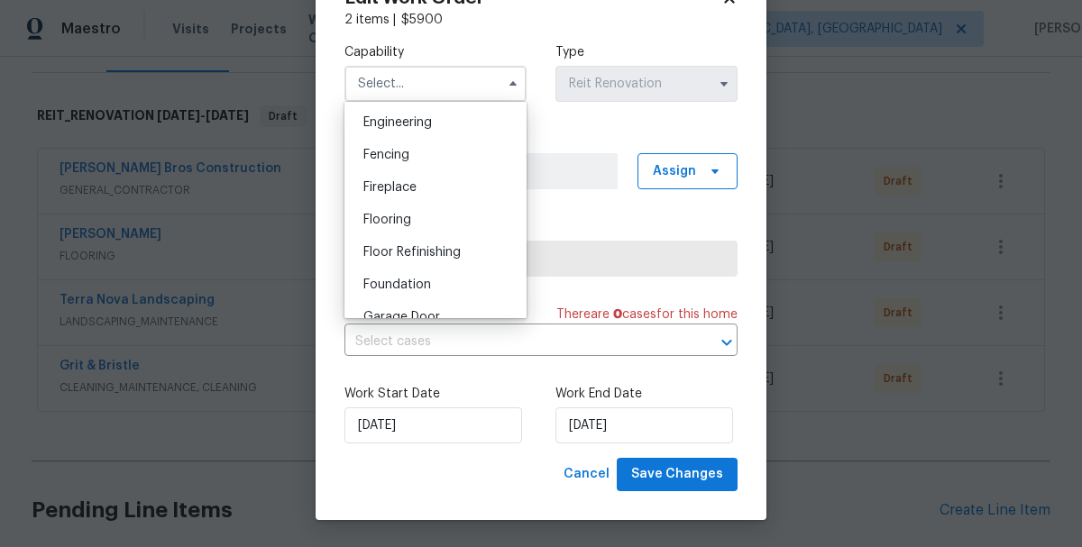
click at [399, 227] on div "Flooring" at bounding box center [435, 220] width 173 height 32
type input "Flooring"
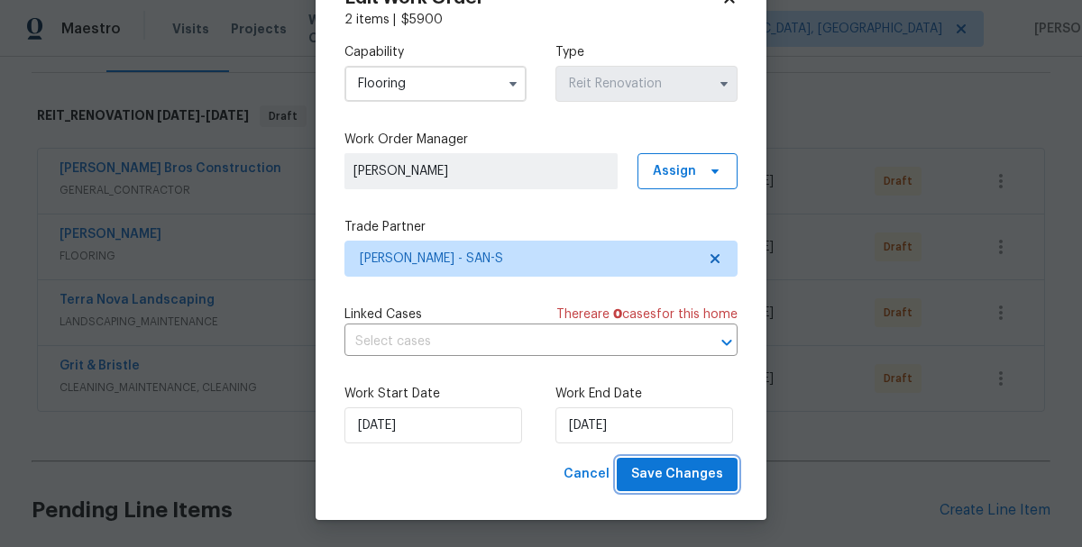
click at [666, 472] on span "Save Changes" at bounding box center [677, 474] width 92 height 23
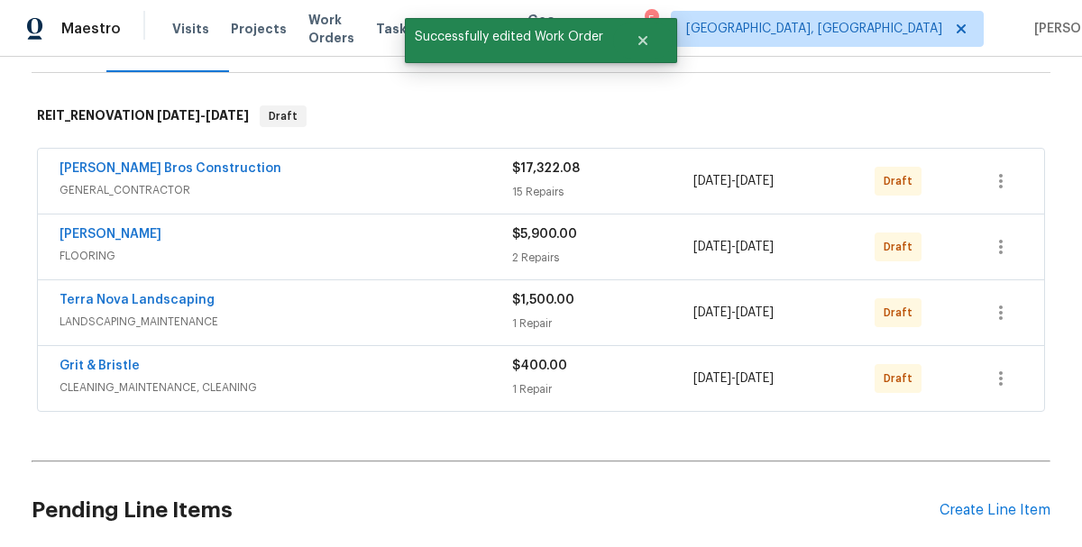
scroll to position [0, 0]
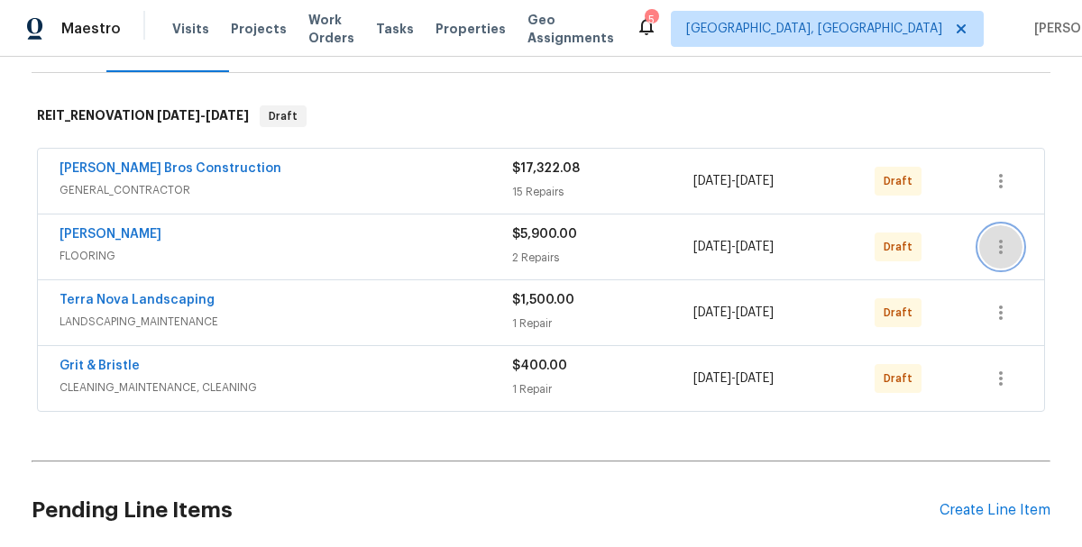
click at [1004, 249] on icon "button" at bounding box center [1001, 247] width 22 height 22
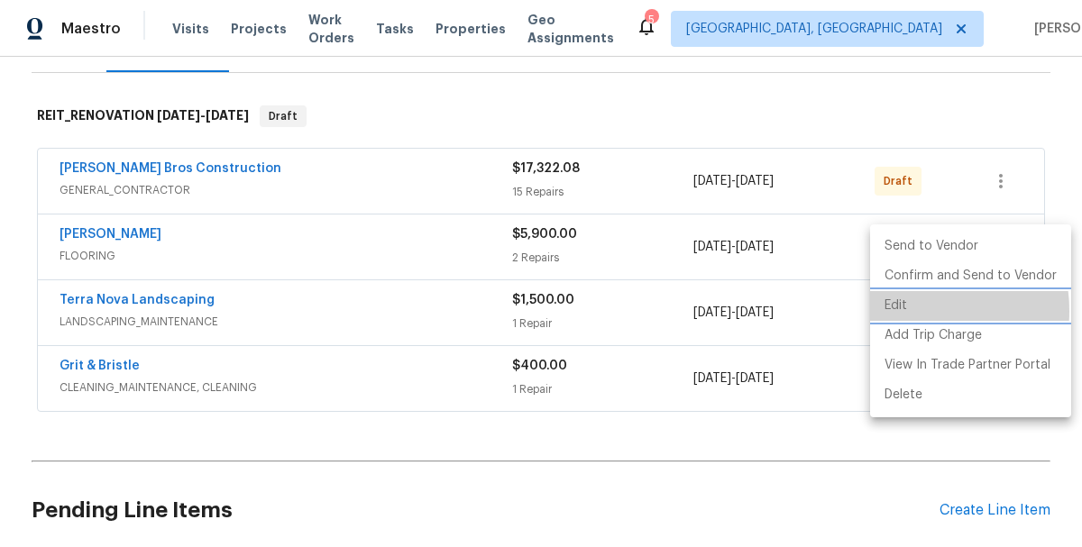
click at [903, 311] on li "Edit" at bounding box center [970, 306] width 201 height 30
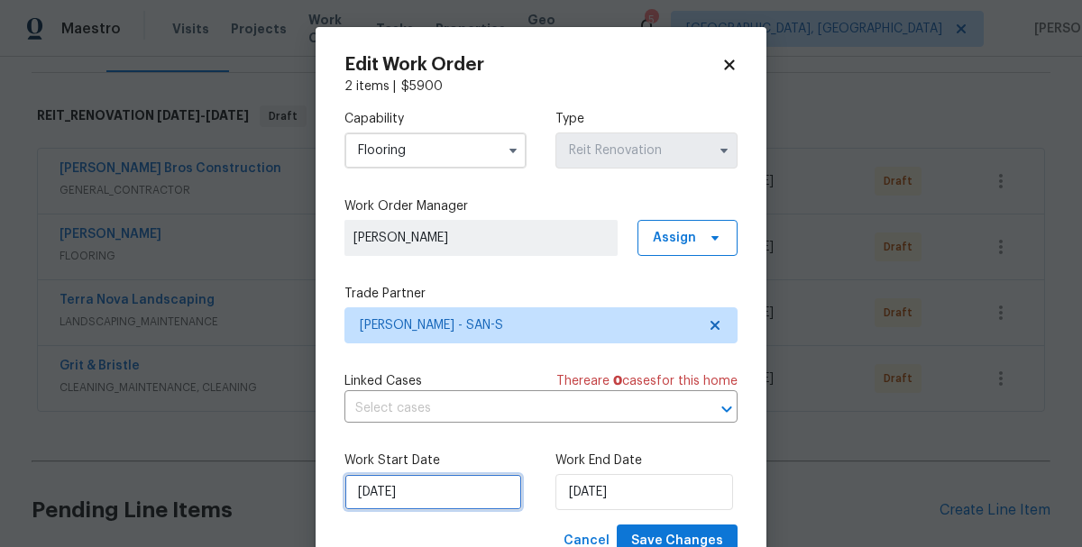
click at [457, 490] on input "9/23/2025" at bounding box center [433, 492] width 178 height 36
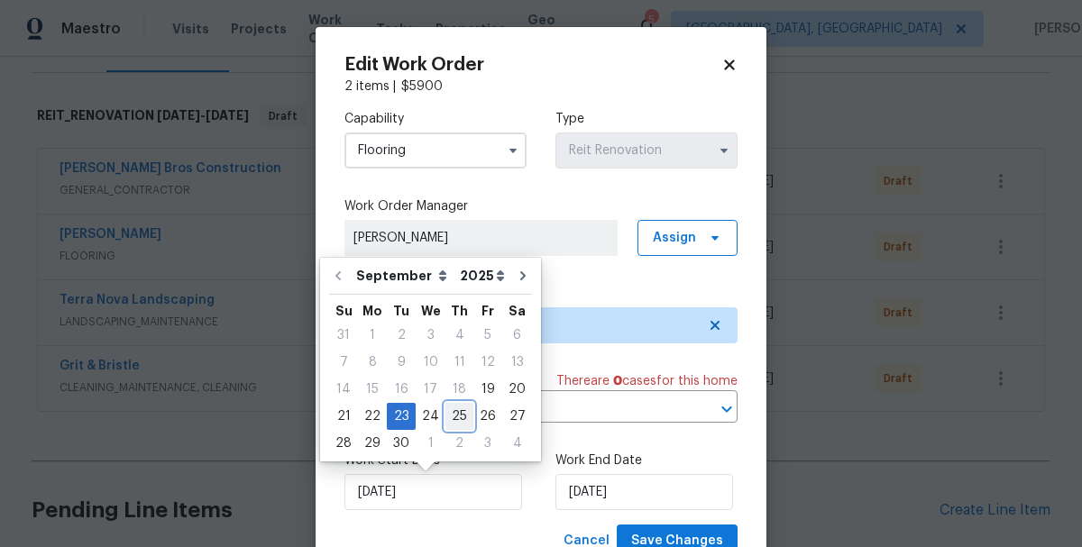
click at [454, 410] on div "25" at bounding box center [459, 416] width 28 height 25
type input "9/25/2025"
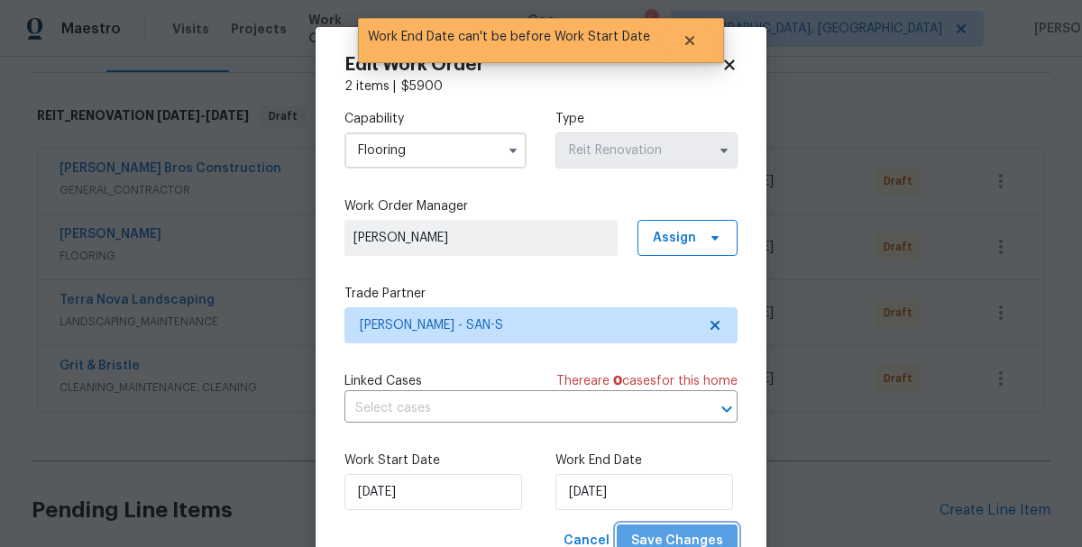
click at [685, 535] on span "Save Changes" at bounding box center [677, 541] width 92 height 23
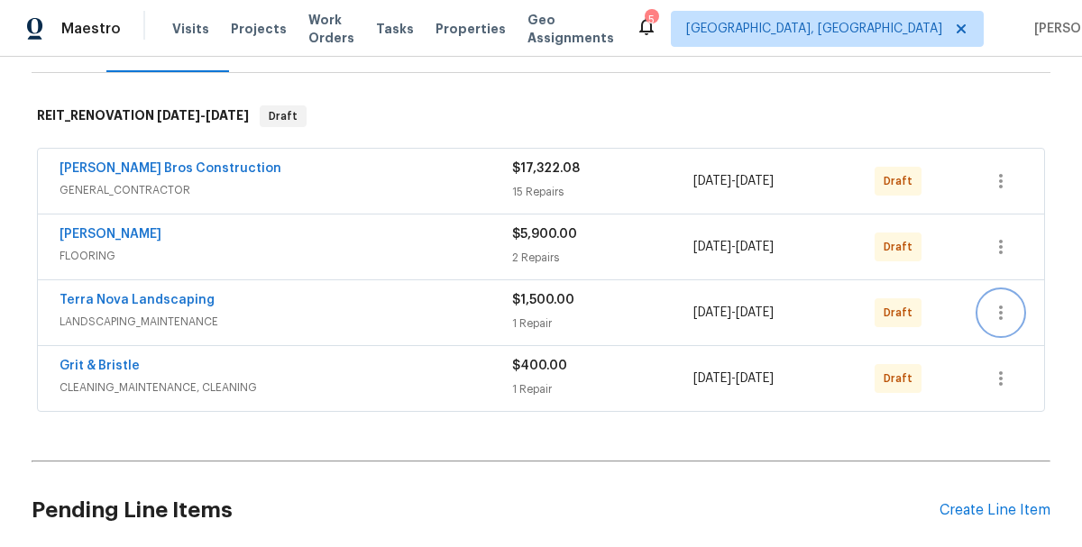
click at [992, 317] on icon "button" at bounding box center [1001, 313] width 22 height 22
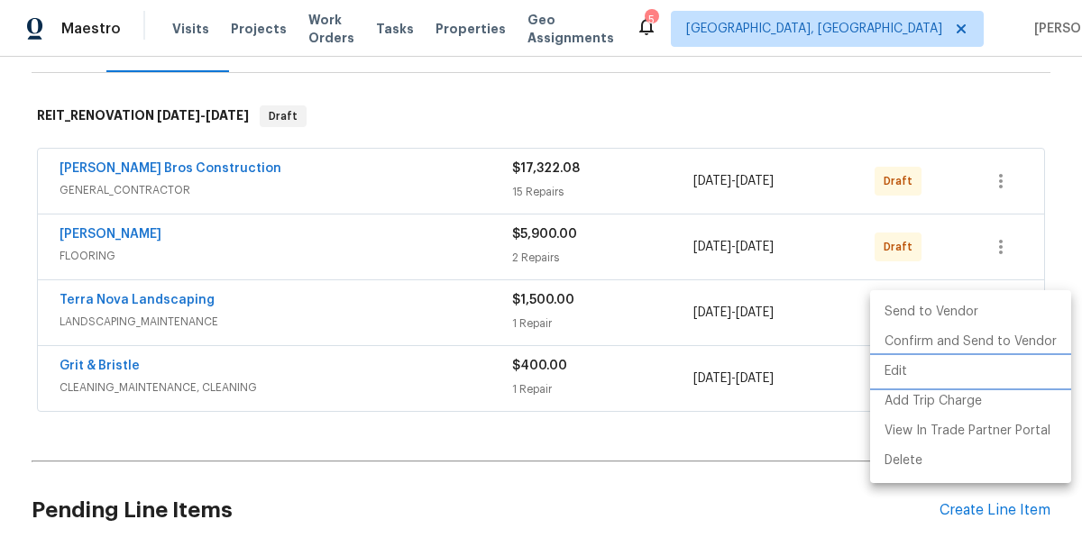
click at [887, 375] on li "Edit" at bounding box center [970, 372] width 201 height 30
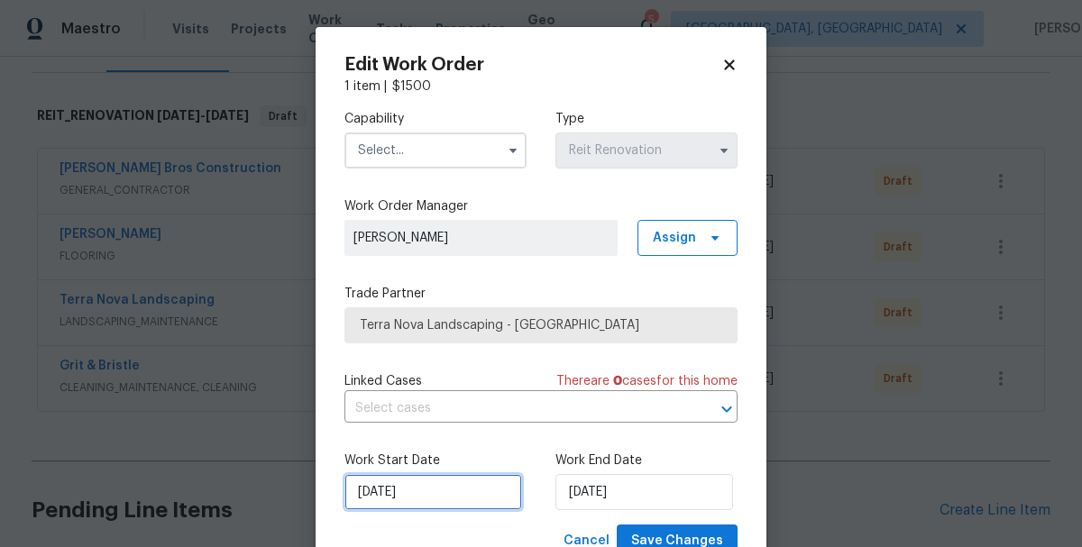
click at [399, 499] on input "9/19/2025" at bounding box center [433, 492] width 178 height 36
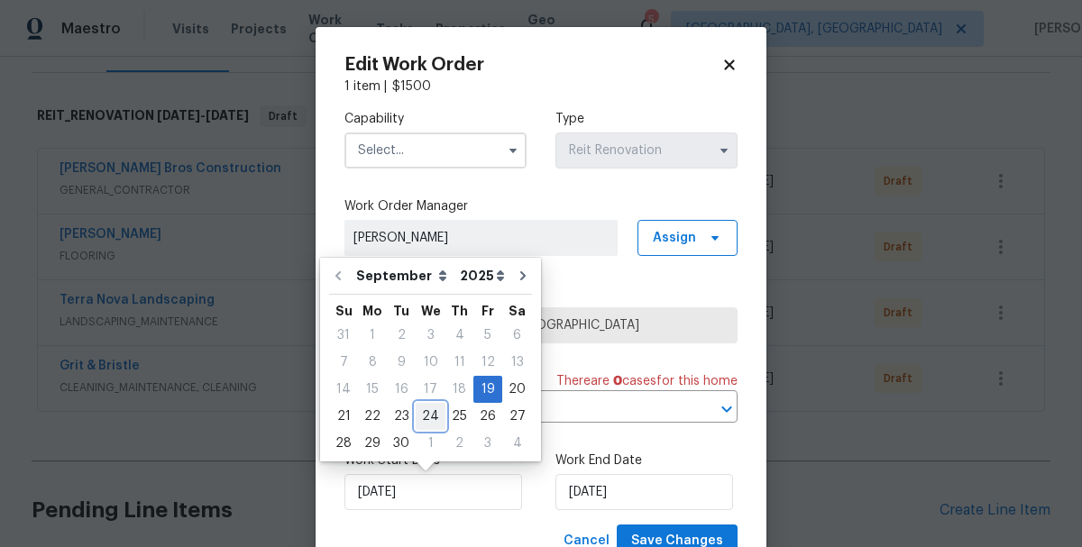
click at [418, 418] on div "24" at bounding box center [431, 416] width 30 height 25
type input "9/24/2025"
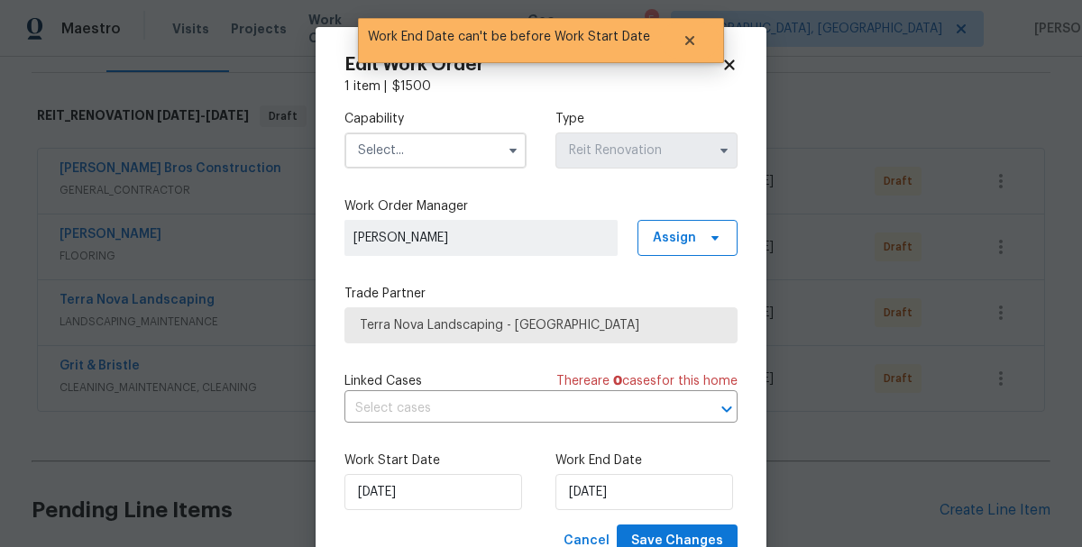
click at [407, 163] on input "text" at bounding box center [435, 151] width 182 height 36
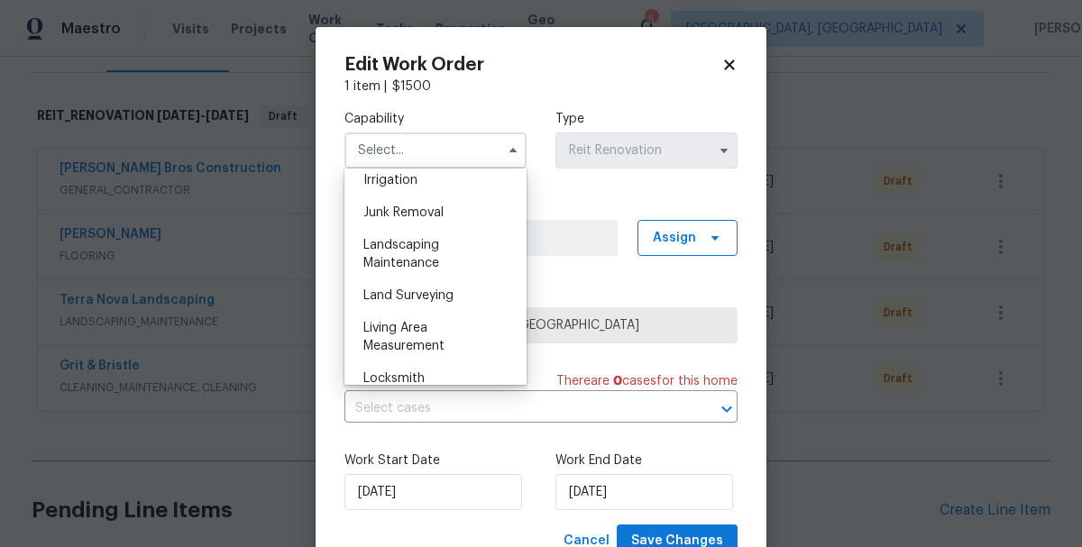
scroll to position [1133, 0]
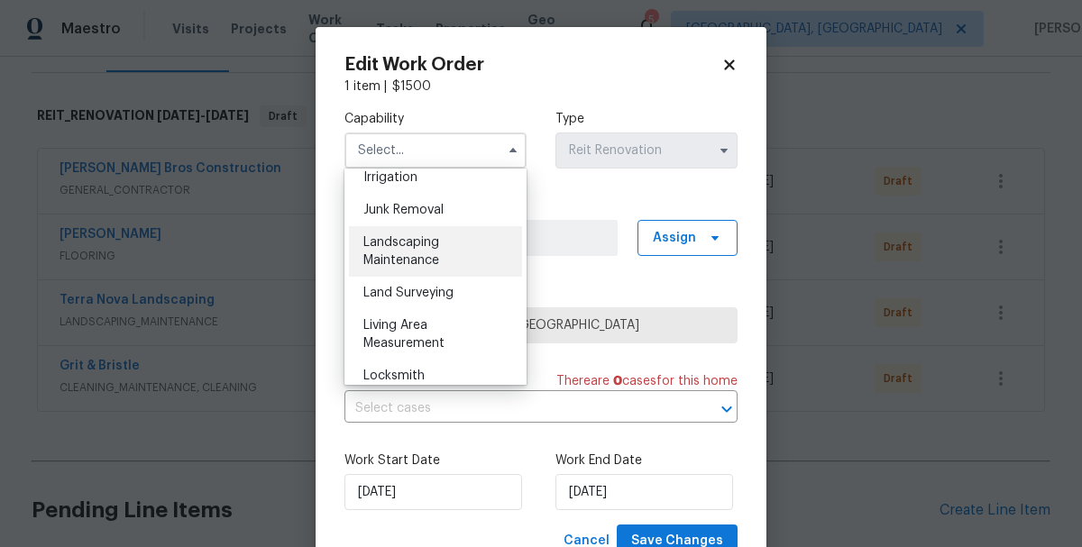
click at [393, 265] on span "Landscaping Maintenance" at bounding box center [401, 251] width 76 height 31
type input "Landscaping Maintenance"
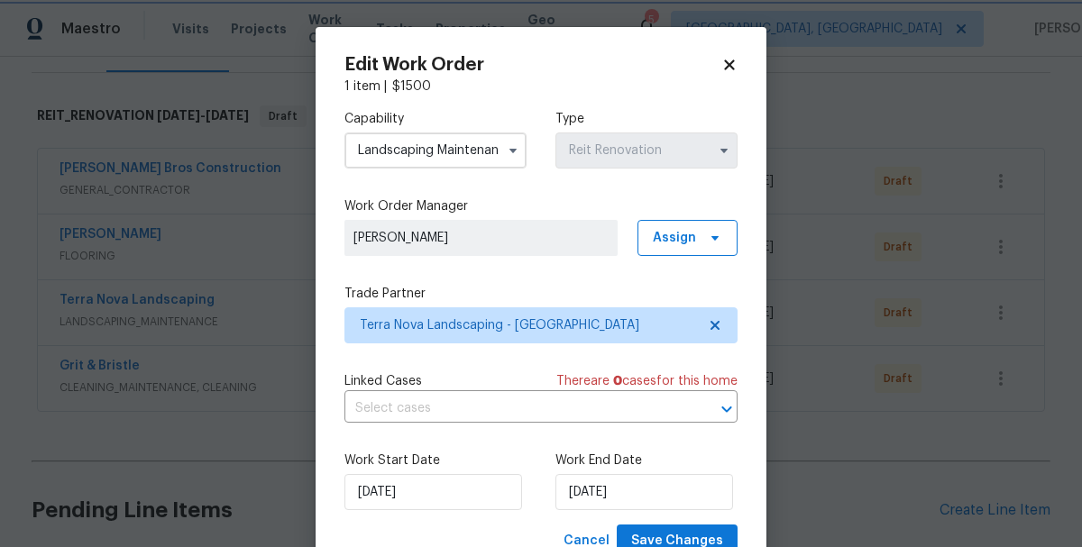
scroll to position [67, 0]
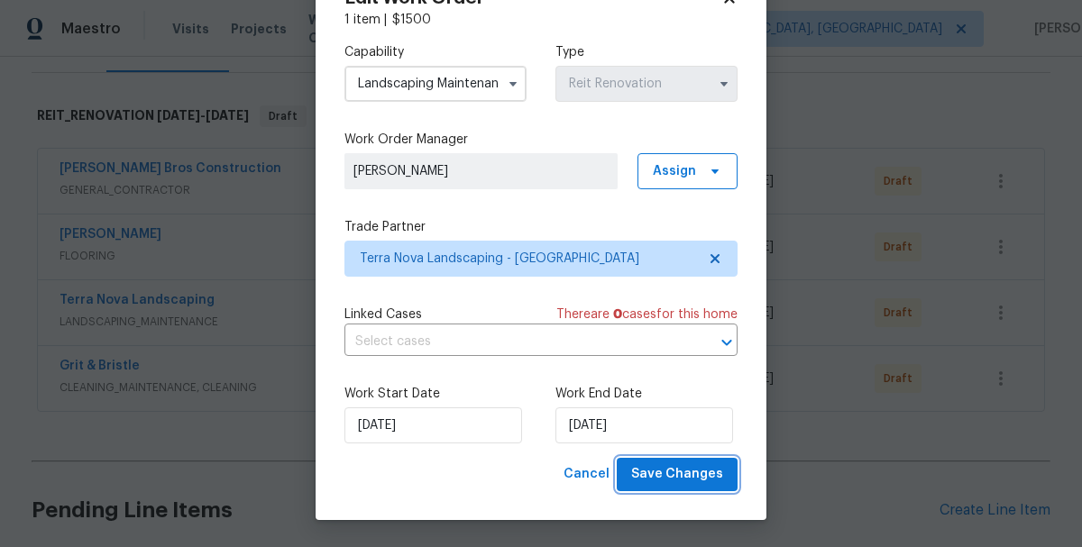
click at [687, 486] on button "Save Changes" at bounding box center [677, 474] width 121 height 33
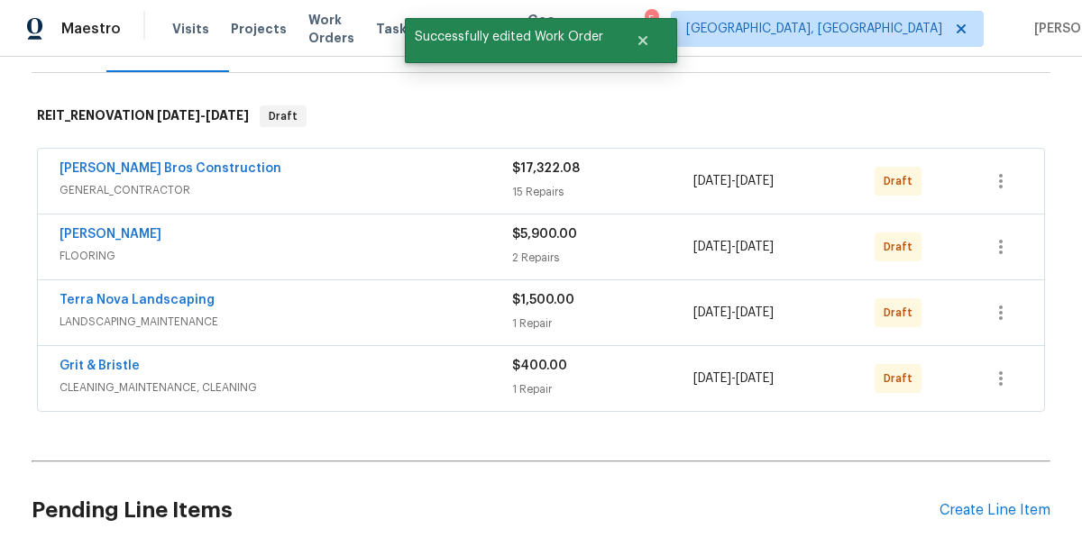
scroll to position [0, 0]
click at [1000, 390] on button "button" at bounding box center [1000, 378] width 43 height 43
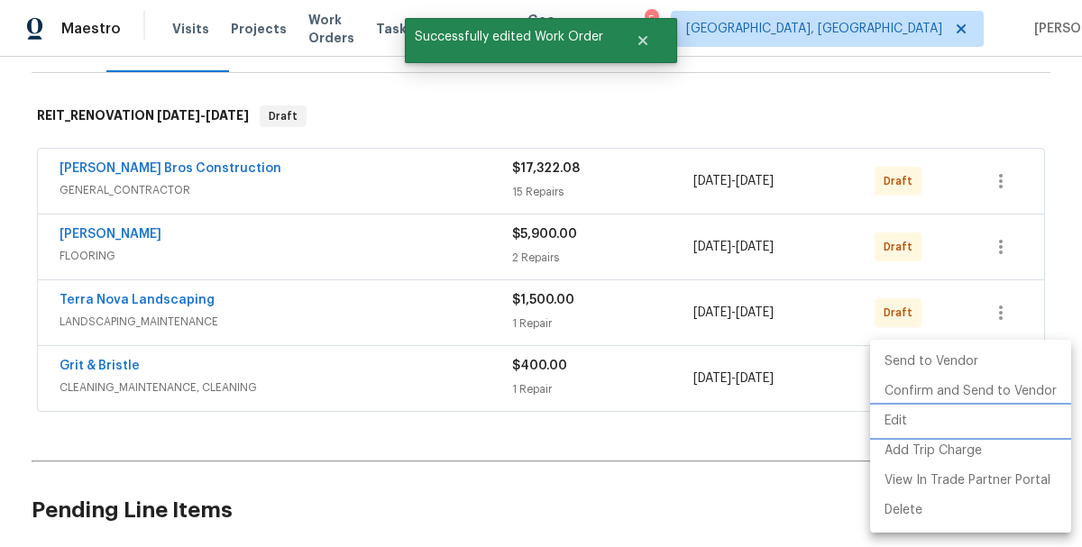
click at [898, 426] on li "Edit" at bounding box center [970, 422] width 201 height 30
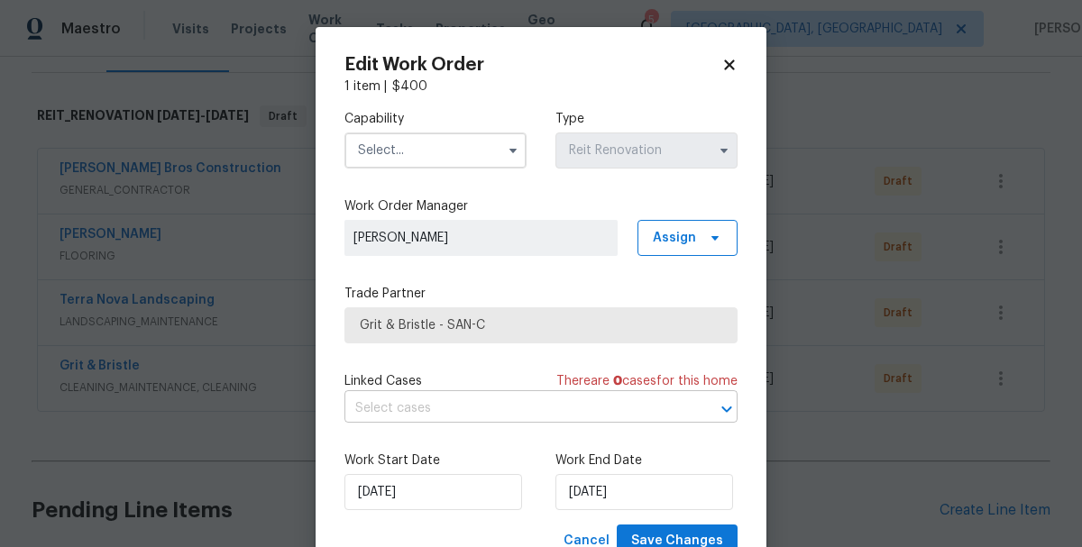
scroll to position [67, 0]
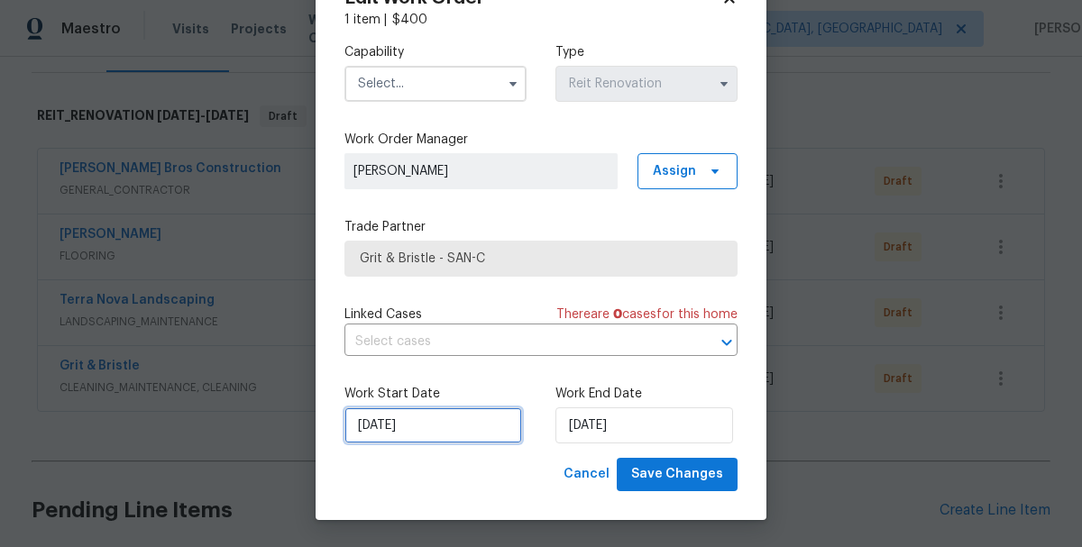
click at [419, 428] on input "9/19/2025" at bounding box center [433, 426] width 178 height 36
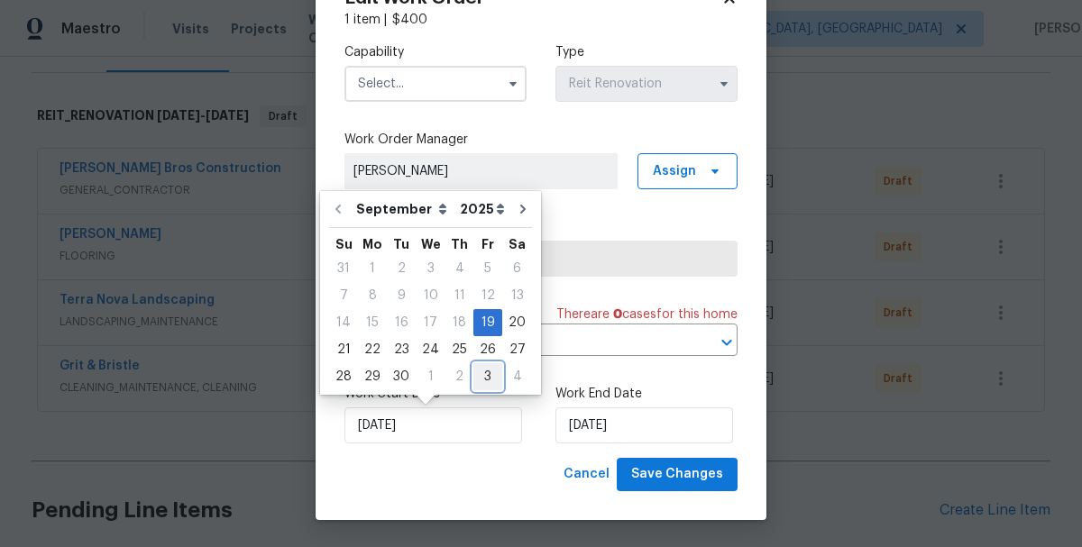
click at [481, 376] on div "3" at bounding box center [487, 376] width 29 height 25
type input "10/3/2025"
select select "9"
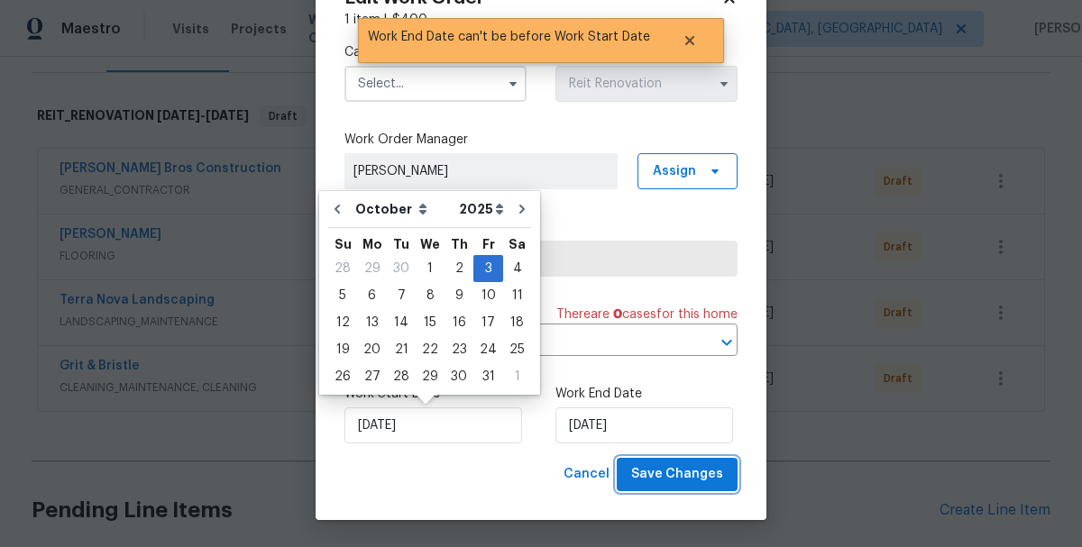
click at [676, 484] on span "Save Changes" at bounding box center [677, 474] width 92 height 23
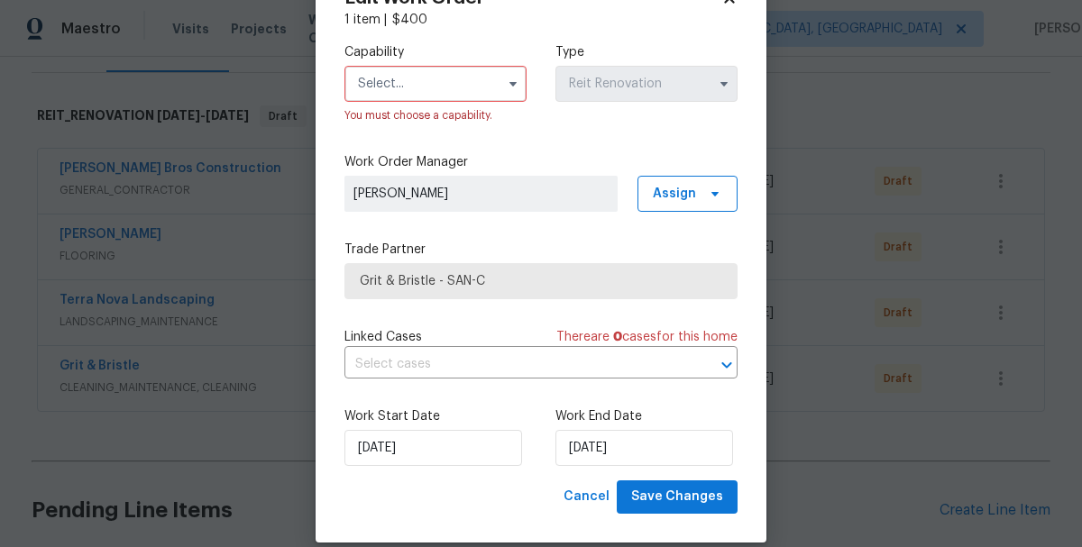
click at [402, 82] on input "text" at bounding box center [435, 84] width 182 height 36
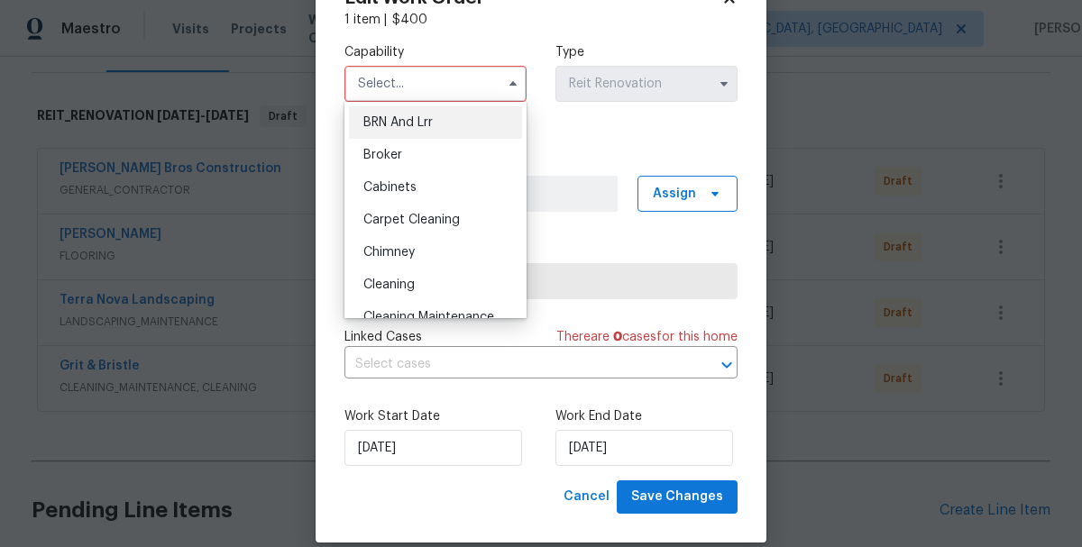
scroll to position [98, 0]
click at [389, 278] on span "Cleaning" at bounding box center [388, 284] width 51 height 13
type input "Cleaning"
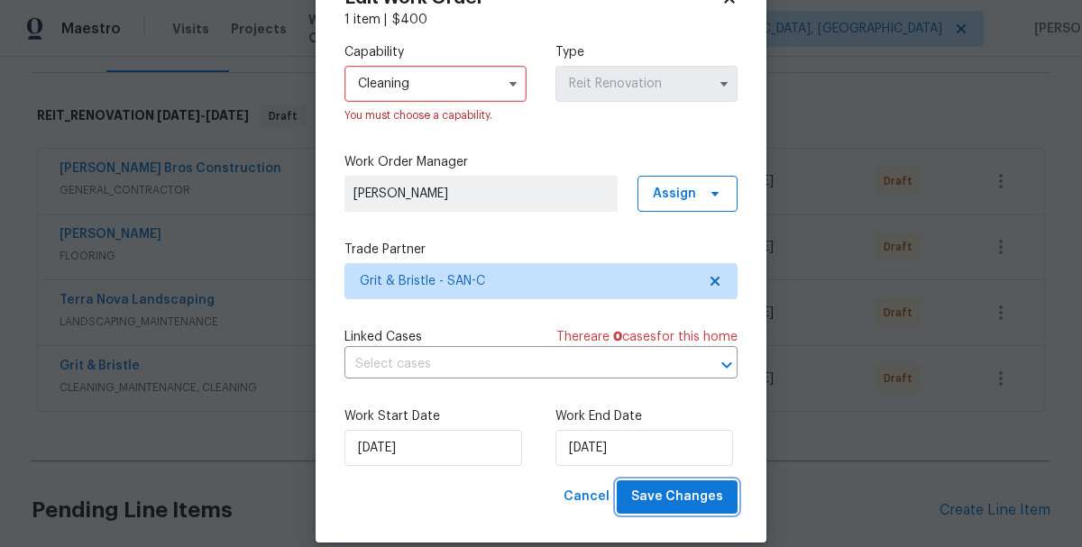
click at [662, 505] on span "Save Changes" at bounding box center [677, 497] width 92 height 23
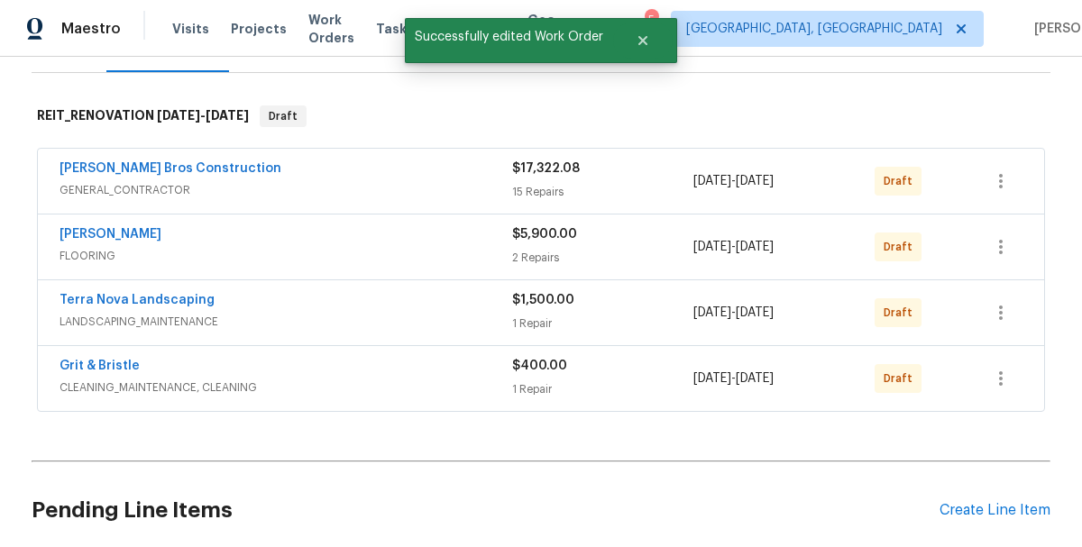
scroll to position [0, 0]
click at [995, 187] on icon "button" at bounding box center [1001, 181] width 22 height 22
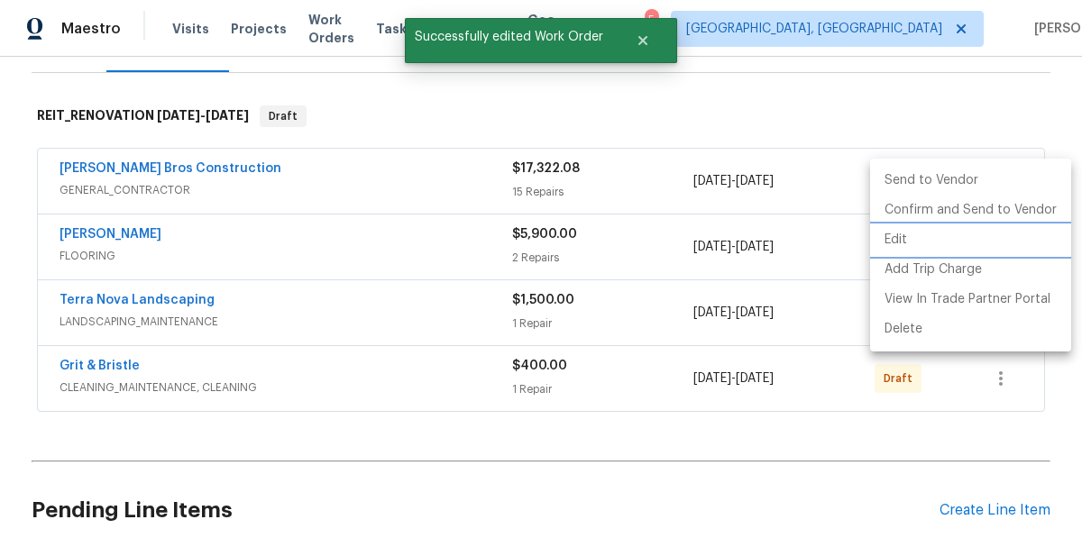
click at [908, 234] on li "Edit" at bounding box center [970, 240] width 201 height 30
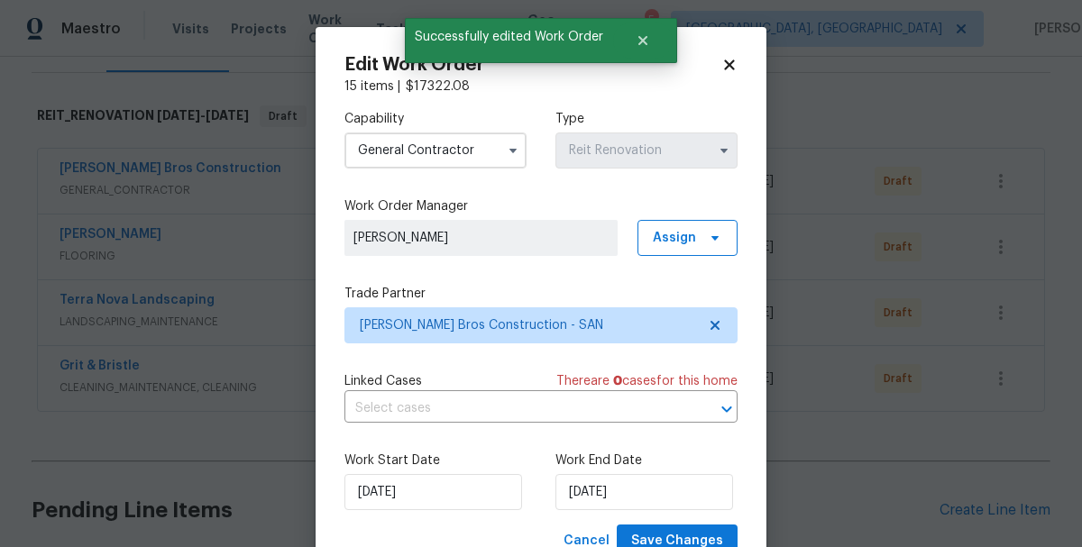
scroll to position [67, 0]
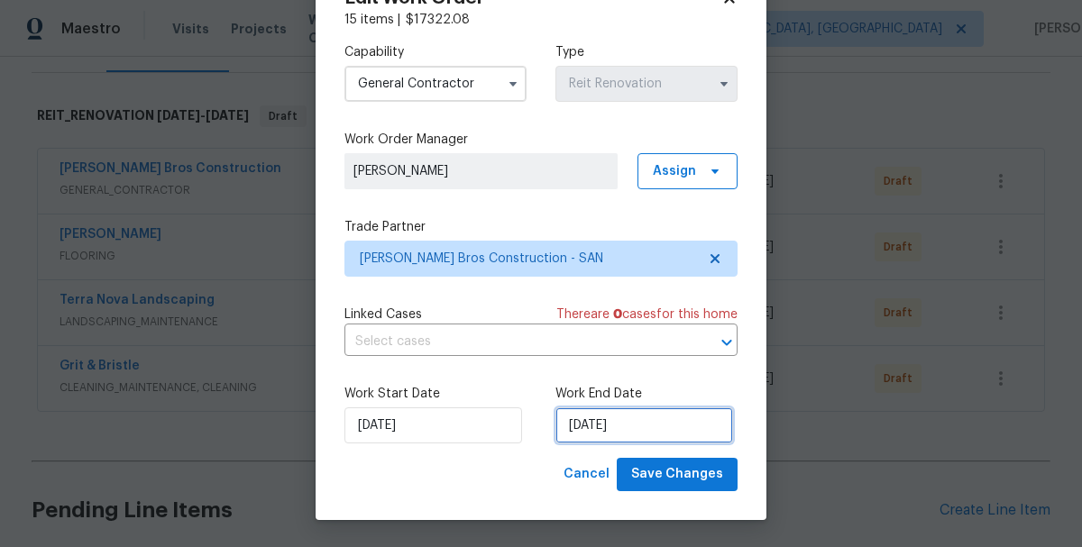
click at [632, 429] on input "9/29/2025" at bounding box center [644, 426] width 178 height 36
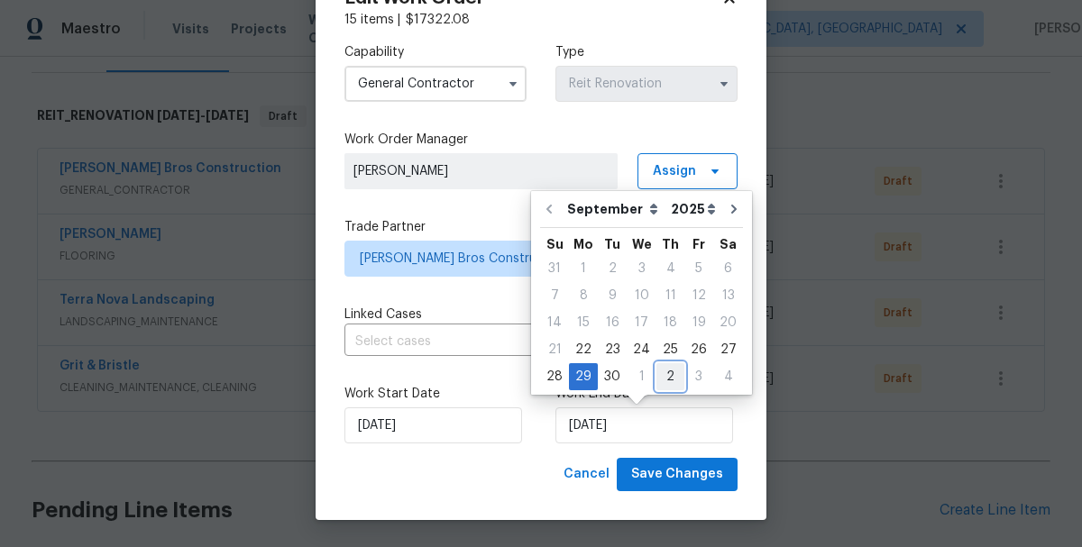
click at [668, 377] on div "2" at bounding box center [670, 376] width 28 height 25
type input "10/2/2025"
select select "9"
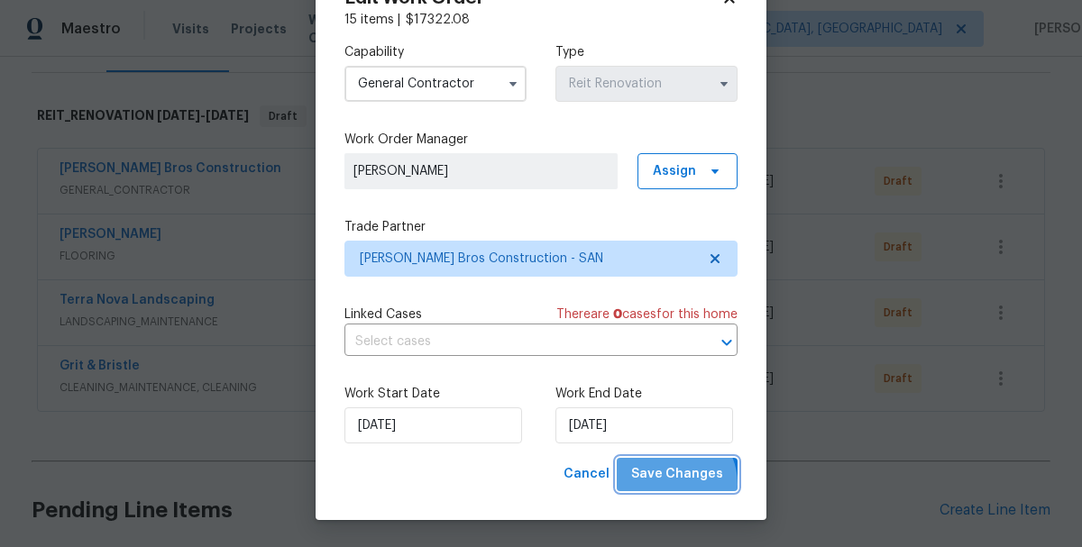
click at [673, 484] on span "Save Changes" at bounding box center [677, 474] width 92 height 23
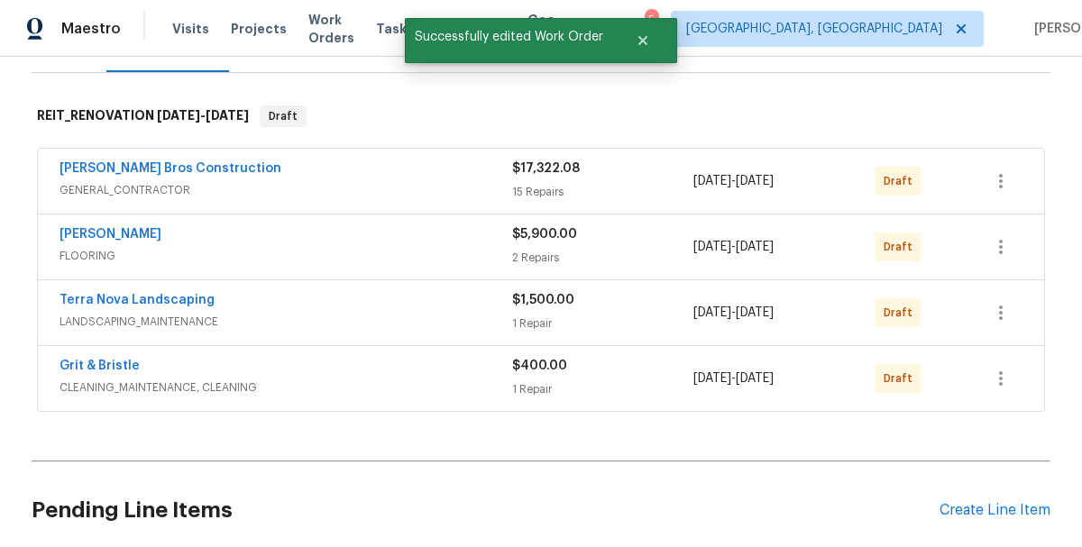
scroll to position [0, 0]
click at [1001, 182] on icon "button" at bounding box center [1001, 181] width 22 height 22
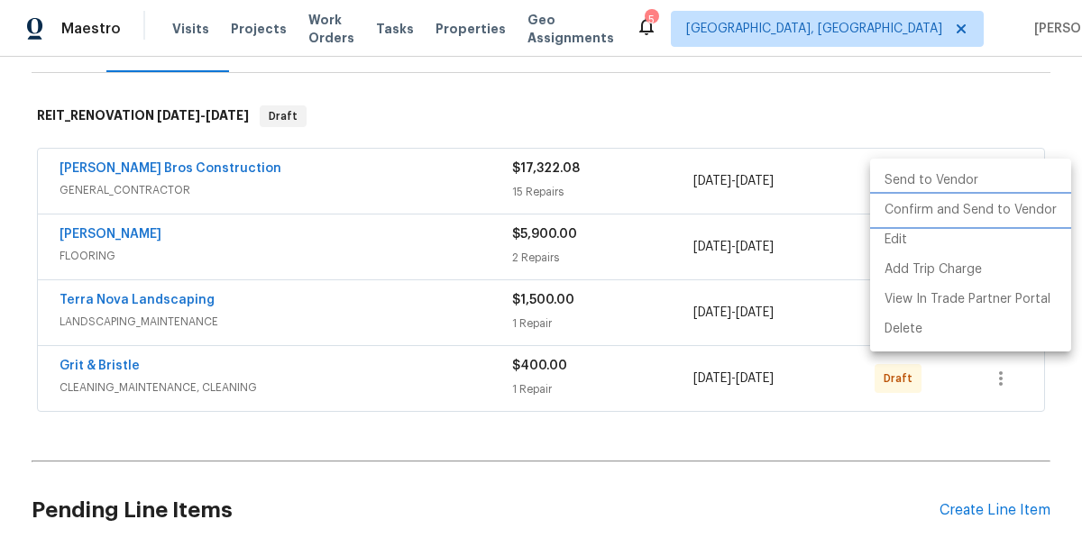
click at [914, 212] on li "Confirm and Send to Vendor" at bounding box center [970, 211] width 201 height 30
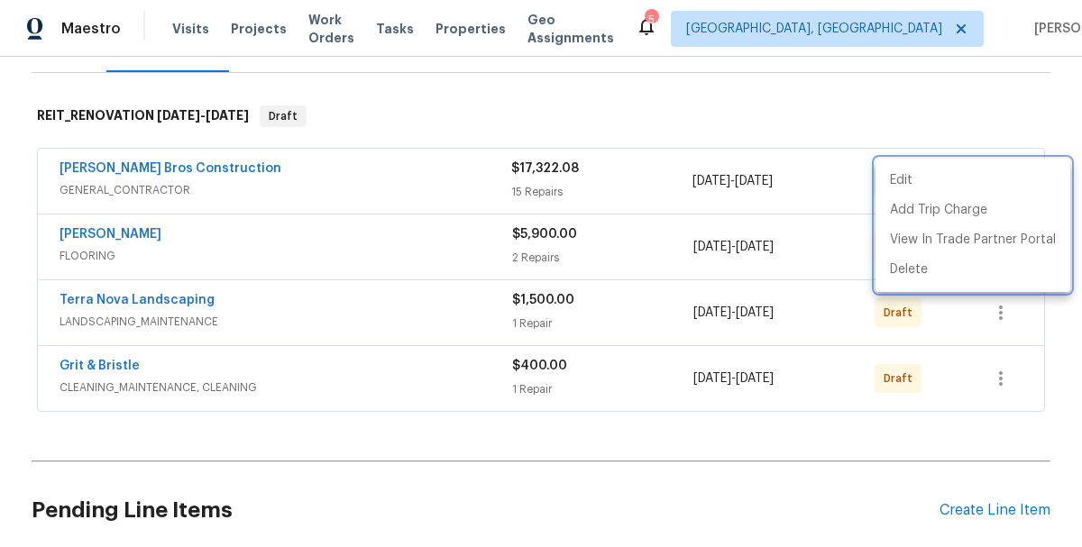
click at [827, 260] on div at bounding box center [541, 273] width 1082 height 547
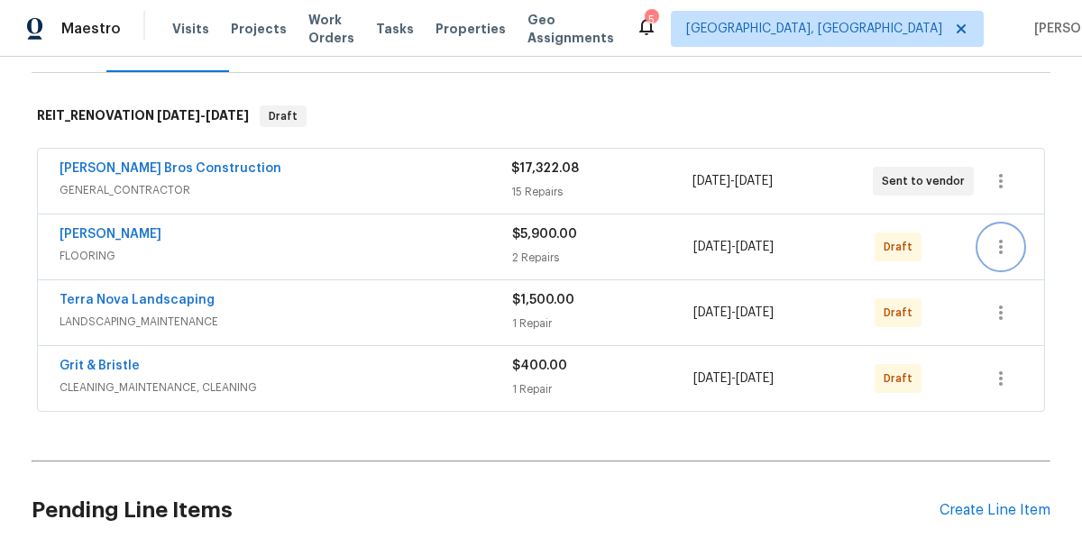
click at [987, 252] on button "button" at bounding box center [1000, 246] width 43 height 43
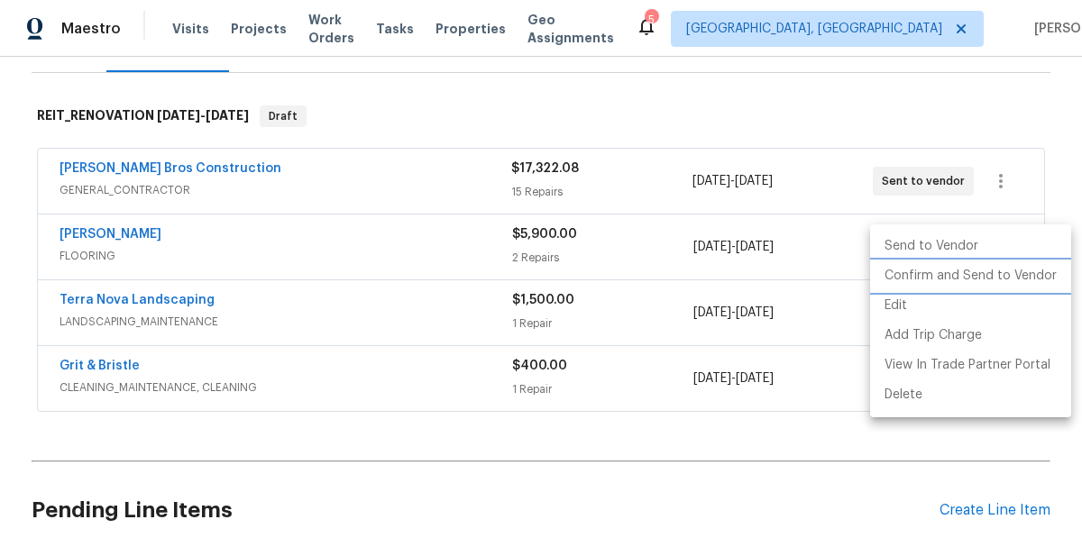
click at [942, 276] on li "Confirm and Send to Vendor" at bounding box center [970, 276] width 201 height 30
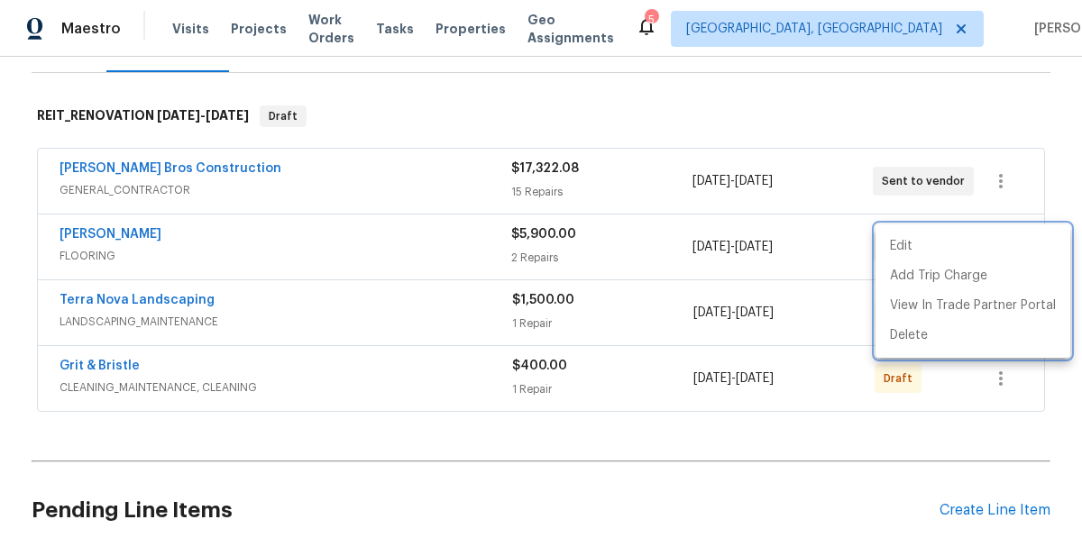
click at [849, 308] on div at bounding box center [541, 273] width 1082 height 547
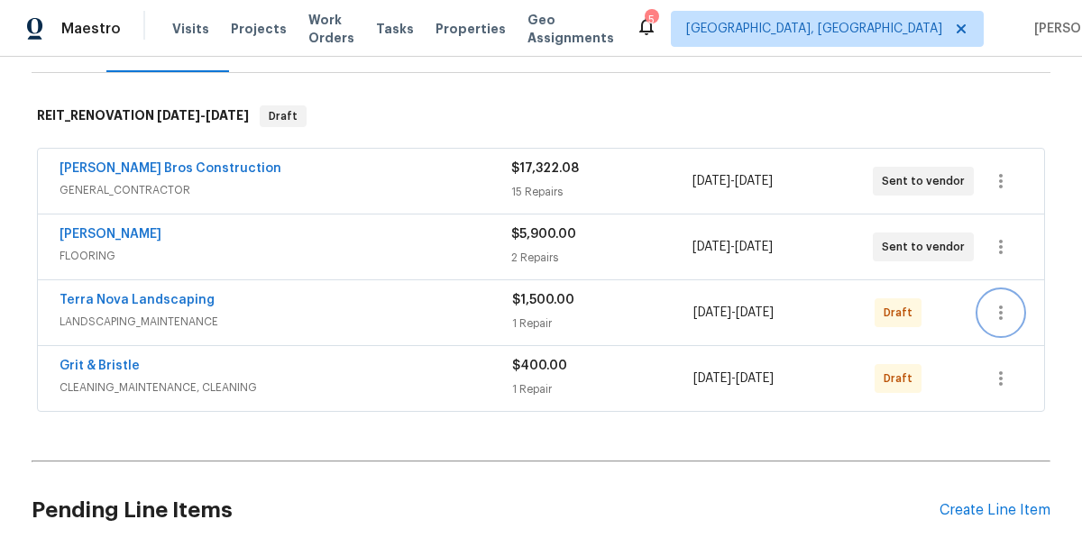
click at [1014, 307] on button "button" at bounding box center [1000, 312] width 43 height 43
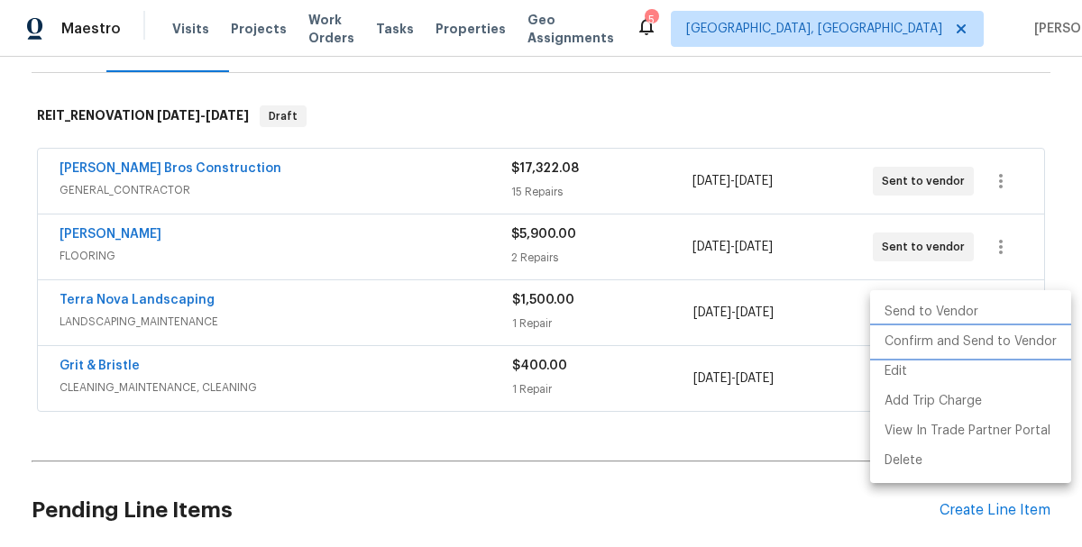
click at [898, 342] on li "Confirm and Send to Vendor" at bounding box center [970, 342] width 201 height 30
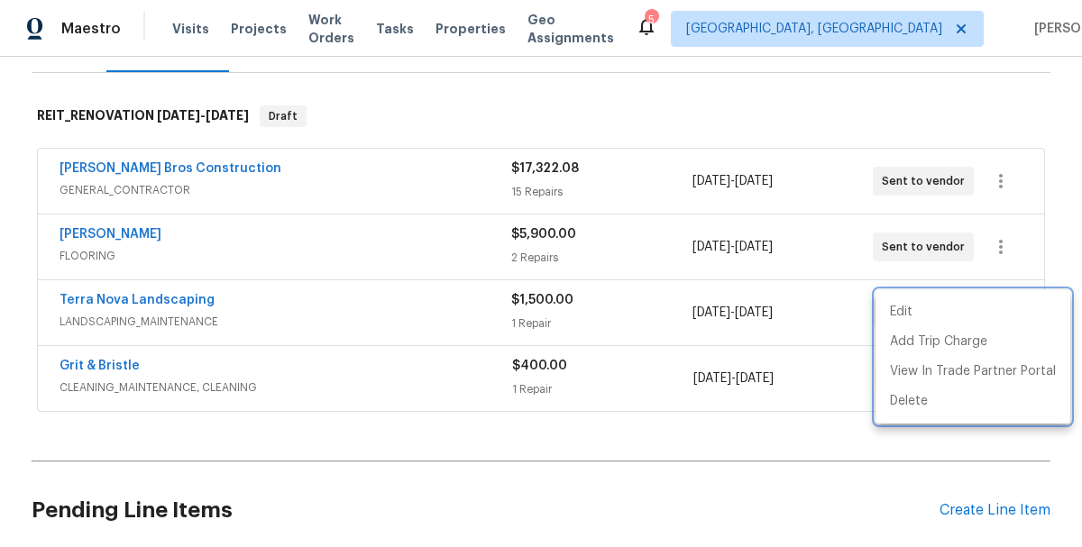
click at [860, 387] on div at bounding box center [541, 273] width 1082 height 547
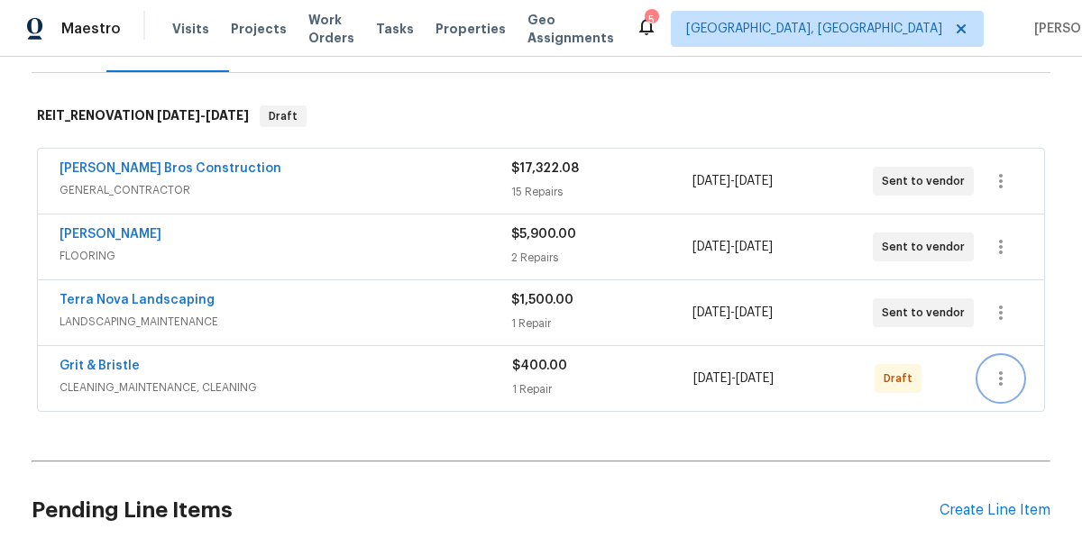
click at [994, 391] on button "button" at bounding box center [1000, 378] width 43 height 43
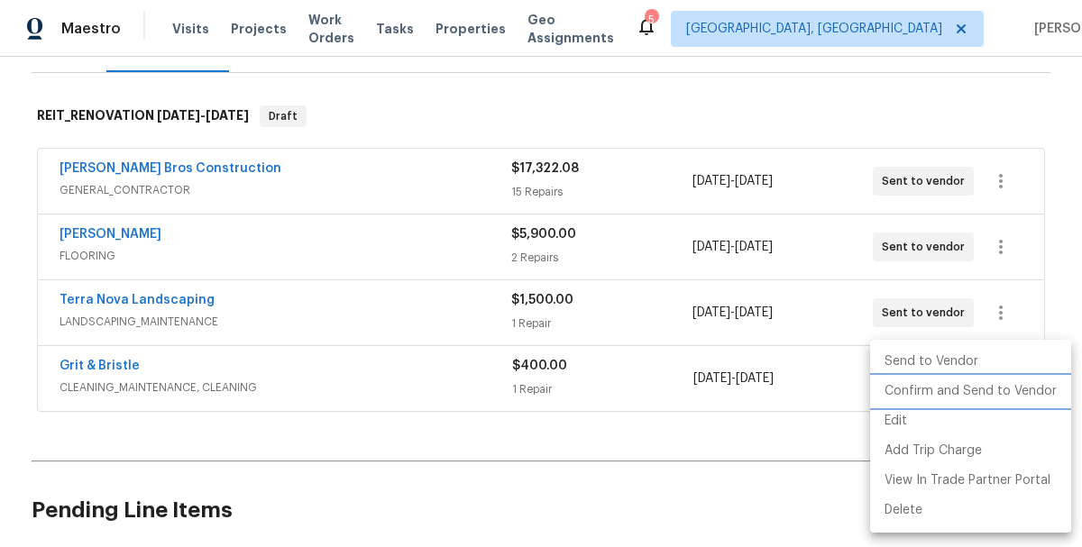
click at [923, 392] on li "Confirm and Send to Vendor" at bounding box center [970, 392] width 201 height 30
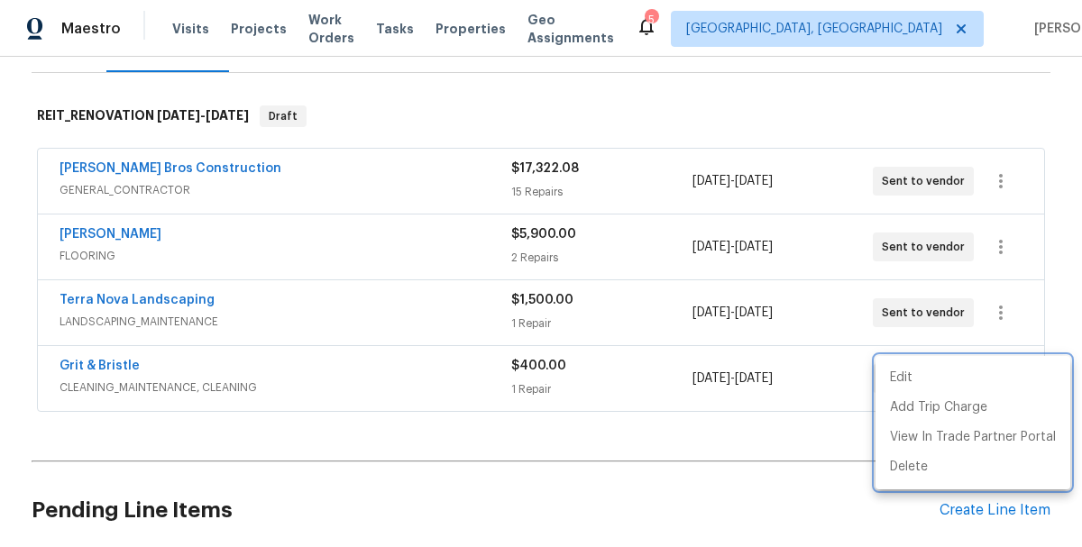
click at [644, 444] on div at bounding box center [541, 273] width 1082 height 547
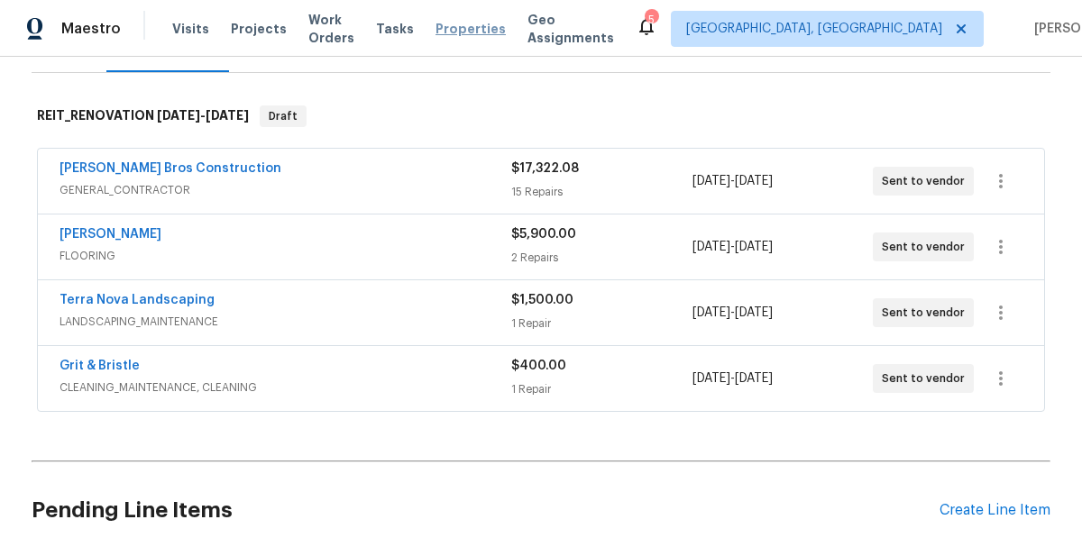
click at [461, 32] on span "Properties" at bounding box center [470, 29] width 70 height 18
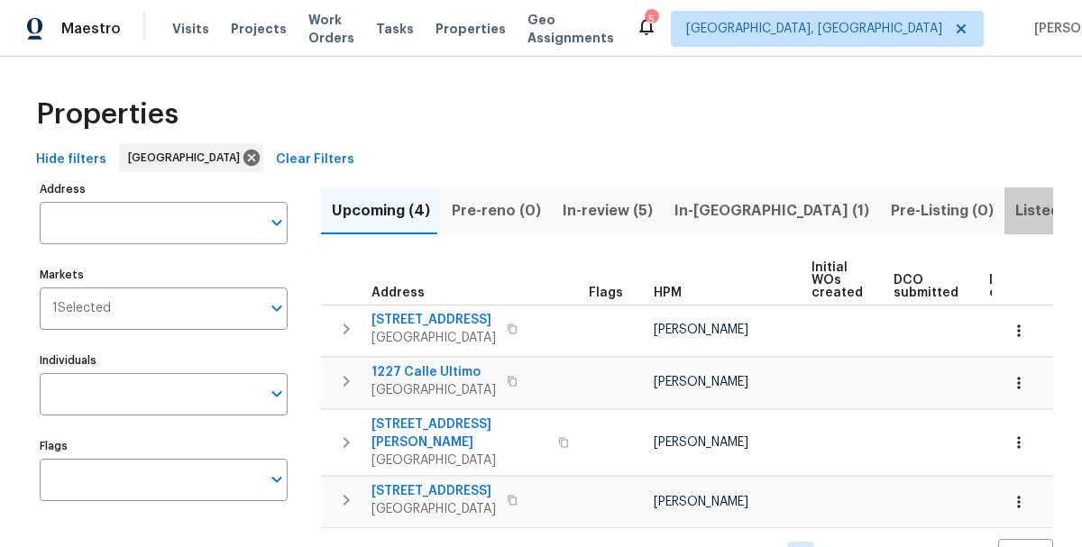
click at [1015, 211] on span "Listed (28)" at bounding box center [1054, 210] width 78 height 25
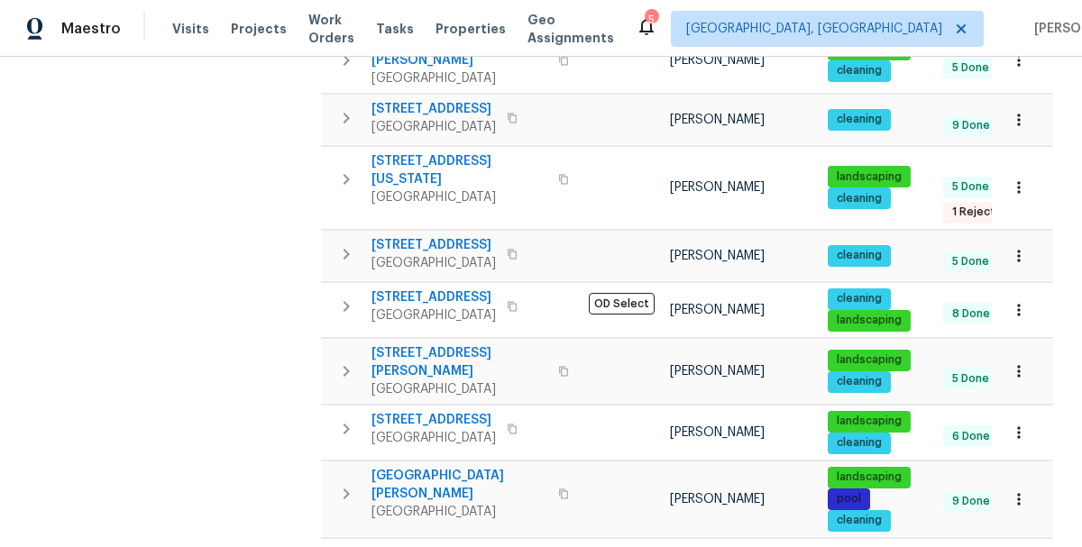
scroll to position [532, 0]
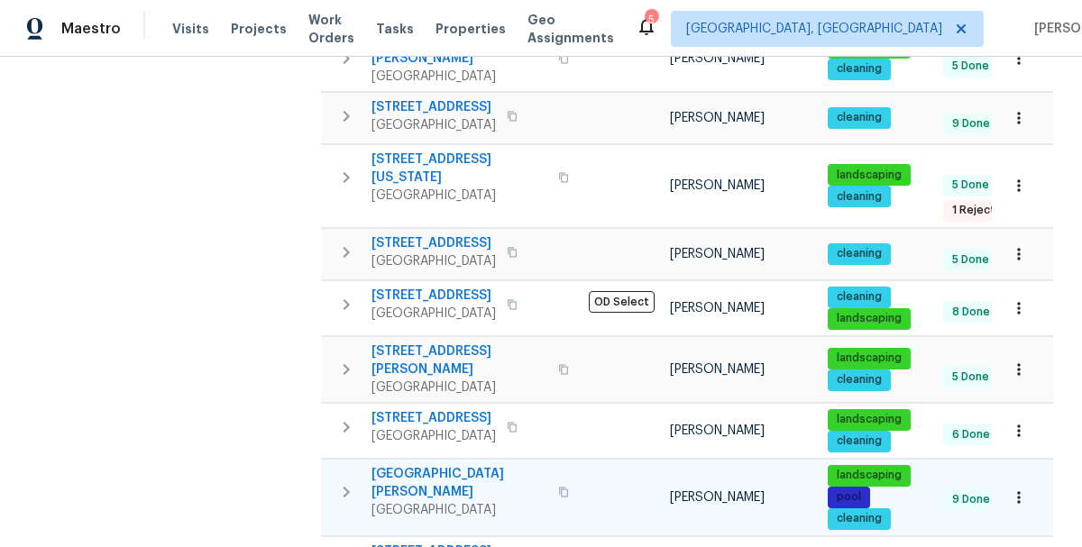
click at [454, 465] on span "13080 Camino Del Valle" at bounding box center [459, 483] width 176 height 36
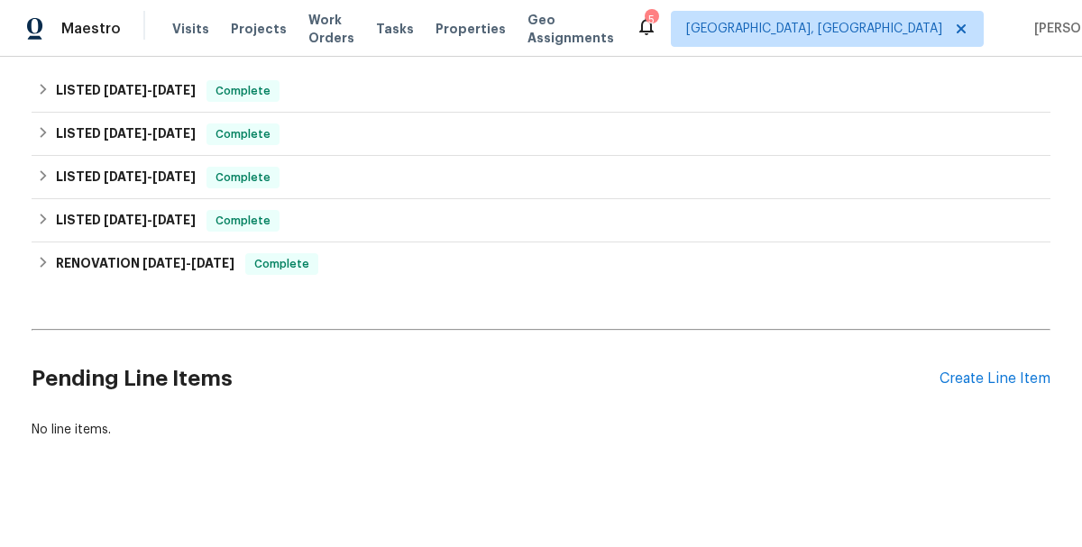
scroll to position [434, 0]
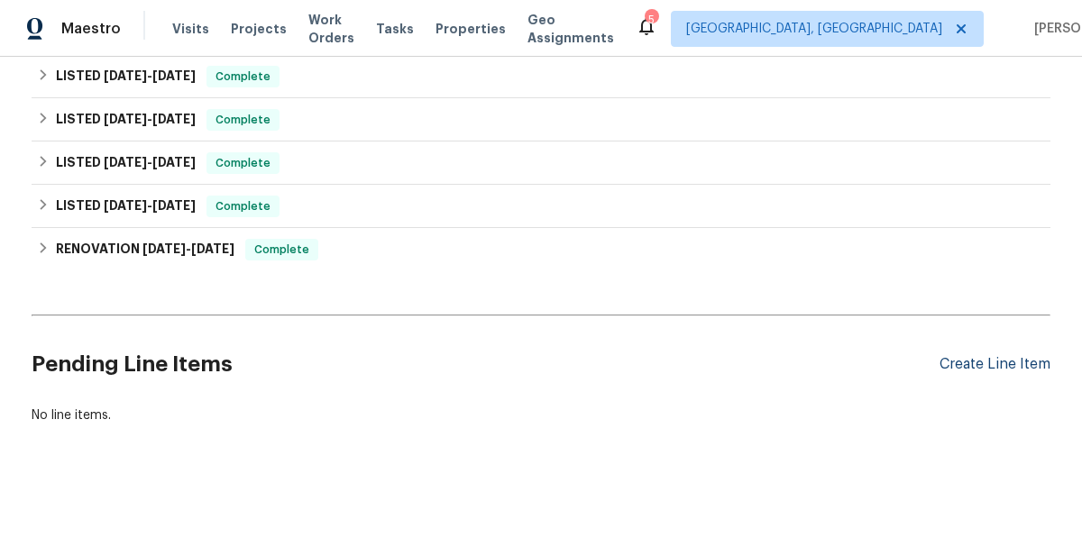
click at [1001, 370] on div "Create Line Item" at bounding box center [994, 364] width 111 height 17
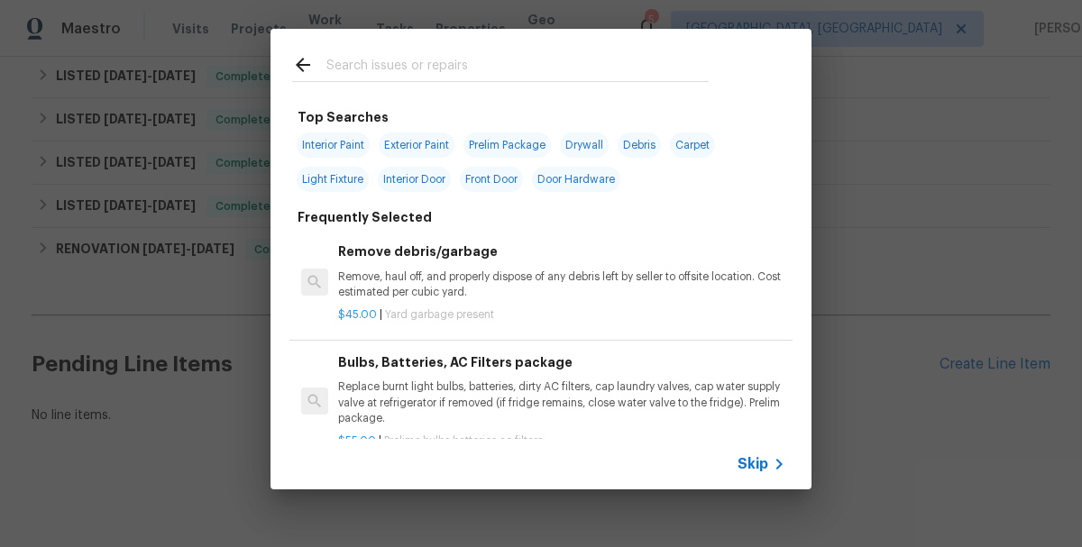
click at [353, 59] on input "text" at bounding box center [517, 67] width 382 height 27
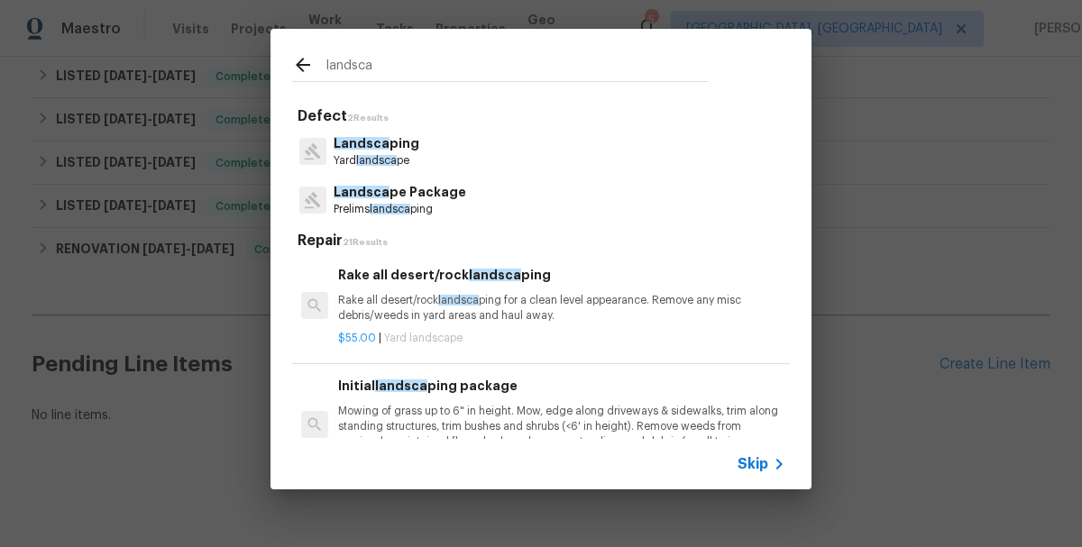
type input "landsca"
click at [360, 160] on span "landsca" at bounding box center [376, 160] width 41 height 11
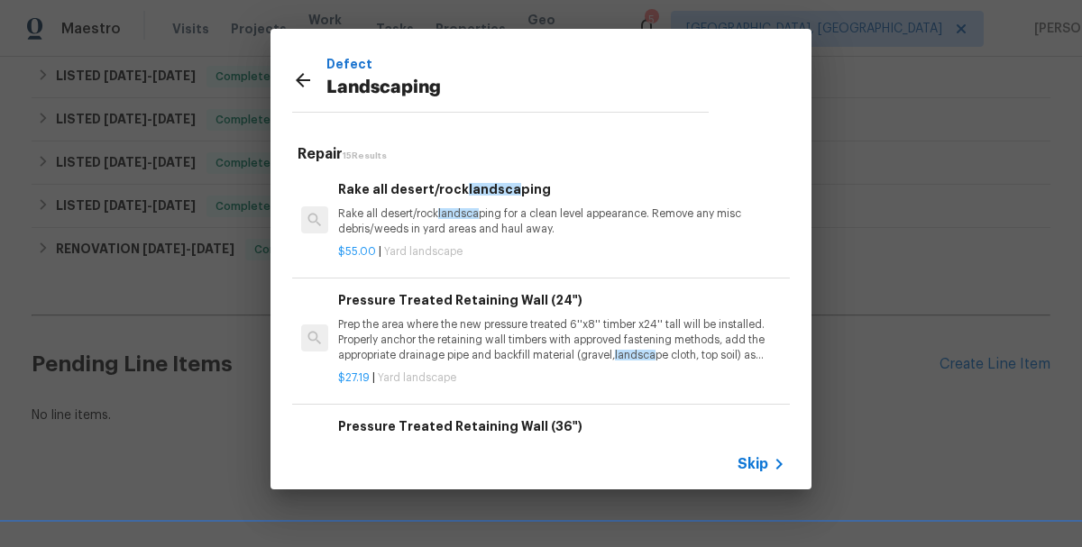
click at [468, 91] on p "Landscaping" at bounding box center [517, 88] width 382 height 29
click at [396, 93] on p "Landscaping" at bounding box center [517, 88] width 382 height 29
click at [302, 84] on icon at bounding box center [303, 80] width 22 height 22
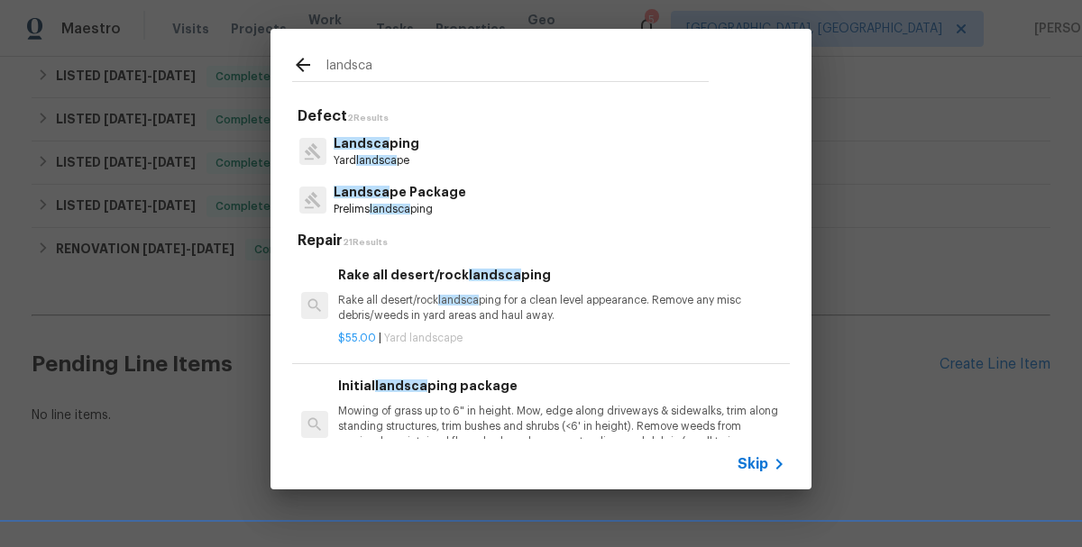
scroll to position [102, 0]
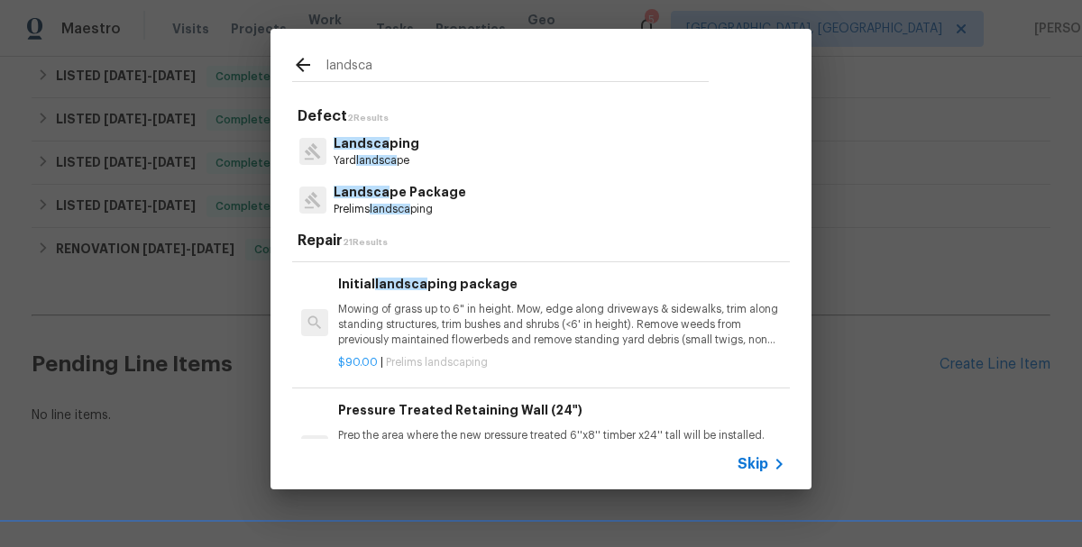
click at [379, 311] on p "Mowing of grass up to 6" in height. Mow, edge along driveways & sidewalks, trim…" at bounding box center [561, 325] width 447 height 46
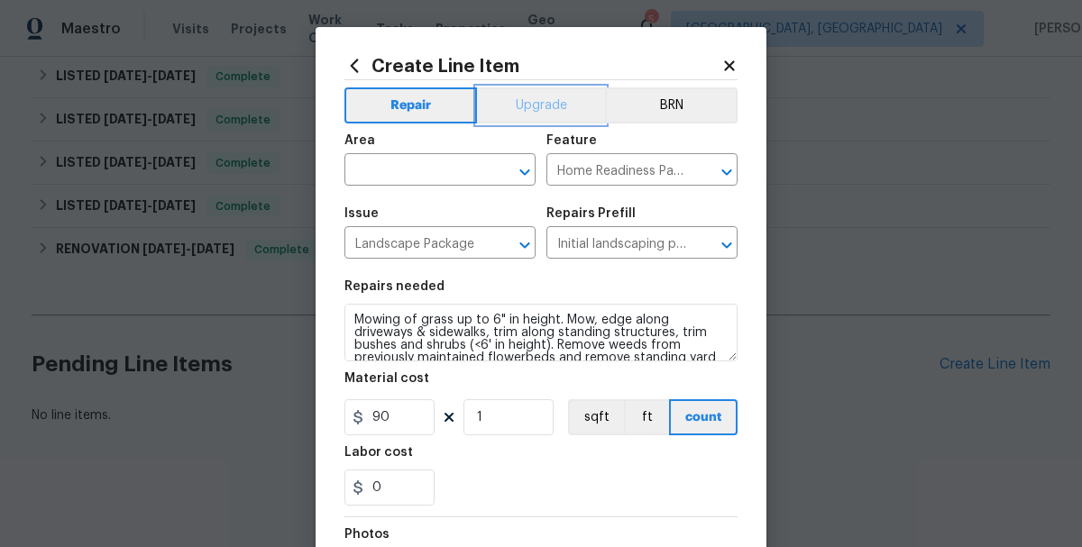
click at [522, 108] on button "Upgrade" at bounding box center [541, 105] width 129 height 36
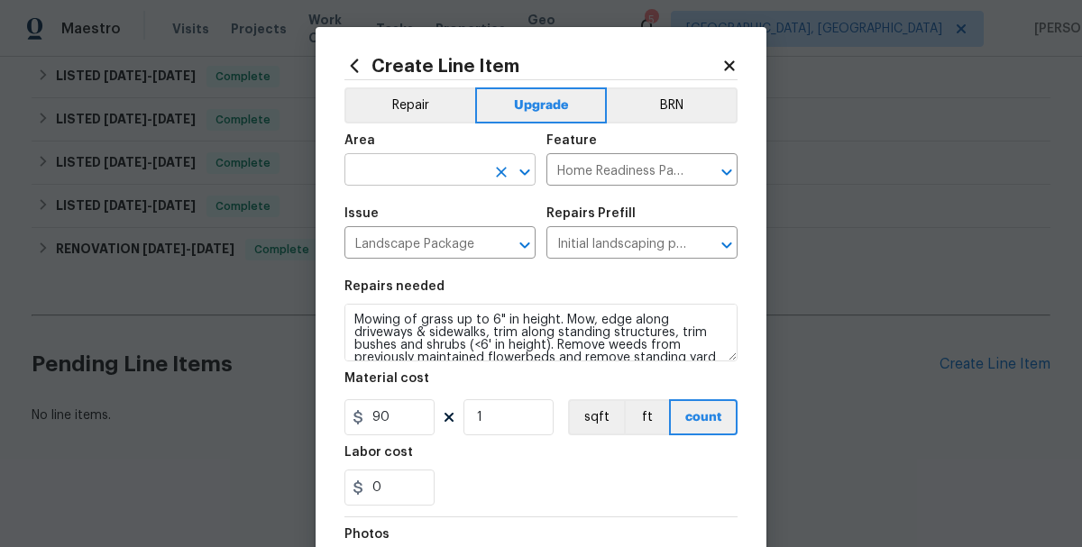
click at [472, 181] on input "text" at bounding box center [414, 172] width 141 height 28
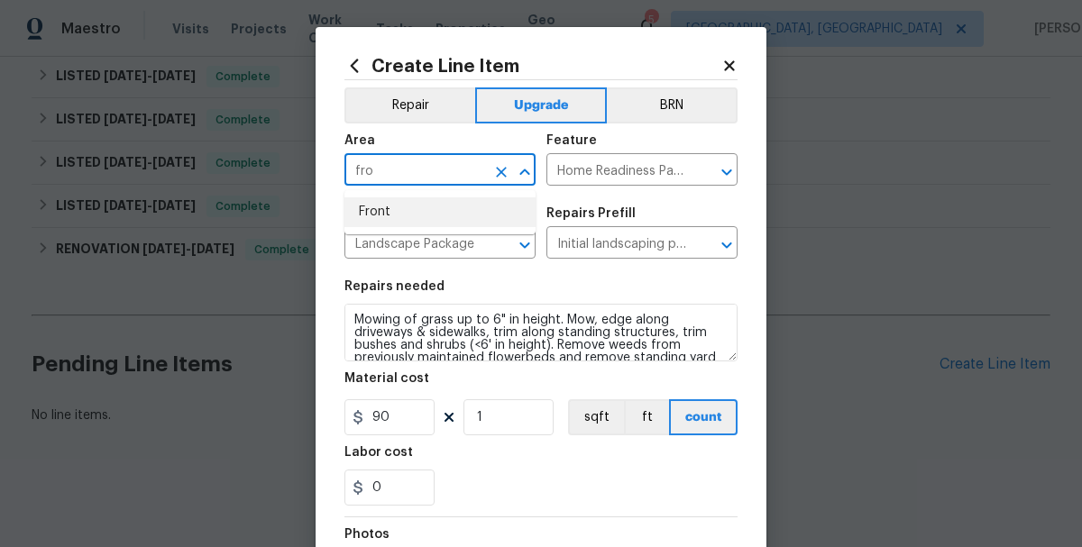
click at [393, 212] on li "Front" at bounding box center [439, 212] width 191 height 30
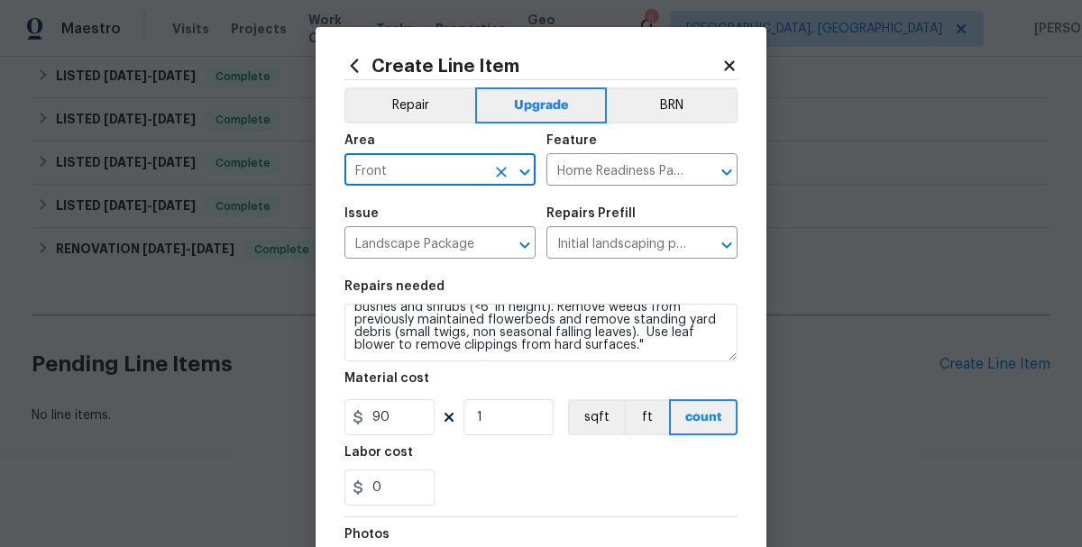
type input "Front"
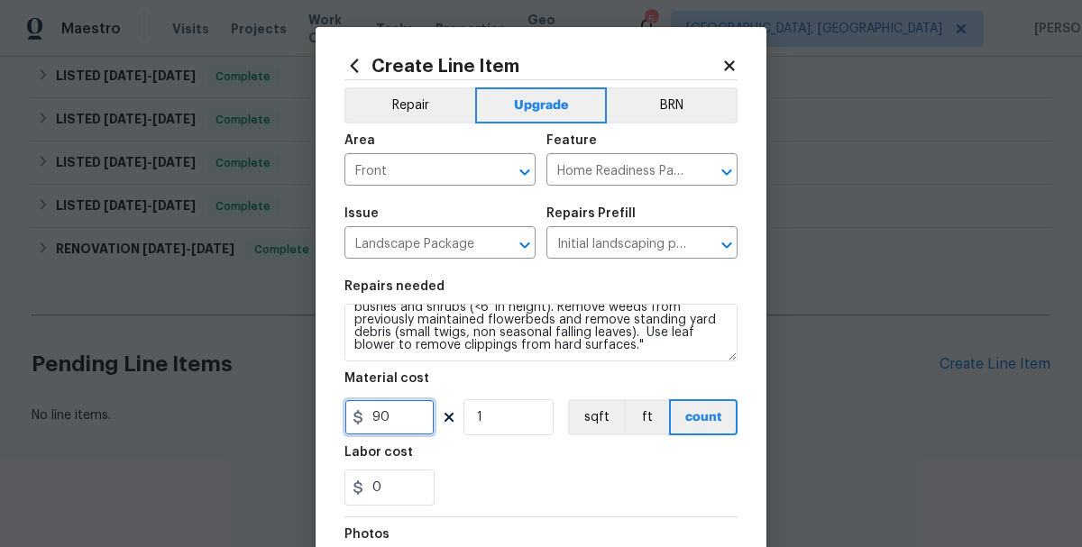
click at [407, 431] on input "90" at bounding box center [389, 417] width 90 height 36
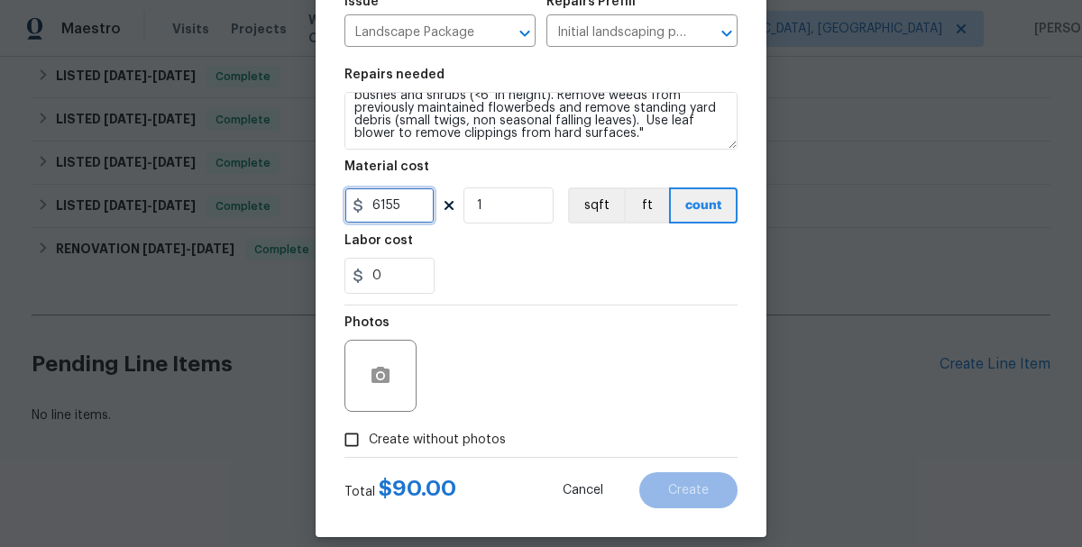
scroll to position [215, 0]
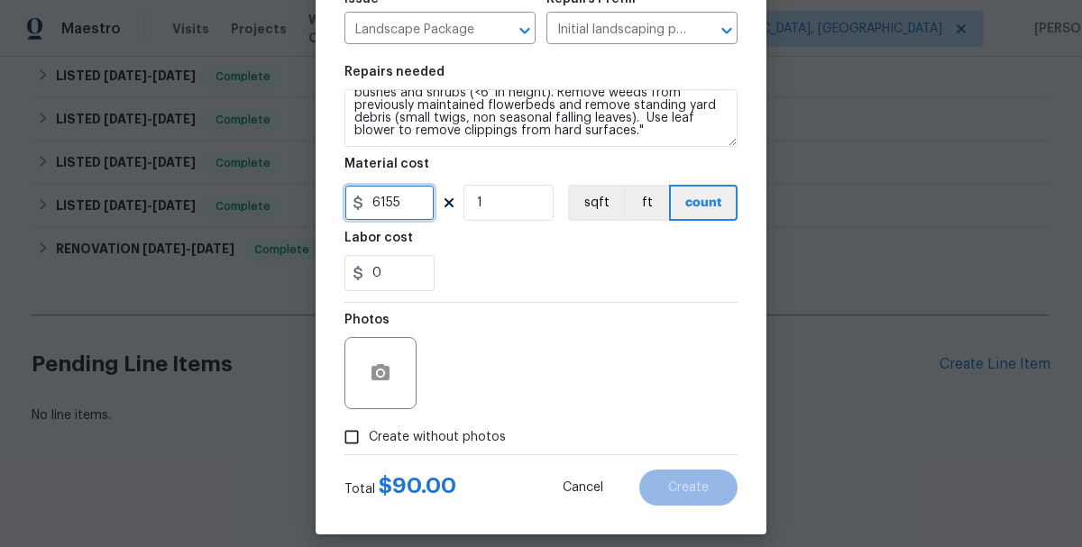
type input "6155"
click at [351, 437] on input "Create without photos" at bounding box center [352, 437] width 34 height 34
checkbox input "true"
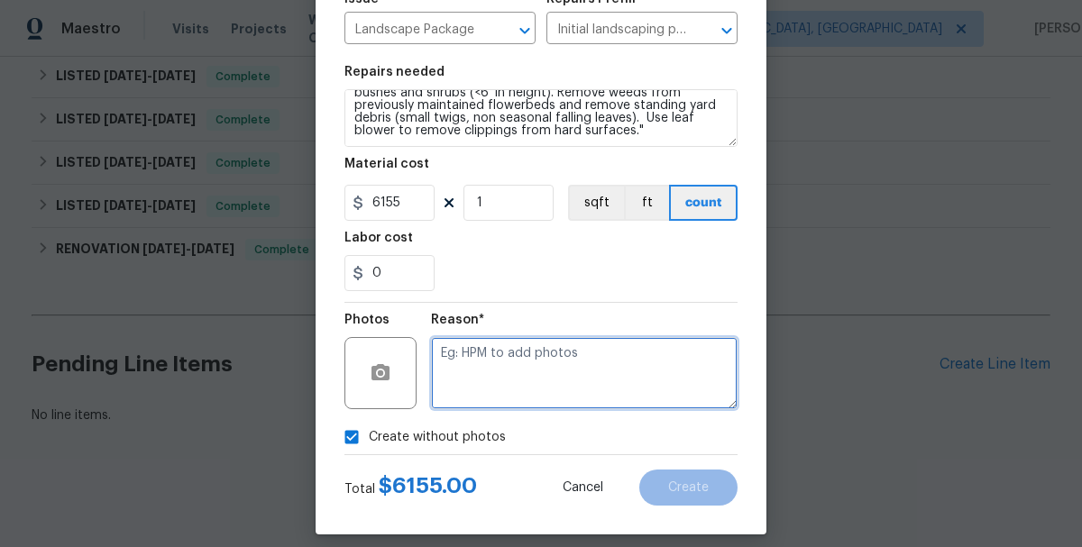
click at [454, 362] on textarea at bounding box center [584, 373] width 307 height 72
type textarea "per salability team."
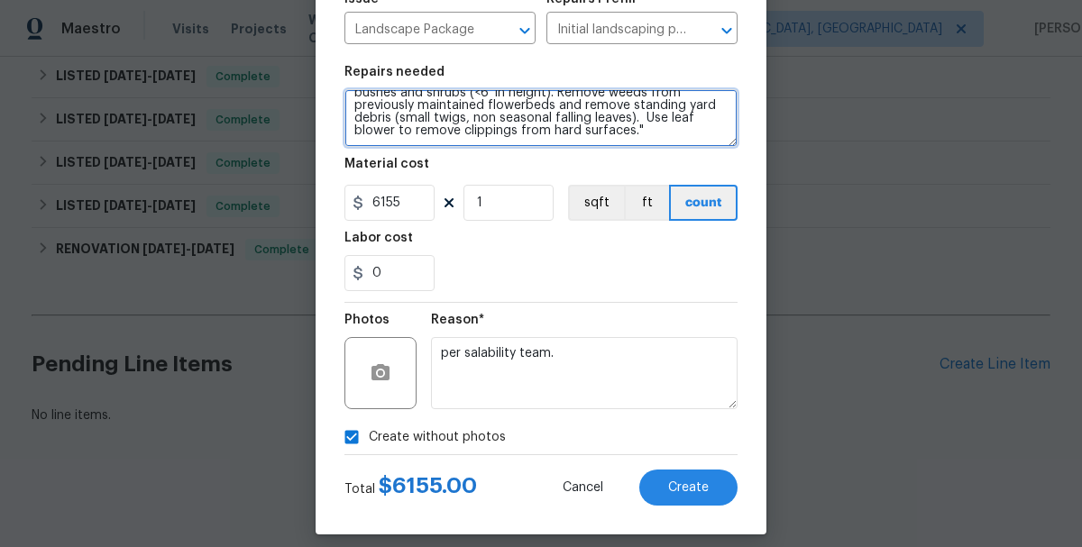
click at [545, 132] on textarea "Mowing of grass up to 6" in height. Mow, edge along driveways & sidewalks, trim…" at bounding box center [540, 118] width 393 height 58
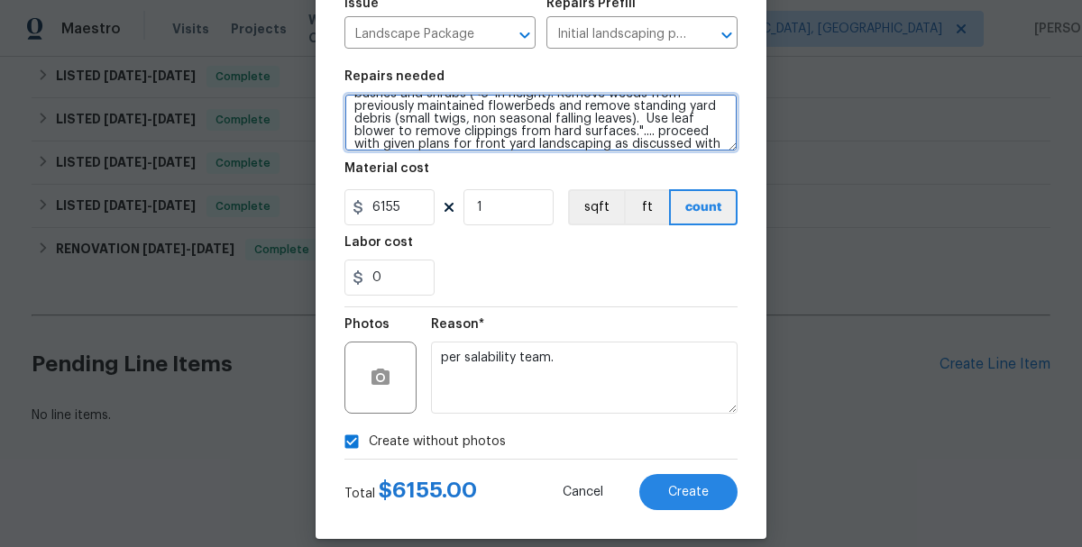
scroll to position [230, 0]
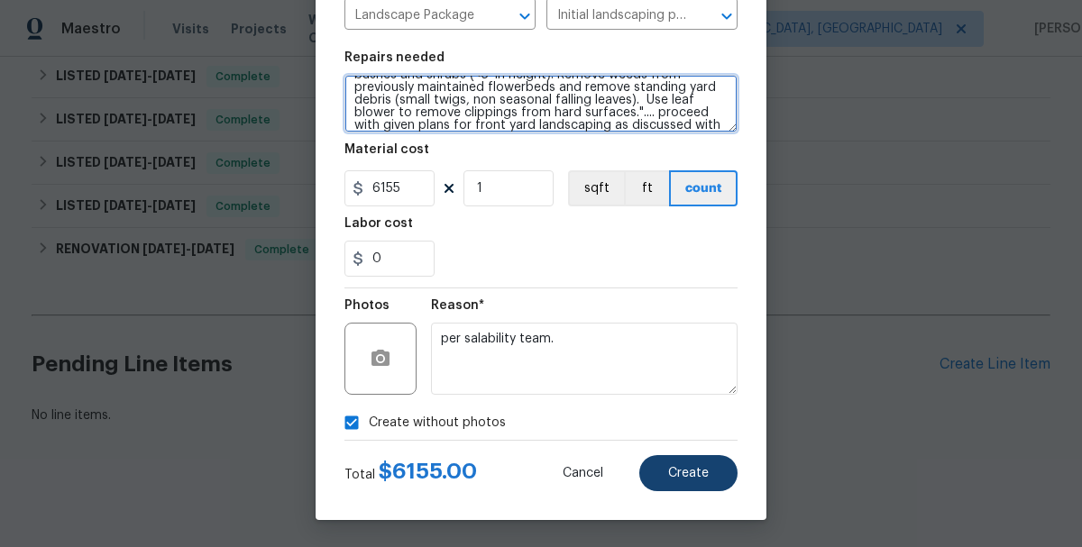
type textarea "Mowing of grass up to 6" in height. Mow, edge along driveways & sidewalks, trim…"
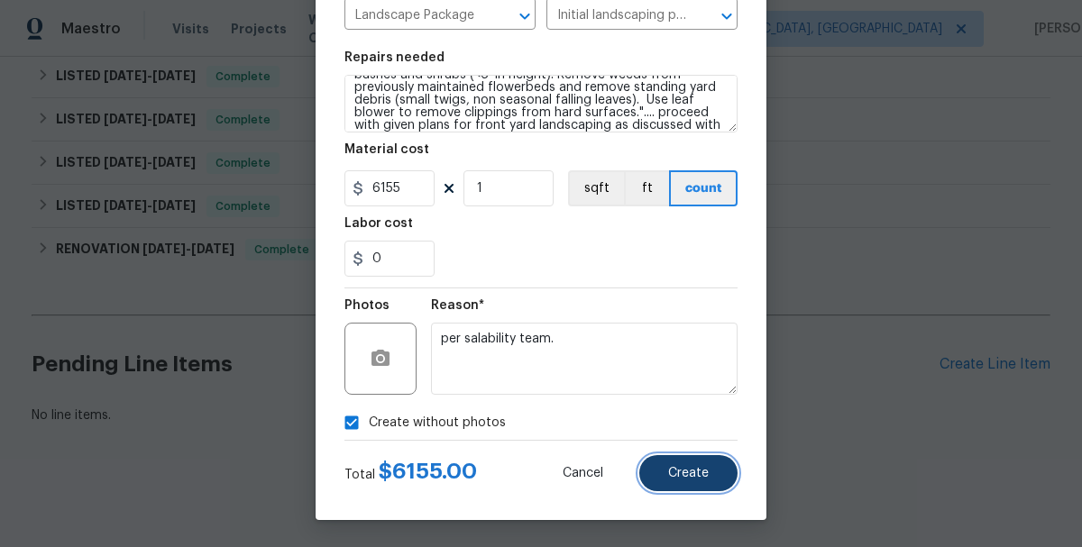
click at [697, 482] on button "Create" at bounding box center [688, 473] width 98 height 36
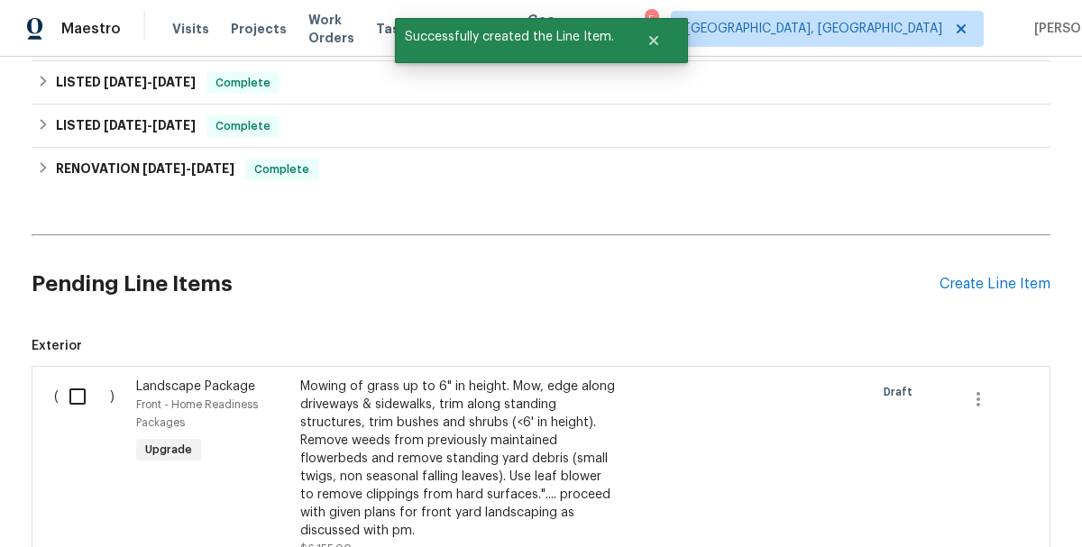
scroll to position [503, 0]
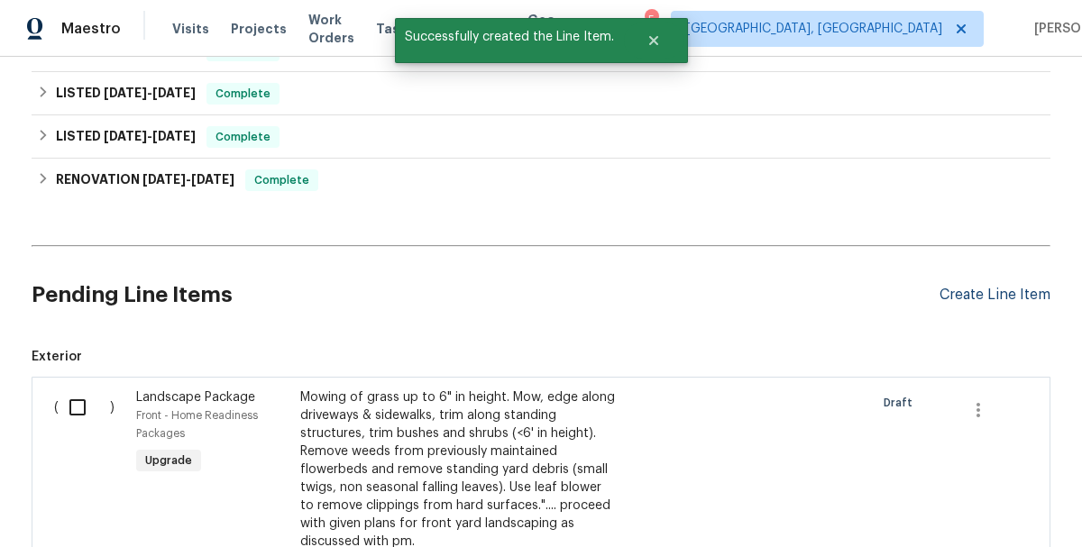
click at [955, 302] on div "Create Line Item" at bounding box center [994, 295] width 111 height 17
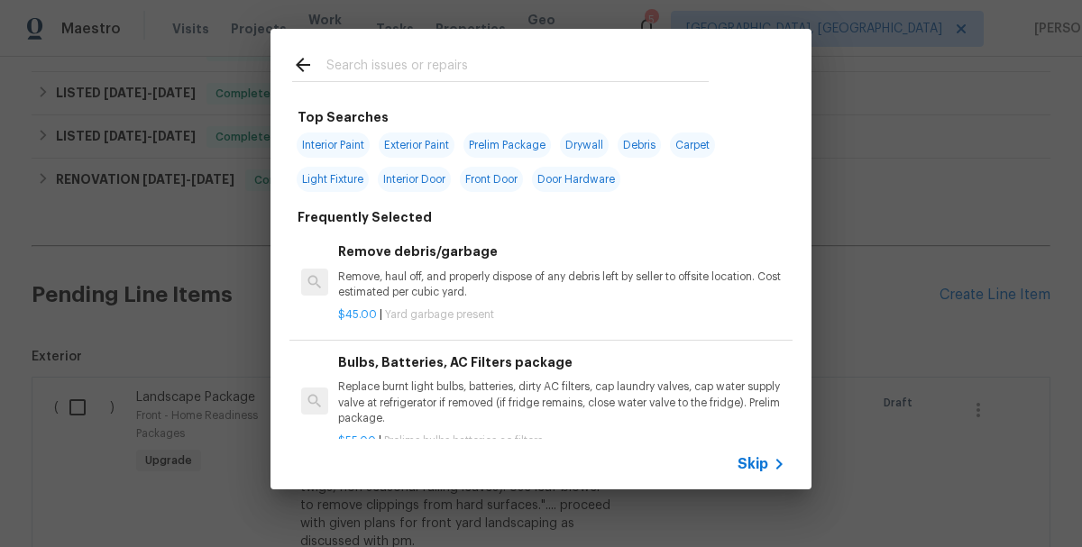
click at [337, 72] on input "text" at bounding box center [517, 67] width 382 height 27
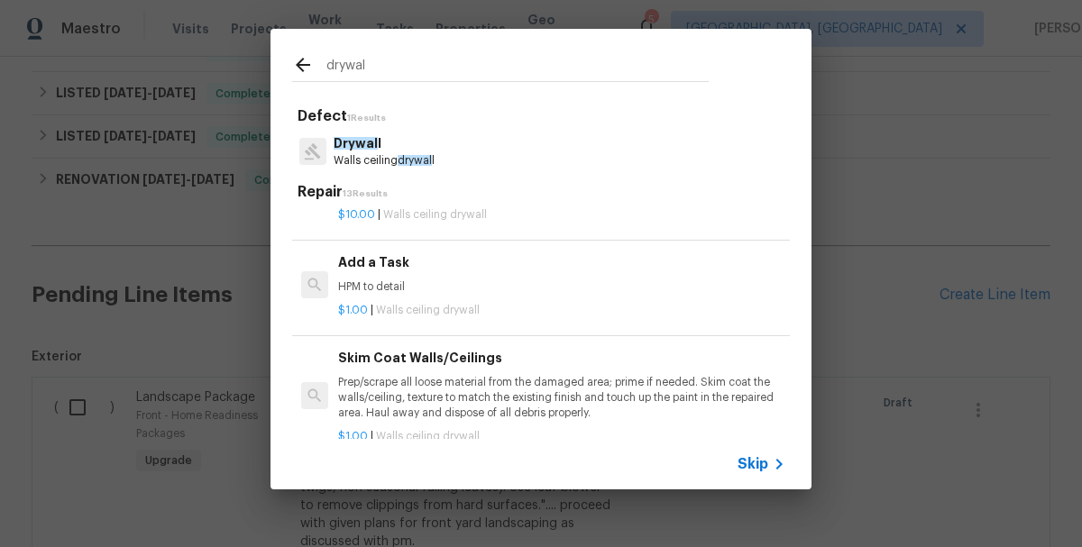
scroll to position [702, 0]
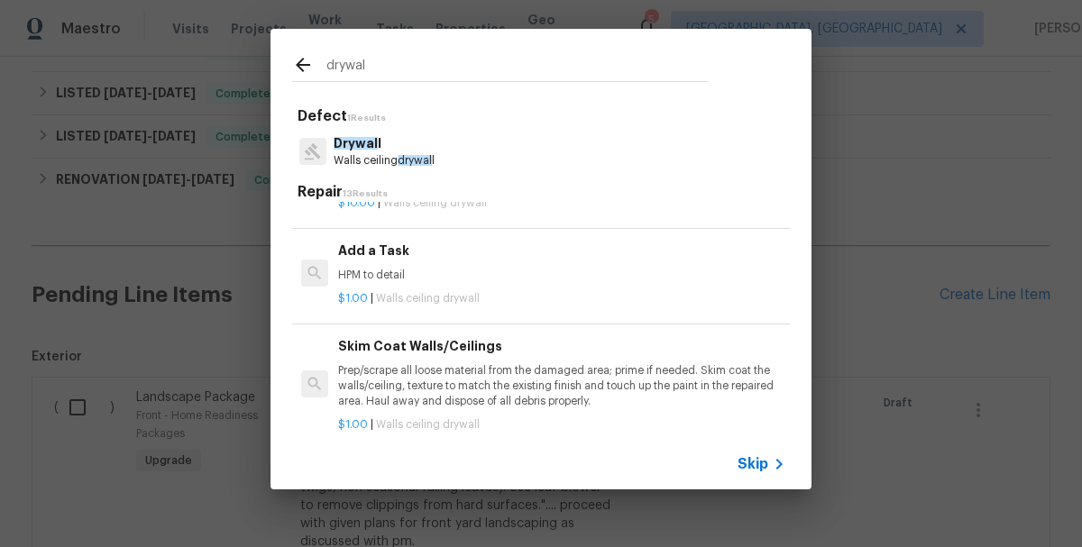
type input "drywal"
click at [392, 256] on h6 "Add a Task" at bounding box center [561, 251] width 447 height 20
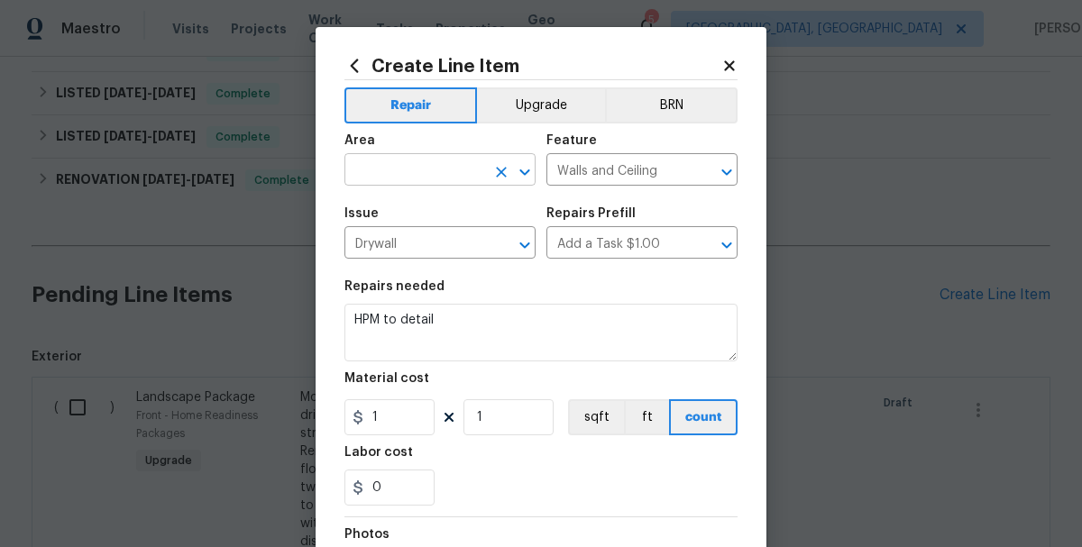
click at [388, 170] on input "text" at bounding box center [414, 172] width 141 height 28
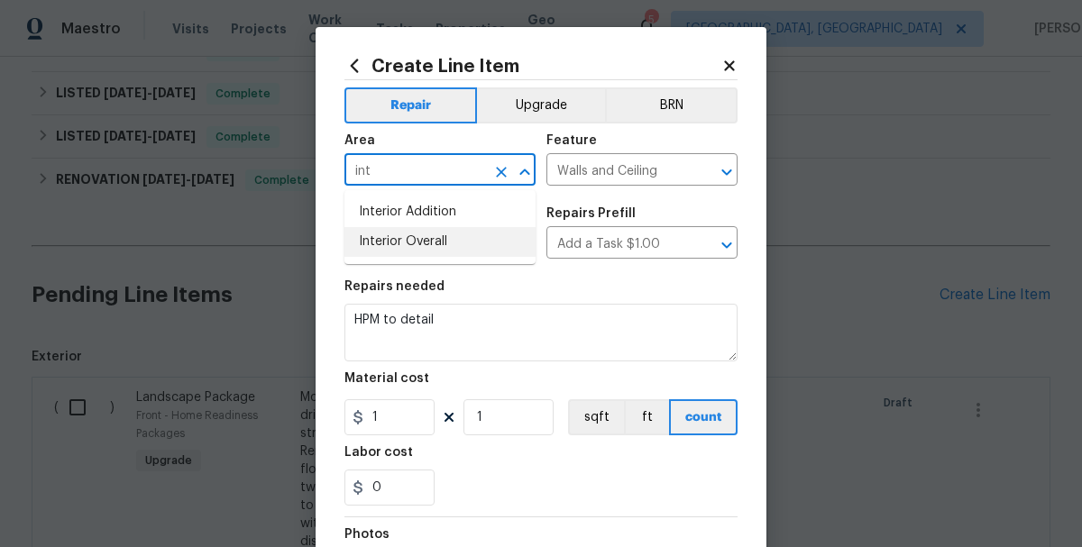
click at [387, 251] on li "Interior Overall" at bounding box center [439, 242] width 191 height 30
type input "Interior Overall"
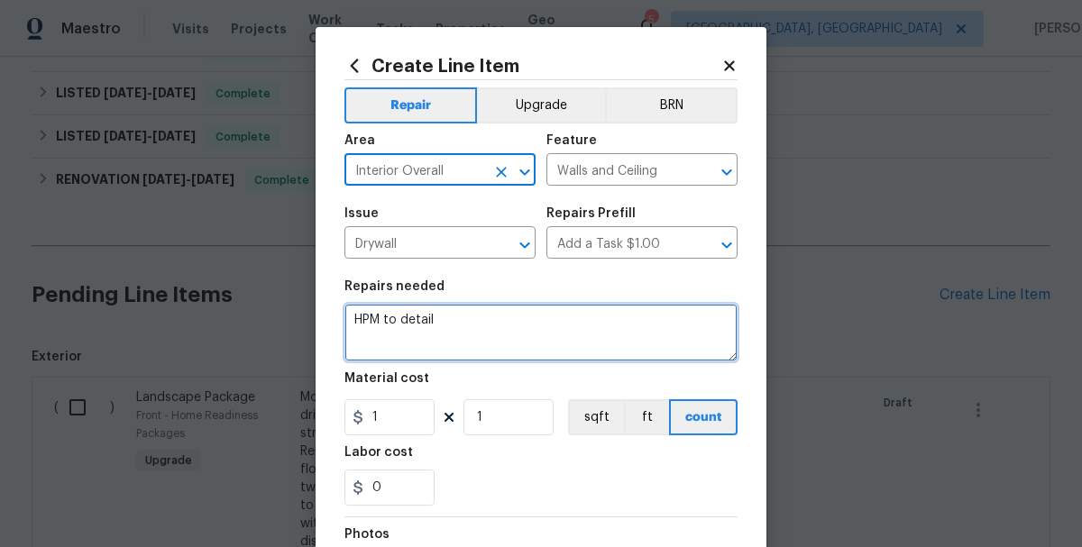
click at [439, 325] on textarea "HPM to detail" at bounding box center [540, 333] width 393 height 58
type textarea "H"
type textarea "."
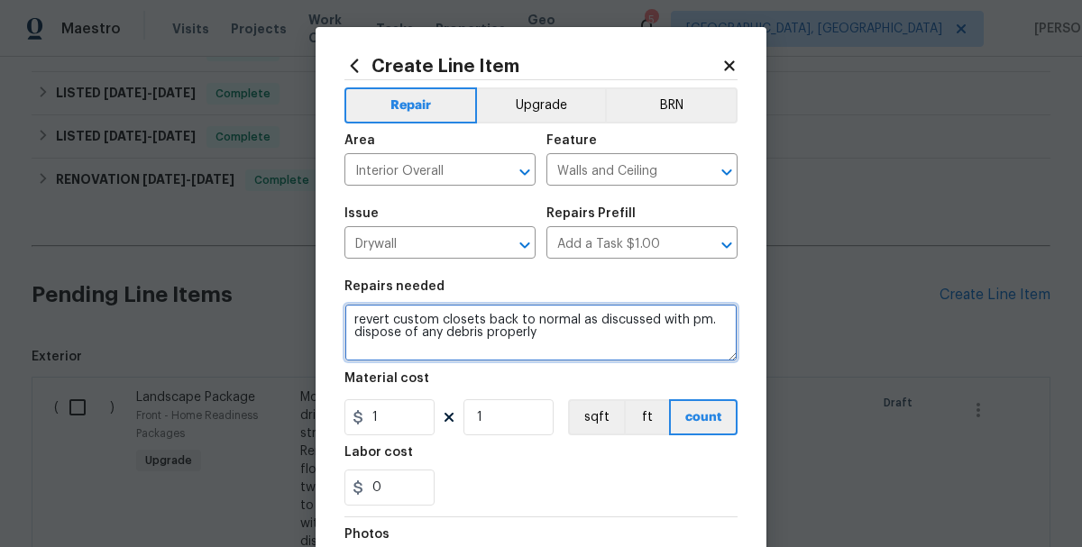
type textarea "revert custom closets back to normal as discussed with pm. dispose of any debri…"
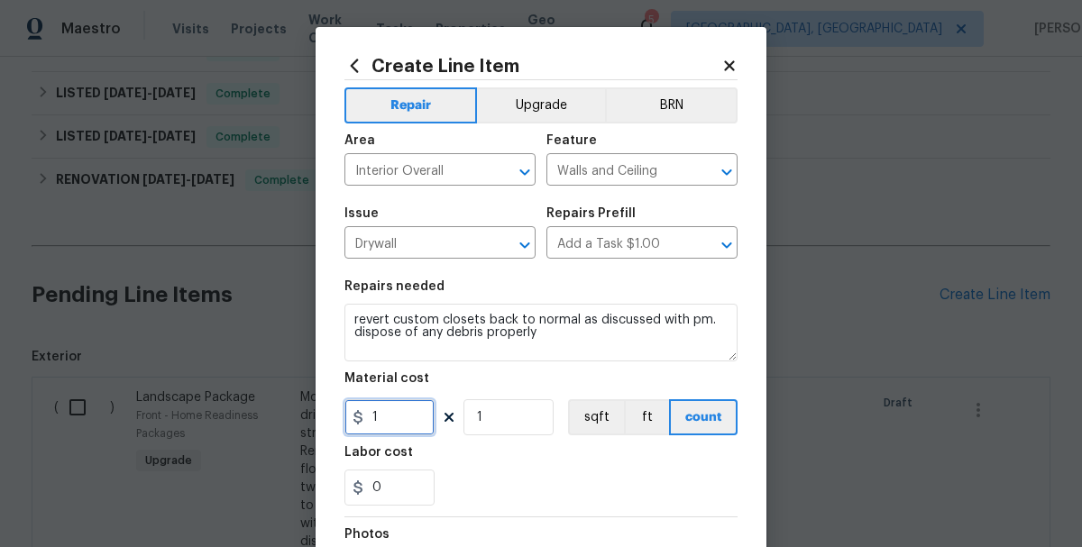
click at [404, 420] on input "1" at bounding box center [389, 417] width 90 height 36
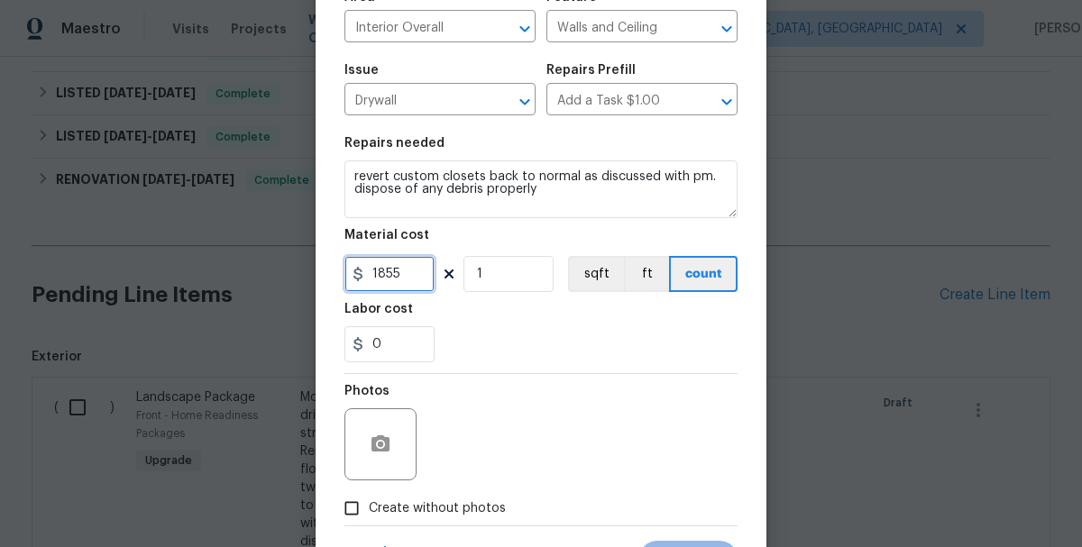
scroll to position [144, 0]
type input "1855"
click at [351, 510] on input "Create without photos" at bounding box center [352, 507] width 34 height 34
checkbox input "true"
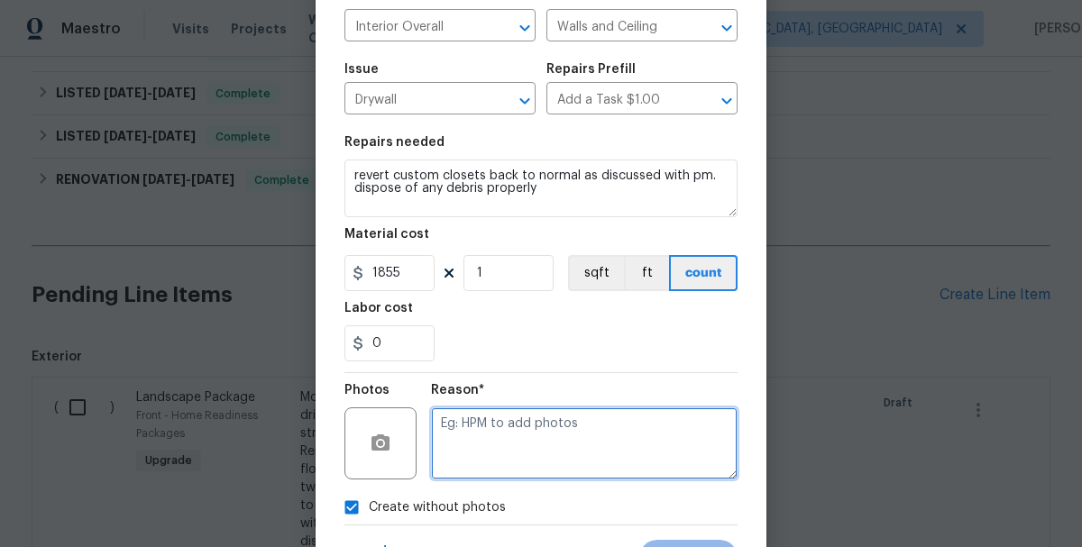
click at [496, 445] on textarea at bounding box center [584, 444] width 307 height 72
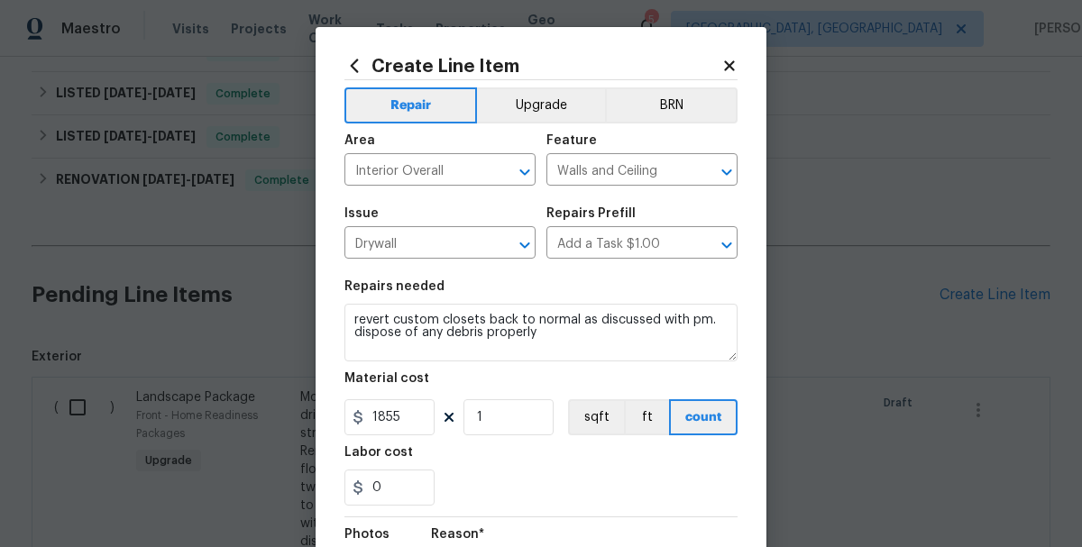
scroll to position [4, 0]
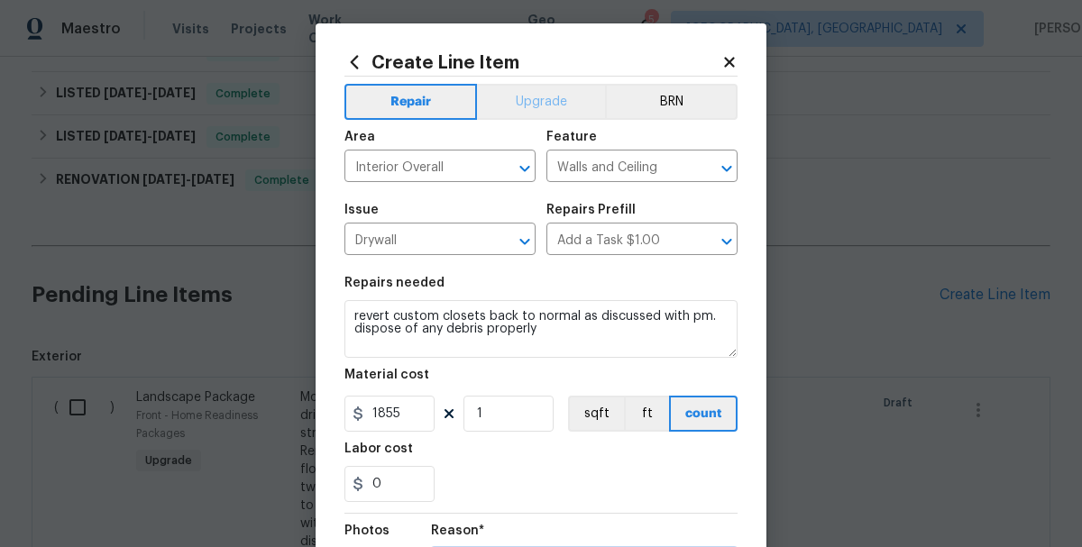
type textarea "per salability request"
click at [537, 111] on button "Upgrade" at bounding box center [541, 102] width 129 height 36
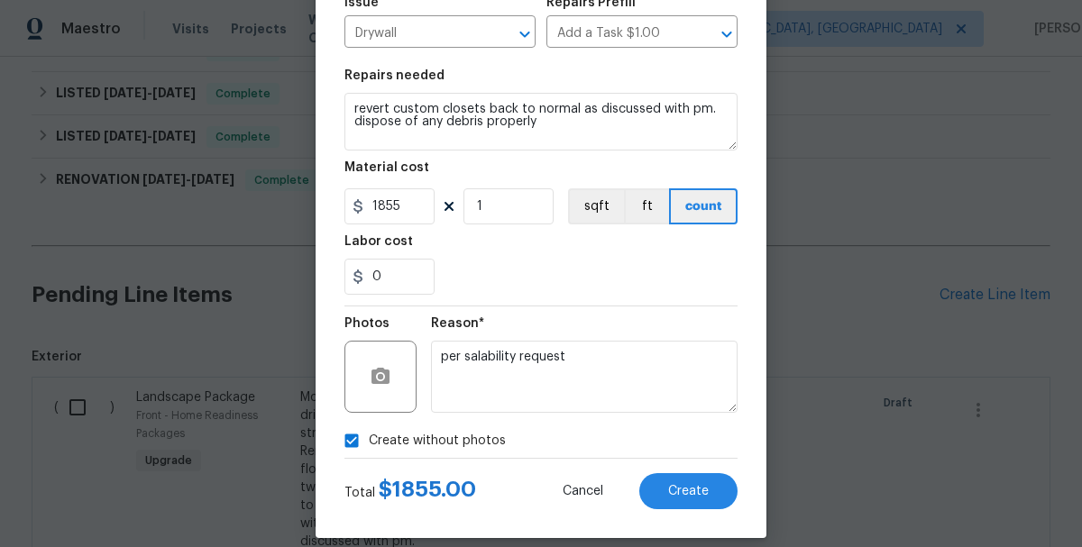
scroll to position [230, 0]
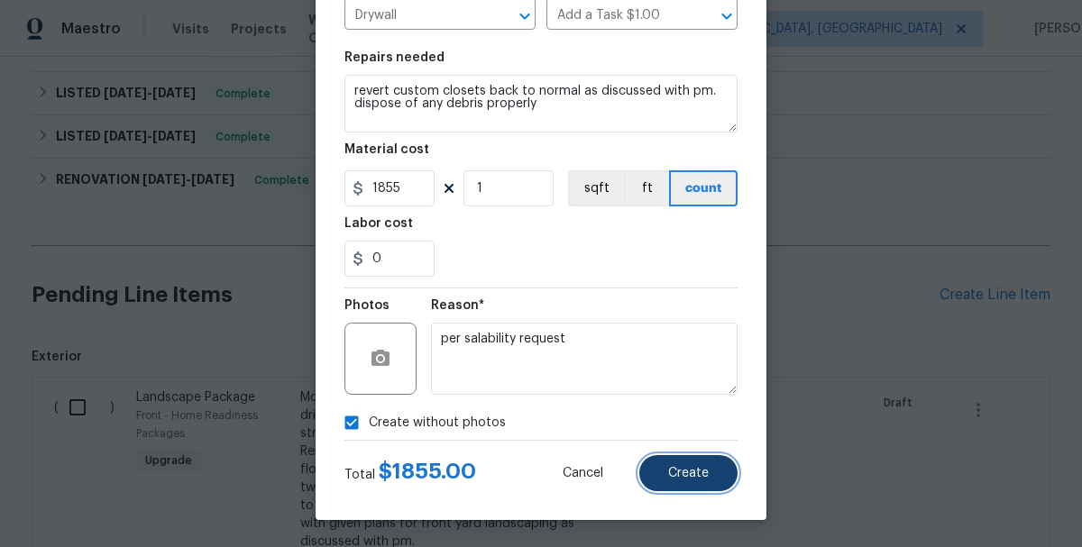
click at [691, 478] on span "Create" at bounding box center [688, 474] width 41 height 14
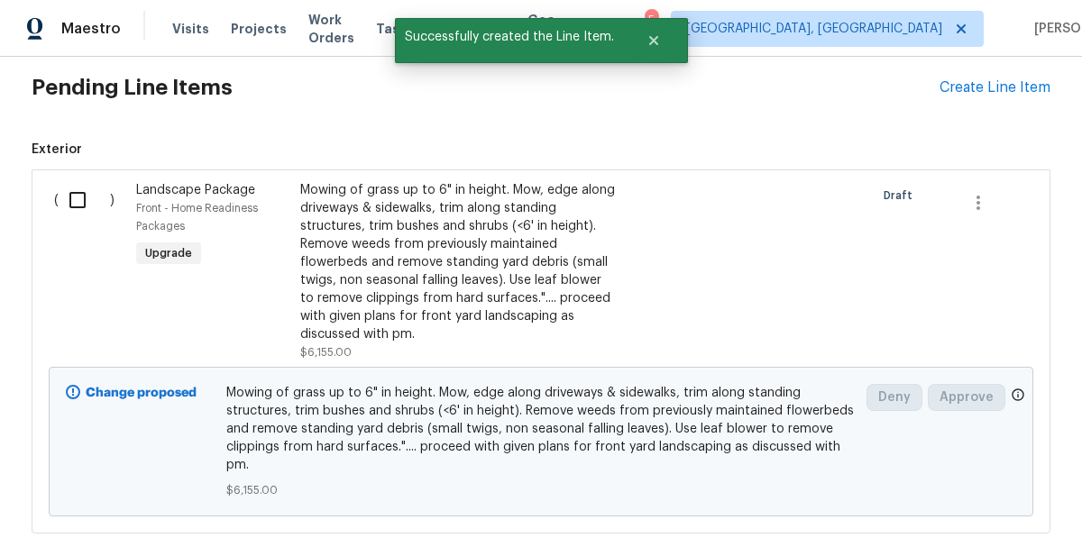
scroll to position [674, 0]
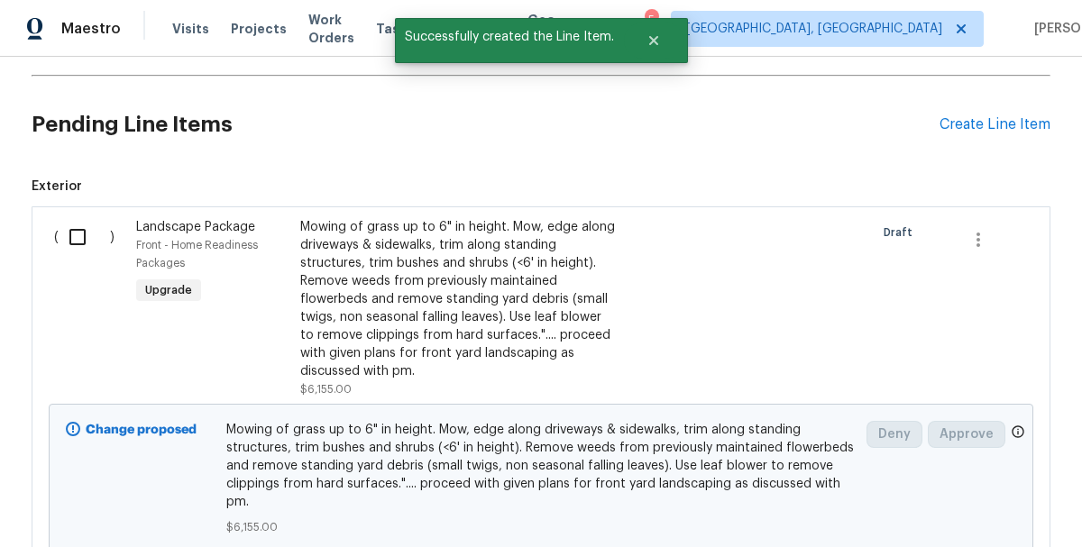
click at [71, 229] on input "checkbox" at bounding box center [84, 237] width 51 height 38
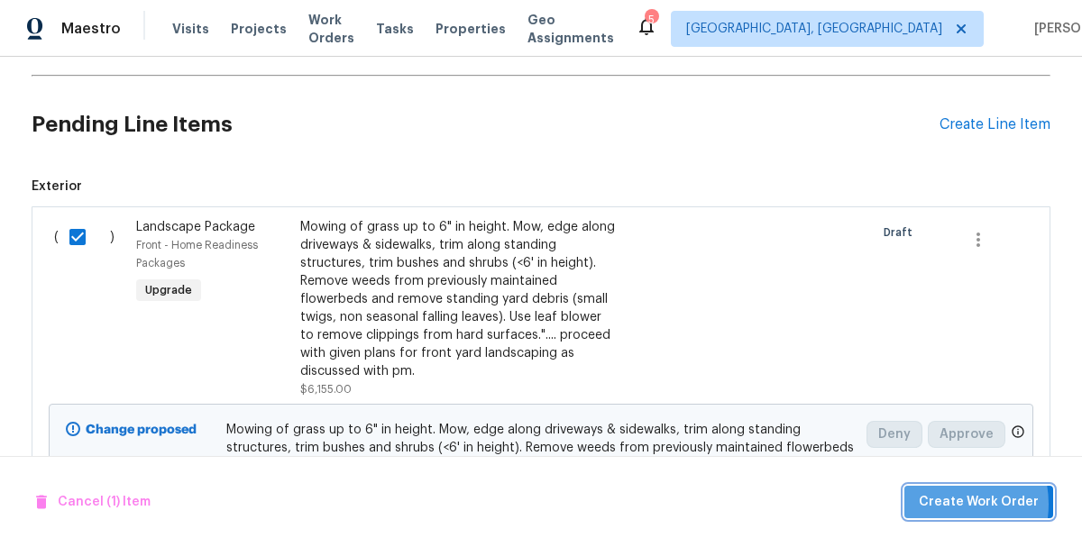
click at [944, 504] on span "Create Work Order" at bounding box center [979, 502] width 120 height 23
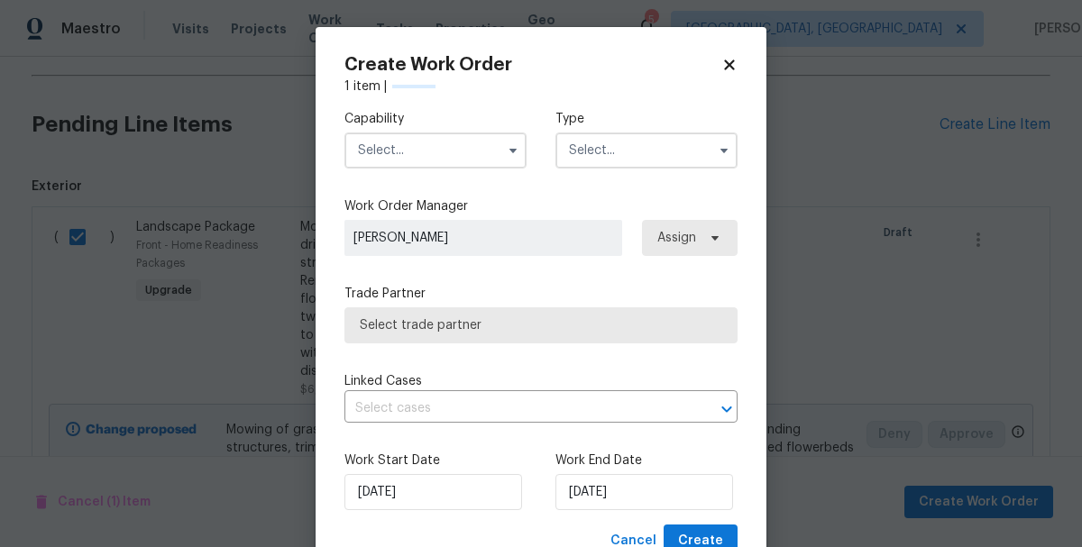
checkbox input "false"
click at [382, 155] on input "text" at bounding box center [435, 151] width 182 height 36
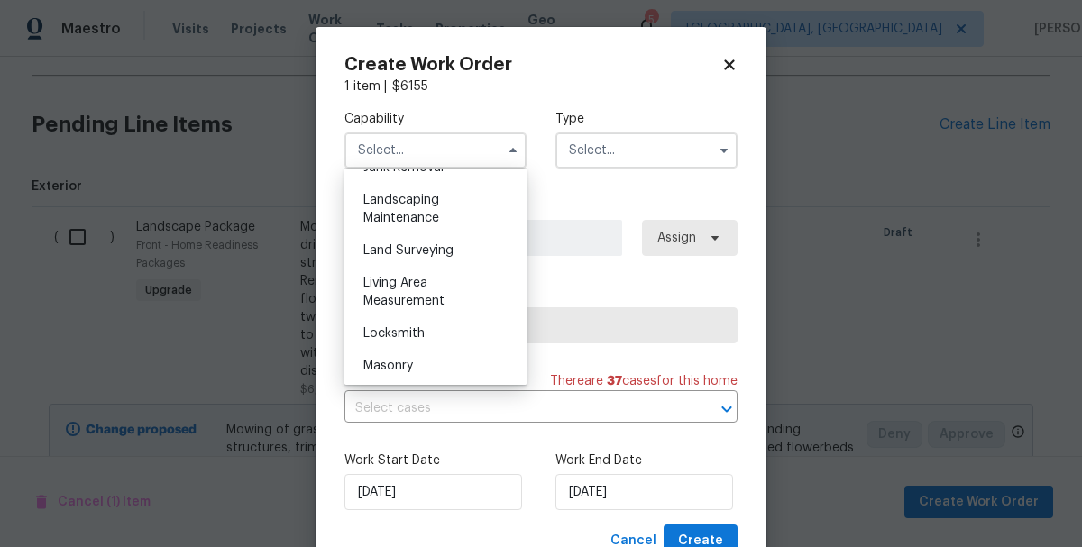
scroll to position [1177, 0]
click at [380, 223] on span "Landscaping Maintenance" at bounding box center [401, 208] width 76 height 31
type input "Landscaping Maintenance"
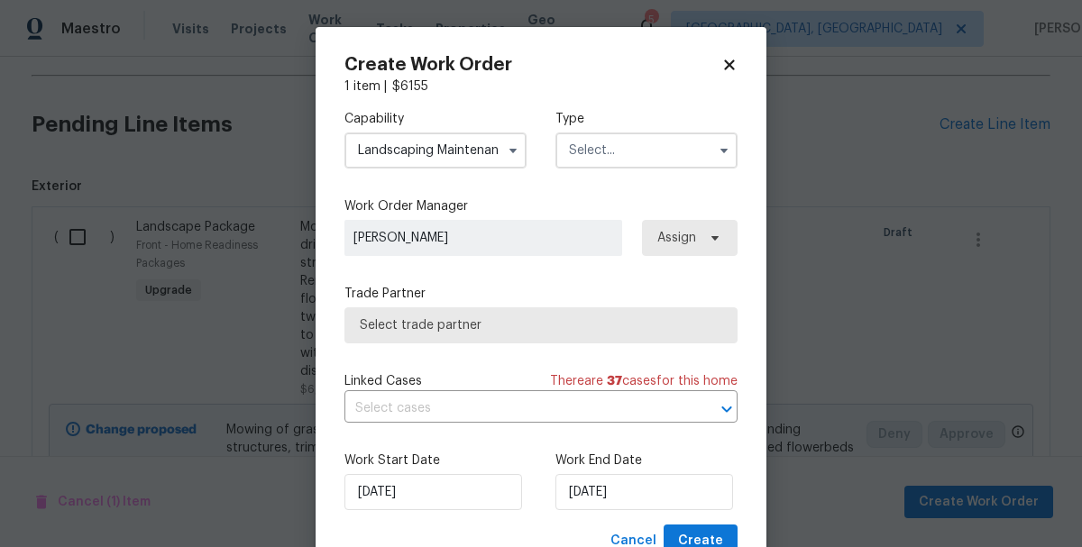
click at [630, 145] on input "text" at bounding box center [646, 151] width 182 height 36
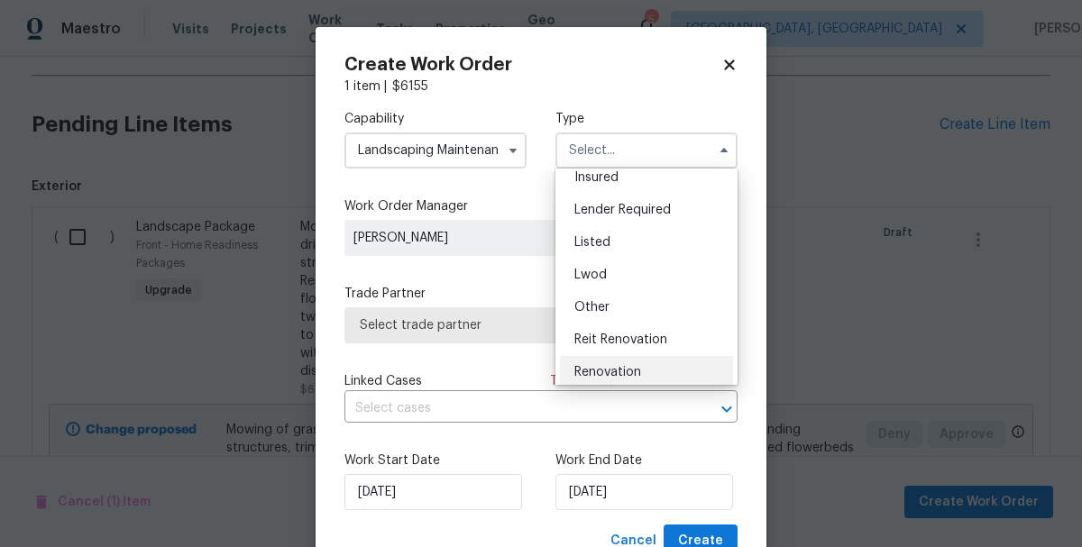
scroll to position [94, 0]
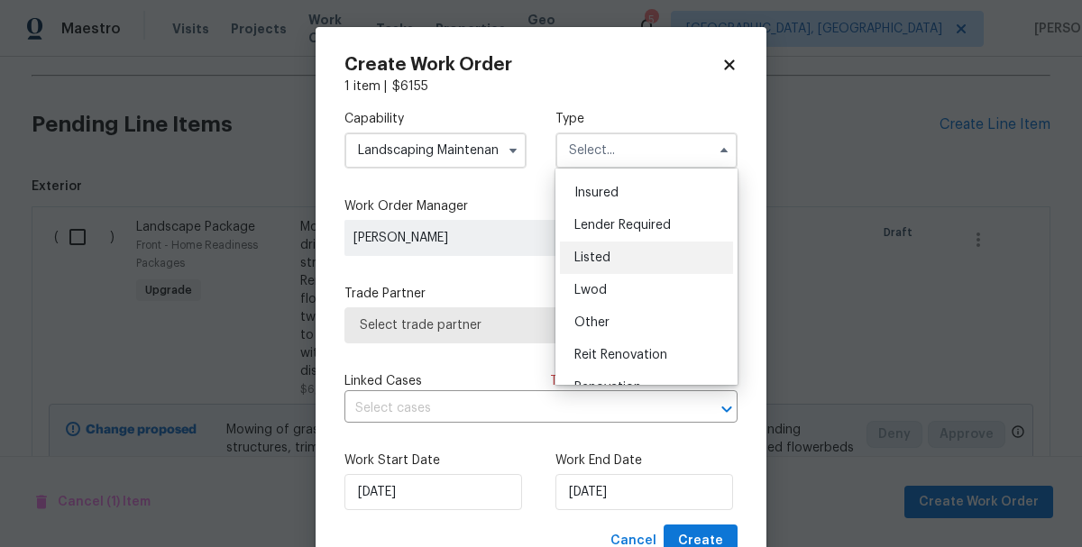
click at [595, 261] on span "Listed" at bounding box center [592, 258] width 36 height 13
type input "Listed"
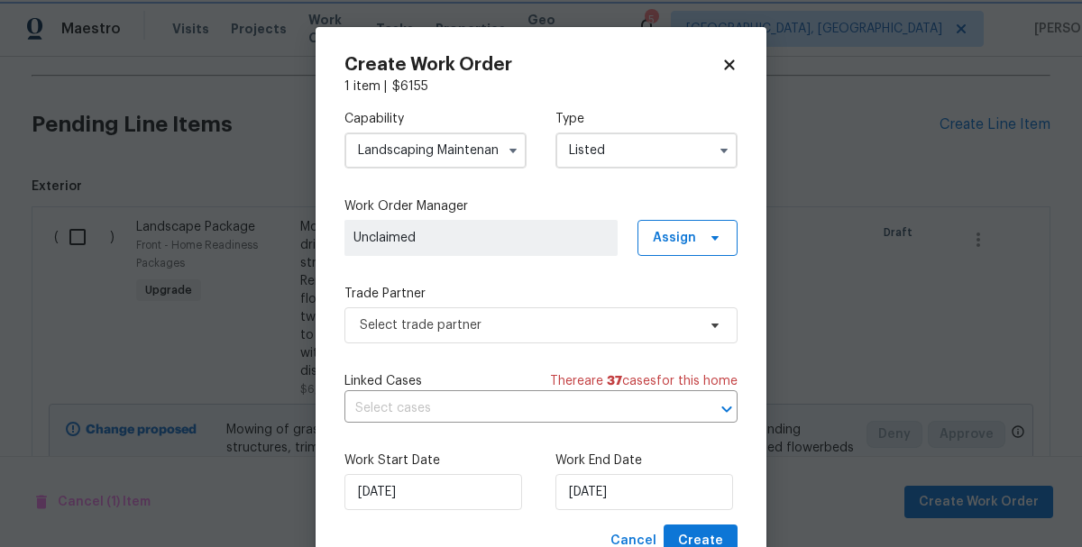
scroll to position [0, 0]
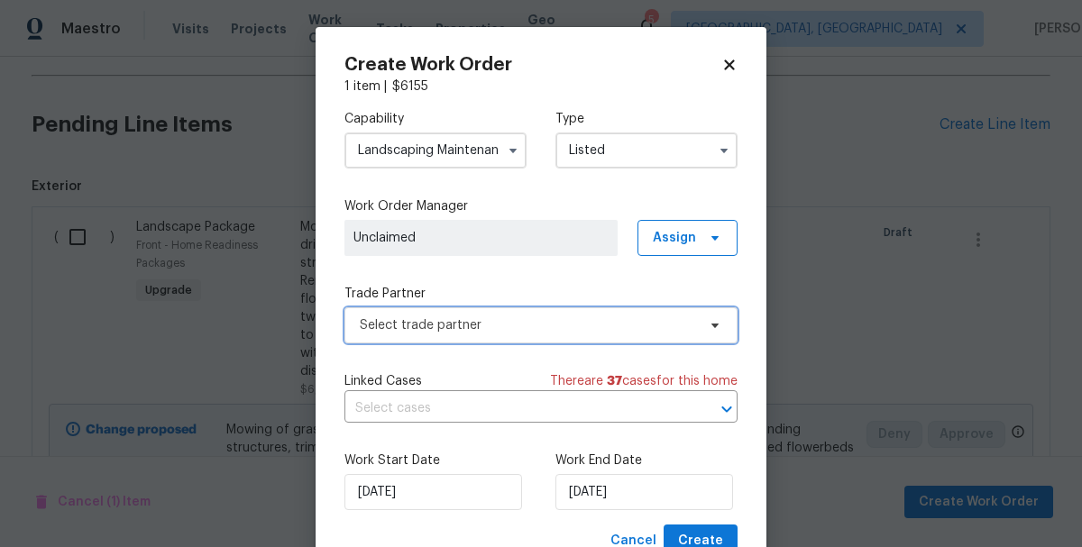
click at [402, 312] on span "Select trade partner" at bounding box center [540, 325] width 393 height 36
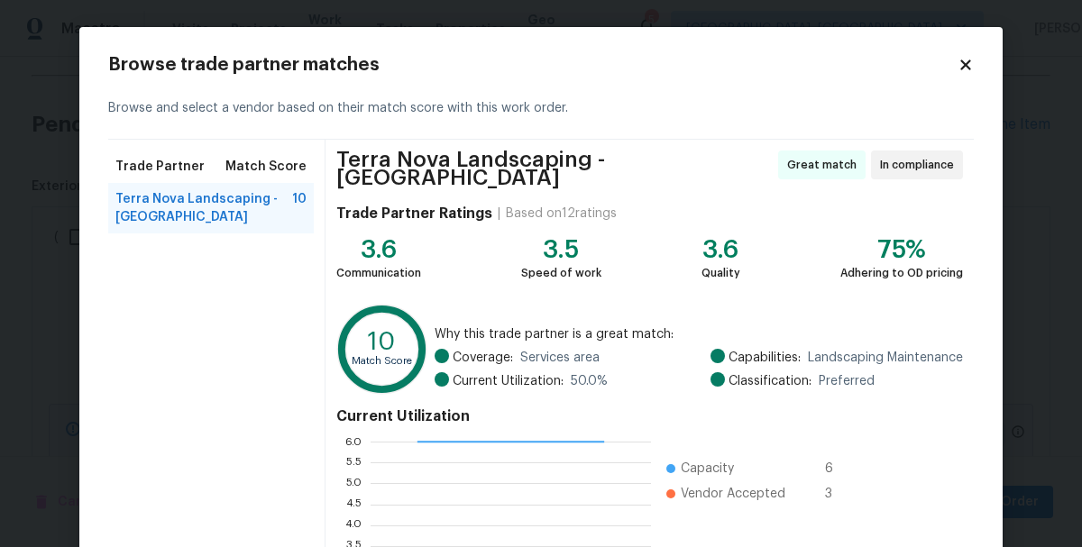
scroll to position [248, 0]
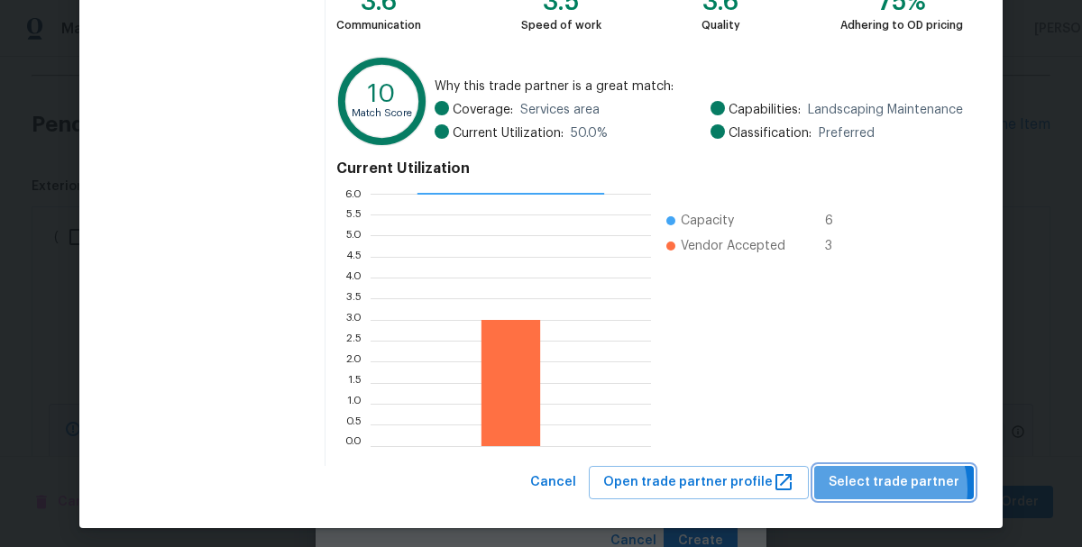
click at [886, 481] on span "Select trade partner" at bounding box center [894, 483] width 131 height 23
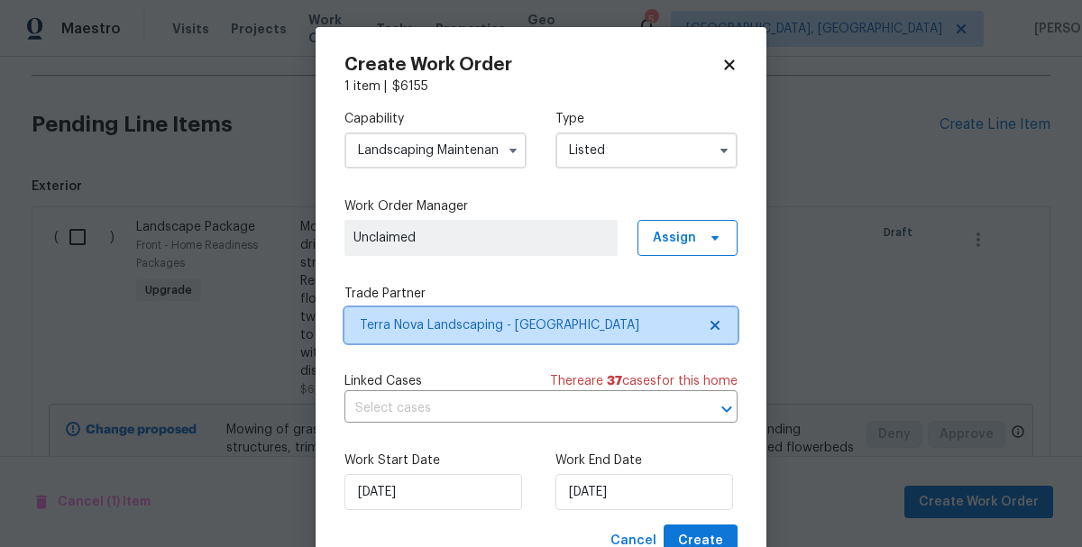
scroll to position [0, 0]
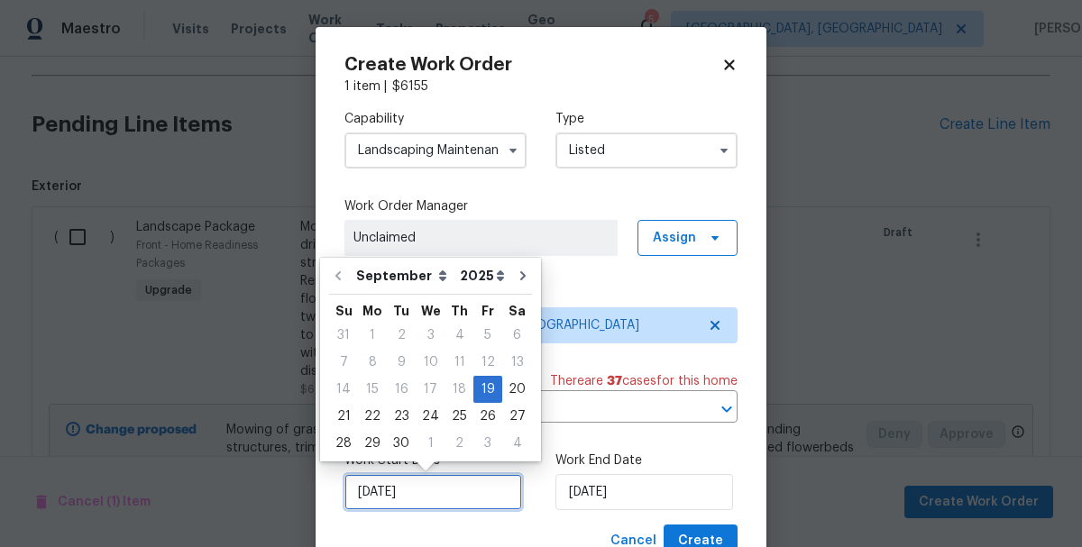
click at [411, 482] on input "9/19/2025" at bounding box center [433, 492] width 178 height 36
click at [359, 417] on div "22" at bounding box center [372, 416] width 29 height 25
type input "[DATE]"
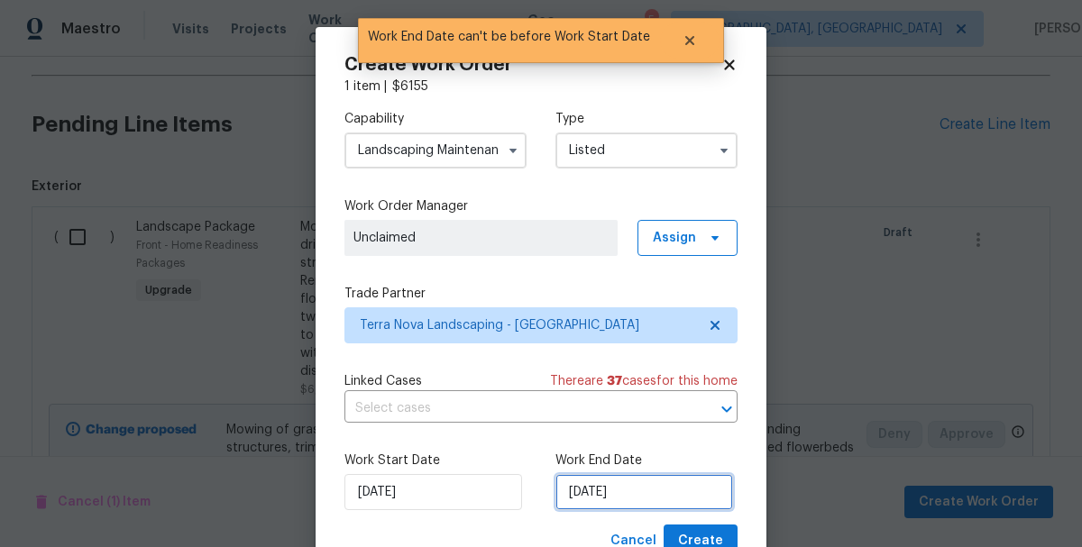
click at [601, 487] on input "[DATE]" at bounding box center [644, 492] width 178 height 36
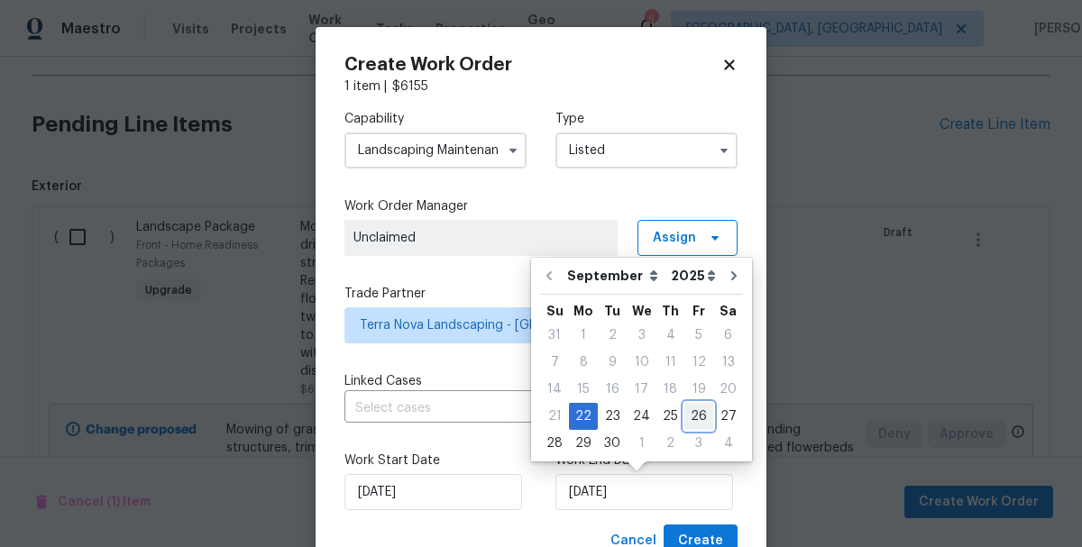
click at [686, 418] on div "26" at bounding box center [698, 416] width 29 height 25
type input "9/26/2025"
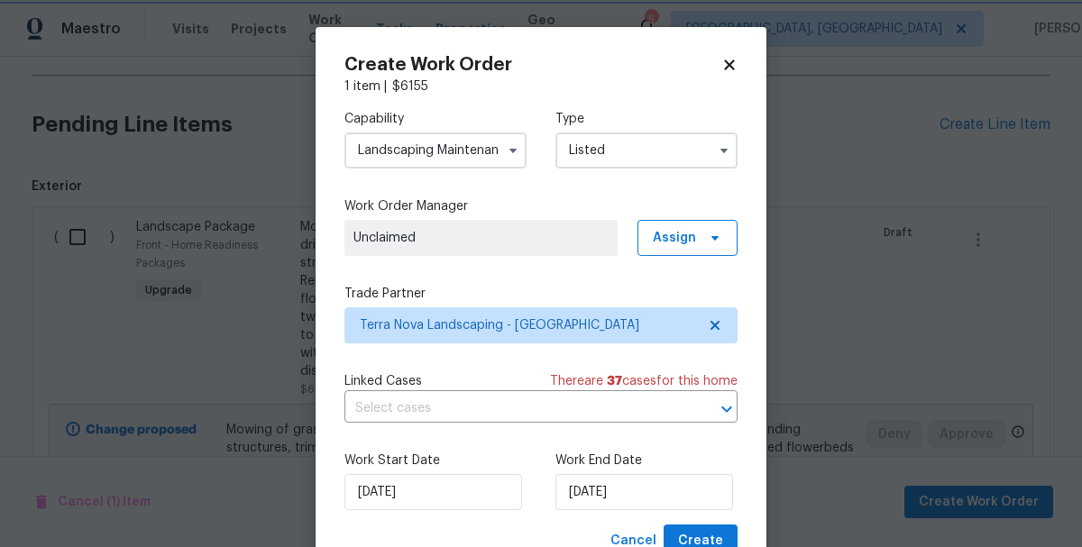
scroll to position [67, 0]
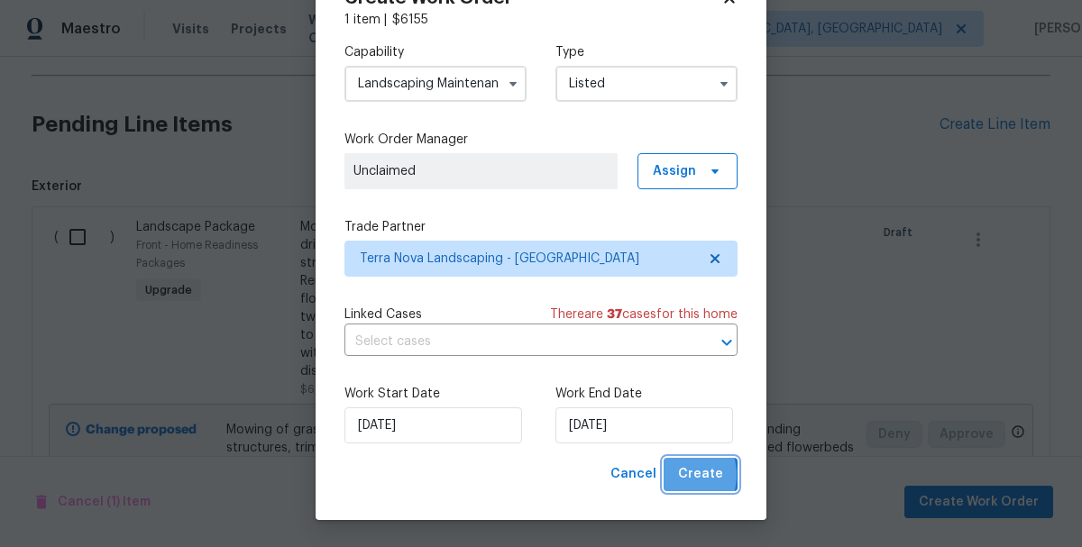
click at [678, 475] on button "Create" at bounding box center [701, 474] width 74 height 33
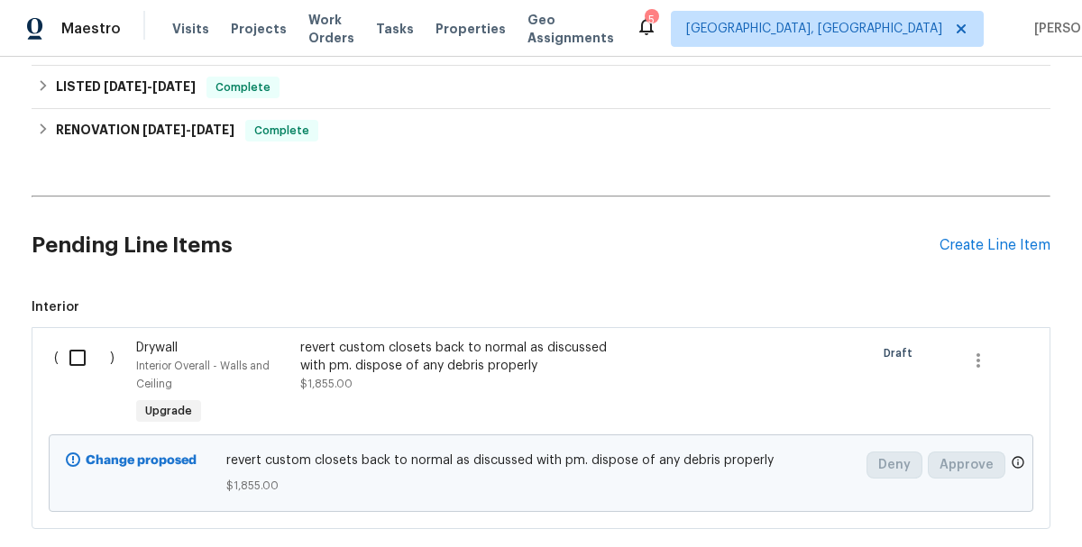
scroll to position [622, 0]
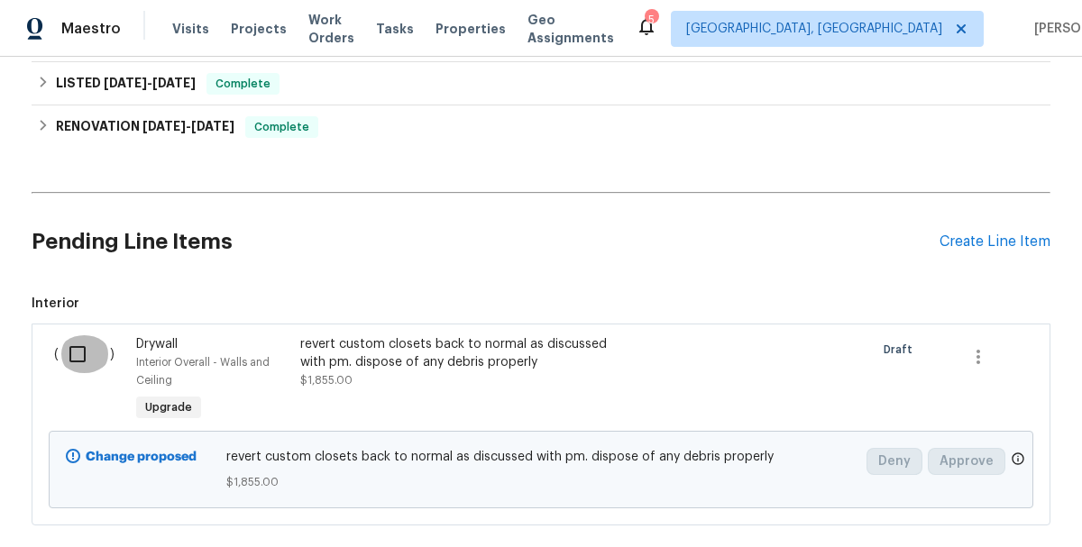
click at [85, 365] on input "checkbox" at bounding box center [84, 354] width 51 height 38
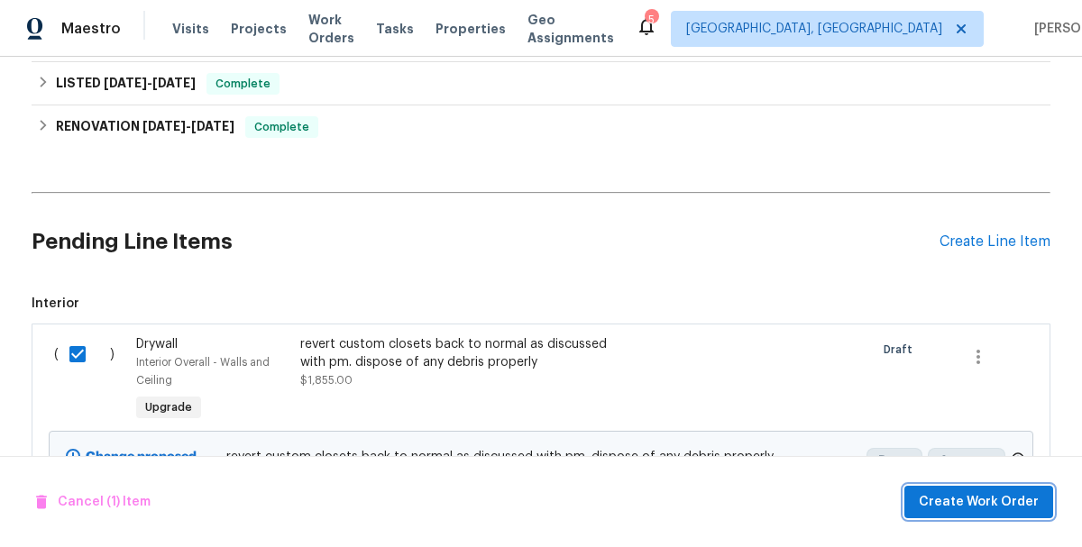
click at [950, 499] on span "Create Work Order" at bounding box center [979, 502] width 120 height 23
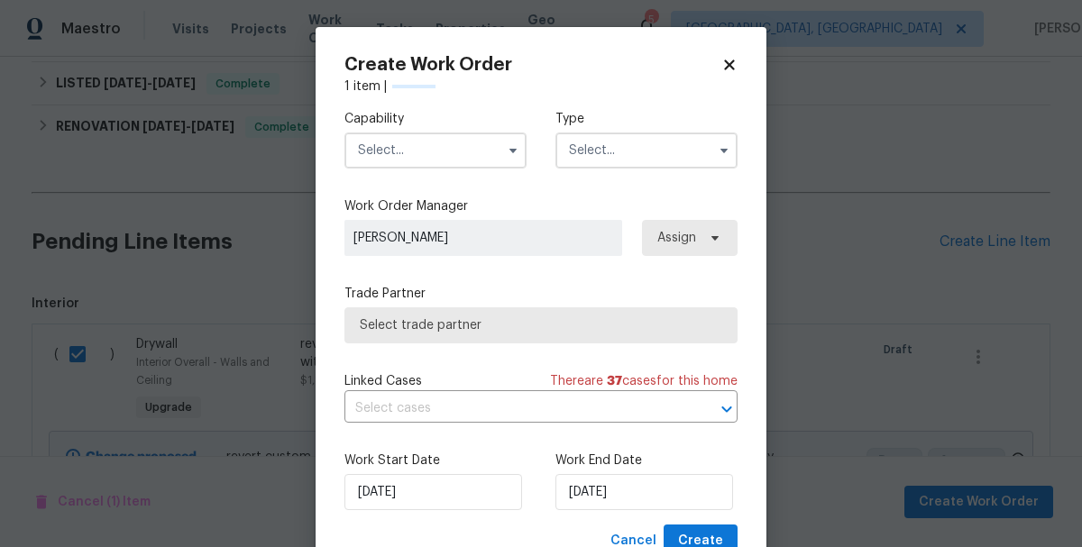
checkbox input "false"
click at [432, 151] on input "text" at bounding box center [435, 151] width 182 height 36
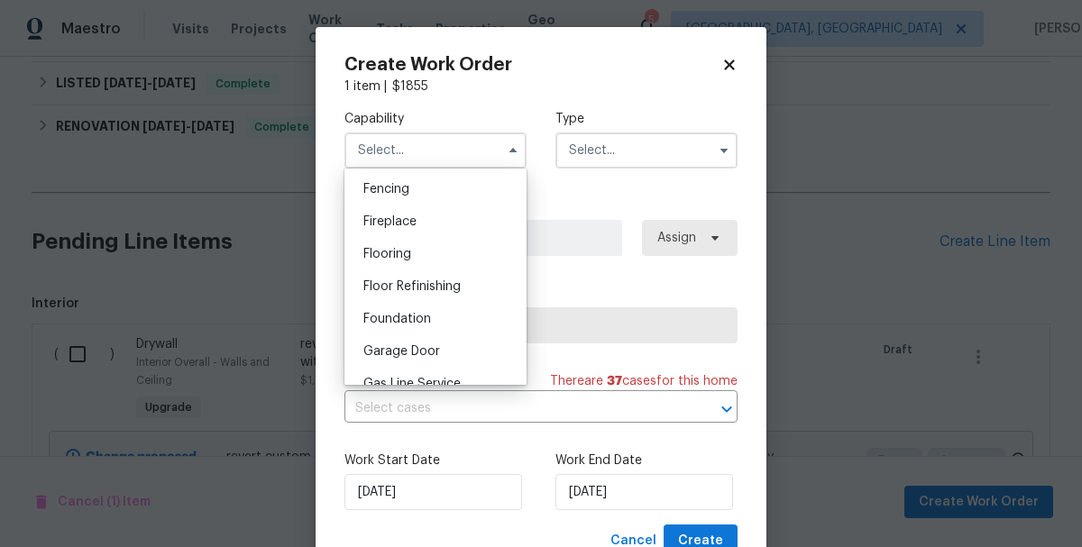
scroll to position [681, 0]
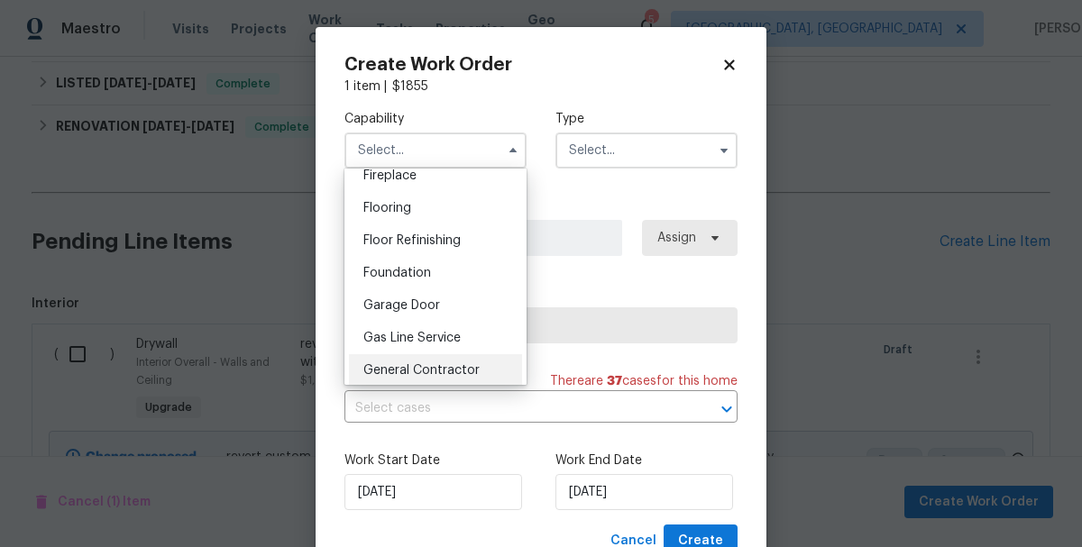
click at [398, 367] on span "General Contractor" at bounding box center [421, 370] width 116 height 13
type input "General Contractor"
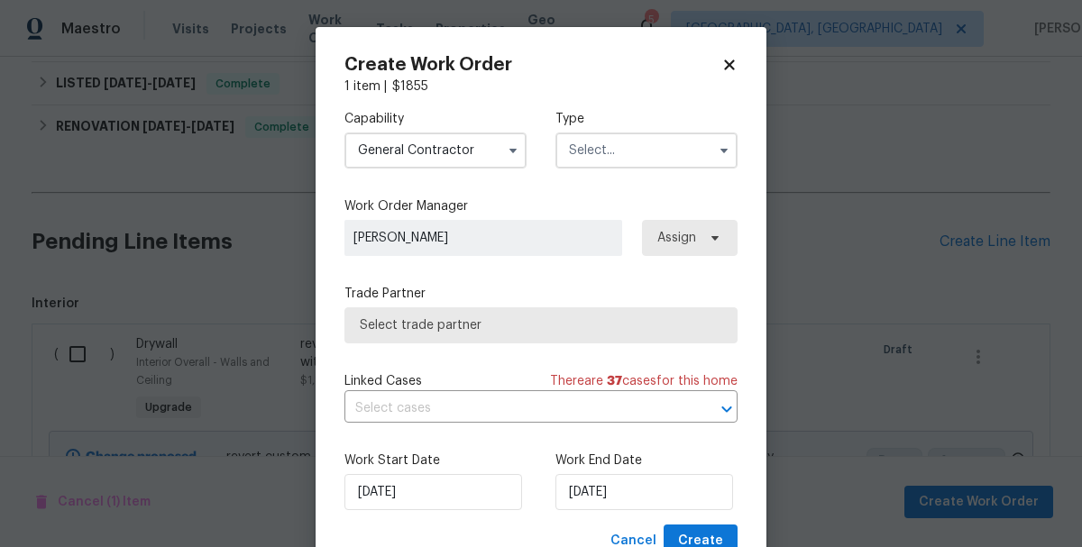
click at [604, 157] on input "text" at bounding box center [646, 151] width 182 height 36
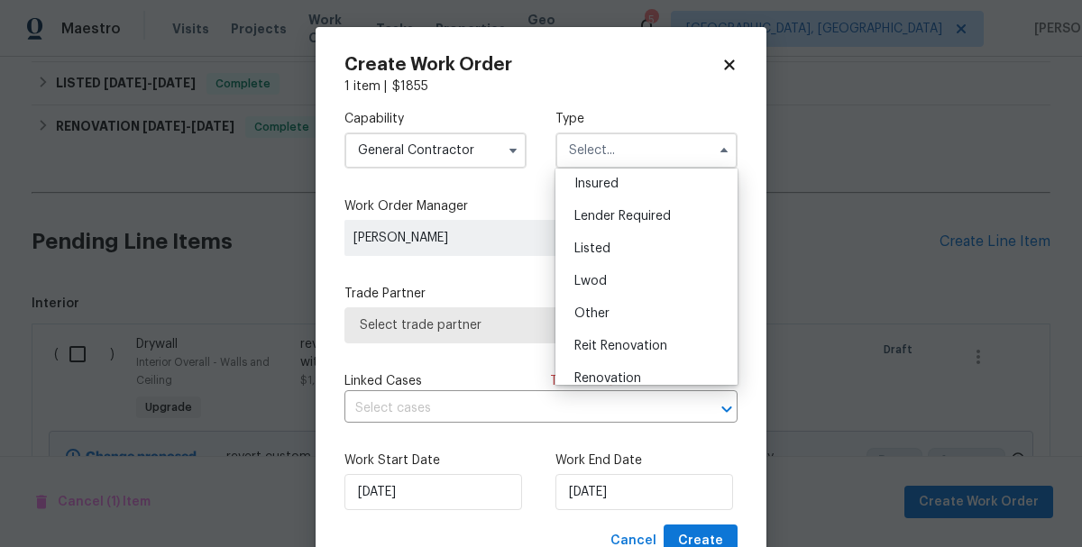
scroll to position [102, 0]
click at [576, 252] on span "Listed" at bounding box center [592, 249] width 36 height 13
type input "Listed"
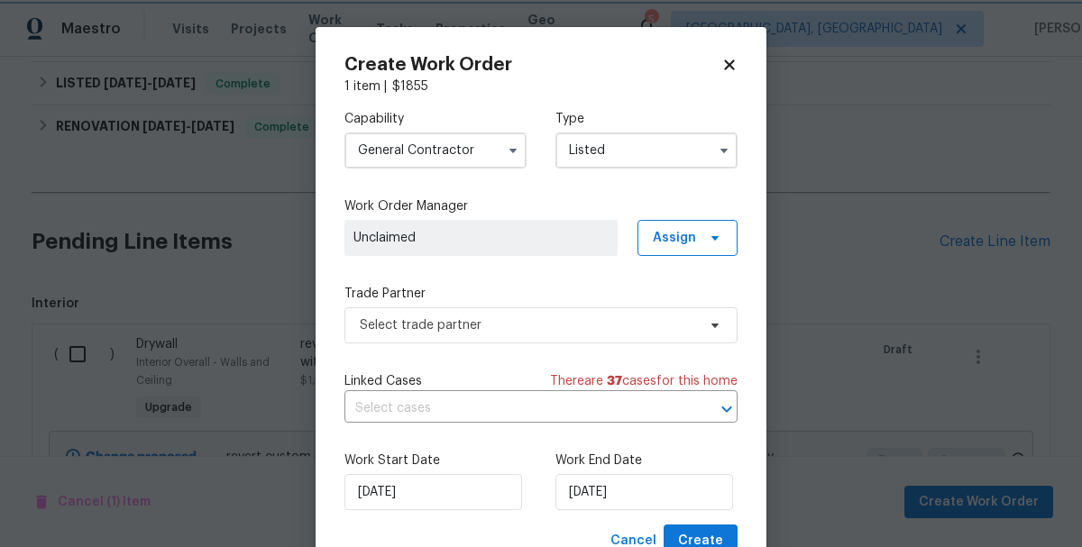
scroll to position [0, 0]
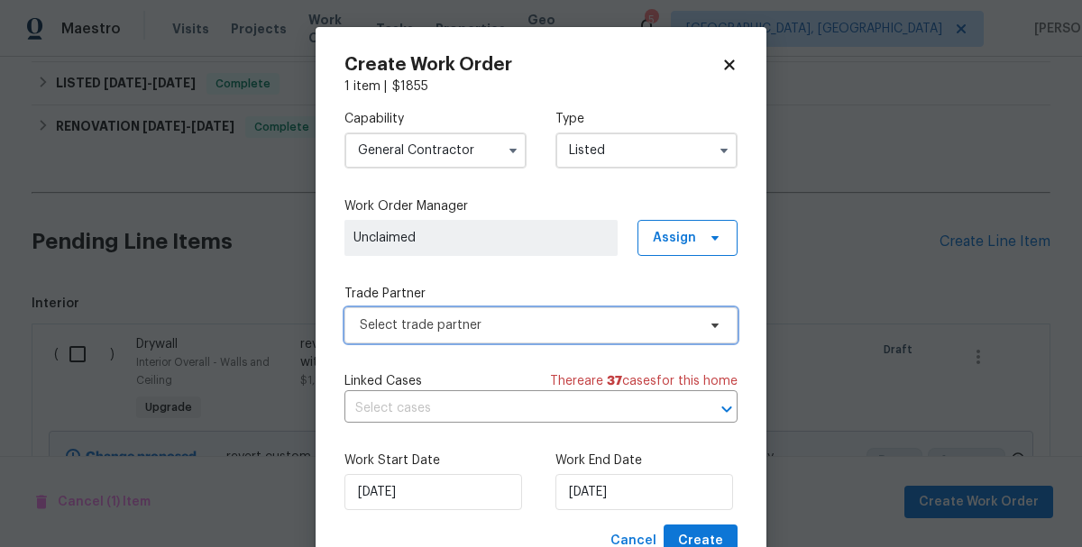
click at [399, 316] on span "Select trade partner" at bounding box center [528, 325] width 336 height 18
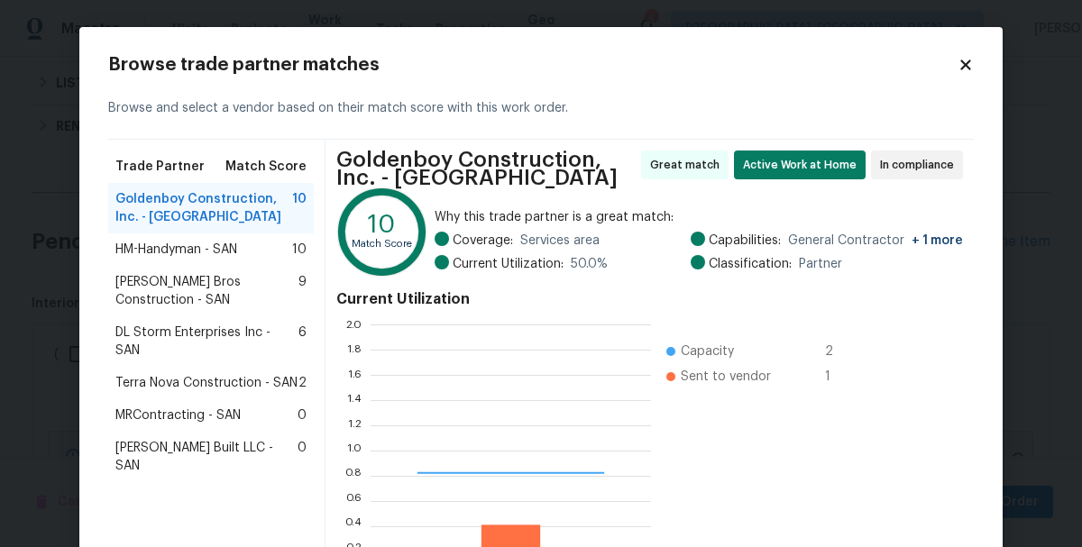
scroll to position [252, 280]
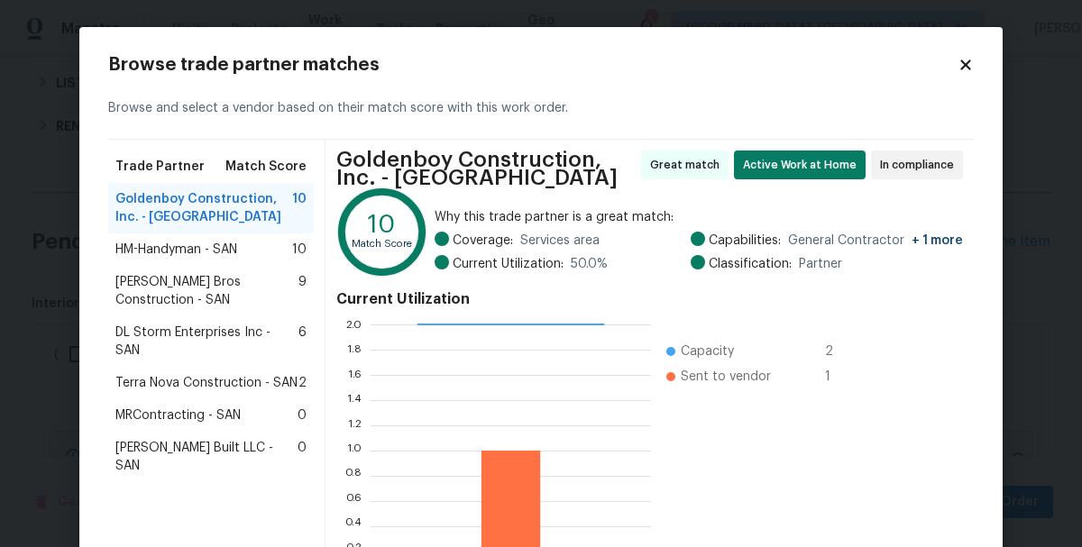
click at [163, 374] on span "Terra Nova Construction - SAN" at bounding box center [206, 383] width 182 height 18
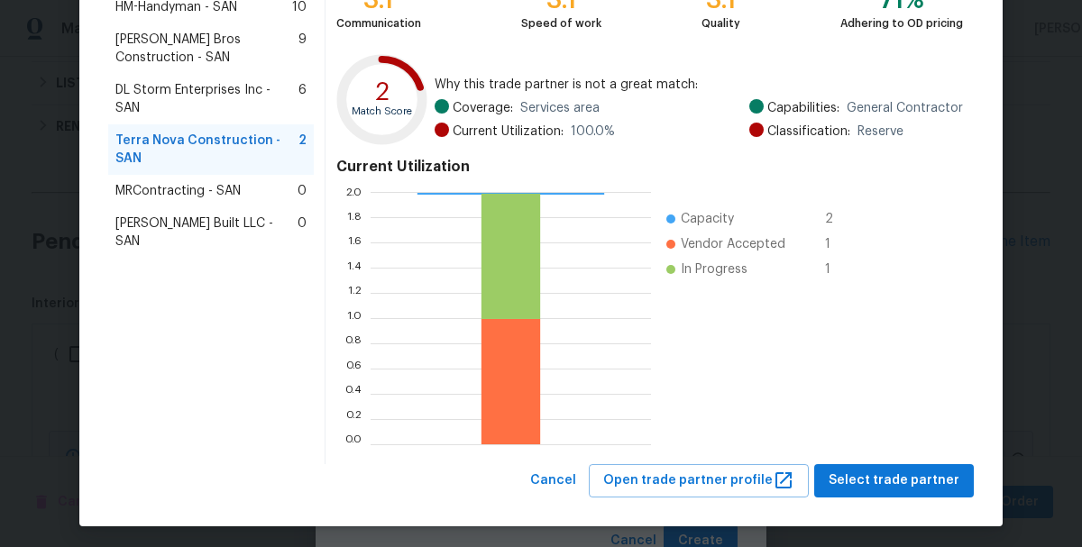
scroll to position [247, 0]
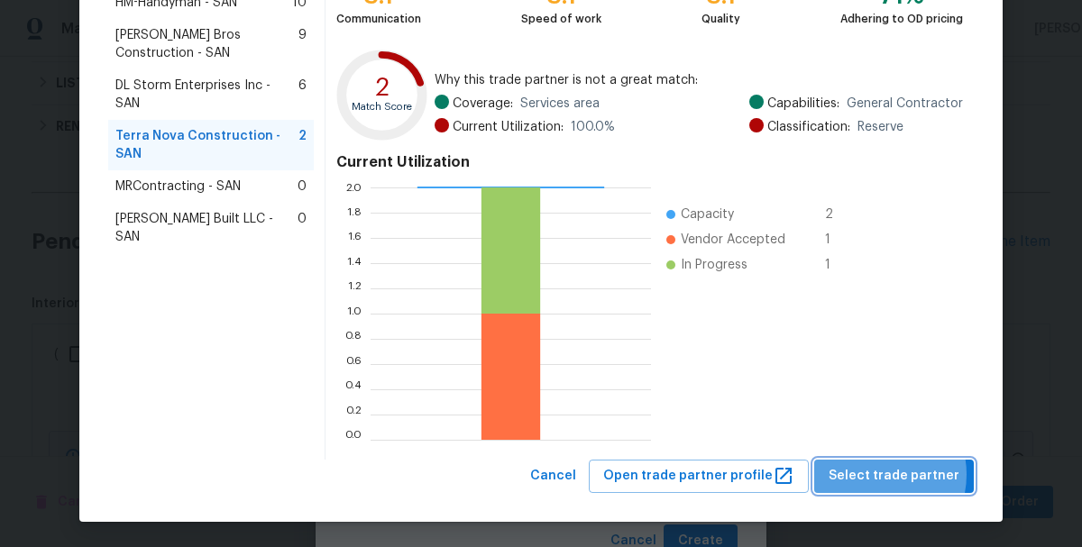
click at [884, 474] on span "Select trade partner" at bounding box center [894, 476] width 131 height 23
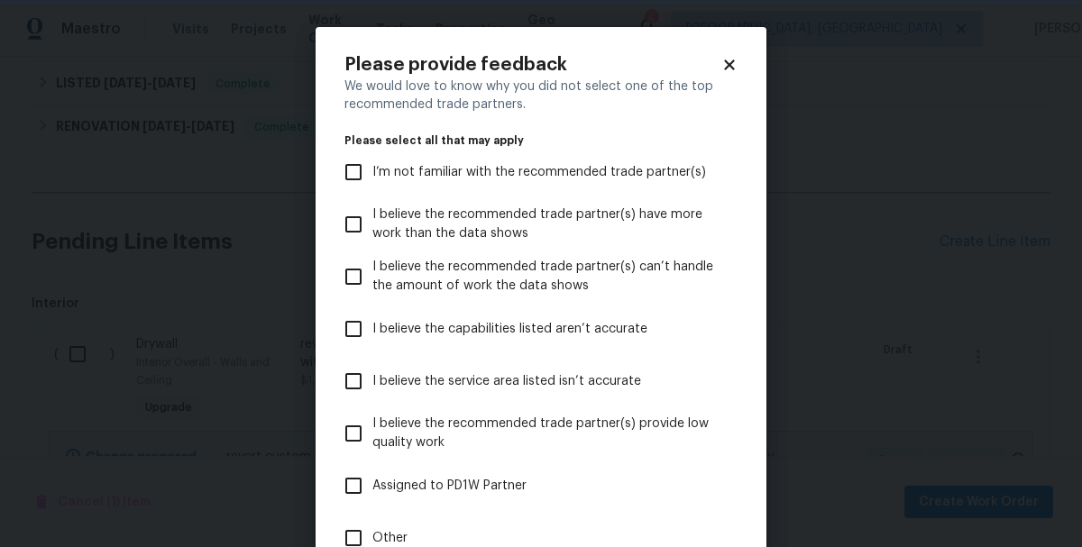
scroll to position [167, 0]
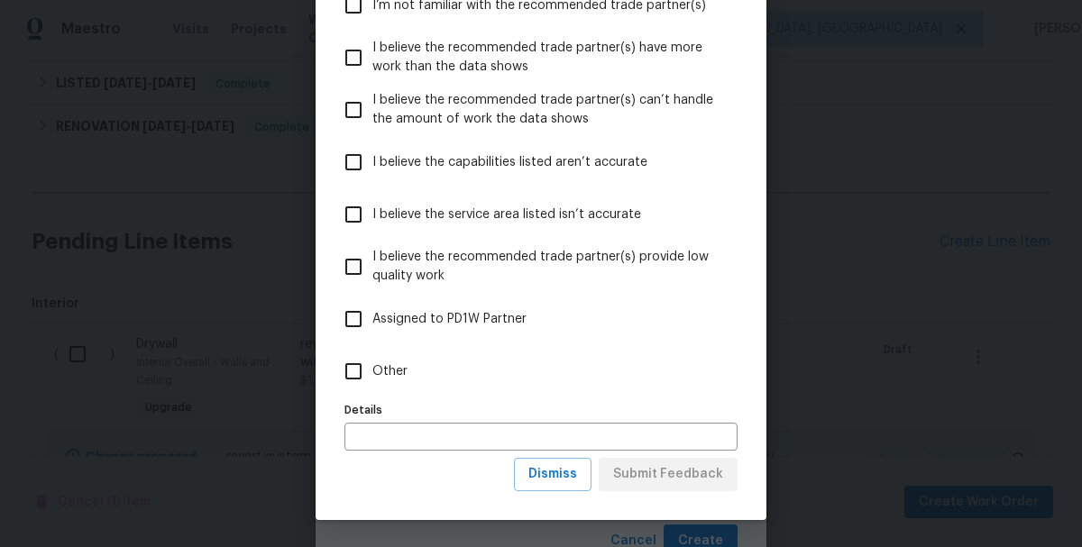
click at [360, 375] on input "Other" at bounding box center [354, 372] width 38 height 38
checkbox input "true"
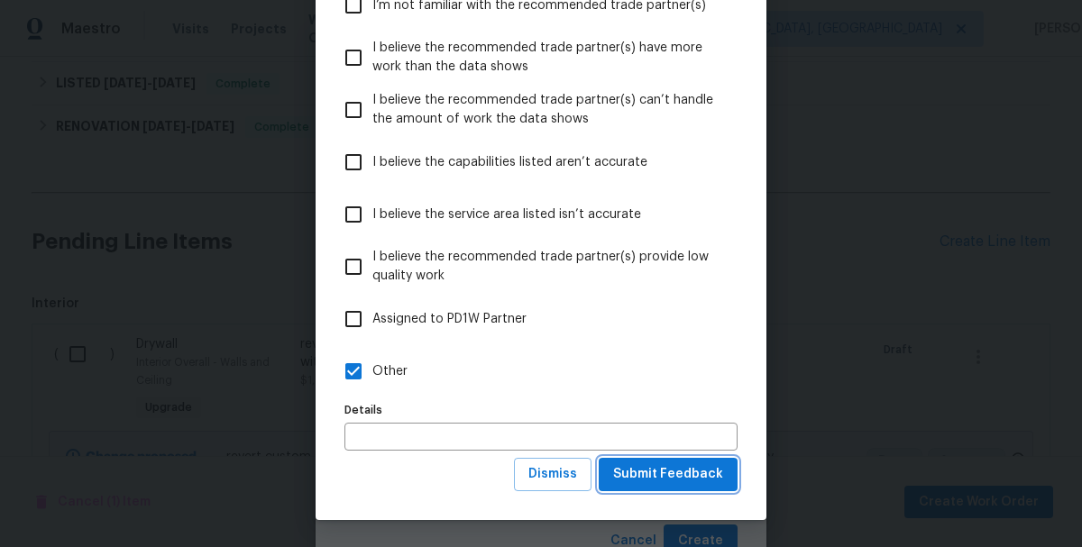
click at [669, 481] on span "Submit Feedback" at bounding box center [668, 474] width 110 height 23
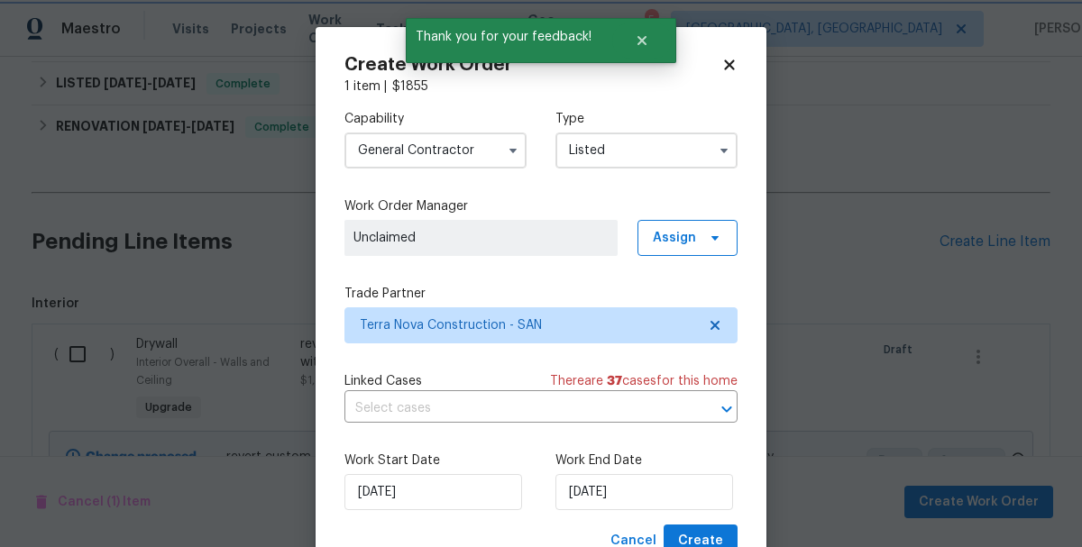
scroll to position [0, 0]
click at [391, 493] on input "9/19/2025" at bounding box center [433, 492] width 178 height 36
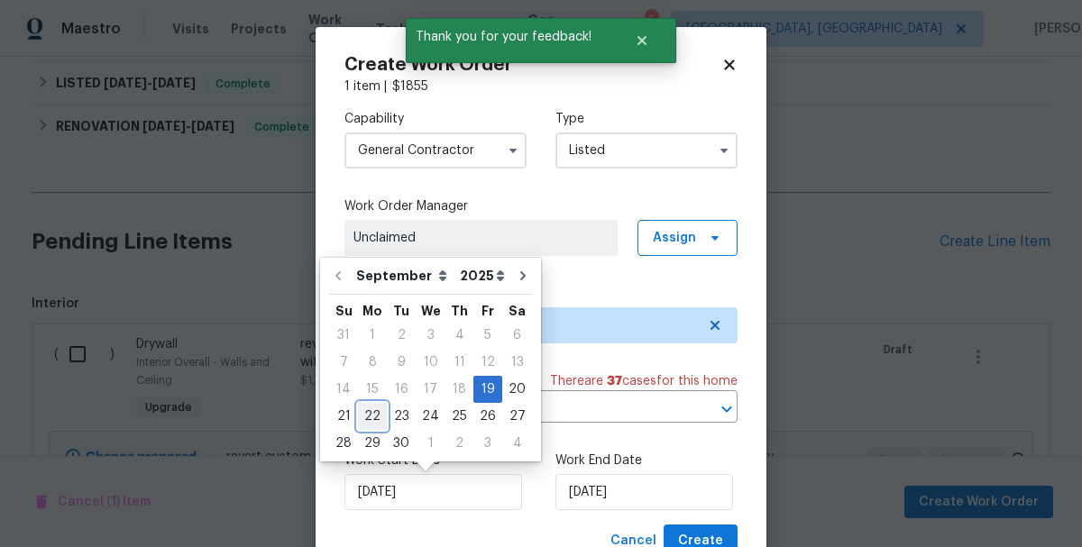
click at [368, 423] on div "22" at bounding box center [372, 416] width 29 height 25
type input "[DATE]"
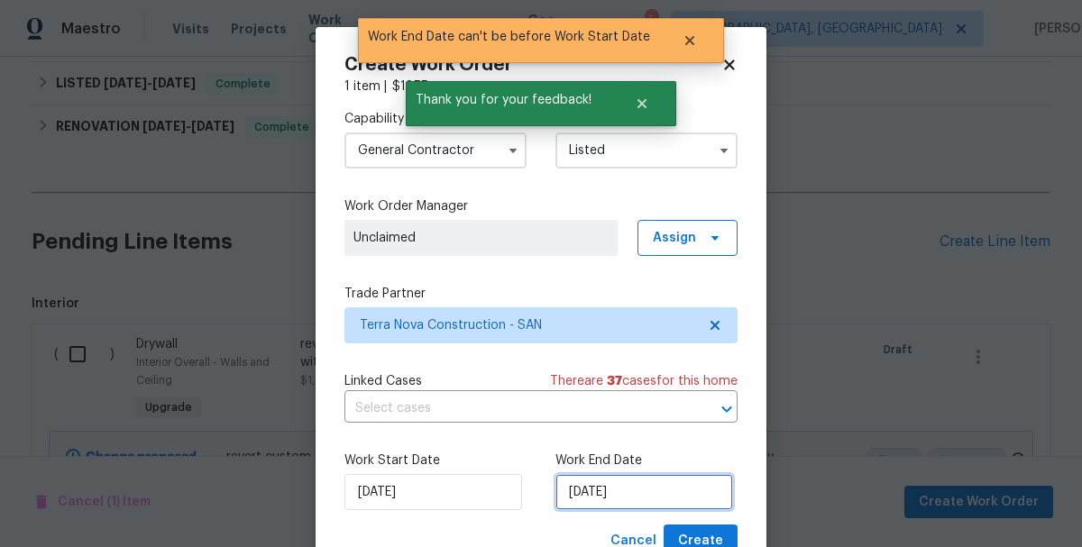
click at [646, 500] on input "[DATE]" at bounding box center [644, 492] width 178 height 36
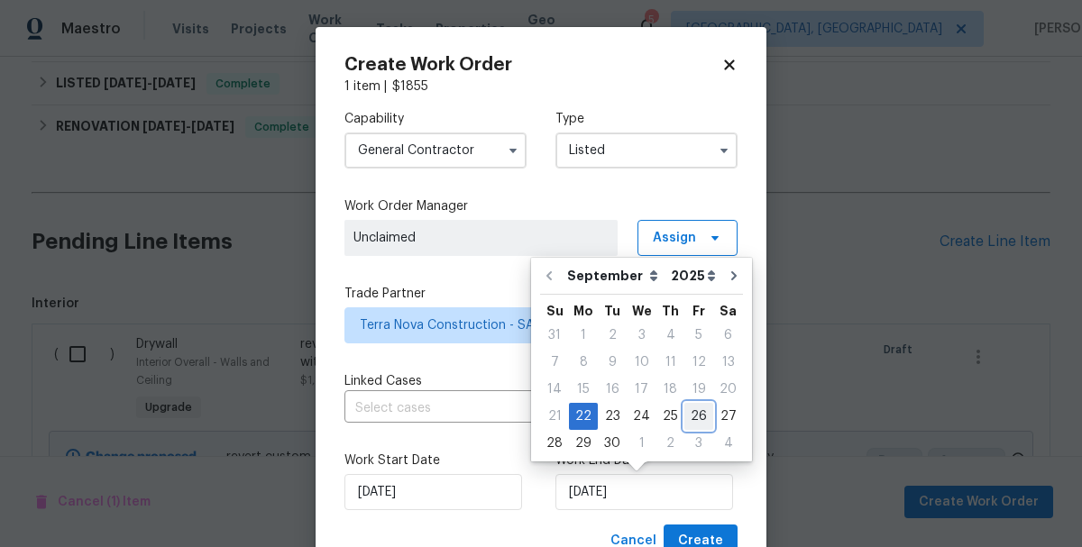
click at [687, 418] on div "26" at bounding box center [698, 416] width 29 height 25
type input "9/26/2025"
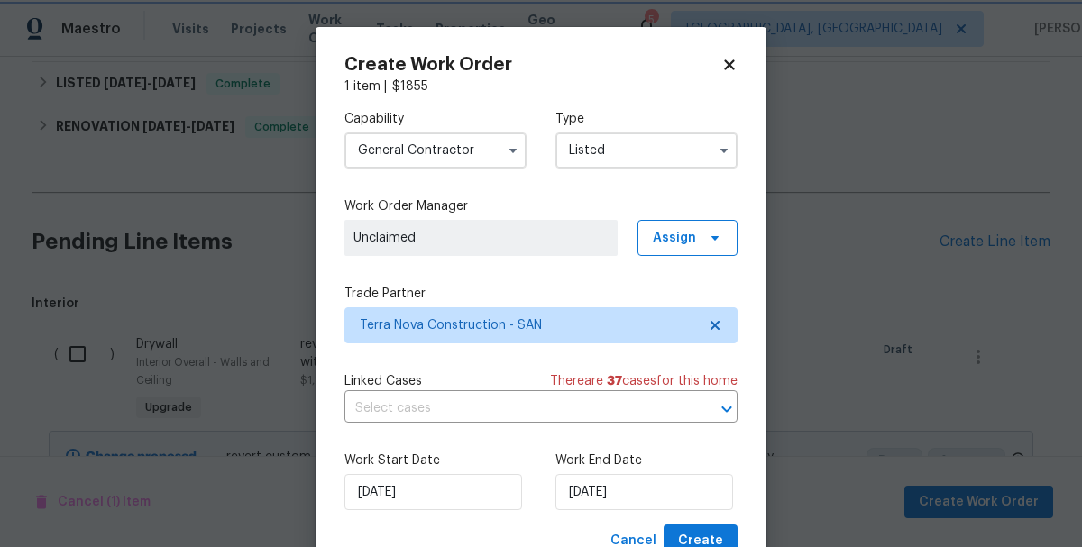
scroll to position [67, 0]
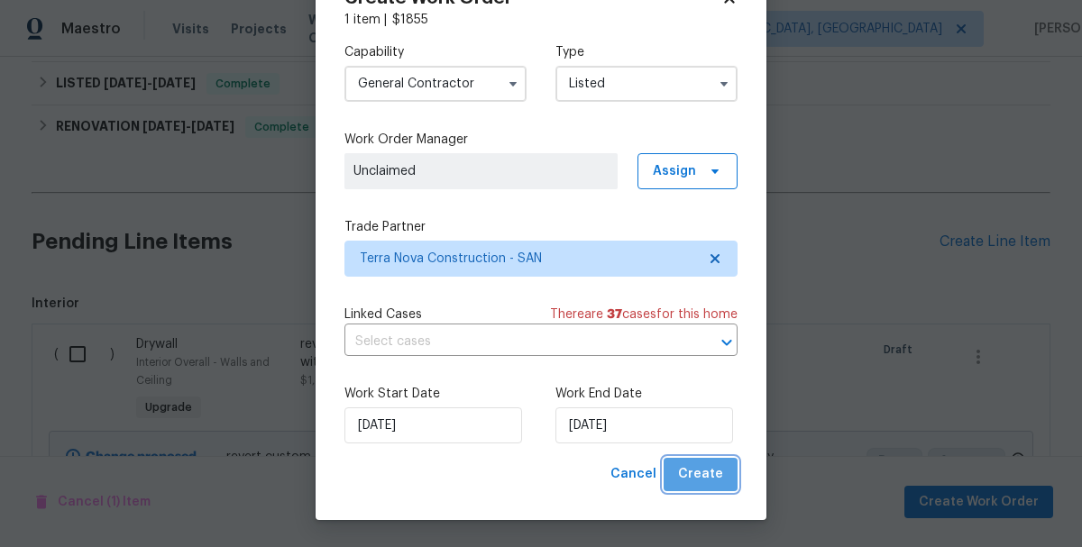
click at [706, 472] on span "Create" at bounding box center [700, 474] width 45 height 23
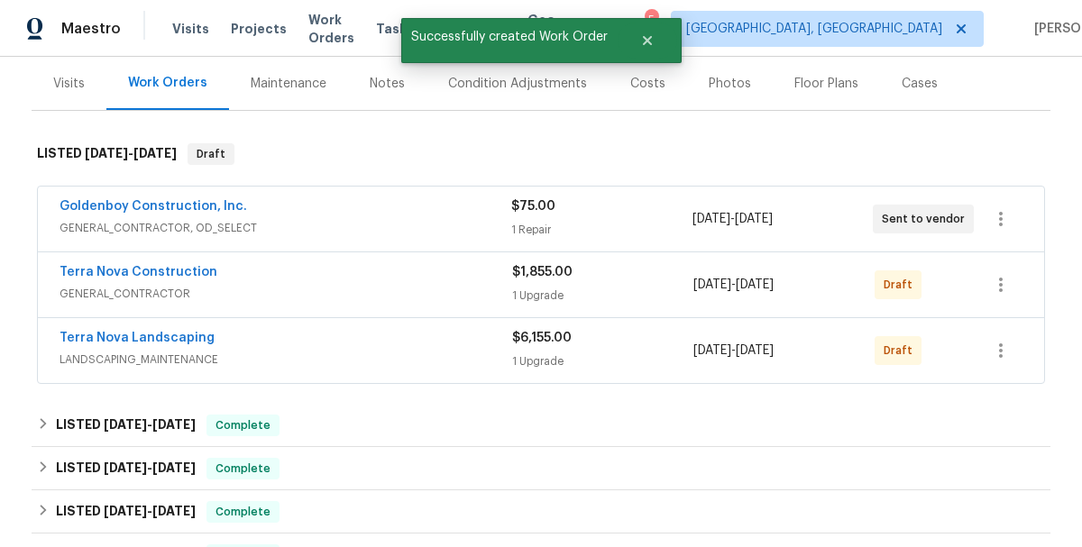
scroll to position [213, 0]
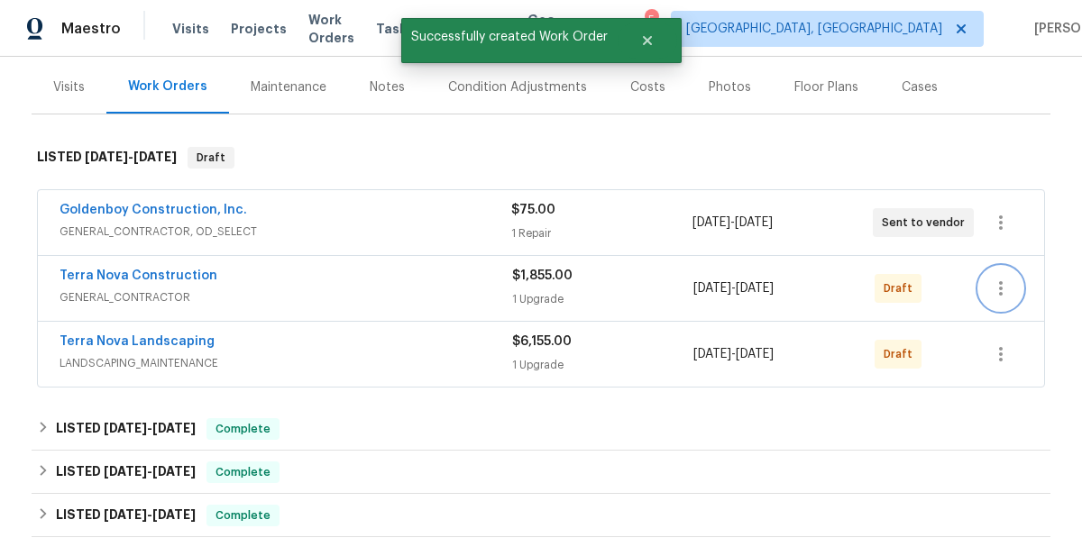
click at [1000, 290] on icon "button" at bounding box center [1001, 289] width 22 height 22
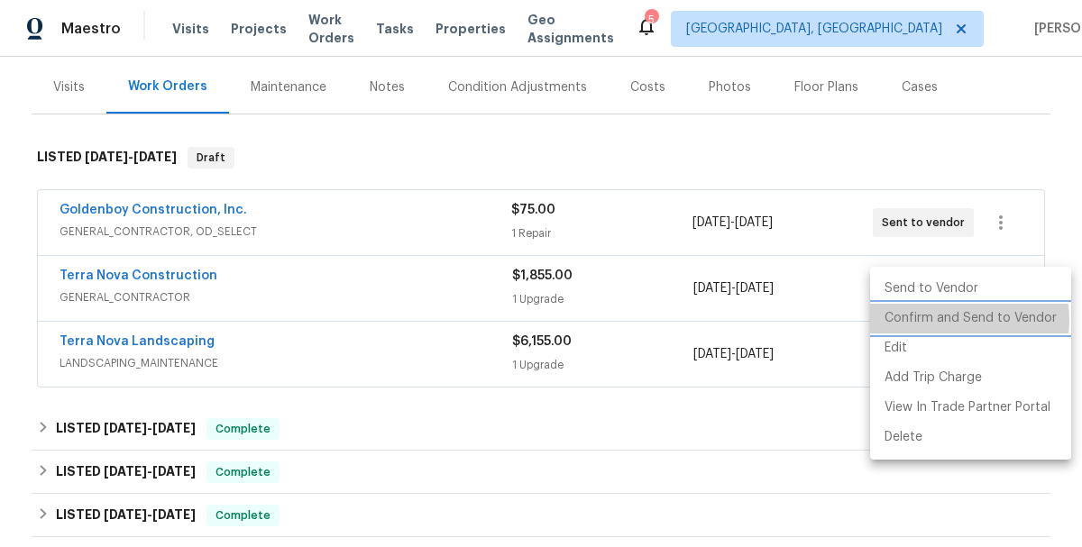
click at [955, 320] on li "Confirm and Send to Vendor" at bounding box center [970, 319] width 201 height 30
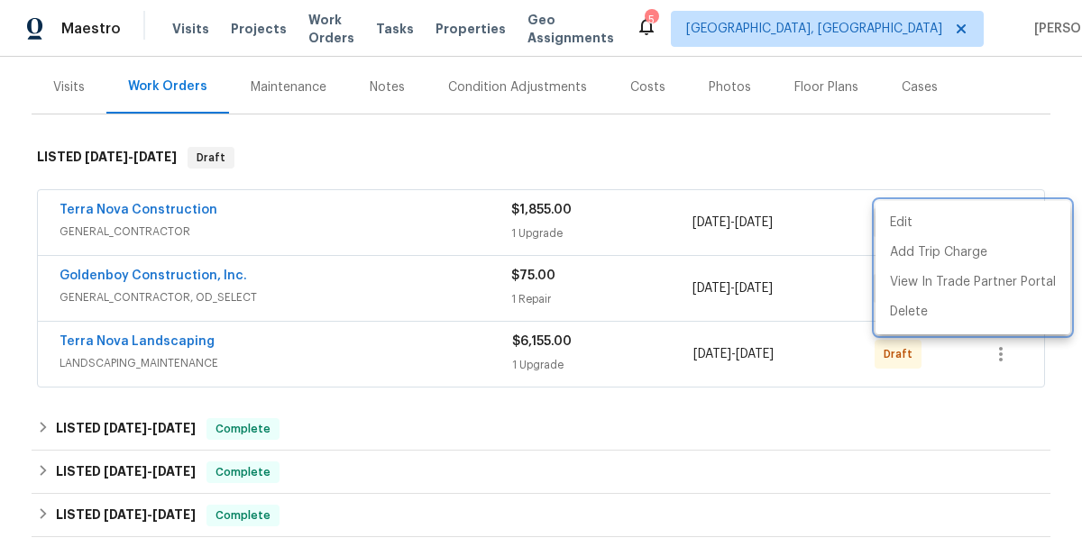
click at [932, 418] on div at bounding box center [541, 273] width 1082 height 547
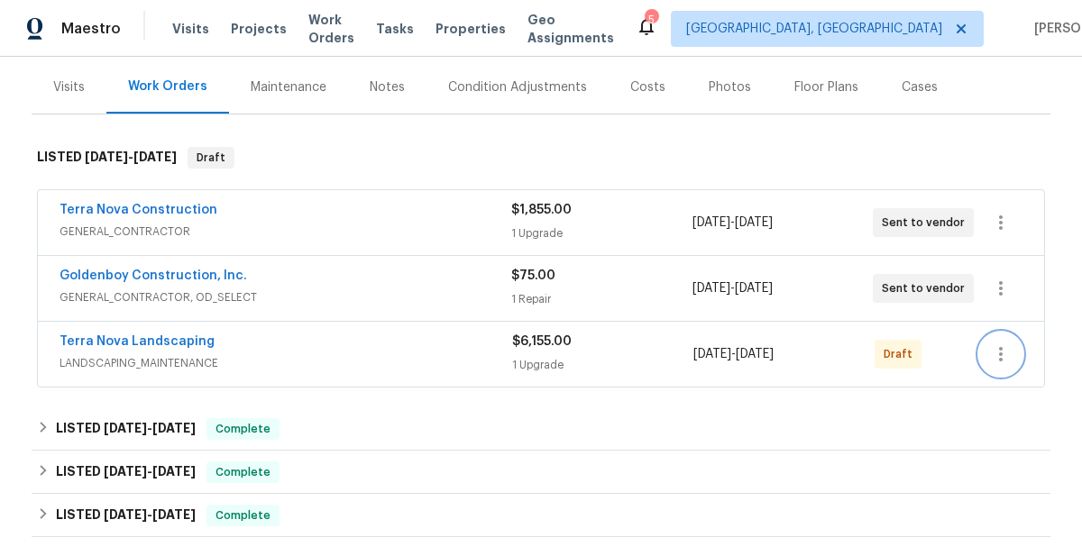
click at [1004, 356] on icon "button" at bounding box center [1001, 355] width 22 height 22
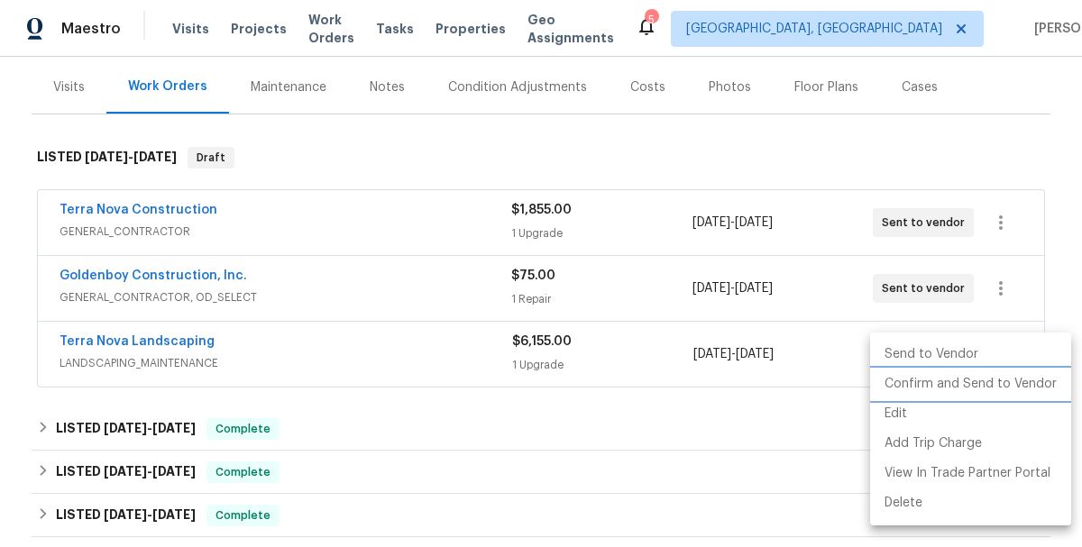
click at [979, 386] on li "Confirm and Send to Vendor" at bounding box center [970, 385] width 201 height 30
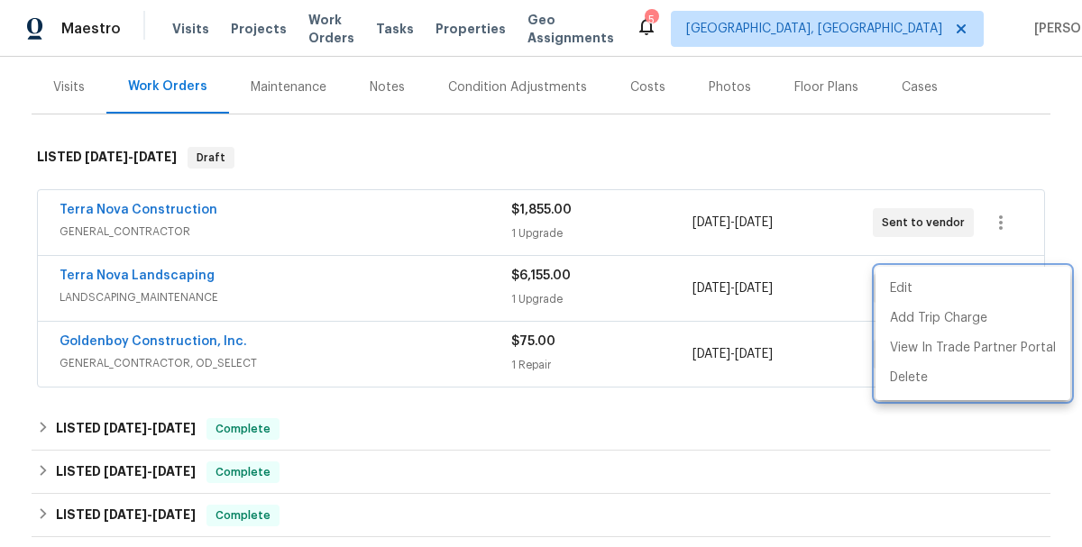
click at [719, 435] on div at bounding box center [541, 273] width 1082 height 547
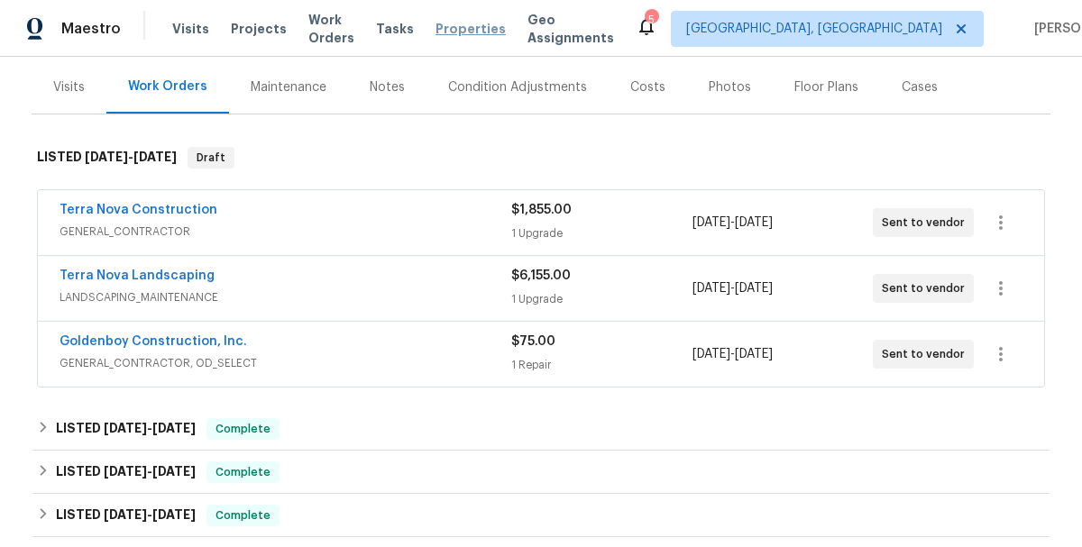
click at [475, 33] on span "Properties" at bounding box center [470, 29] width 70 height 18
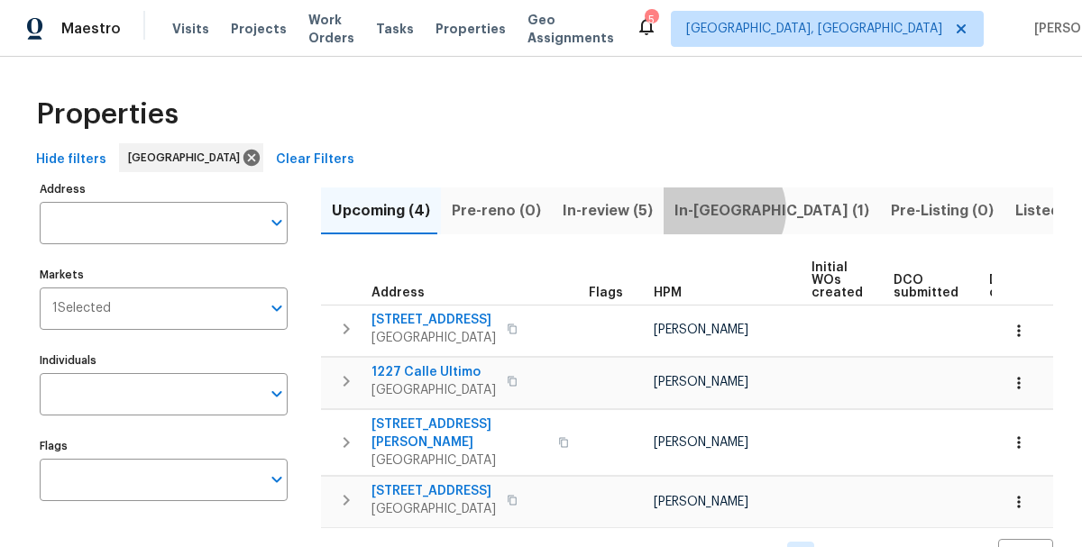
click at [710, 210] on span "In-reno (1)" at bounding box center [771, 210] width 195 height 25
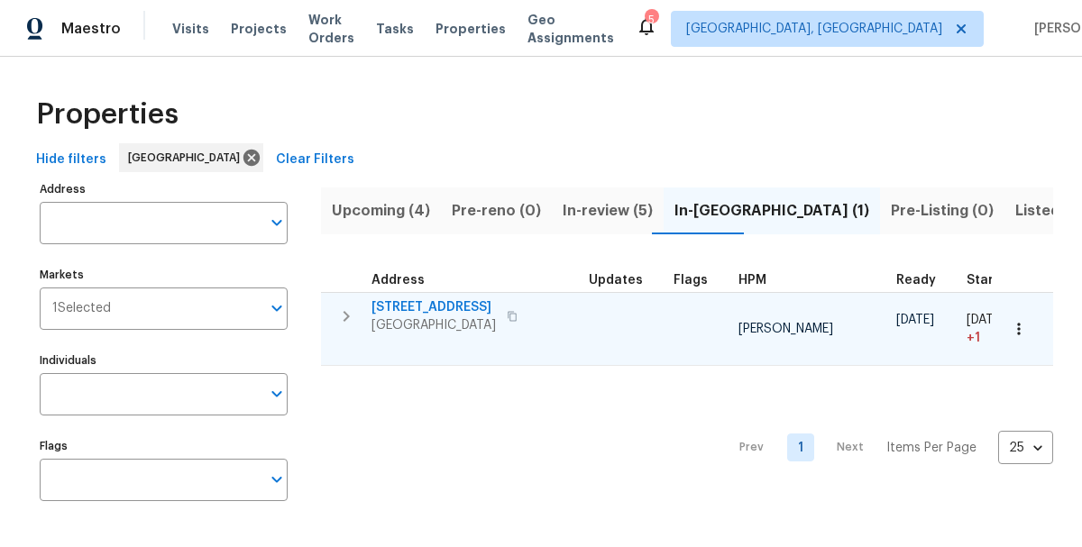
click at [439, 314] on span "5989 Chaumont Dr" at bounding box center [433, 307] width 124 height 18
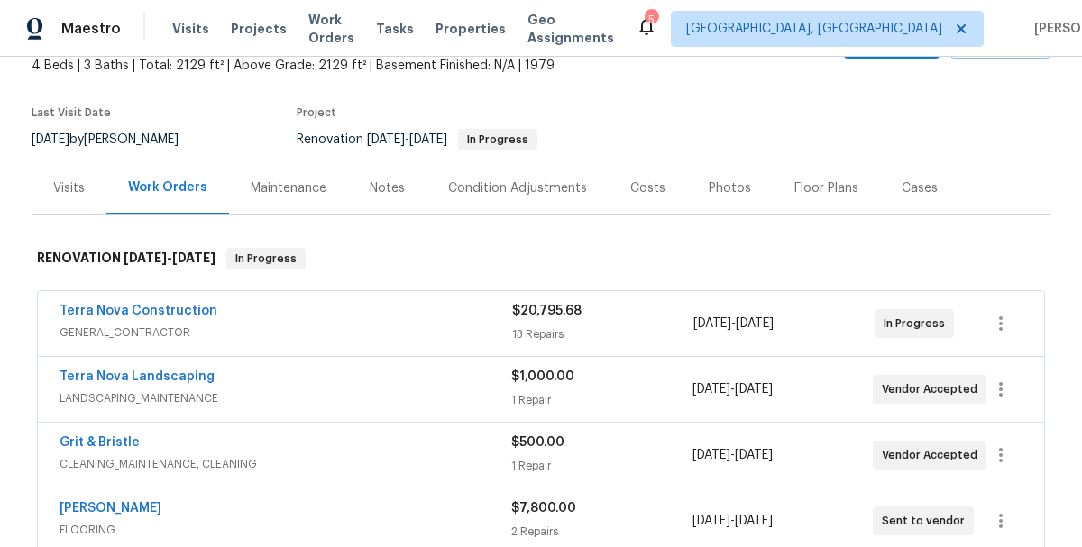
scroll to position [114, 0]
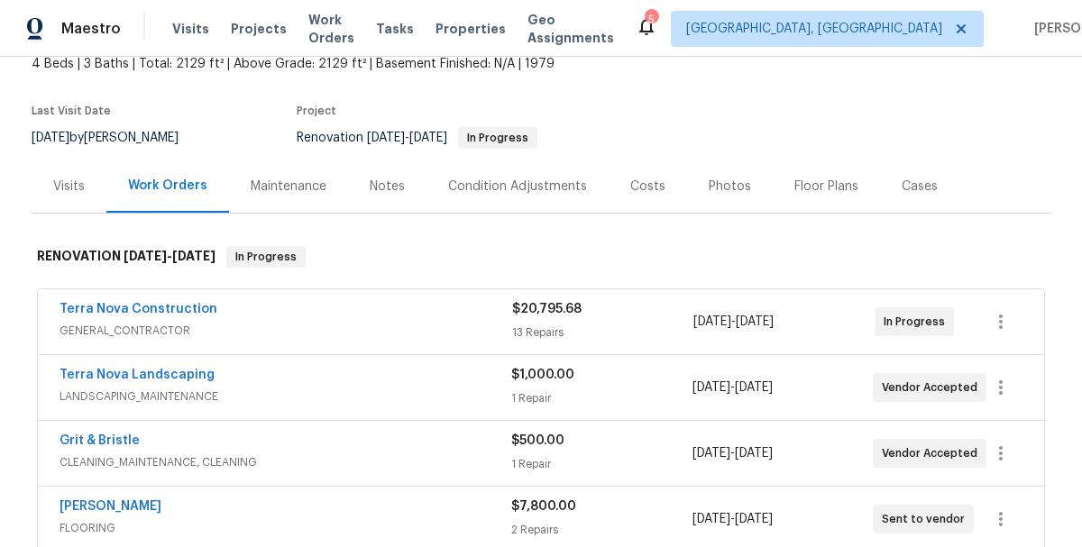
click at [370, 327] on span "GENERAL_CONTRACTOR" at bounding box center [286, 331] width 453 height 18
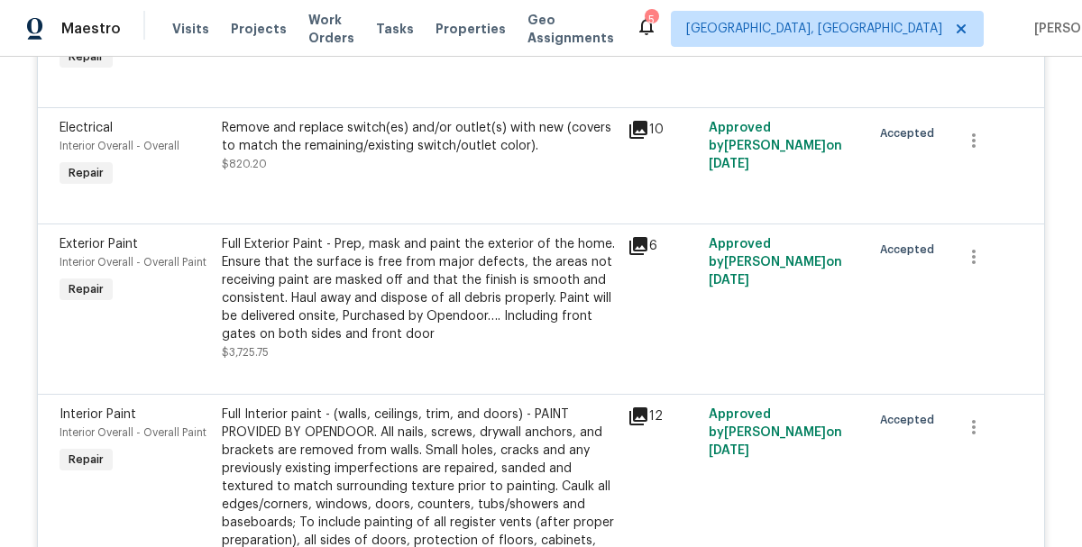
scroll to position [1645, 0]
